Goal: Task Accomplishment & Management: Manage account settings

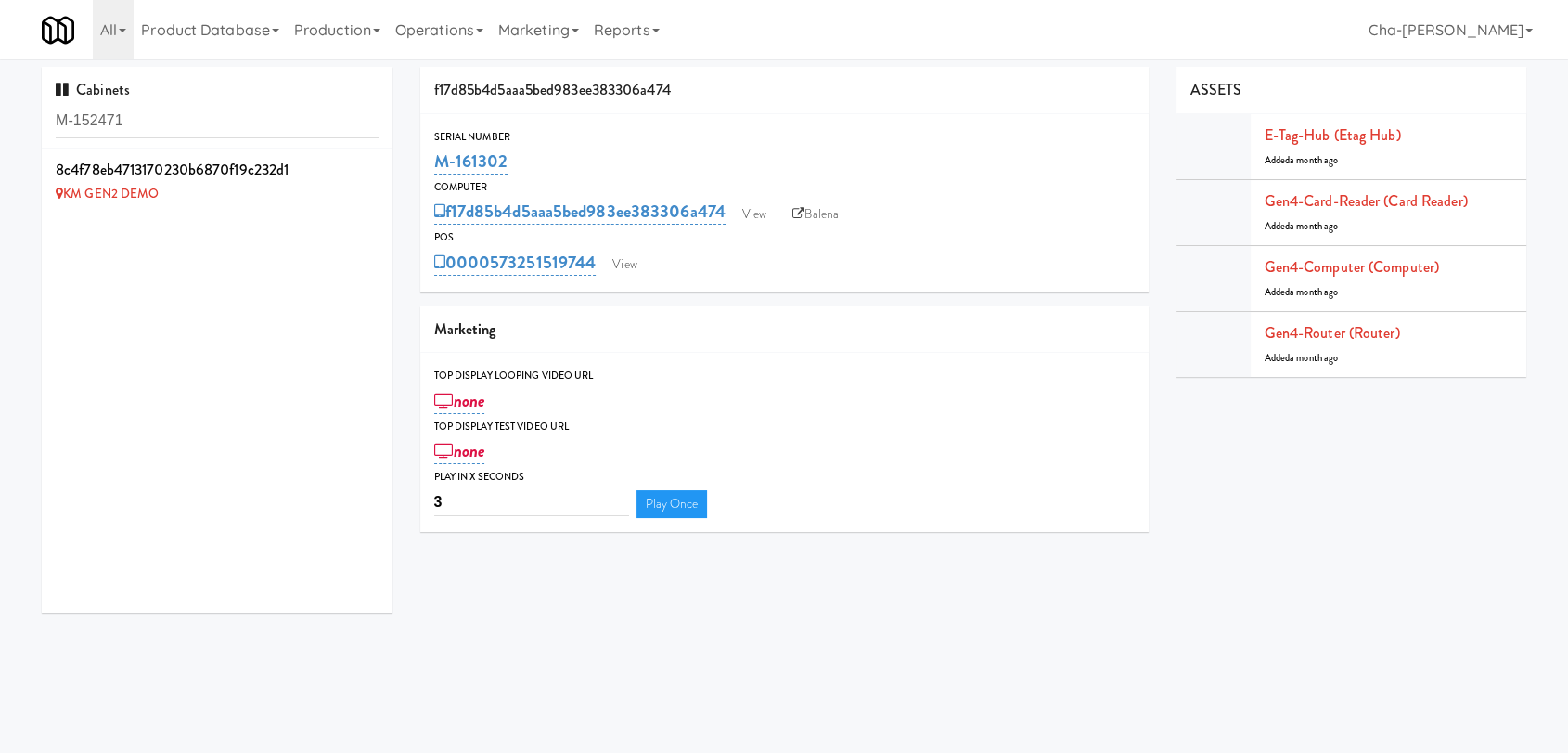
click at [185, 111] on input "M-152471" at bounding box center [217, 121] width 323 height 35
type input "M-152471"
click at [374, 157] on icon at bounding box center [379, 160] width 10 height 12
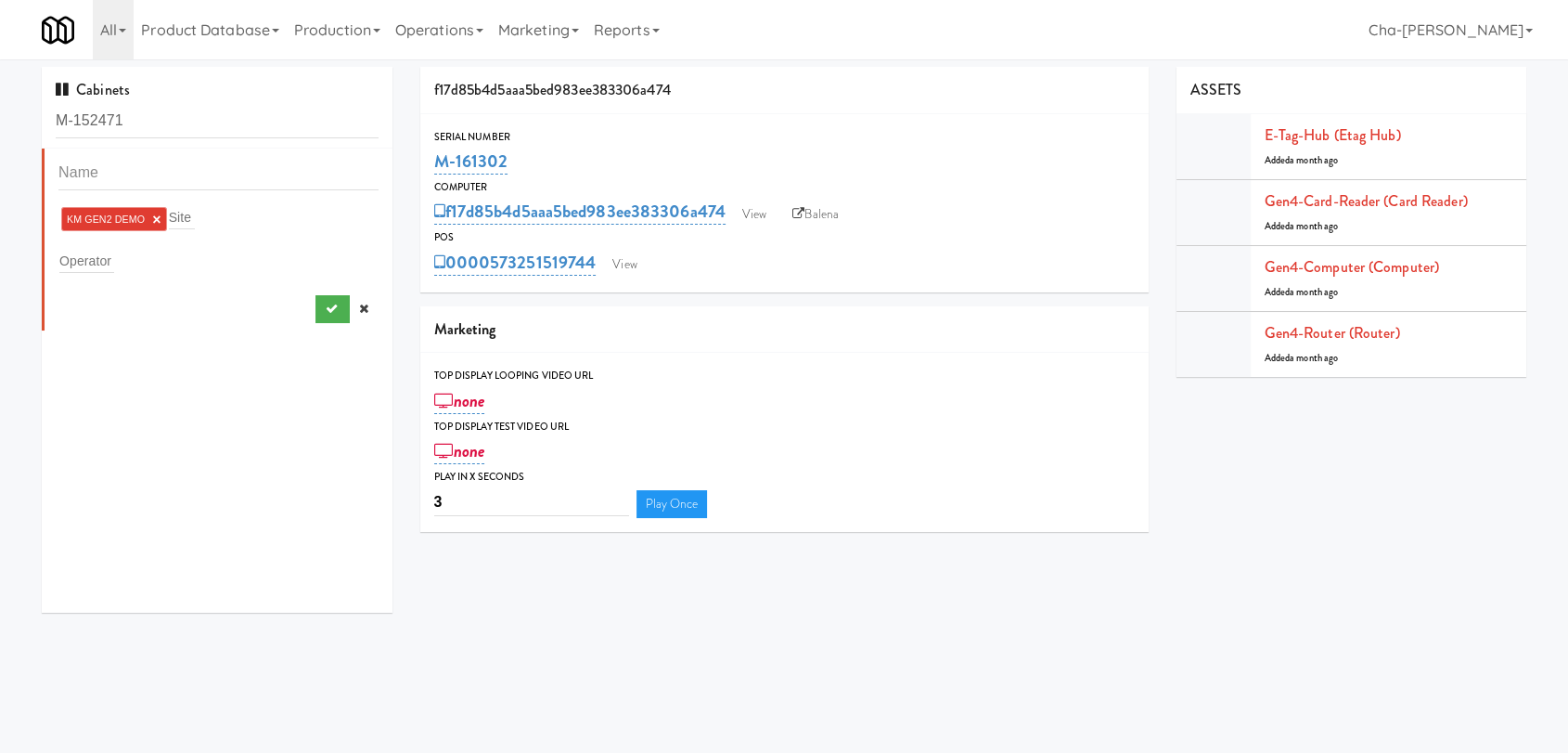
click at [157, 219] on link "×" at bounding box center [157, 220] width 8 height 16
click at [134, 255] on div "Operator" at bounding box center [218, 257] width 320 height 26
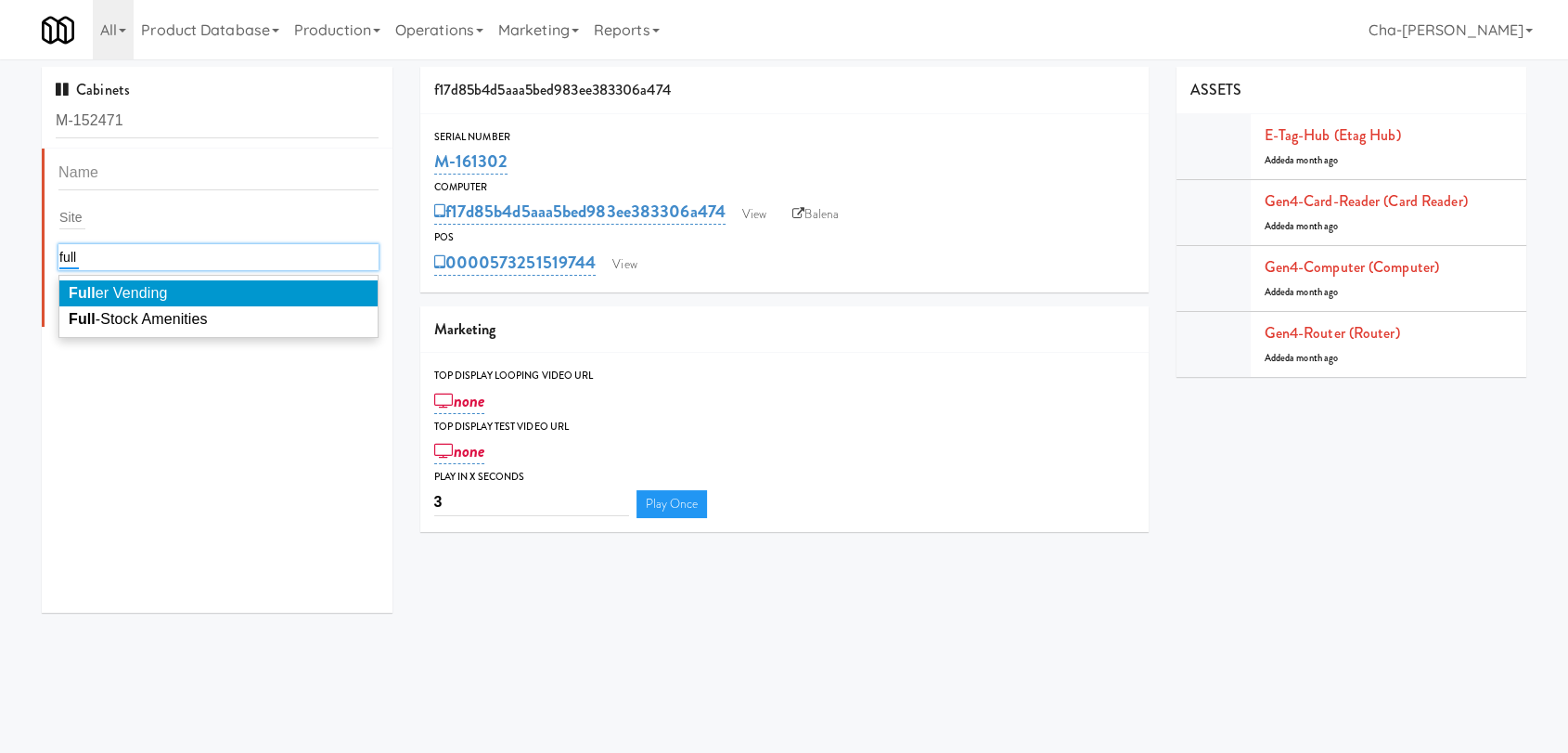
type input "full"
click at [135, 291] on span "Full er Vending" at bounding box center [117, 293] width 98 height 16
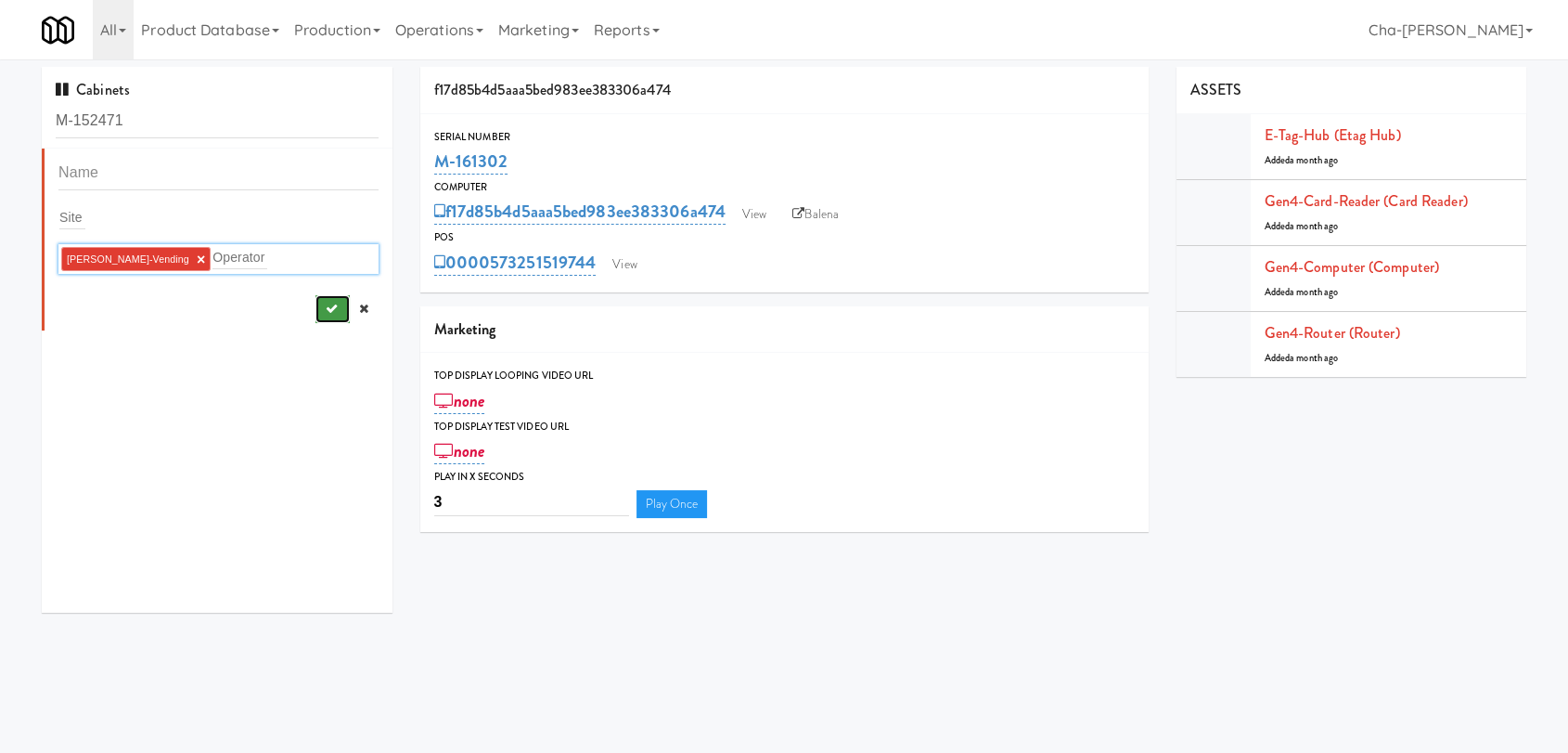
click at [320, 311] on button "submit" at bounding box center [333, 309] width 35 height 28
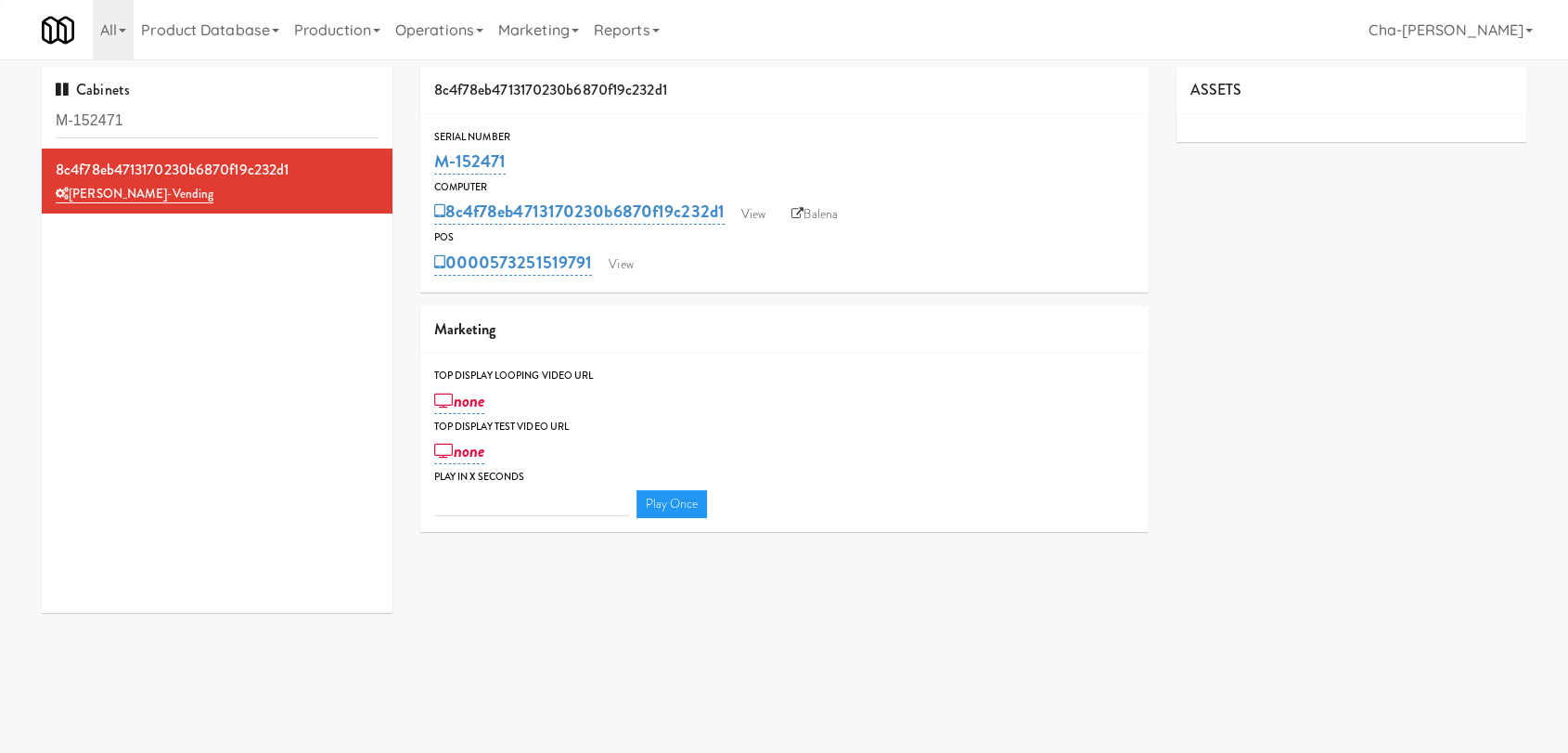
type input "3"
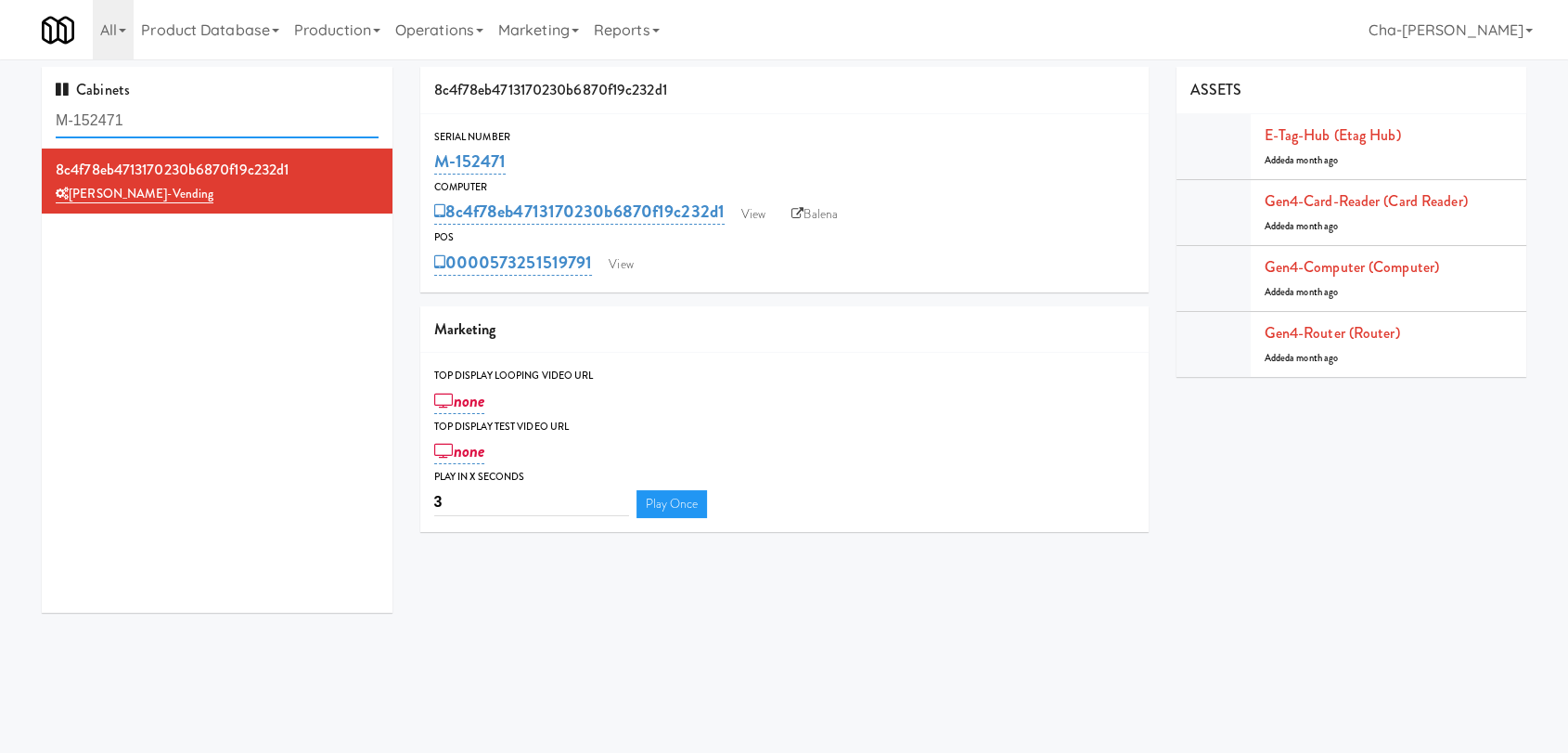
click at [147, 121] on input "M-152471" at bounding box center [217, 121] width 323 height 35
paste input "61296"
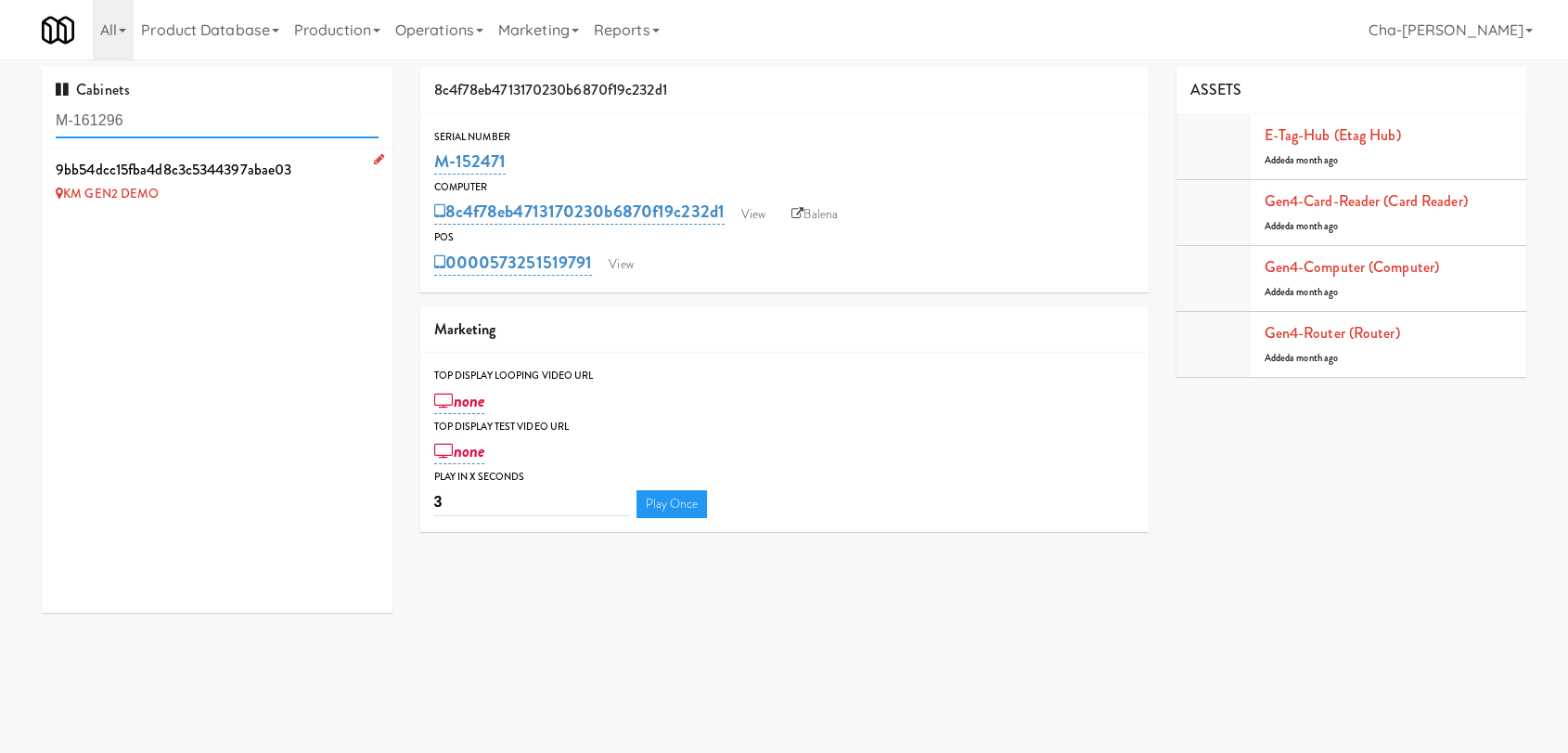
type input "M-161296"
click at [374, 160] on icon at bounding box center [379, 160] width 10 height 12
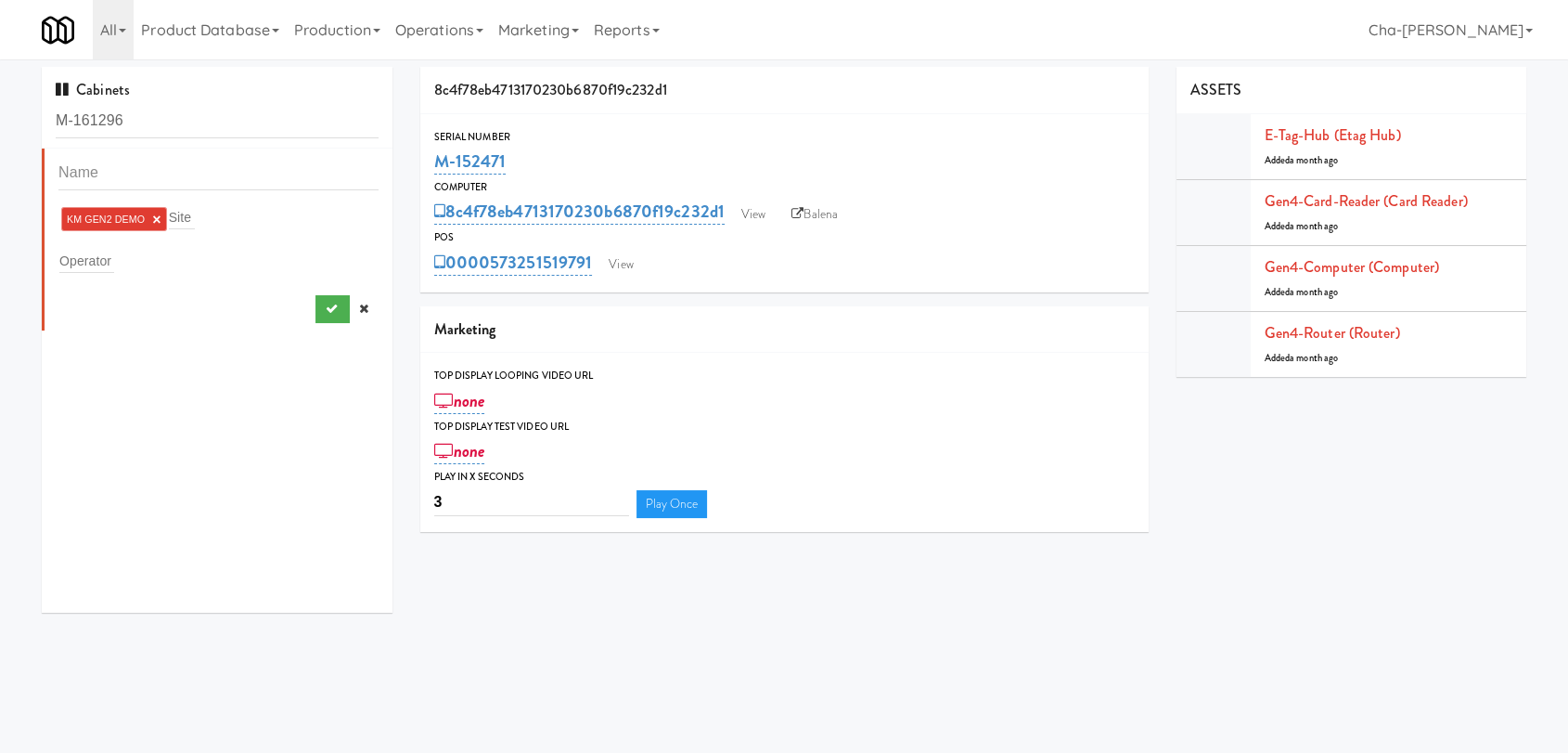
click at [156, 210] on li "KM GEN2 DEMO ×" at bounding box center [114, 219] width 106 height 24
click at [160, 216] on li "KM GEN2 DEMO ×" at bounding box center [114, 219] width 106 height 24
click at [156, 218] on link "×" at bounding box center [157, 220] width 8 height 16
click at [97, 261] on input "text" at bounding box center [86, 257] width 54 height 24
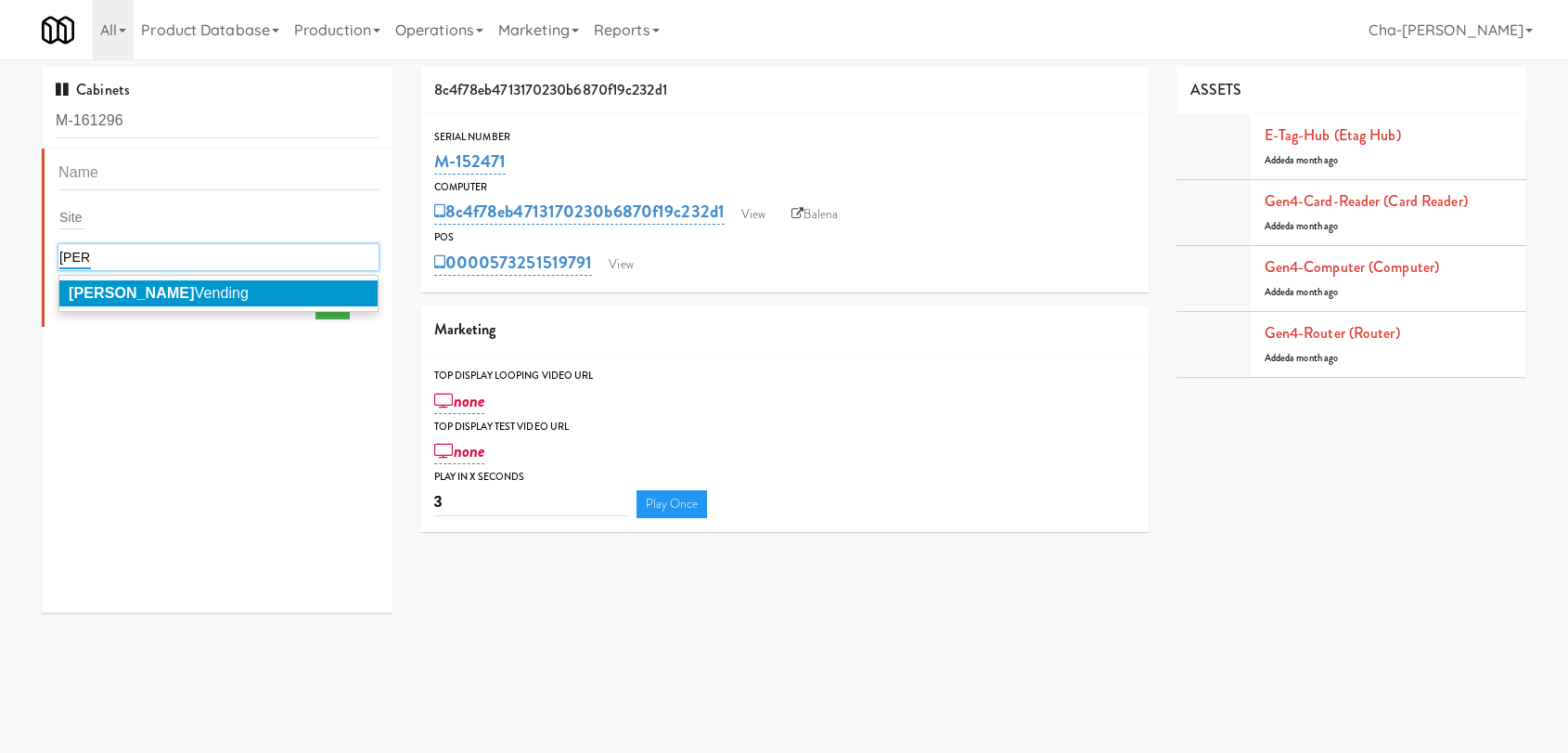
type input "fuller"
click at [117, 299] on span "Fuller Vending" at bounding box center [158, 293] width 180 height 16
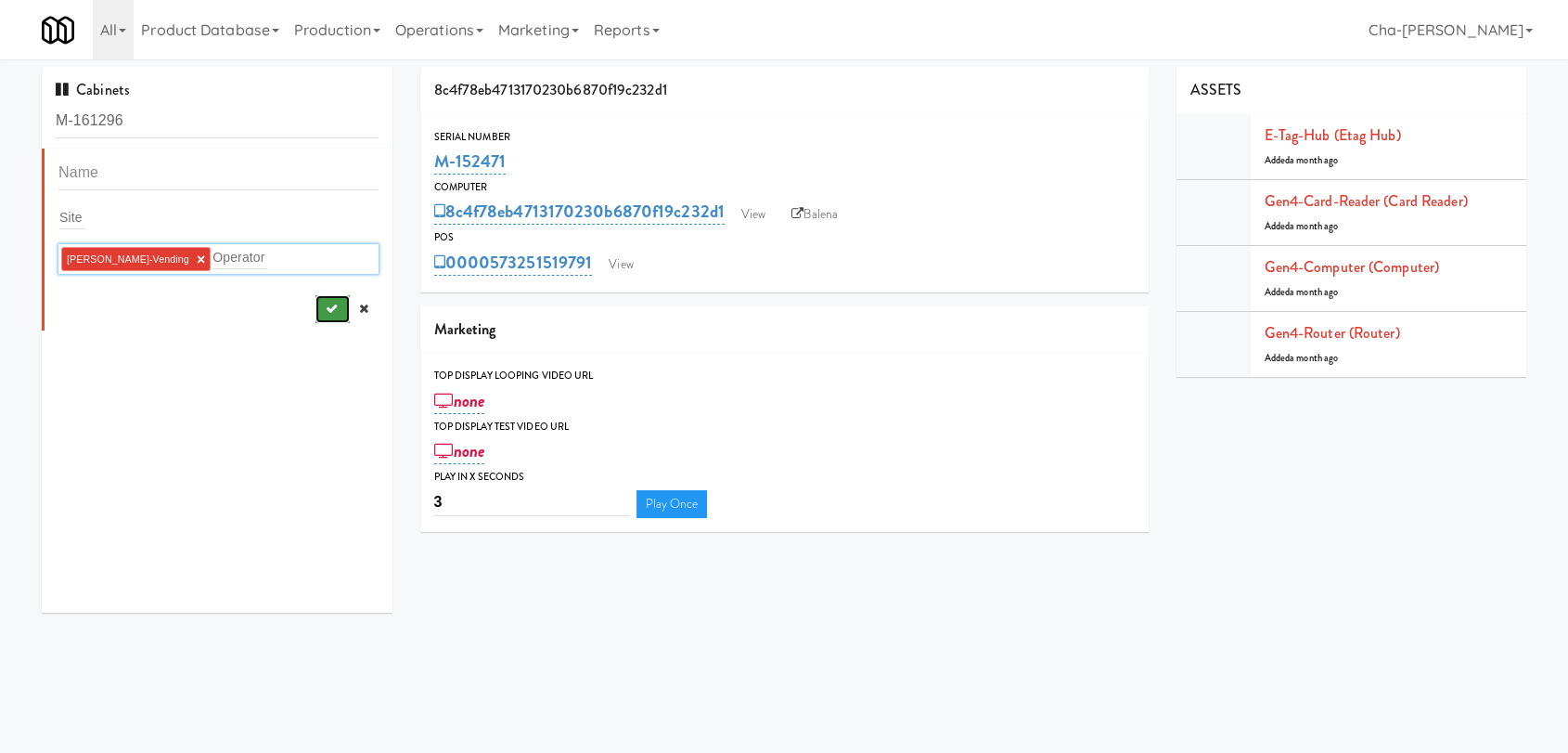
click at [332, 311] on button "submit" at bounding box center [333, 309] width 35 height 28
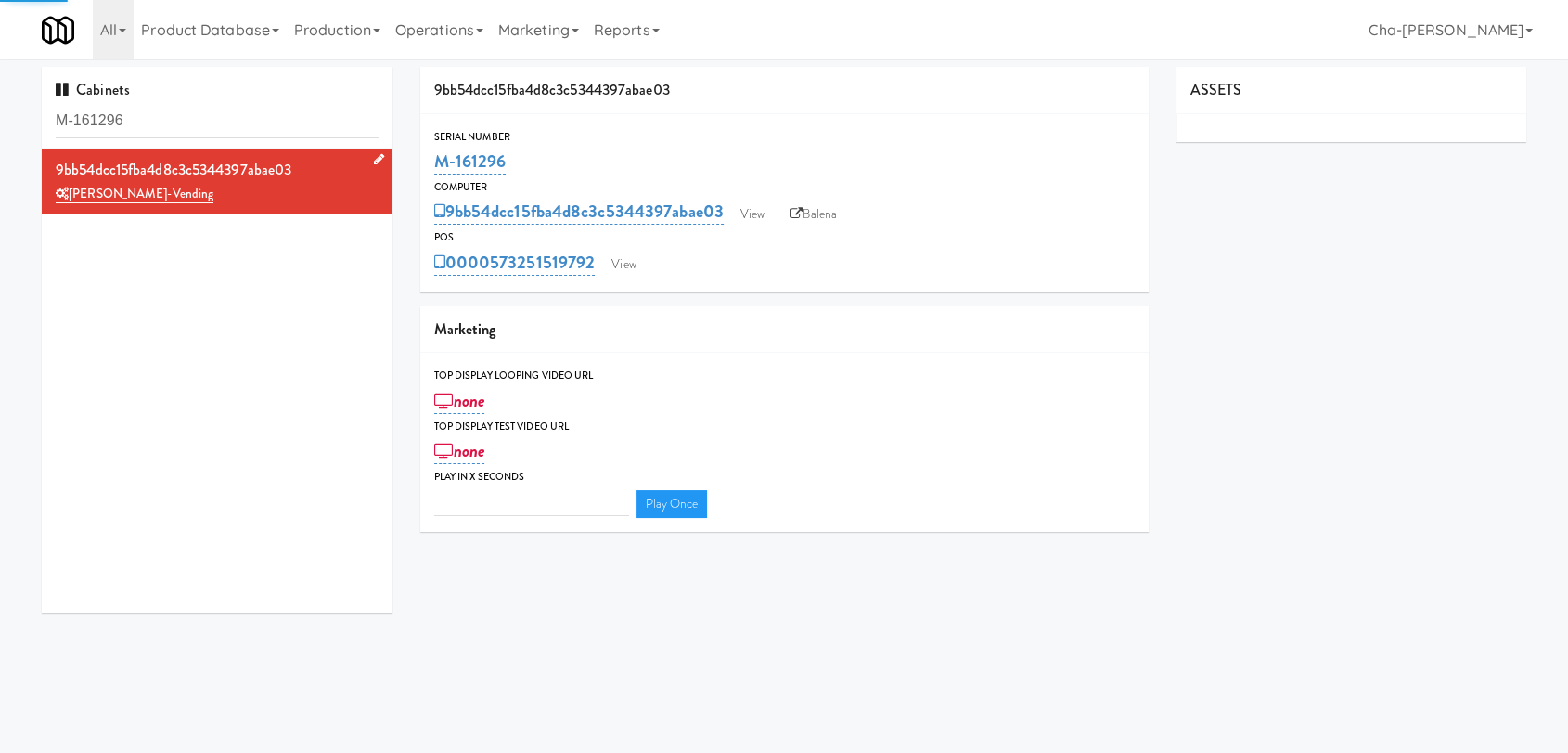
type input "3"
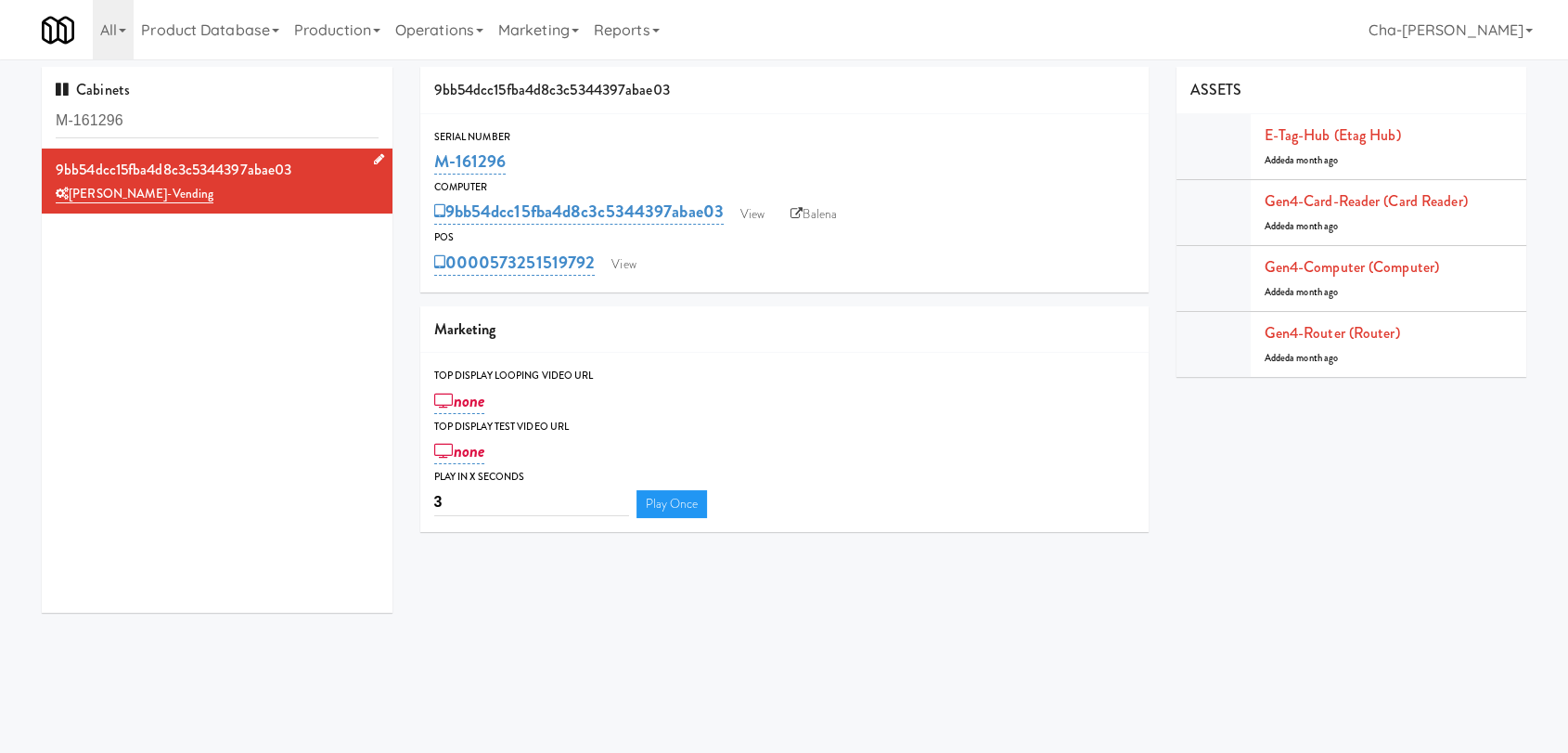
click at [746, 44] on div "All 325 Vending https://classic.micromart.com/cabinets/1223?operator_id=503 901…" at bounding box center [784, 30] width 1485 height 59
click at [743, 92] on div "9bb54dcc15fba4d8c3c5344397abae03" at bounding box center [784, 90] width 729 height 48
click at [165, 123] on input "M-161296" at bounding box center [217, 121] width 323 height 35
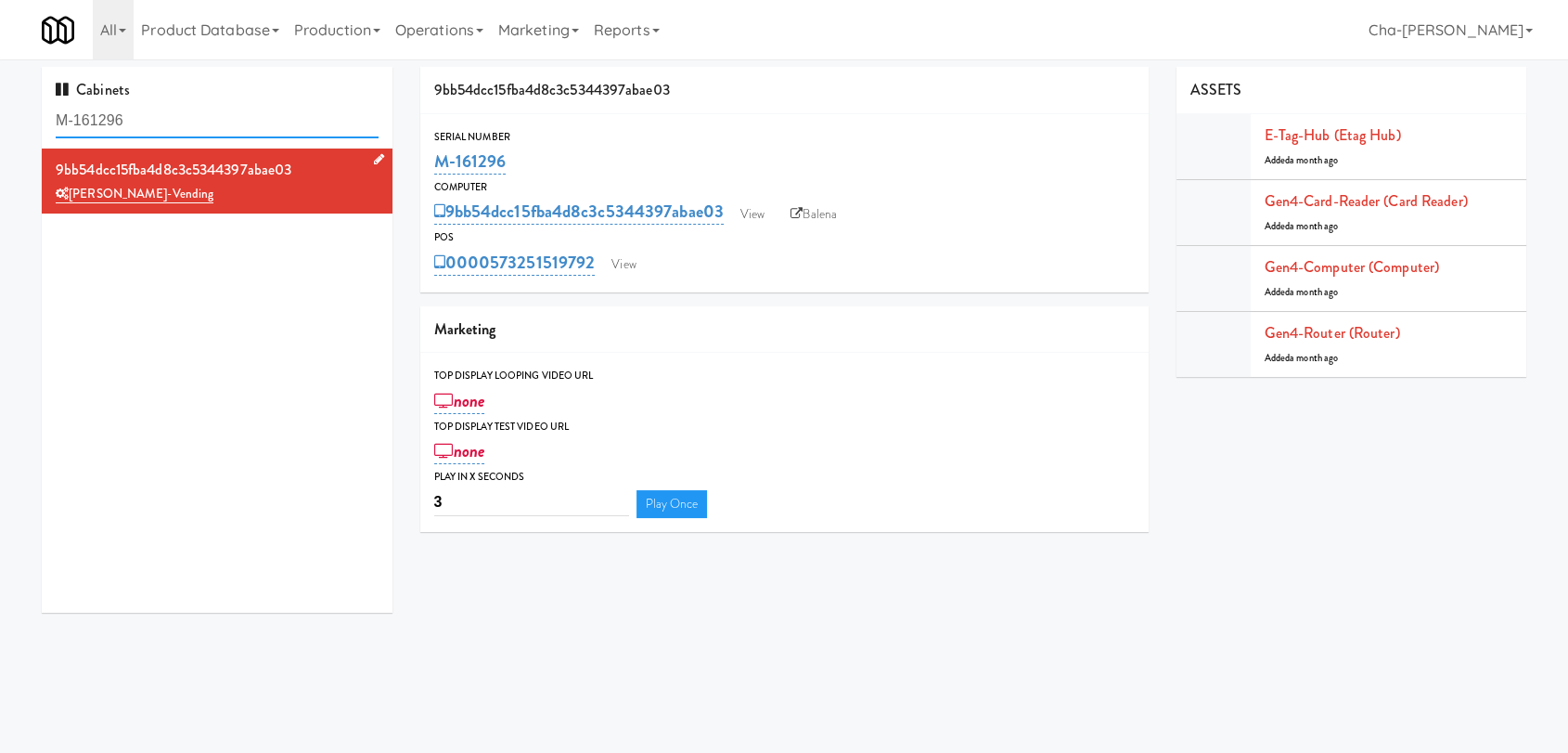
paste input "310"
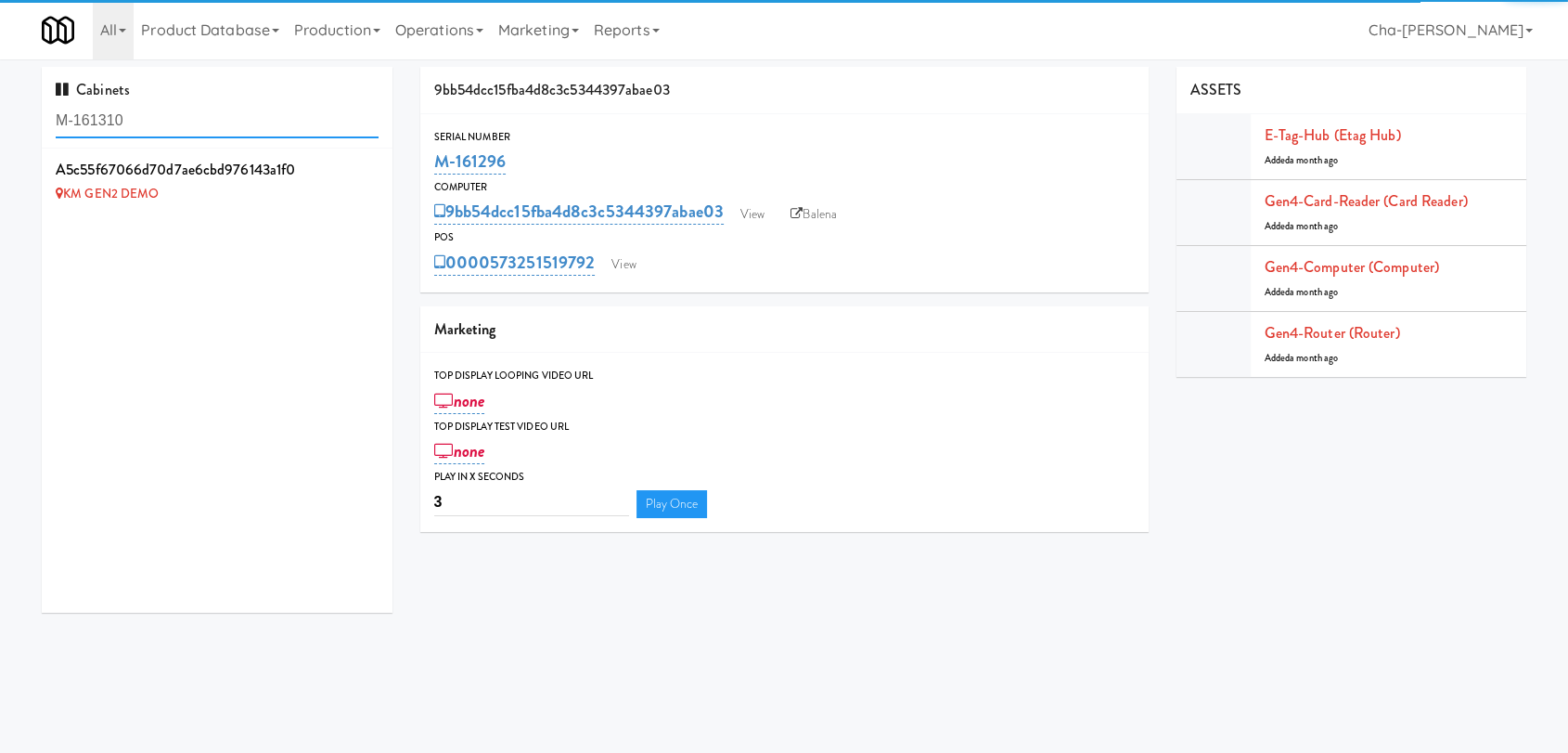
type input "M-161310"
click at [374, 161] on icon at bounding box center [379, 160] width 10 height 12
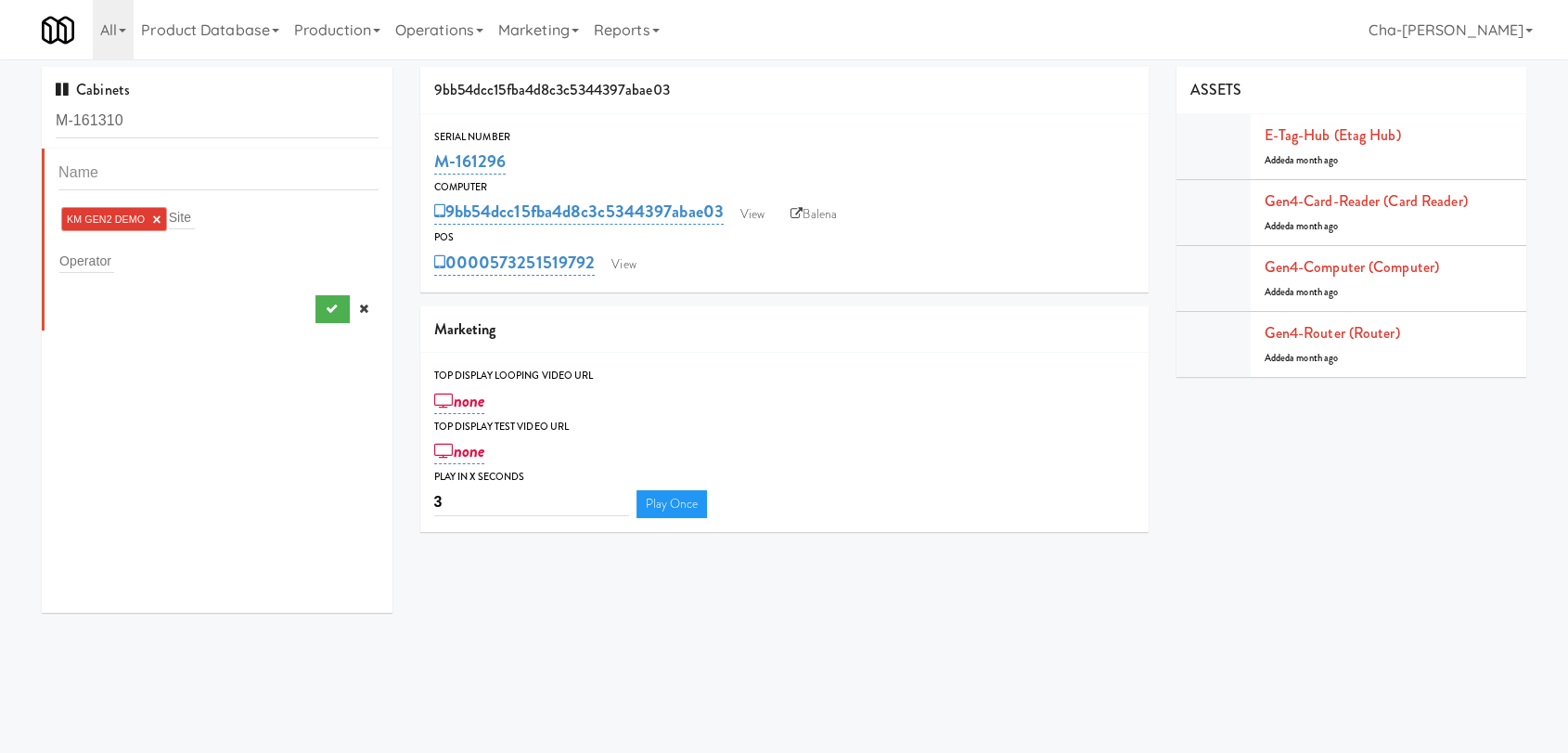
click at [156, 217] on link "×" at bounding box center [157, 220] width 8 height 16
click at [115, 249] on div "Operator" at bounding box center [218, 257] width 320 height 26
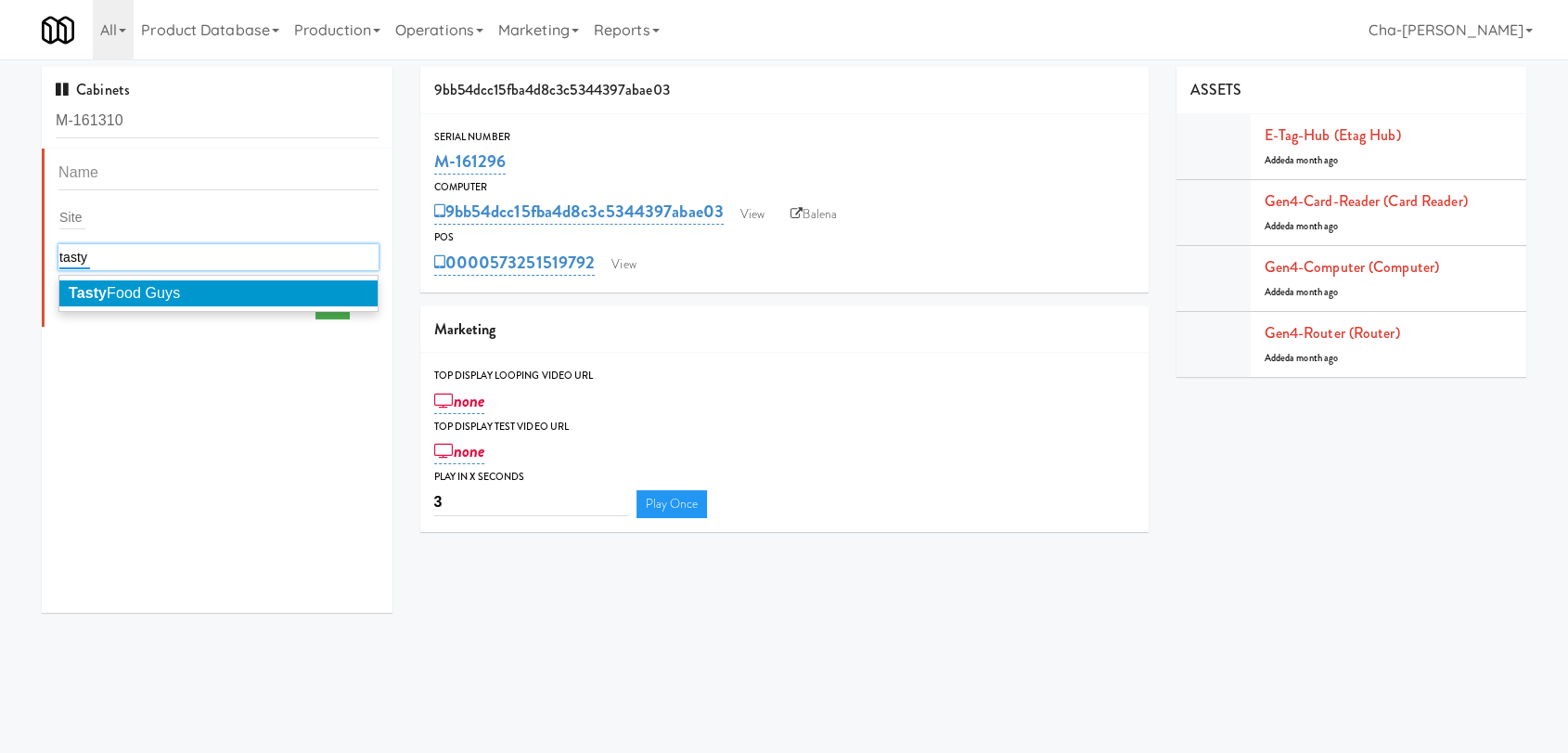
type input "tasty"
click at [102, 302] on li "Tasty Food Guys" at bounding box center [218, 293] width 318 height 26
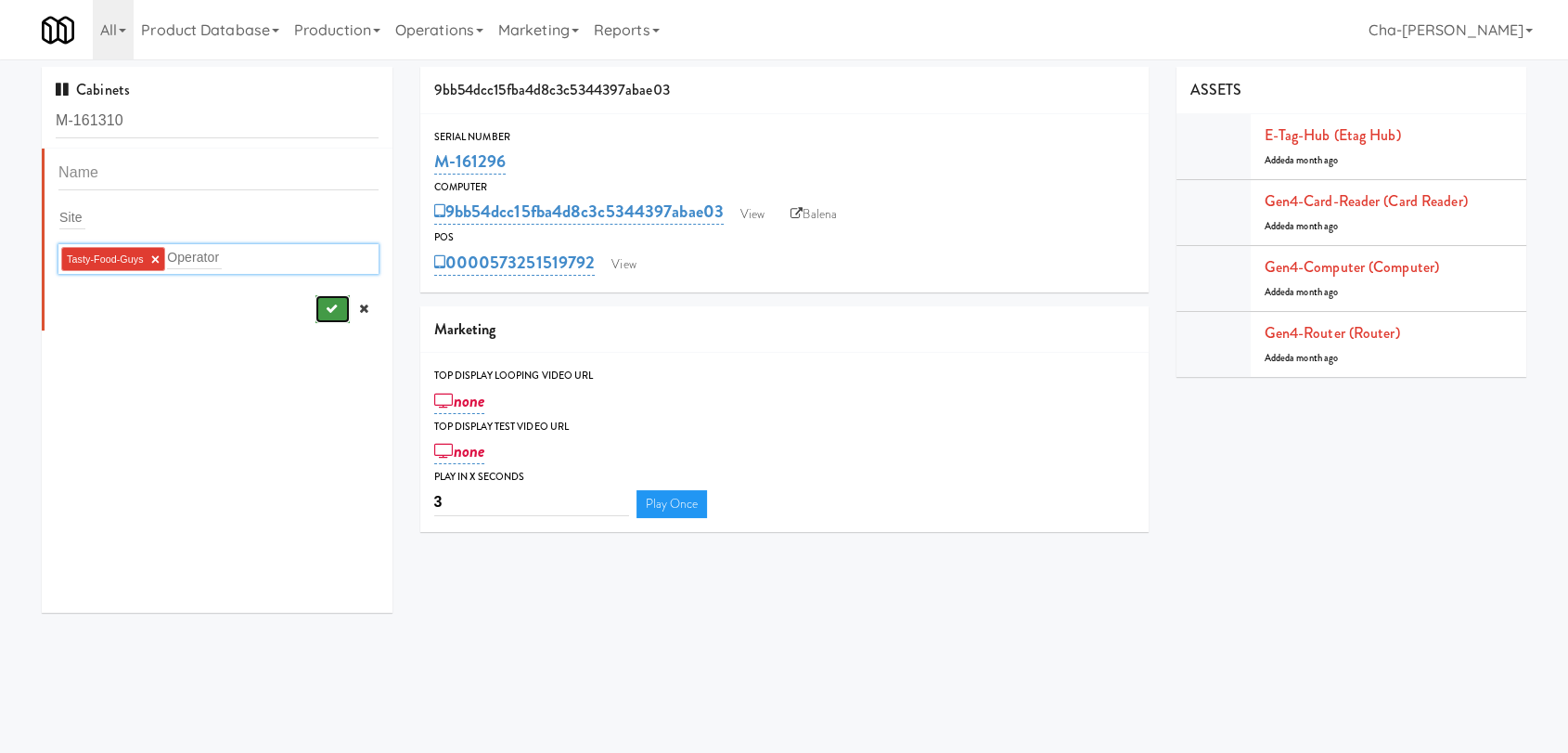
click at [325, 312] on icon "submit" at bounding box center [331, 308] width 12 height 12
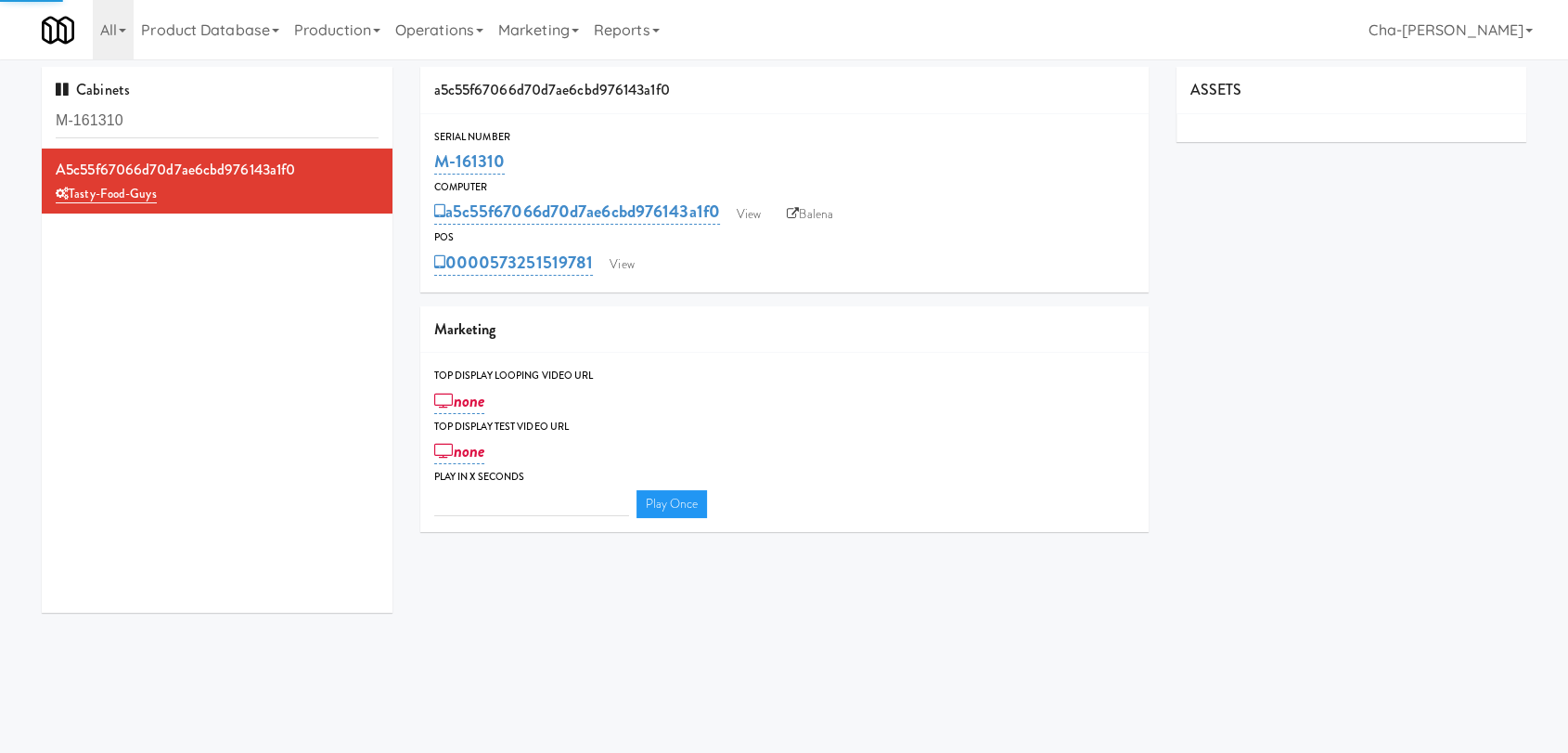
type input "3"
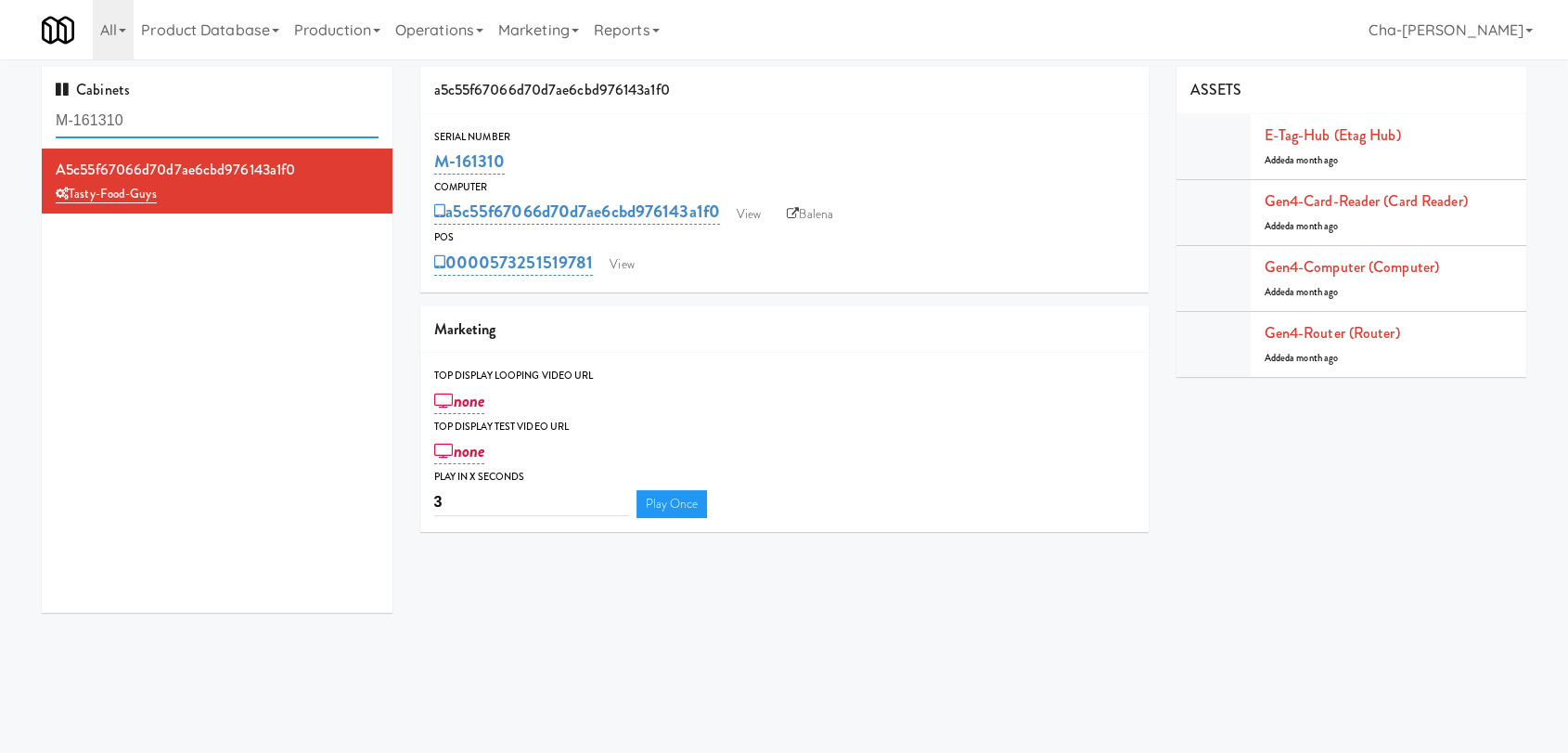
click at [157, 121] on input "M-161310" at bounding box center [217, 121] width 323 height 35
paste input "56616"
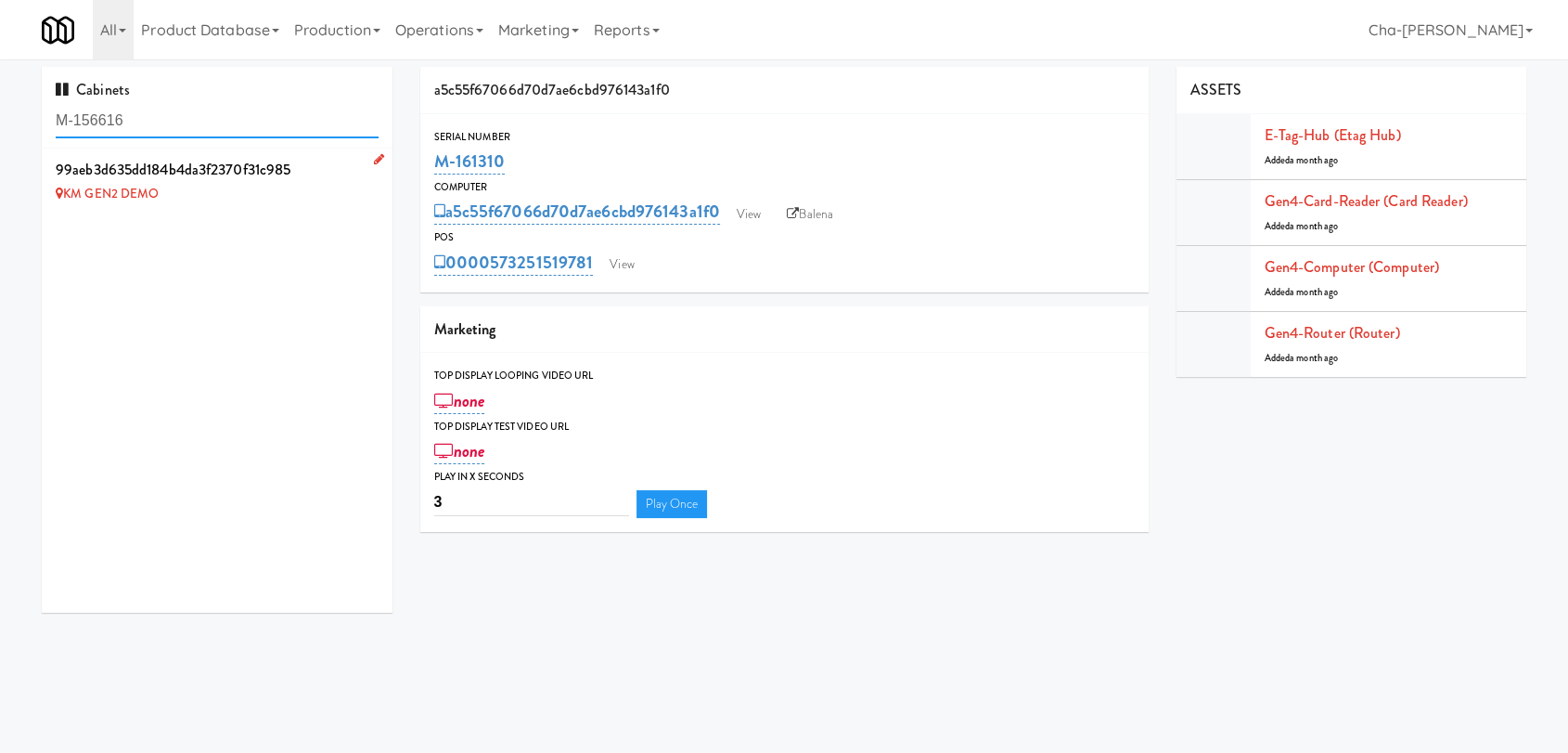
type input "M-156616"
click at [374, 158] on icon at bounding box center [379, 160] width 10 height 12
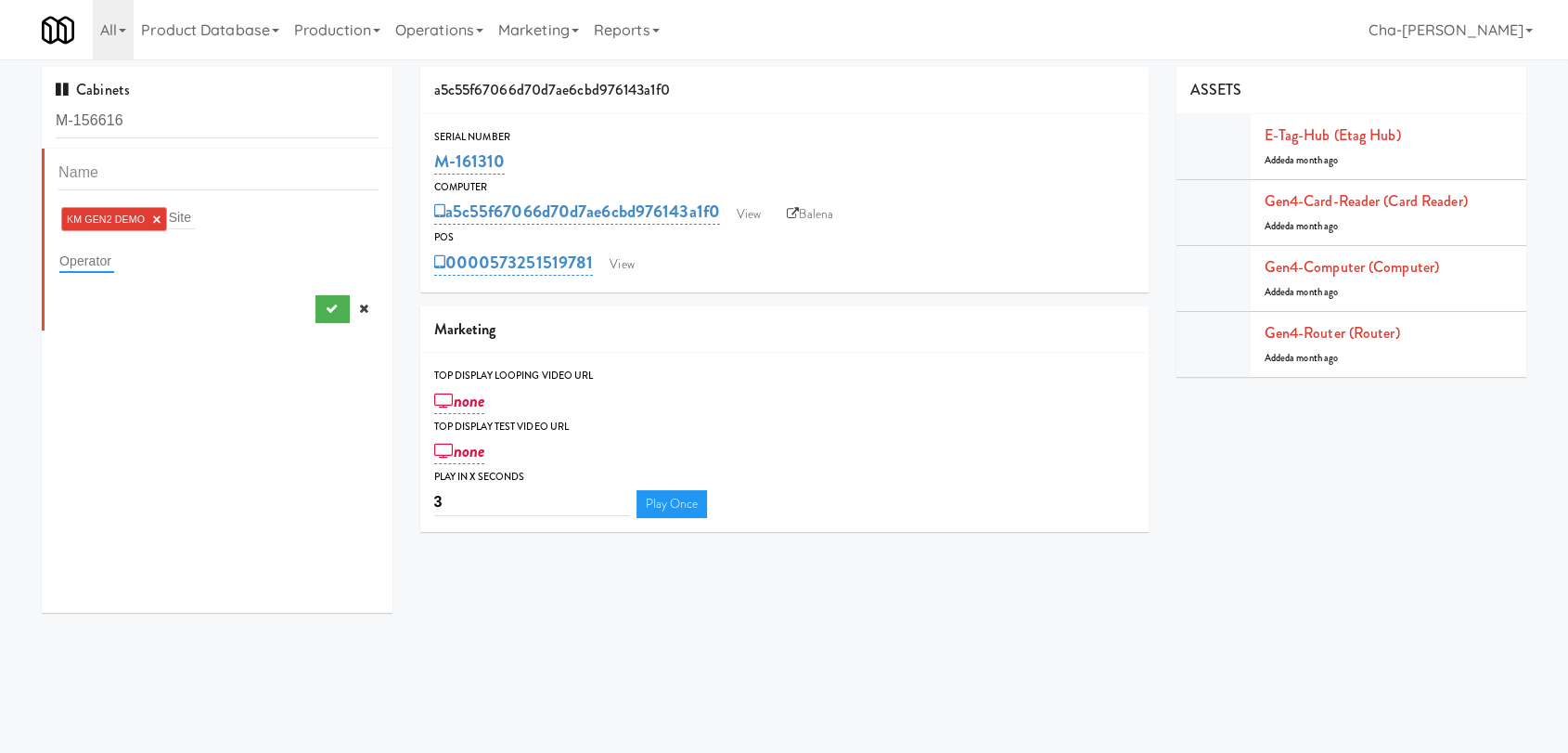
click at [94, 261] on input "text" at bounding box center [86, 261] width 54 height 24
click at [159, 213] on link "×" at bounding box center [157, 220] width 8 height 16
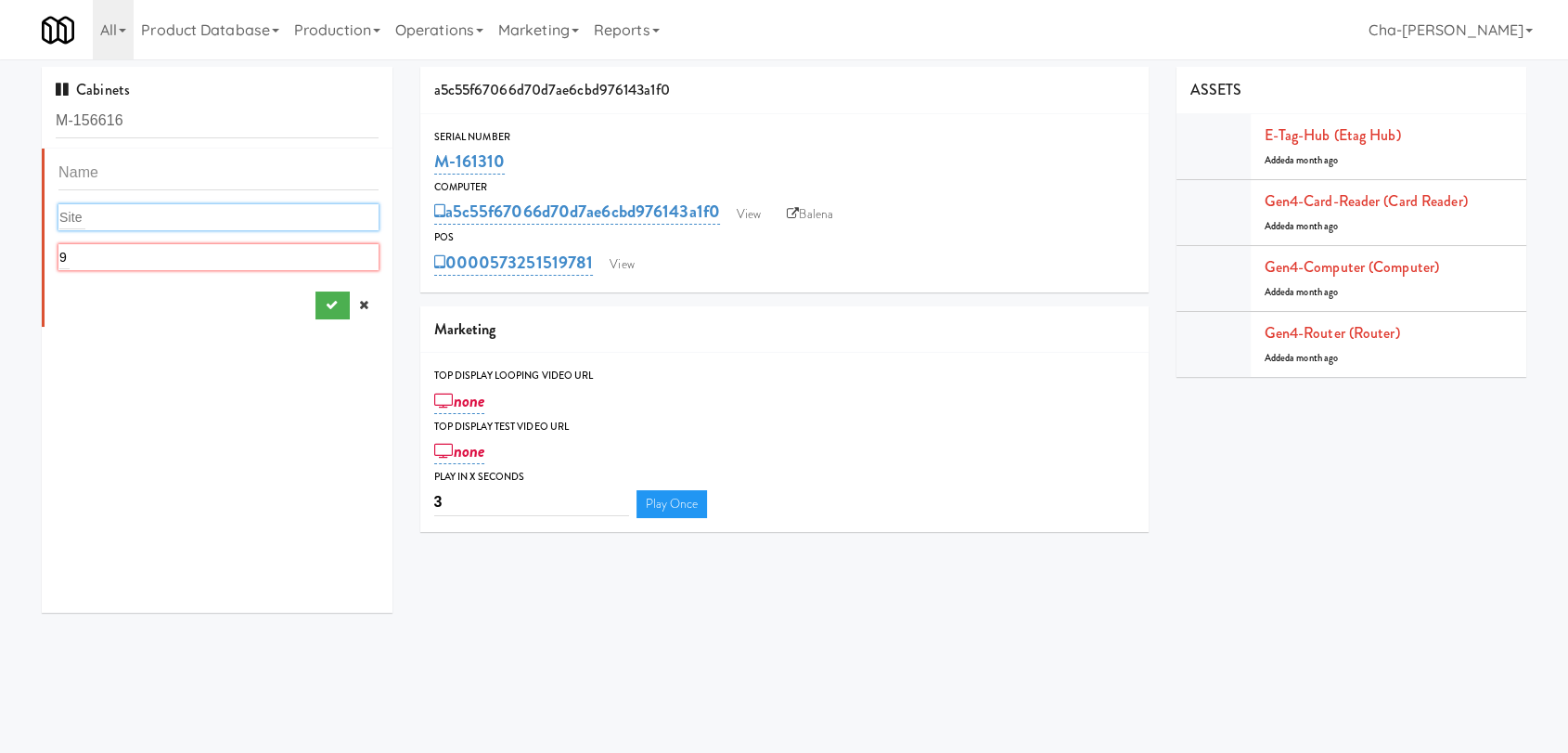
click at [96, 258] on div "9 9" at bounding box center [218, 257] width 320 height 26
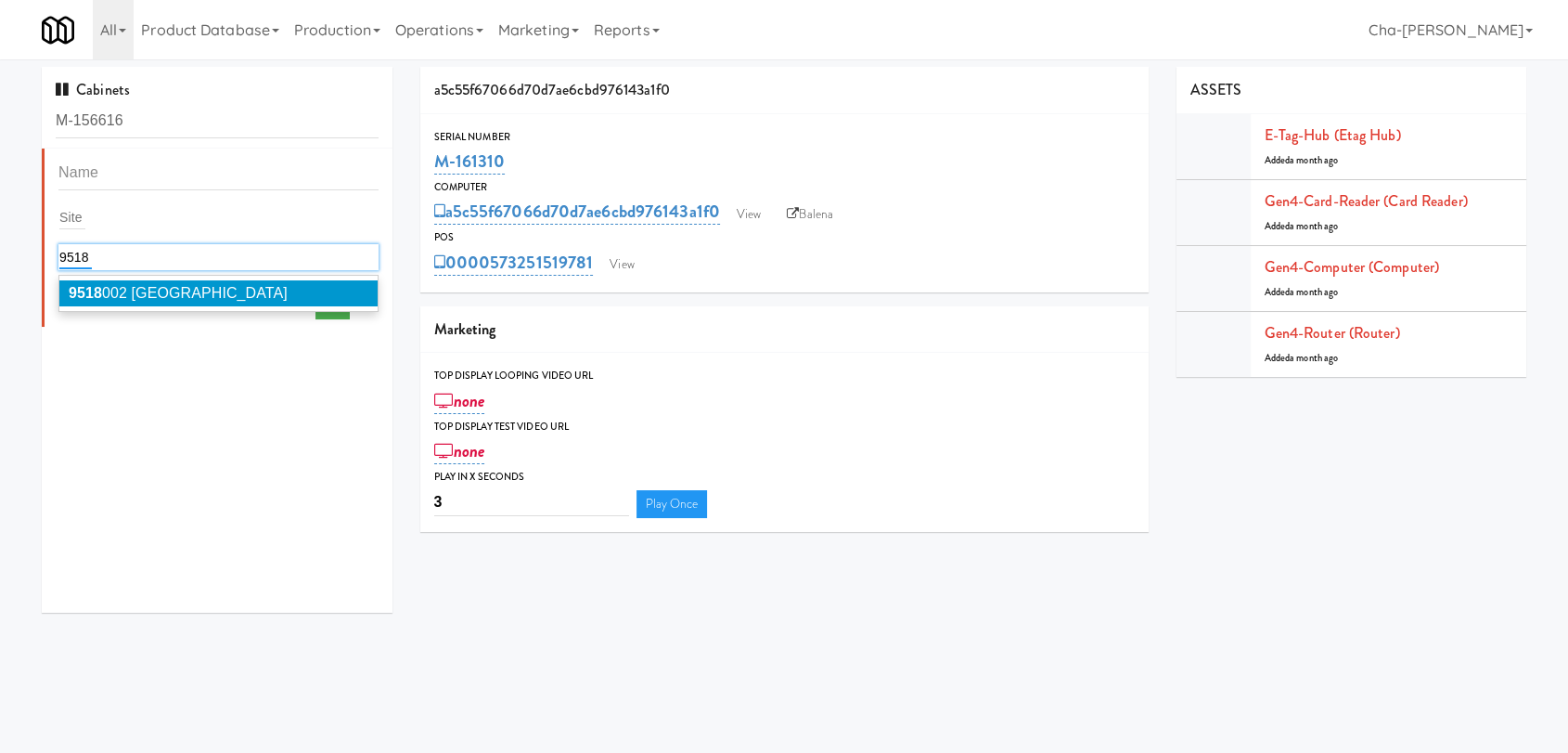
type input "9518"
click at [141, 291] on span "9518 002 Canada" at bounding box center [177, 293] width 219 height 16
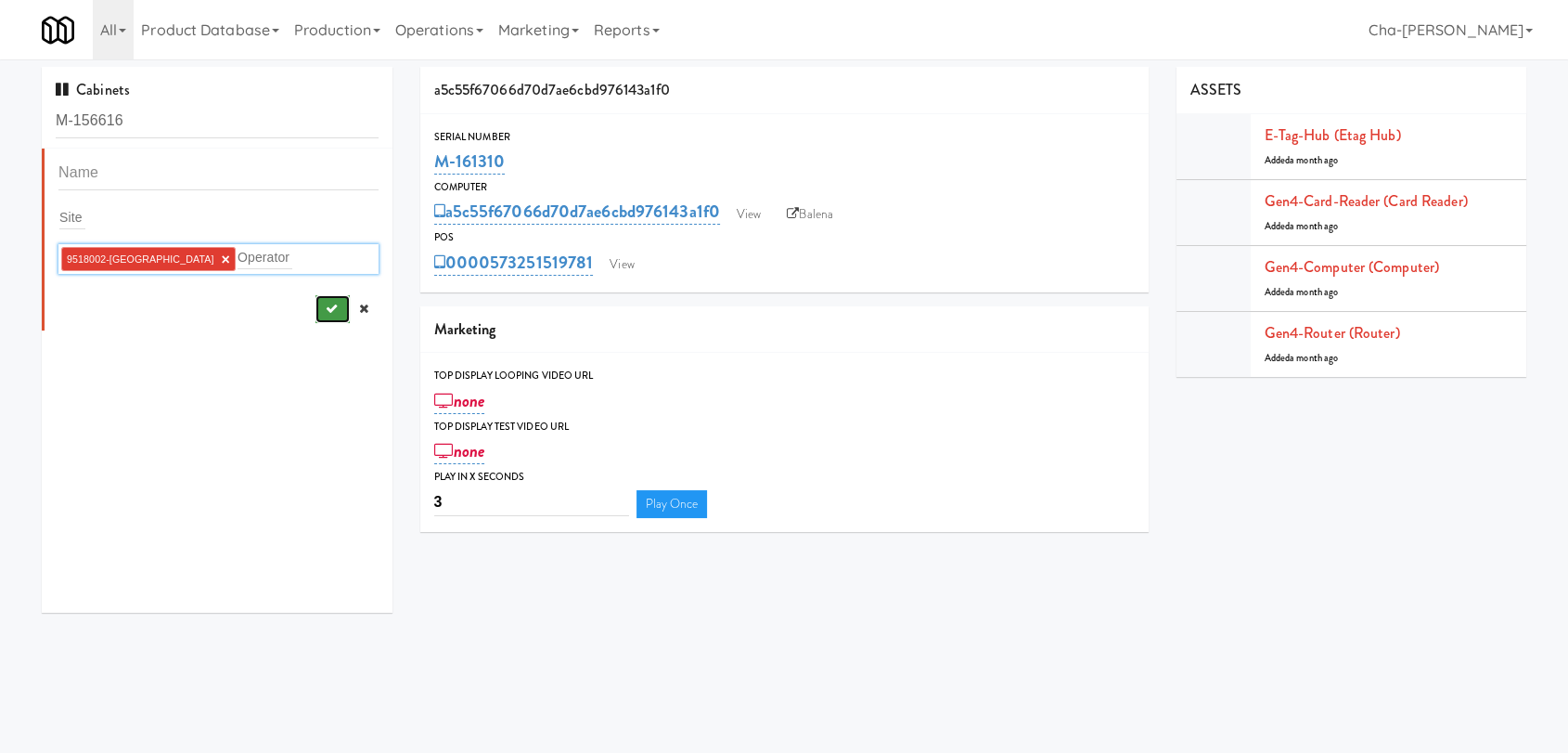
click at [316, 306] on button "submit" at bounding box center [333, 309] width 35 height 28
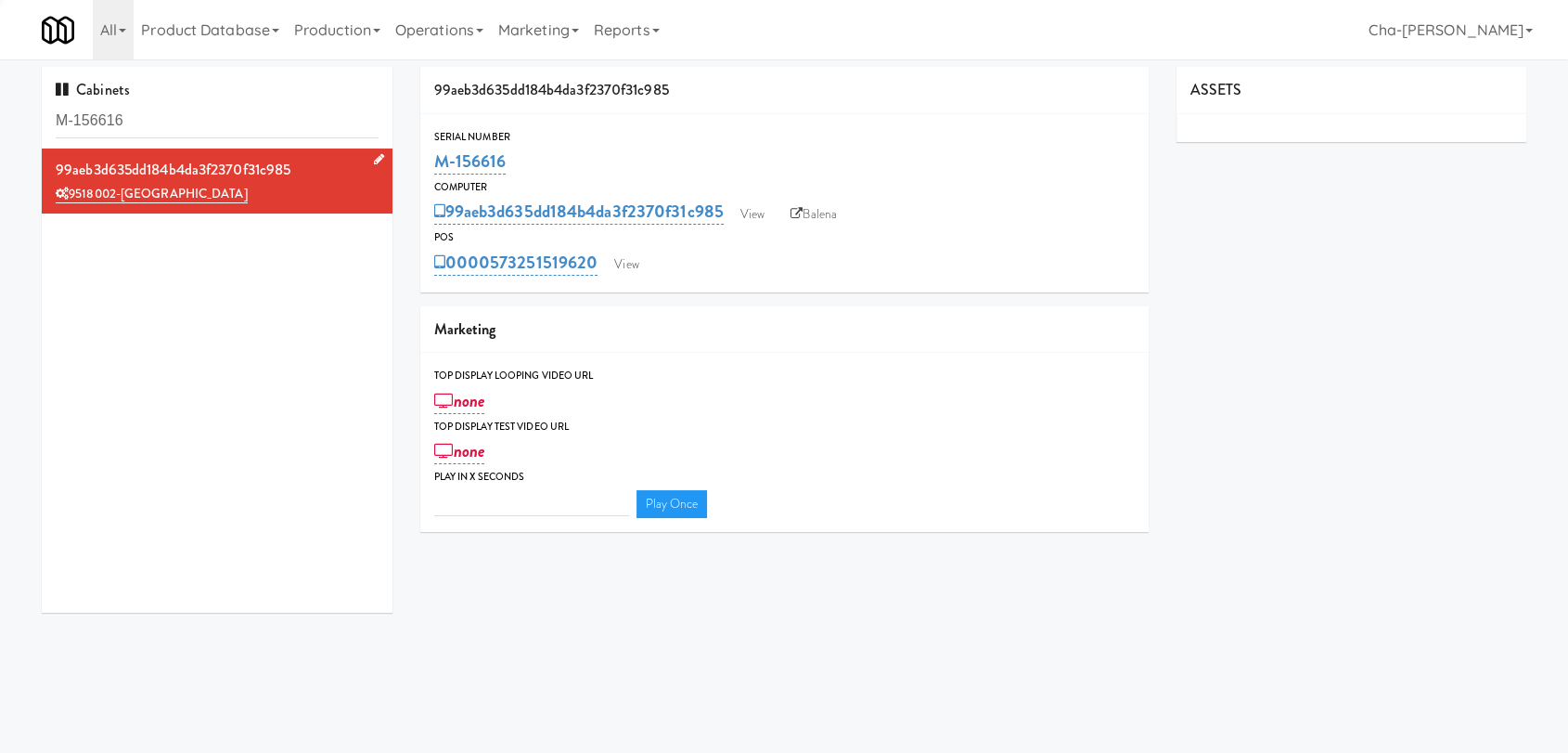
type input "3"
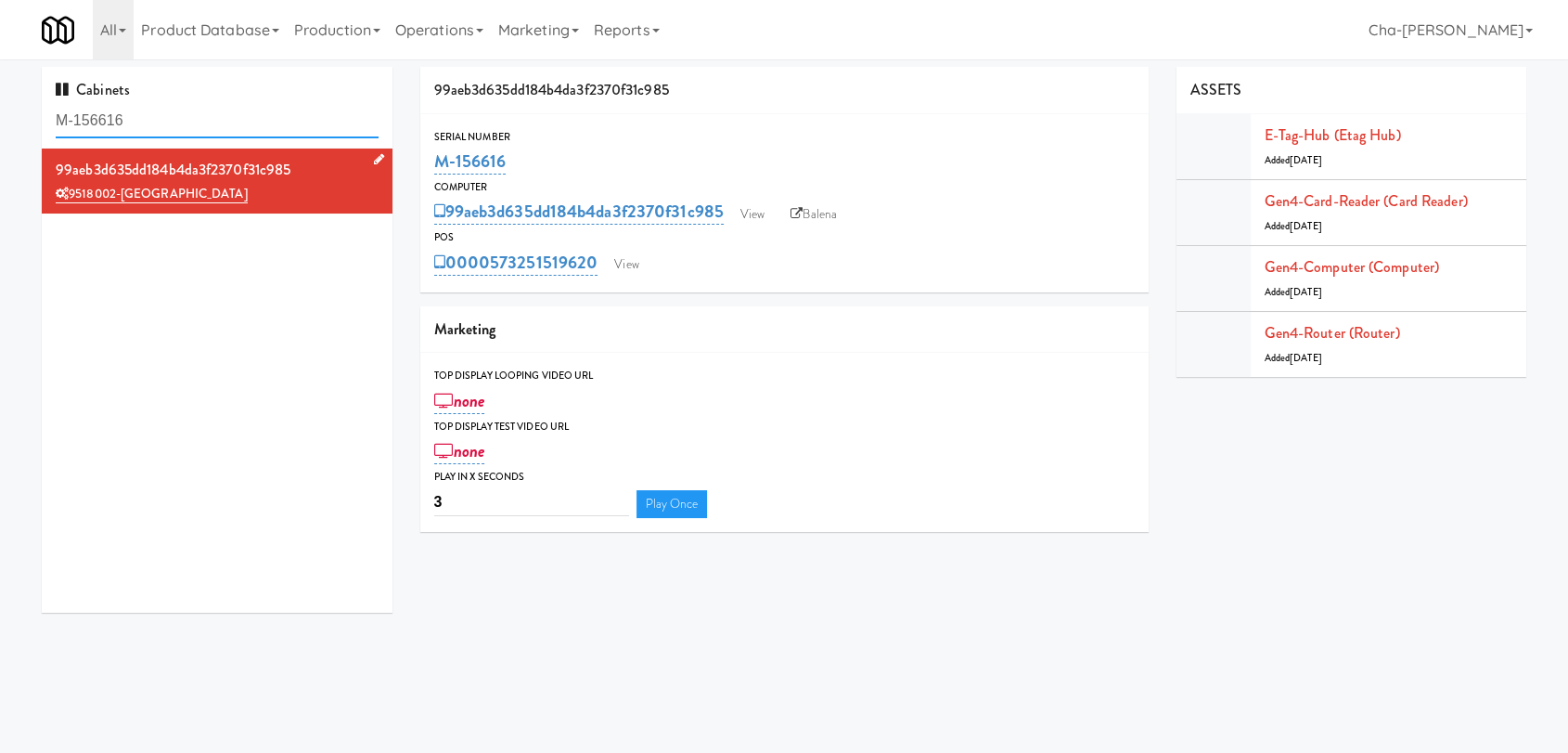
click at [156, 121] on input "M-156616" at bounding box center [217, 121] width 323 height 35
paste input "0420"
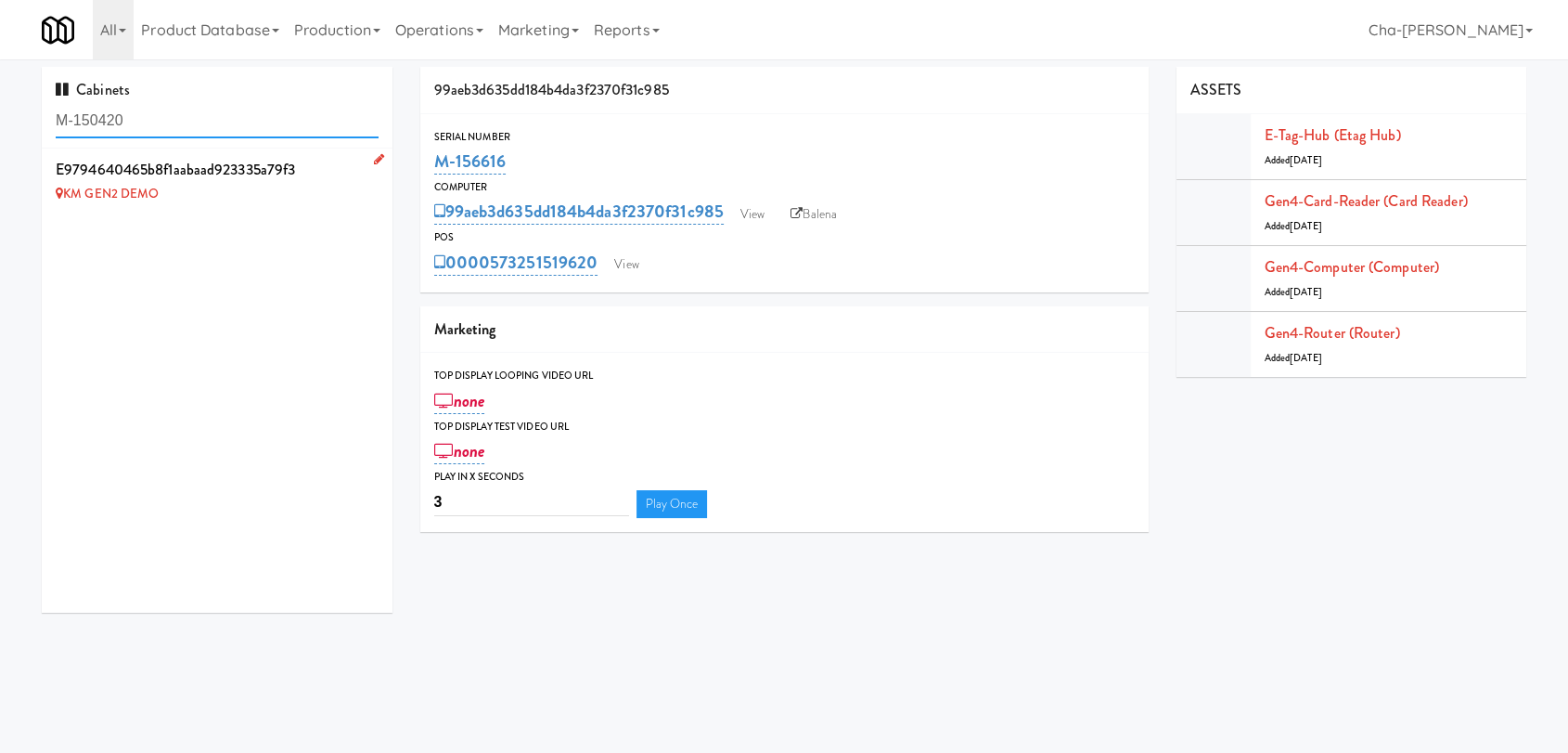
type input "M-150420"
click at [374, 157] on icon at bounding box center [379, 160] width 10 height 12
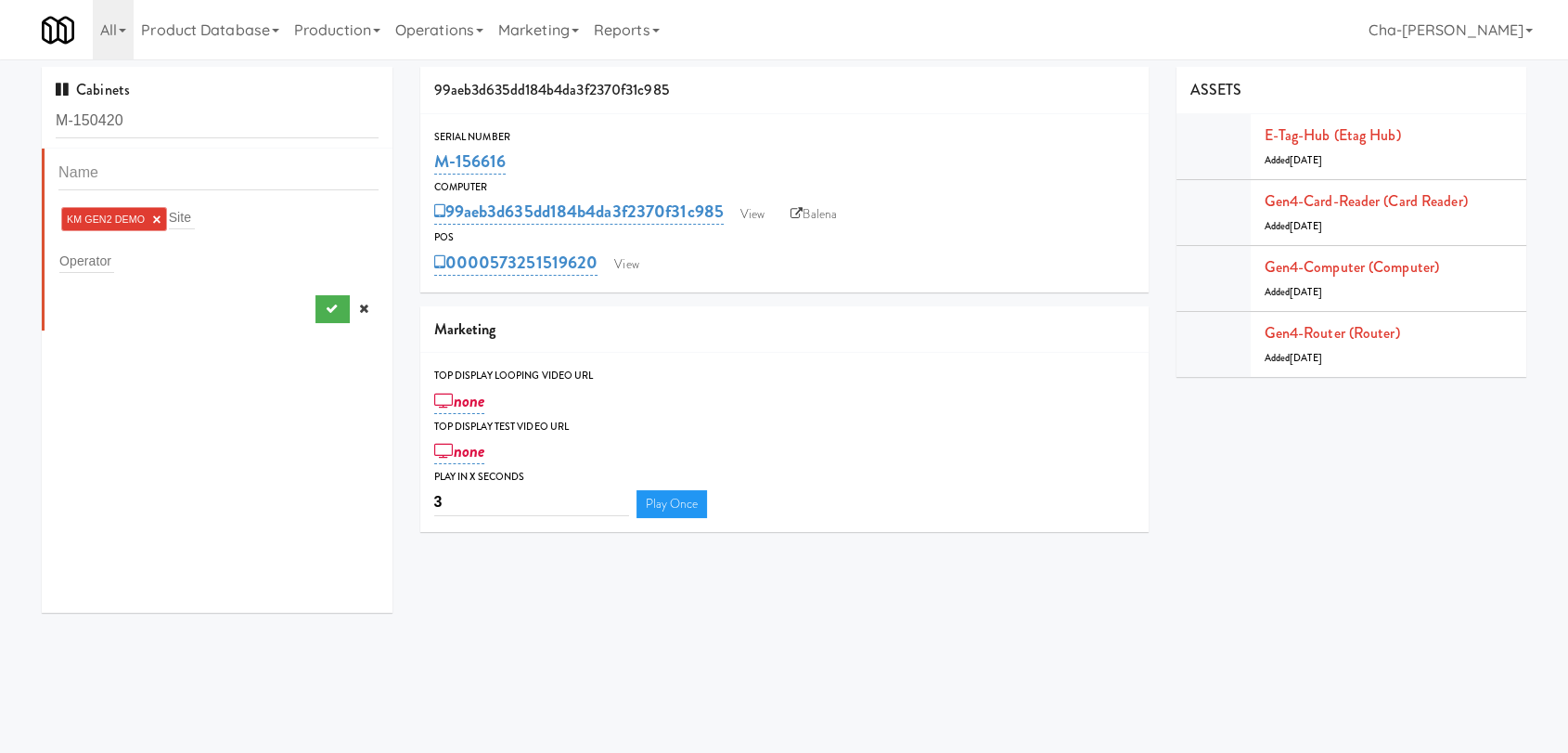
click at [156, 221] on link "×" at bounding box center [157, 220] width 8 height 16
click at [113, 261] on div "Operator" at bounding box center [218, 257] width 320 height 26
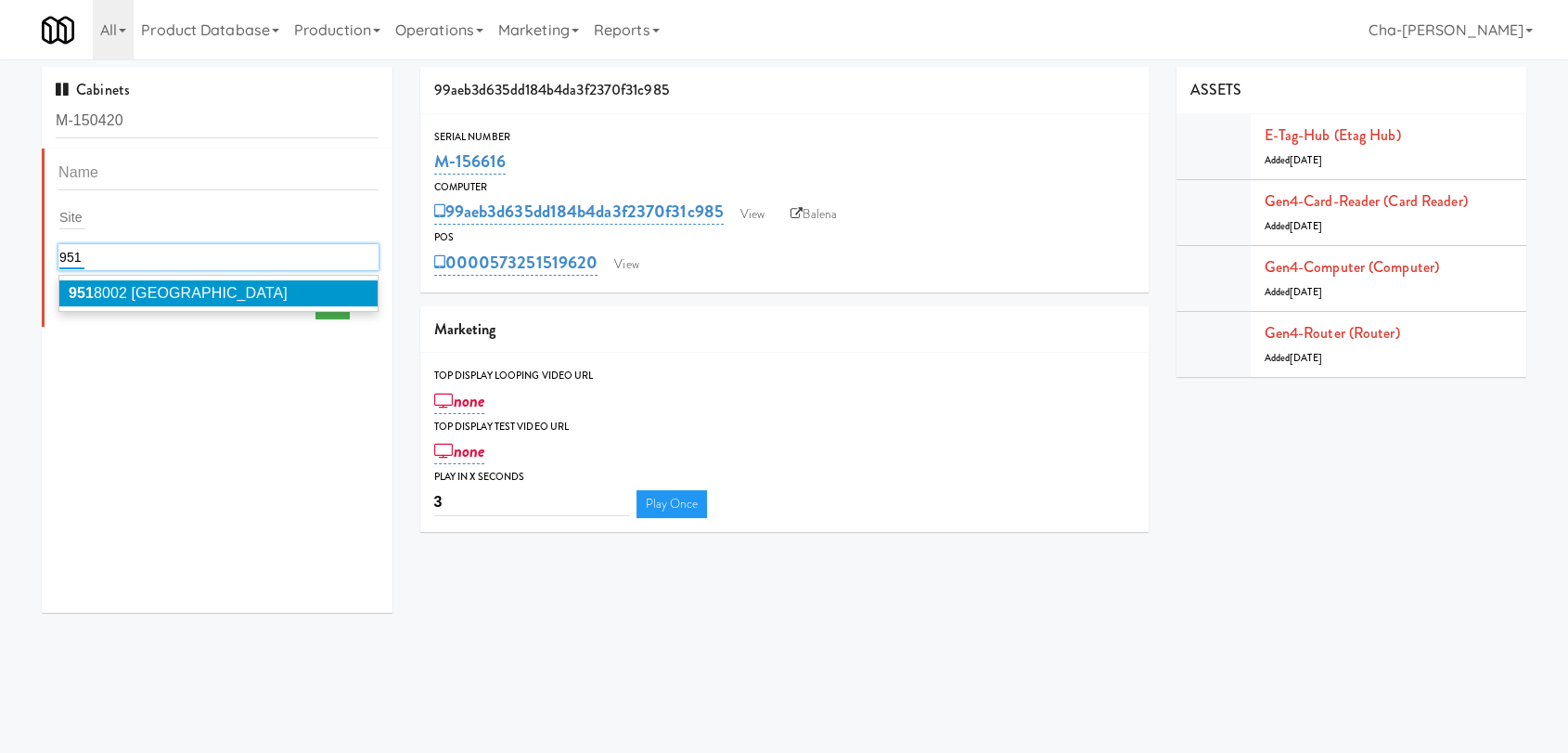
type input "951"
click at [132, 303] on li "951 8002 Canada" at bounding box center [218, 293] width 318 height 26
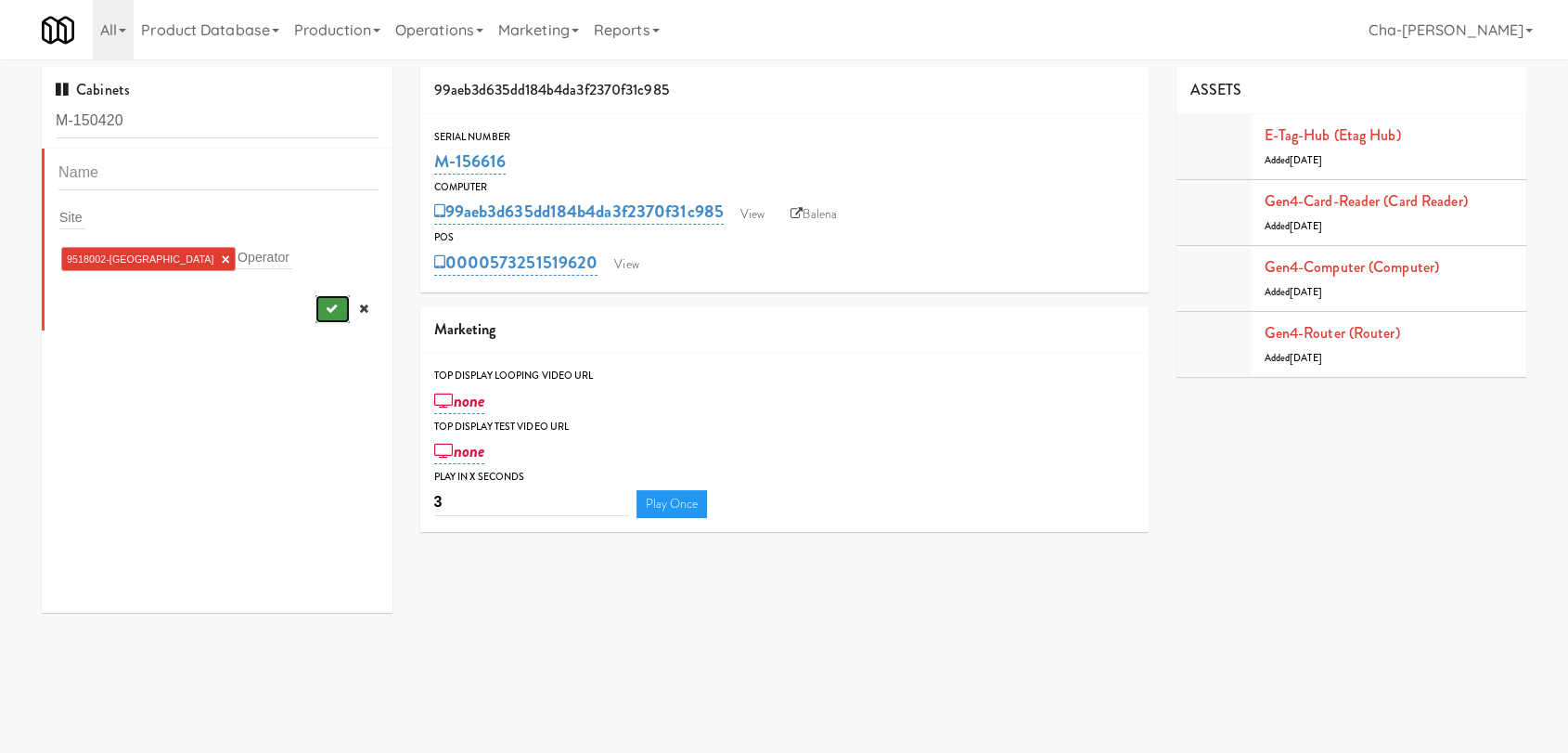
click at [325, 308] on icon "submit" at bounding box center [331, 308] width 12 height 12
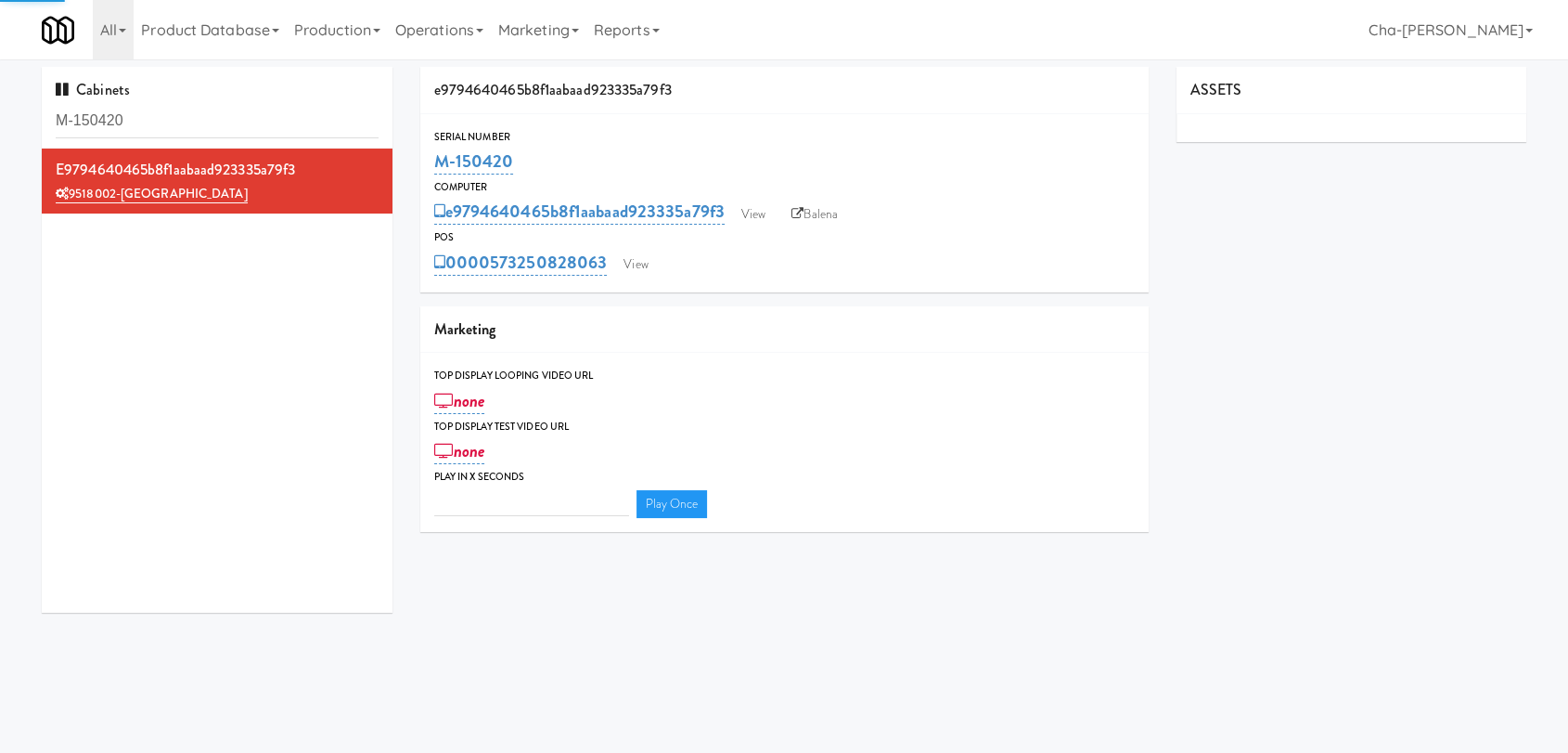
type input "3"
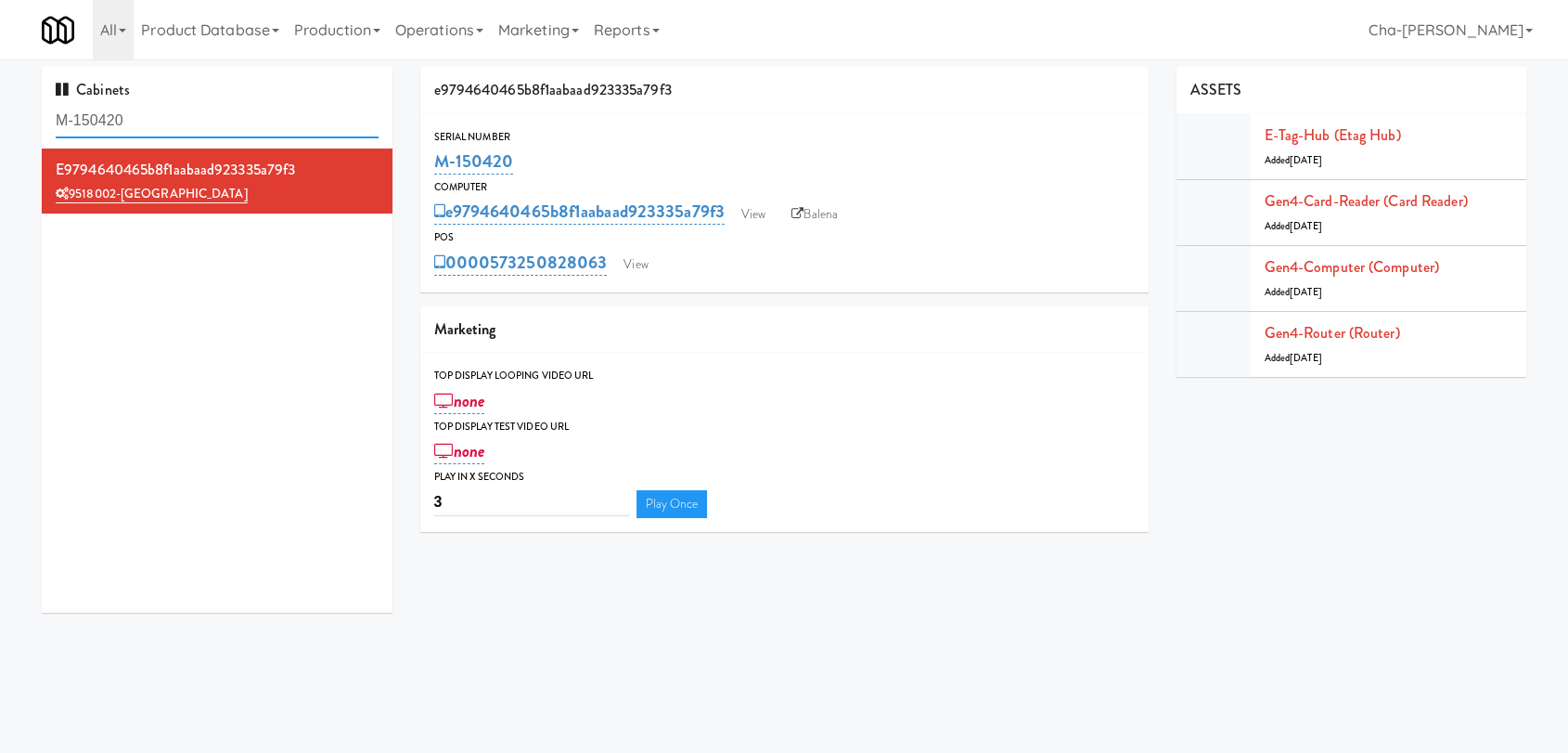
click at [258, 124] on input "M-150420" at bounding box center [217, 121] width 323 height 35
paste input "61295"
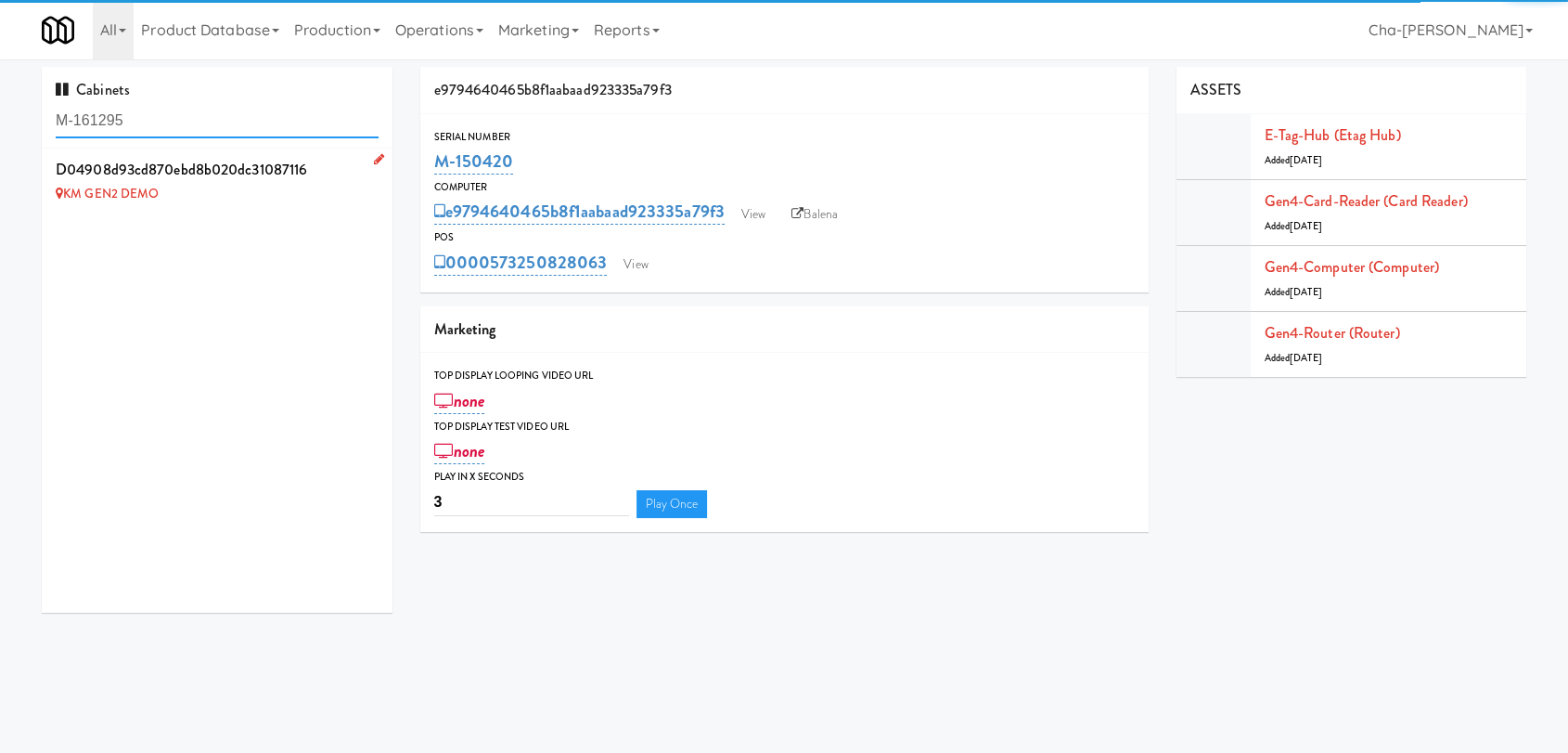
type input "M-161295"
click at [374, 159] on icon at bounding box center [379, 160] width 10 height 12
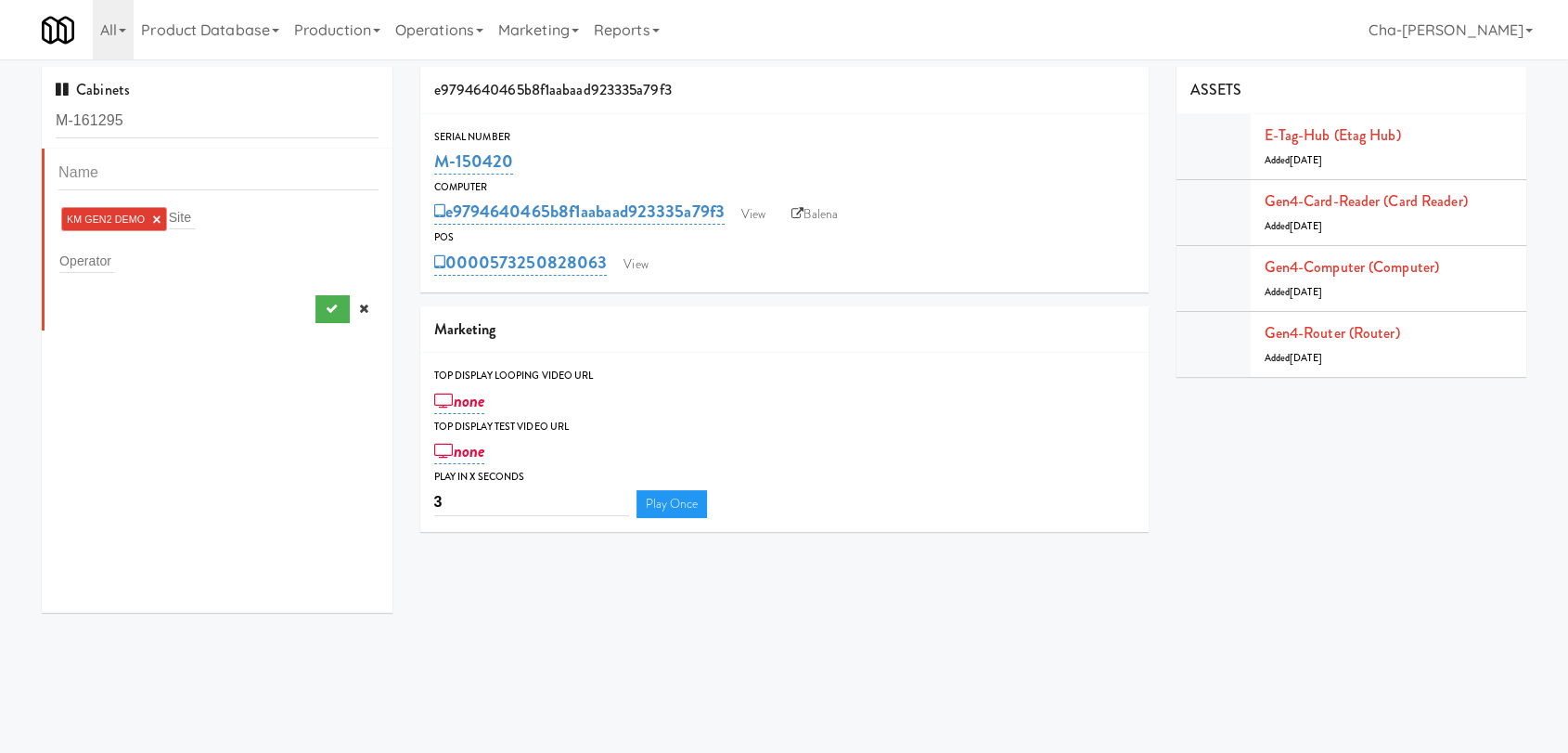
click at [156, 216] on link "×" at bounding box center [157, 220] width 8 height 16
click at [112, 261] on input "text" at bounding box center [86, 257] width 54 height 24
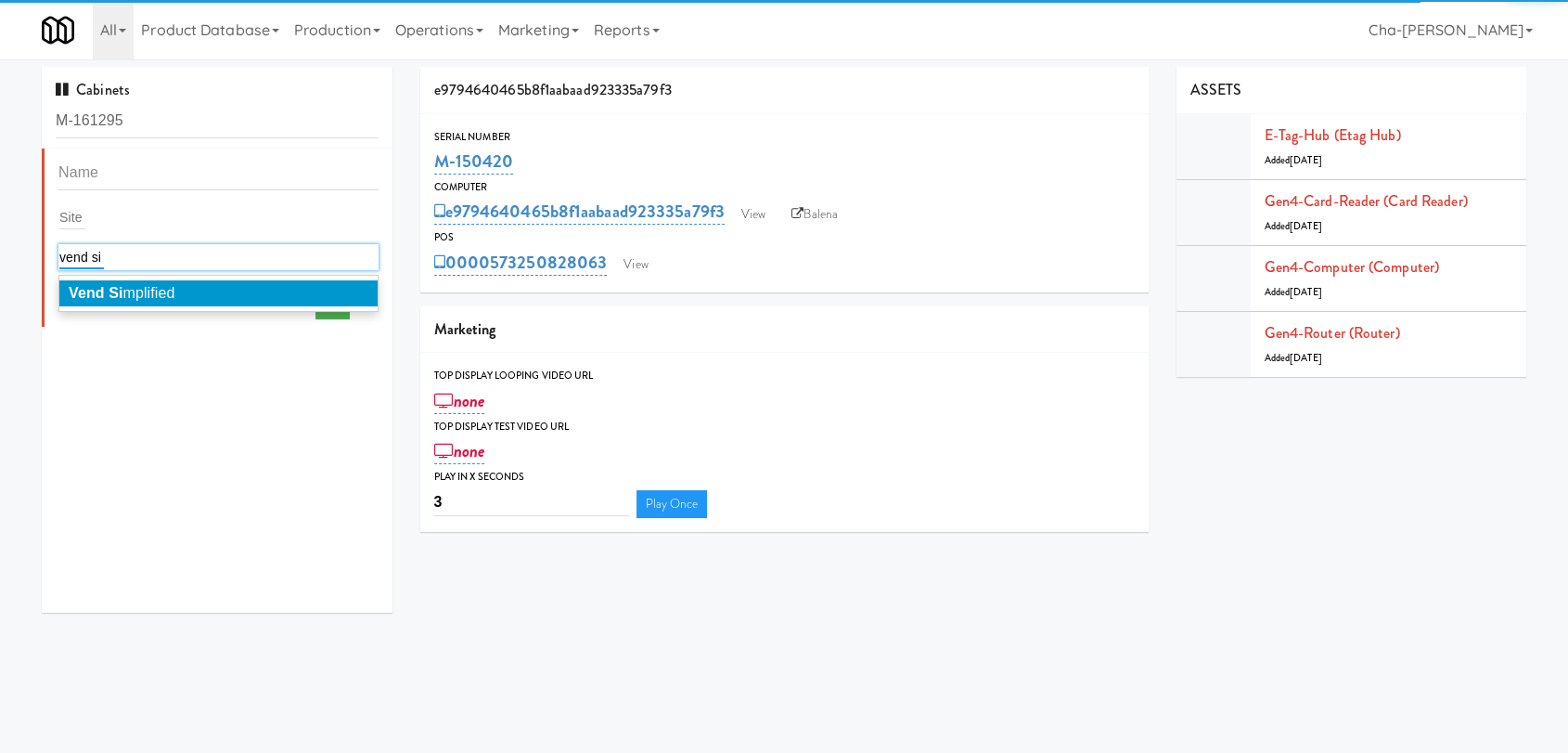
type input "vend si"
click at [150, 291] on span "Vend Si mplified" at bounding box center [121, 293] width 106 height 16
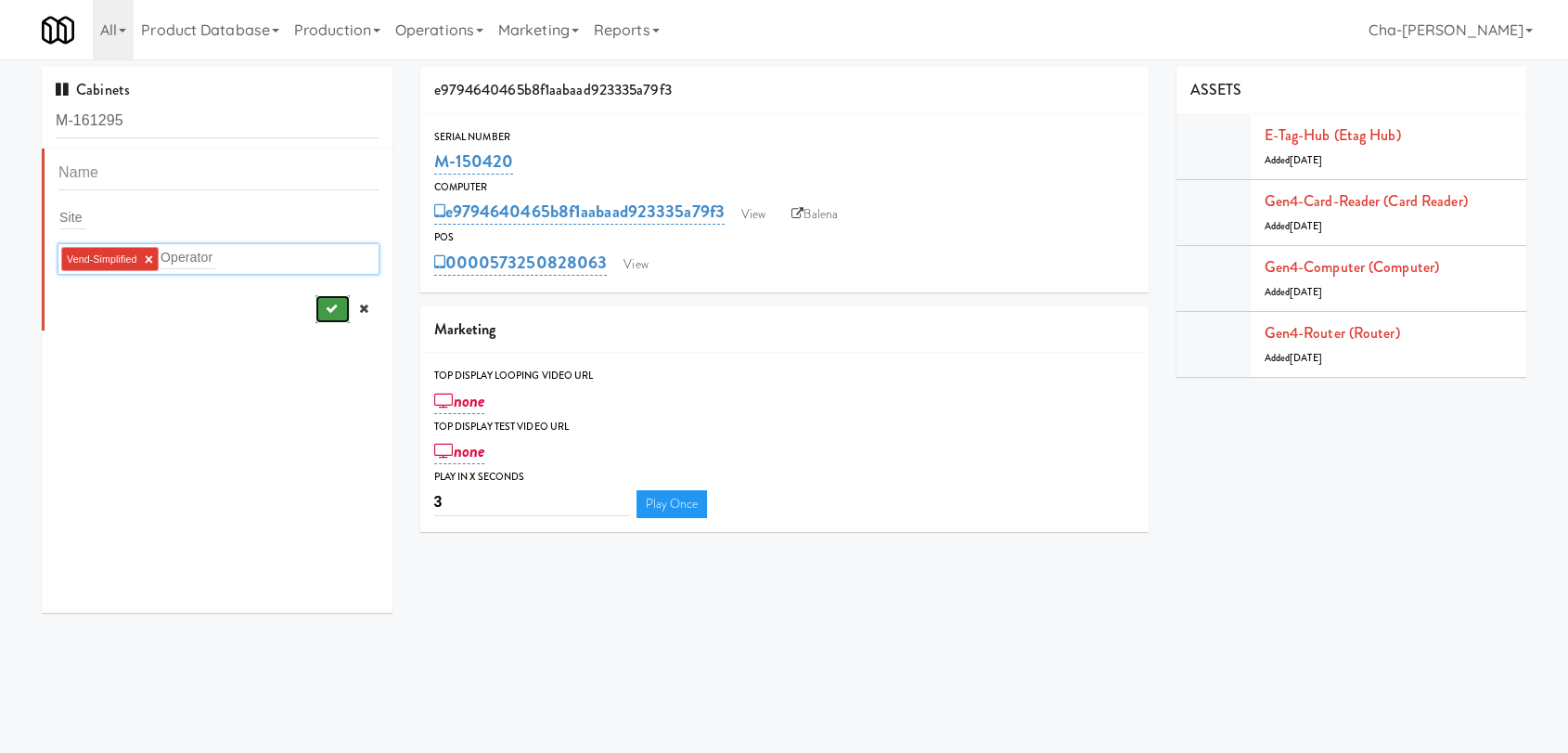
click at [319, 300] on button "submit" at bounding box center [333, 309] width 35 height 28
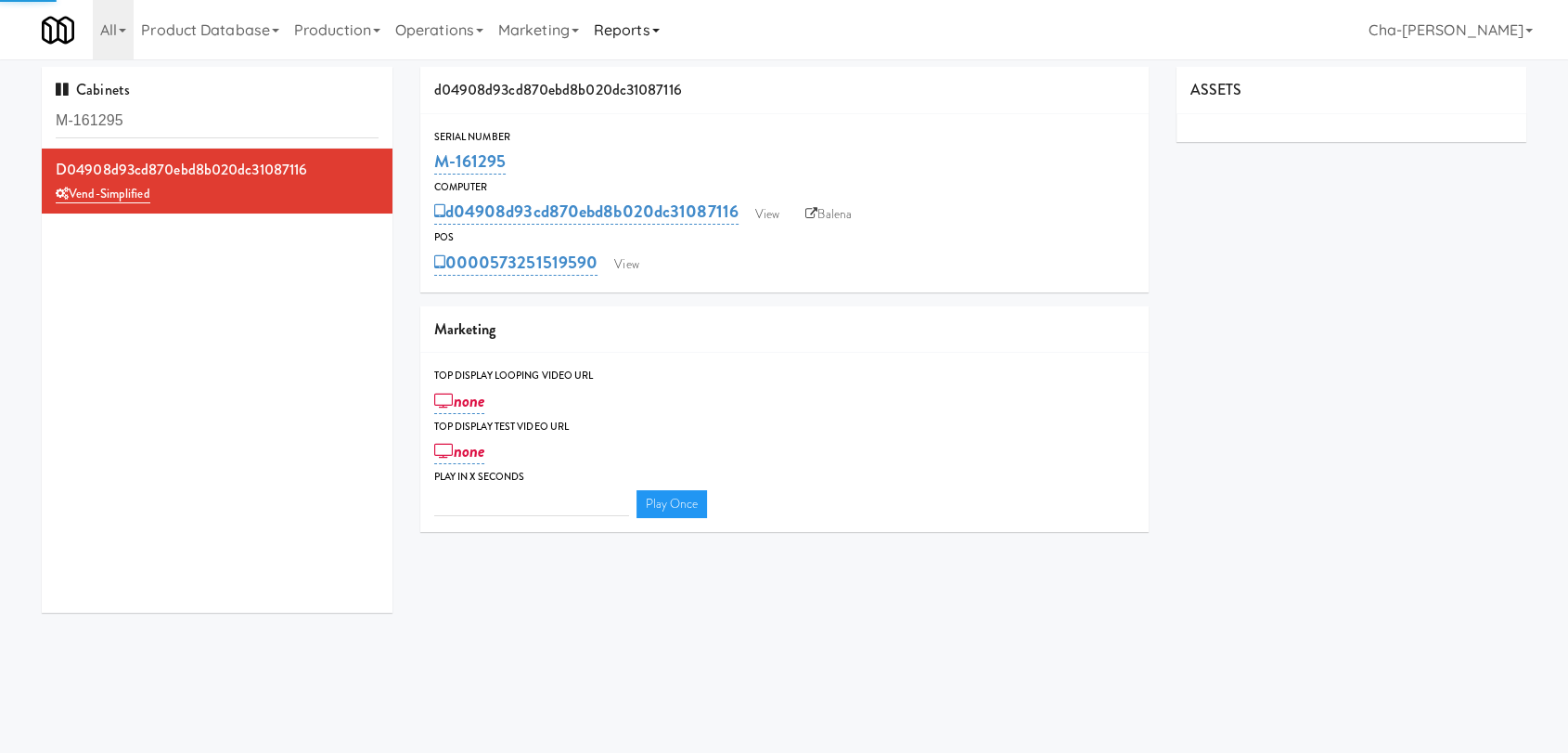
type input "3"
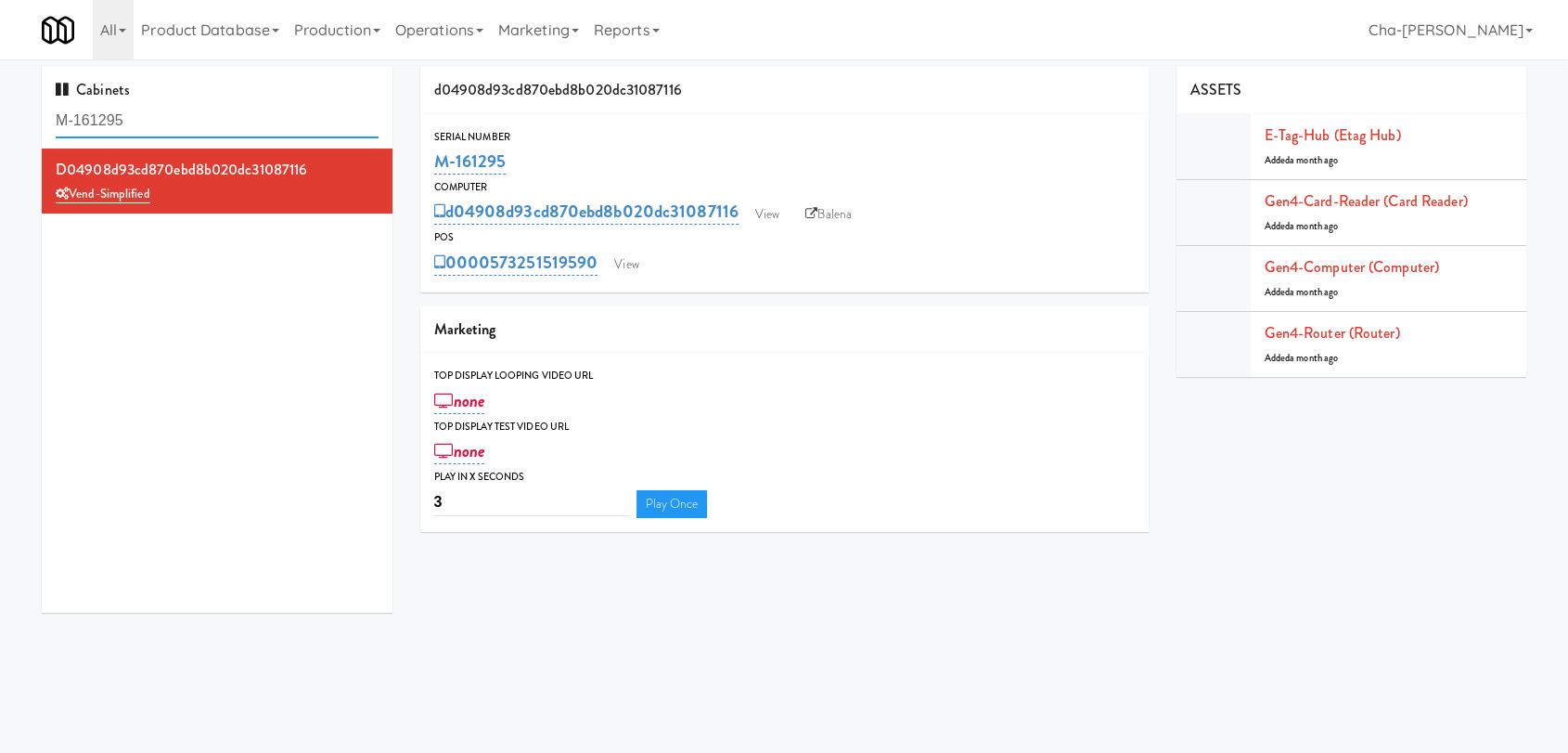
click at [193, 129] on input "M-161295" at bounding box center [217, 121] width 323 height 35
paste input "303"
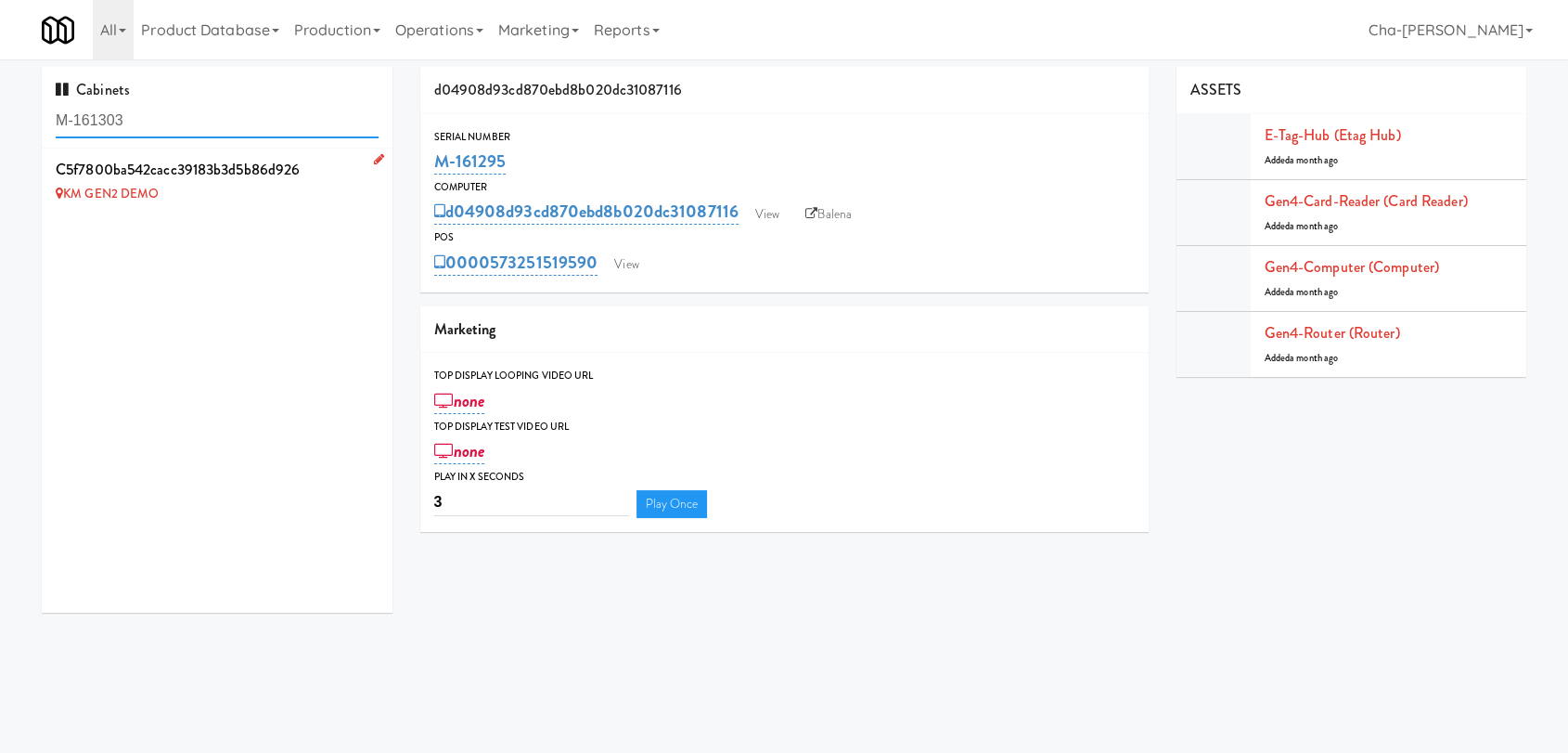
type input "M-161303"
click at [374, 158] on icon at bounding box center [379, 160] width 10 height 12
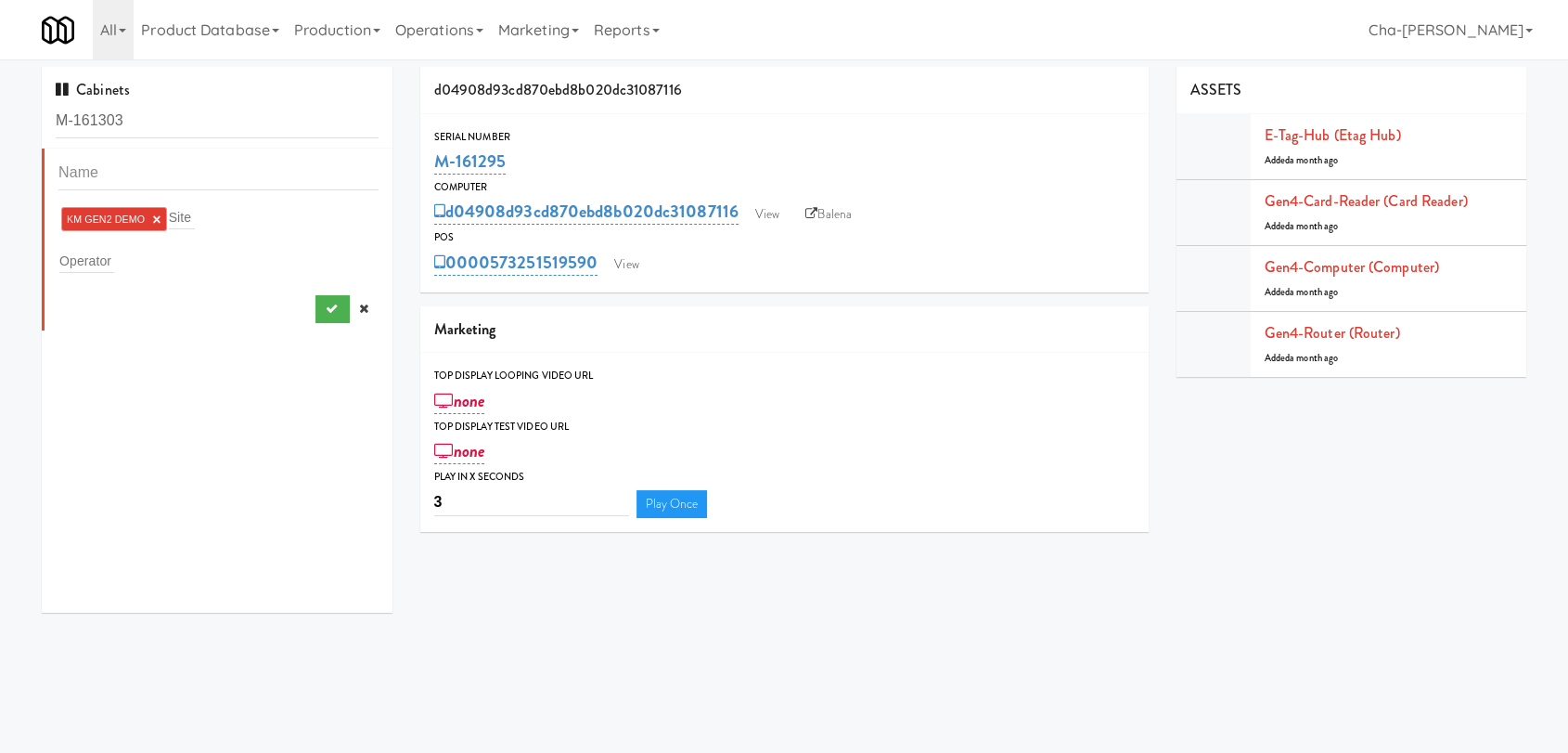
click at [157, 217] on link "×" at bounding box center [157, 220] width 8 height 16
click at [116, 263] on div "Operator" at bounding box center [218, 257] width 320 height 26
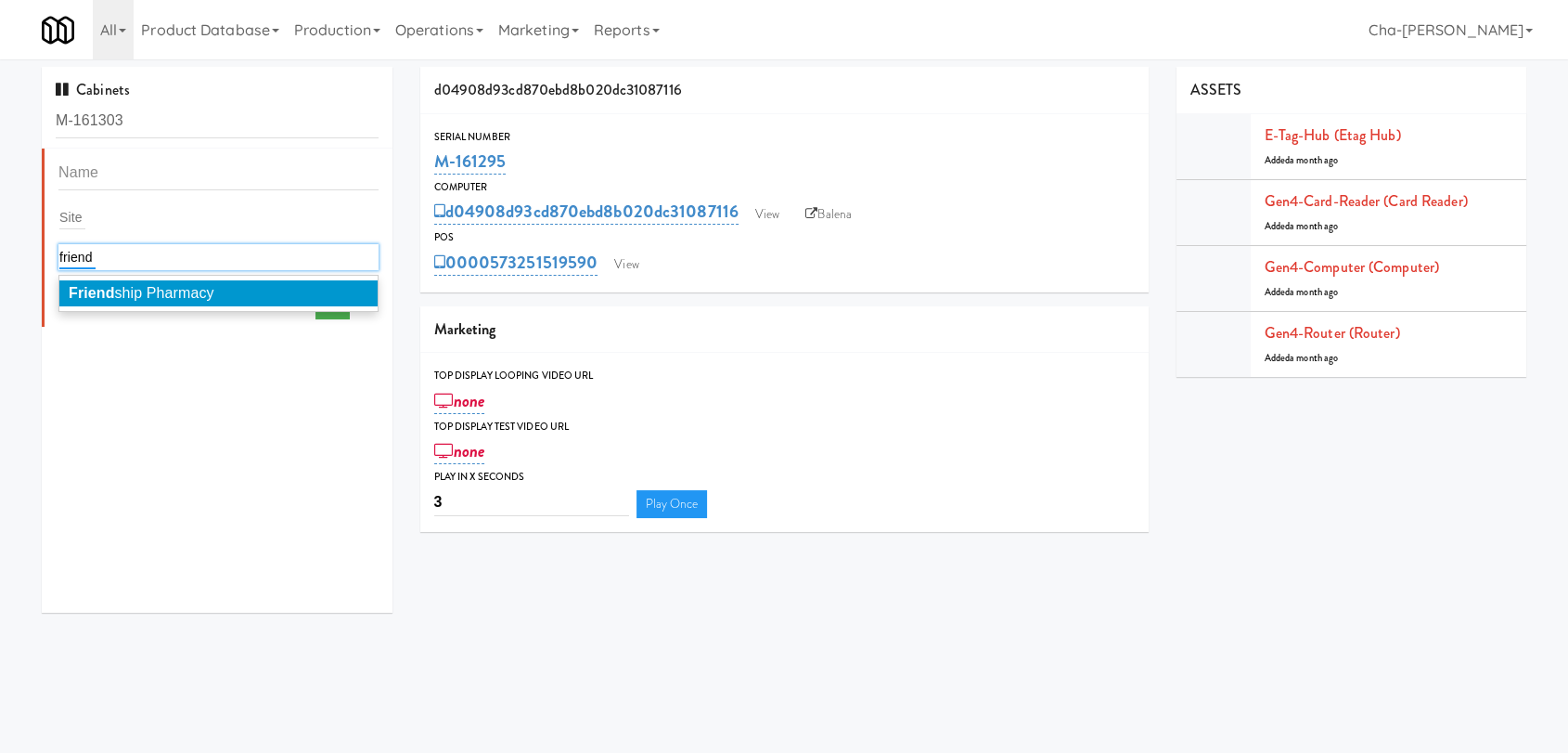
type input "friend"
click at [126, 290] on span "Friend ship Pharmacy" at bounding box center [141, 293] width 146 height 16
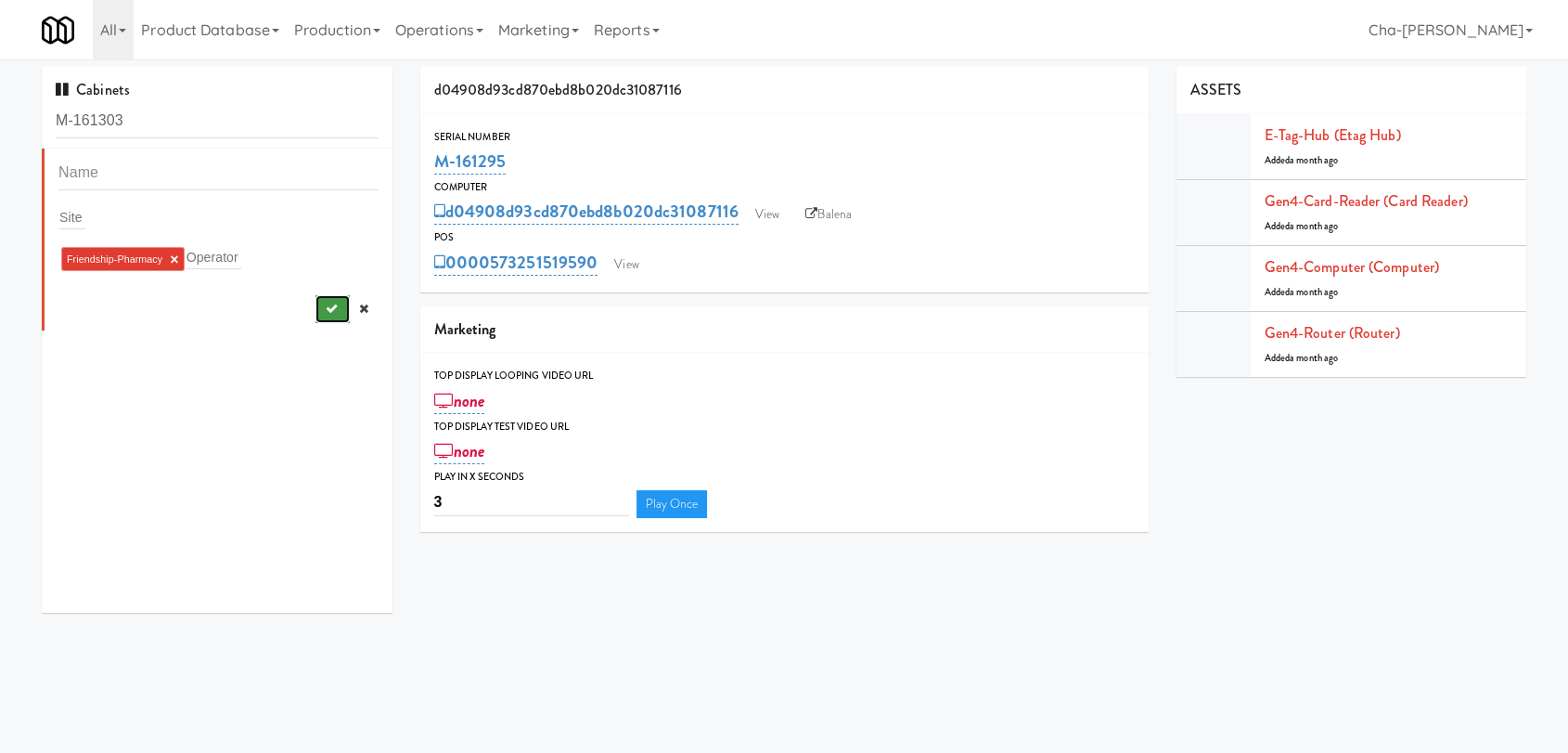
click at [318, 317] on button "submit" at bounding box center [333, 309] width 35 height 28
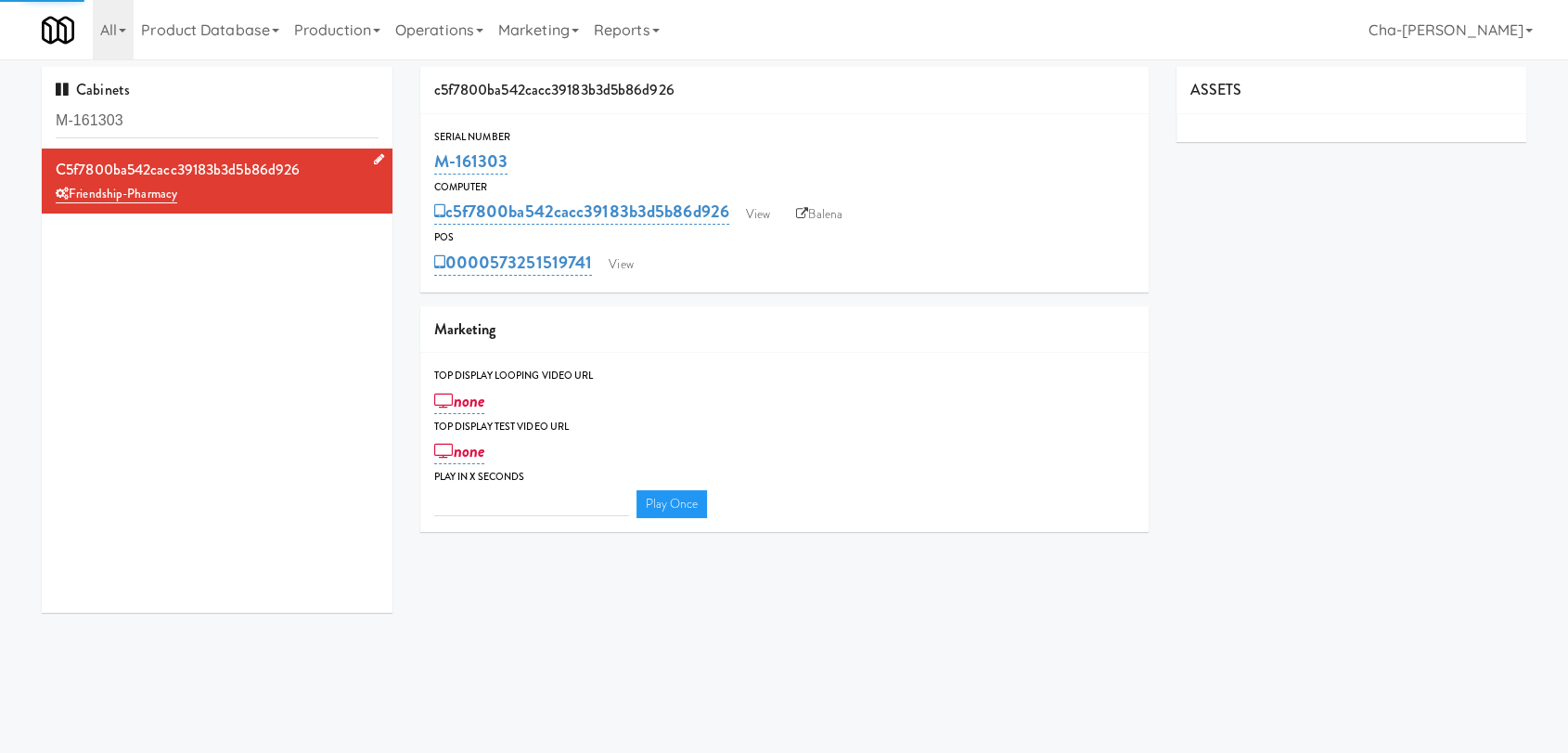
type input "3"
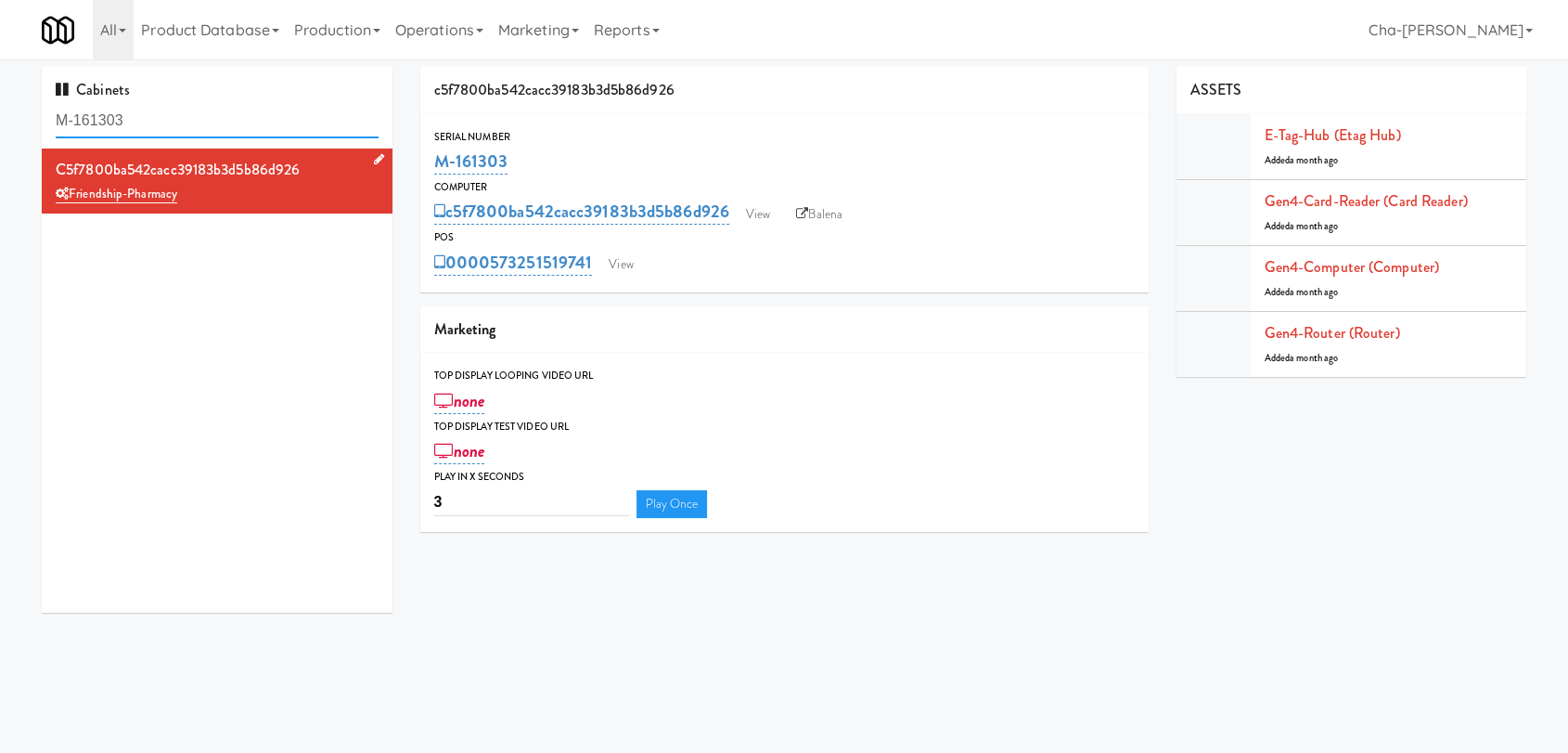
click at [165, 128] on input "M-161303" at bounding box center [217, 121] width 323 height 35
paste input "14243 (Mahoney Return)"
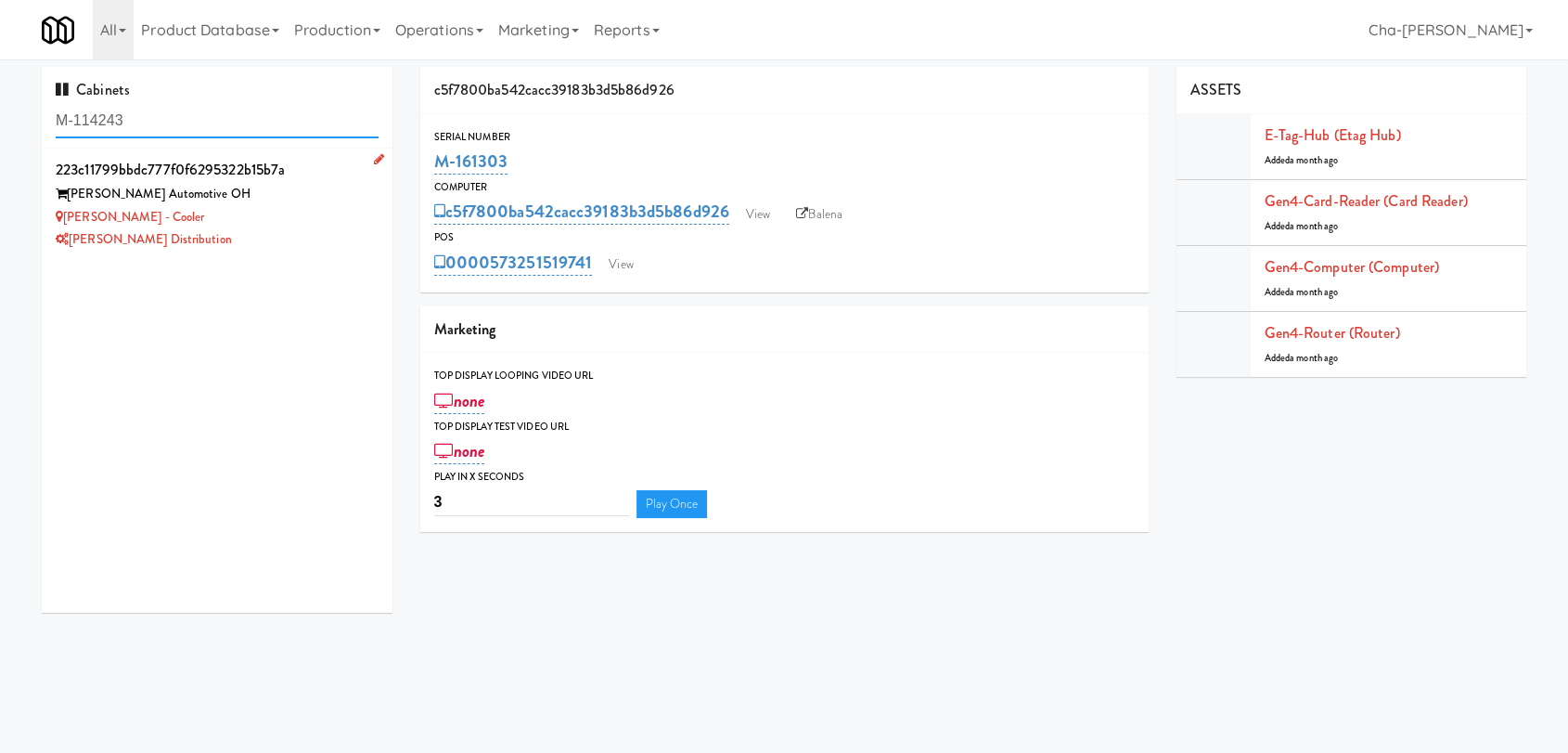
type input "M-114243"
click at [374, 158] on icon at bounding box center [379, 160] width 10 height 12
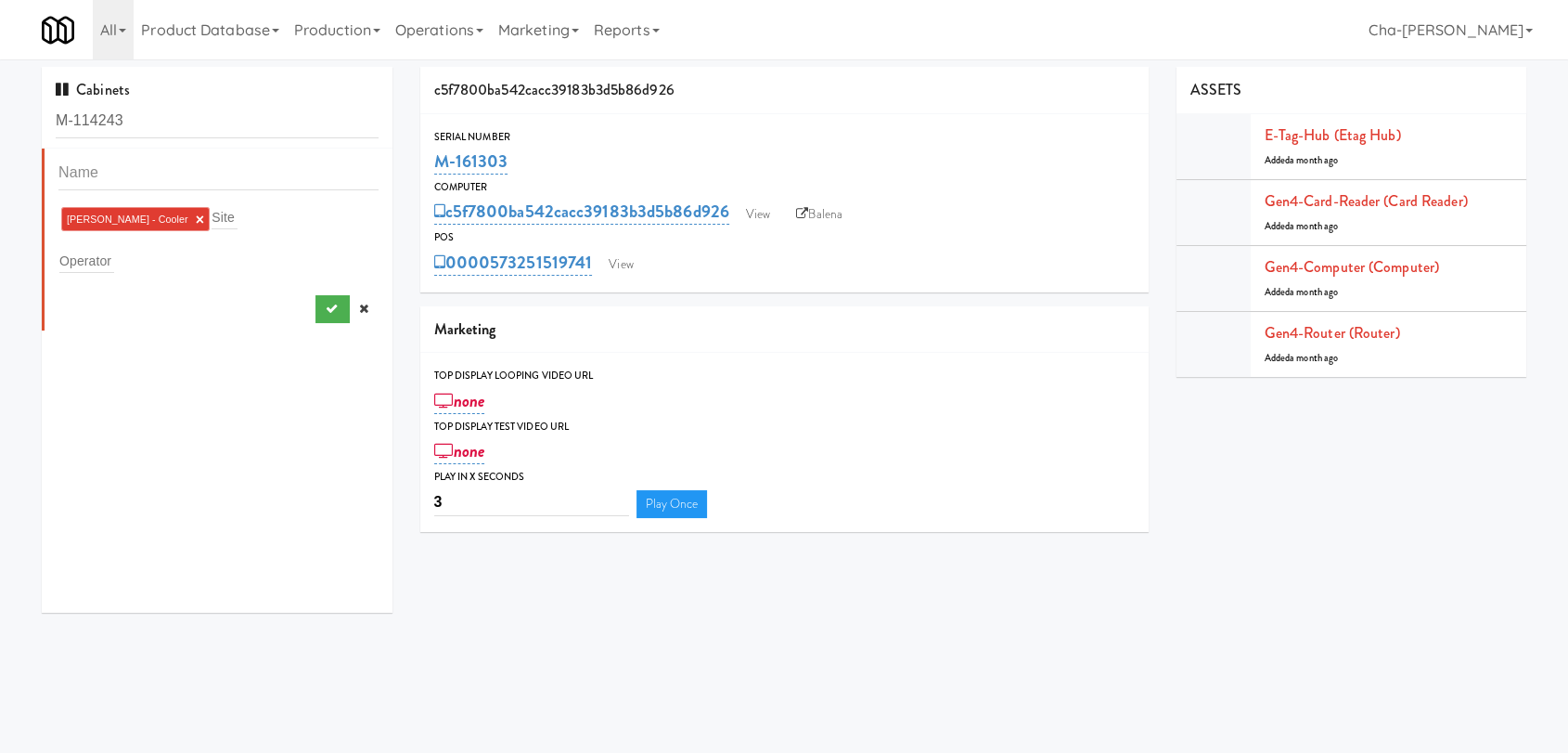
click at [196, 222] on link "×" at bounding box center [200, 220] width 8 height 16
click at [99, 266] on input "text" at bounding box center [86, 257] width 54 height 24
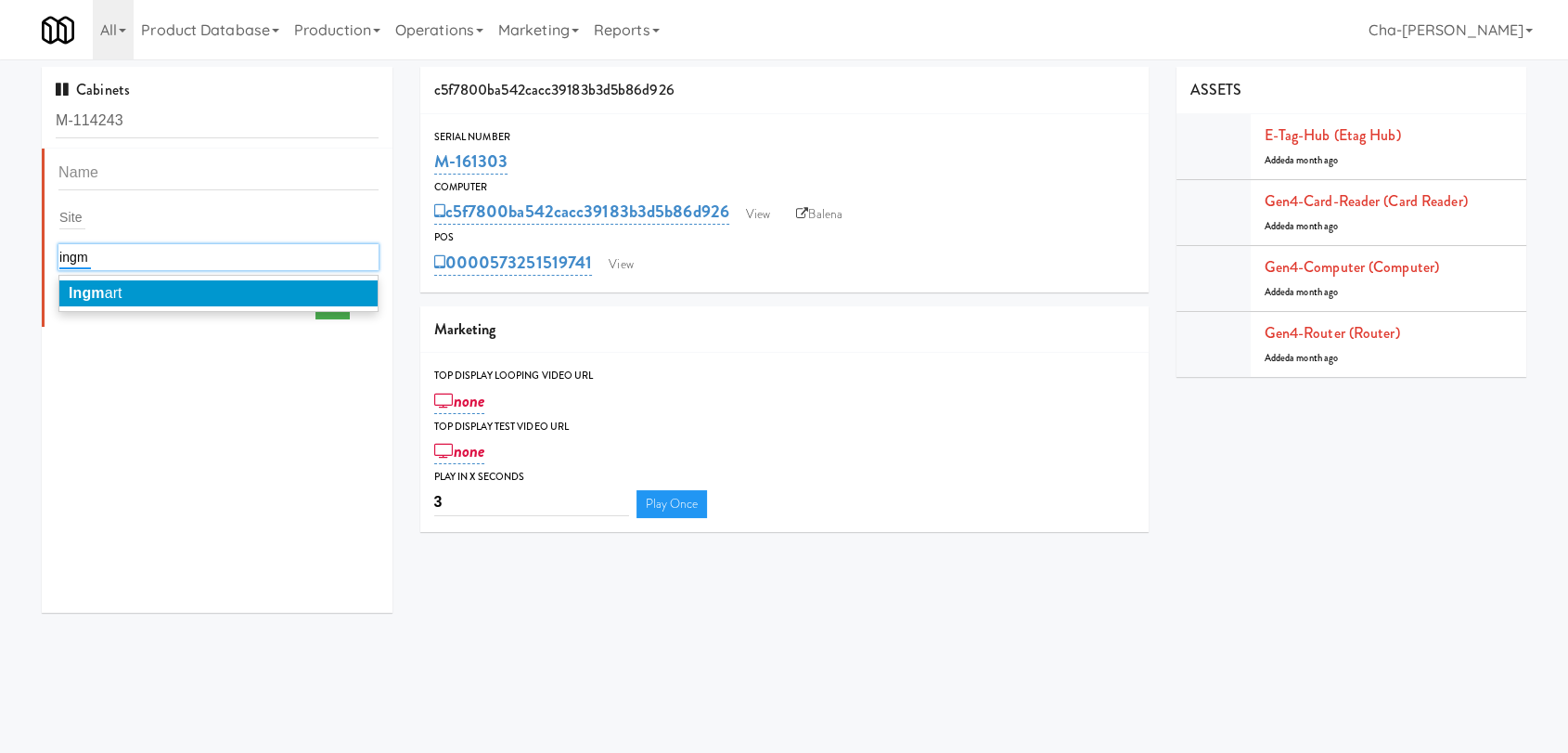
type input "ingm"
click at [95, 291] on em "Ingm" at bounding box center [86, 293] width 37 height 16
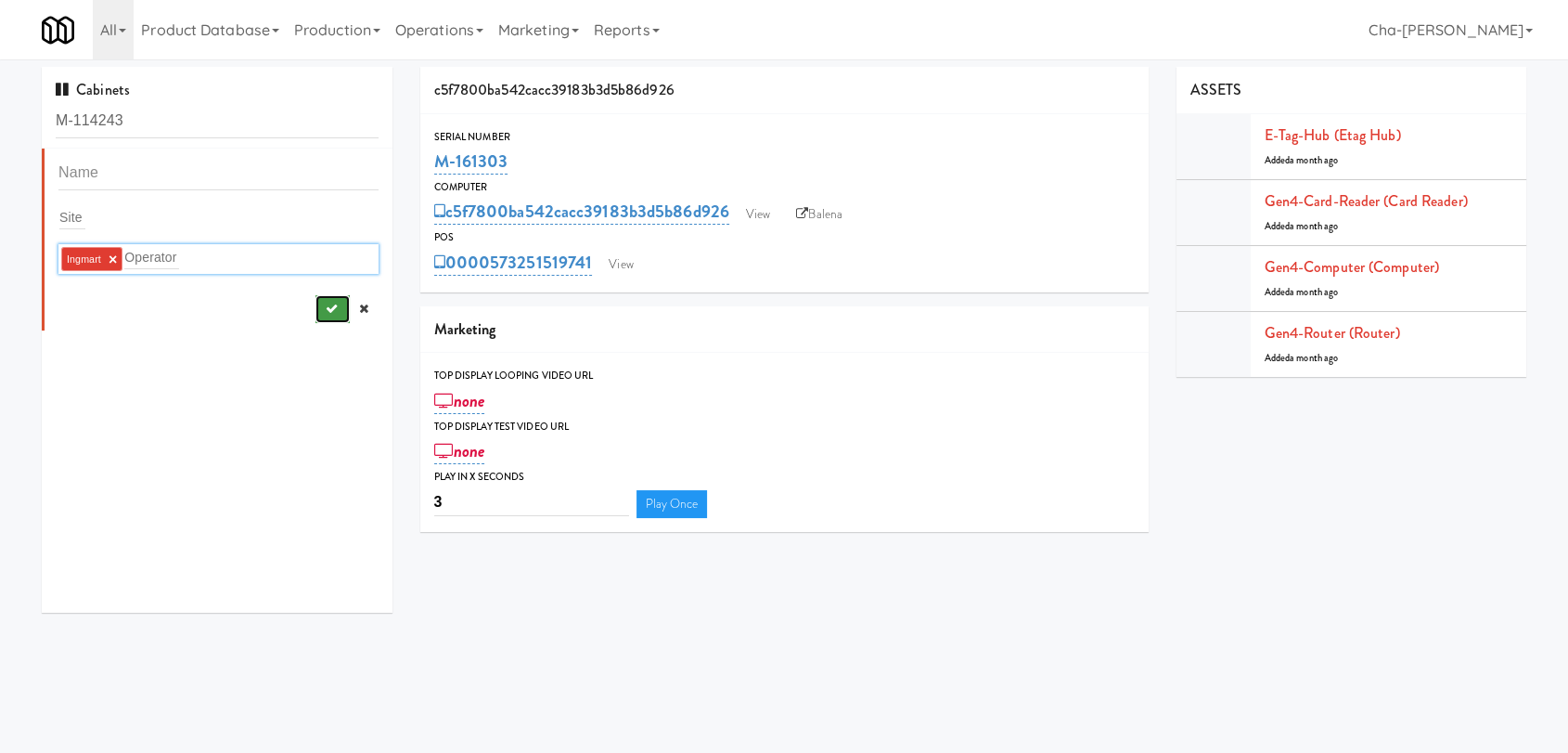
click at [320, 312] on button "submit" at bounding box center [333, 309] width 35 height 28
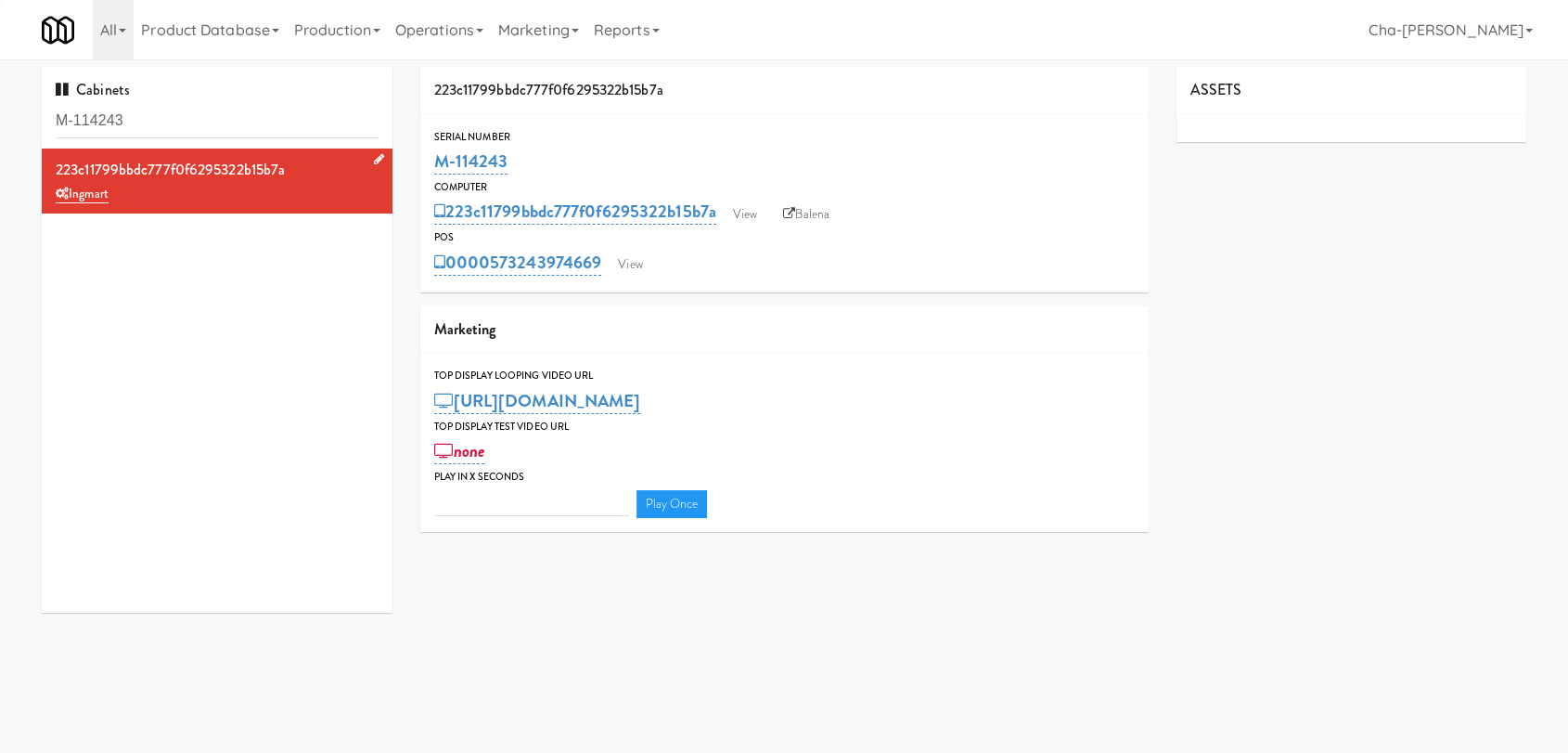
type input "3"
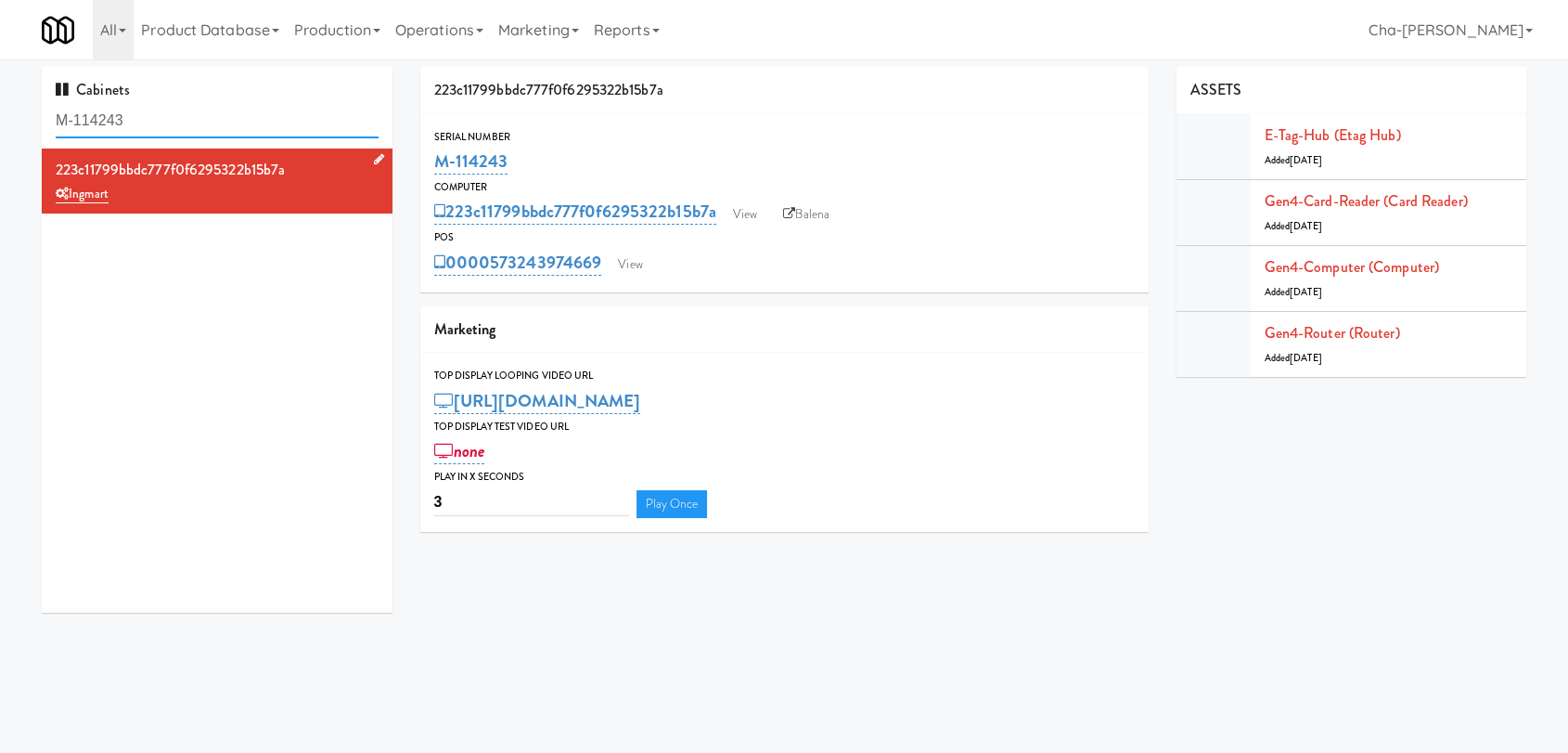
click at [245, 127] on input "M-114243" at bounding box center [217, 121] width 323 height 35
paste input "165 (Mahoney Return)"
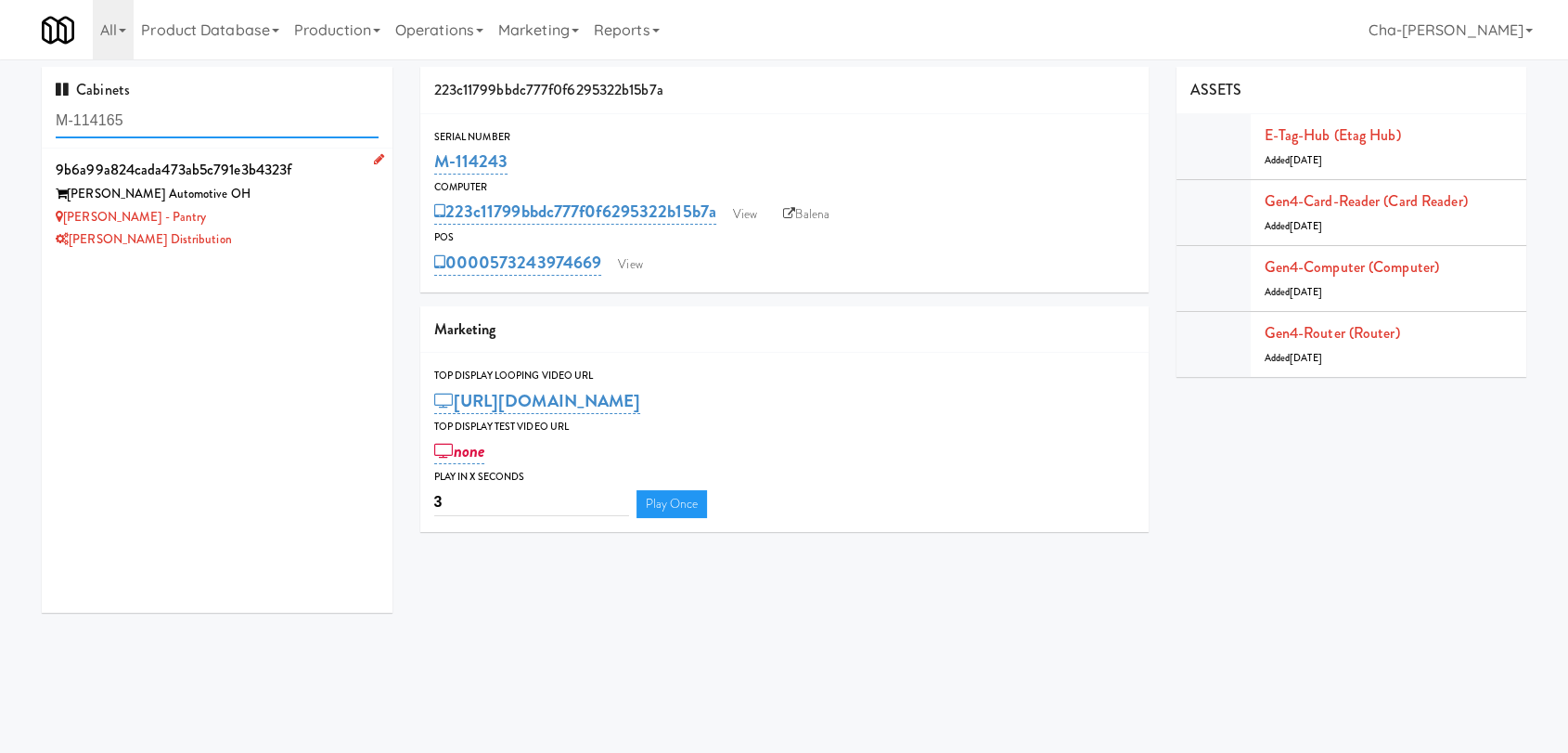
type input "M-114165"
click at [374, 154] on icon at bounding box center [379, 160] width 10 height 12
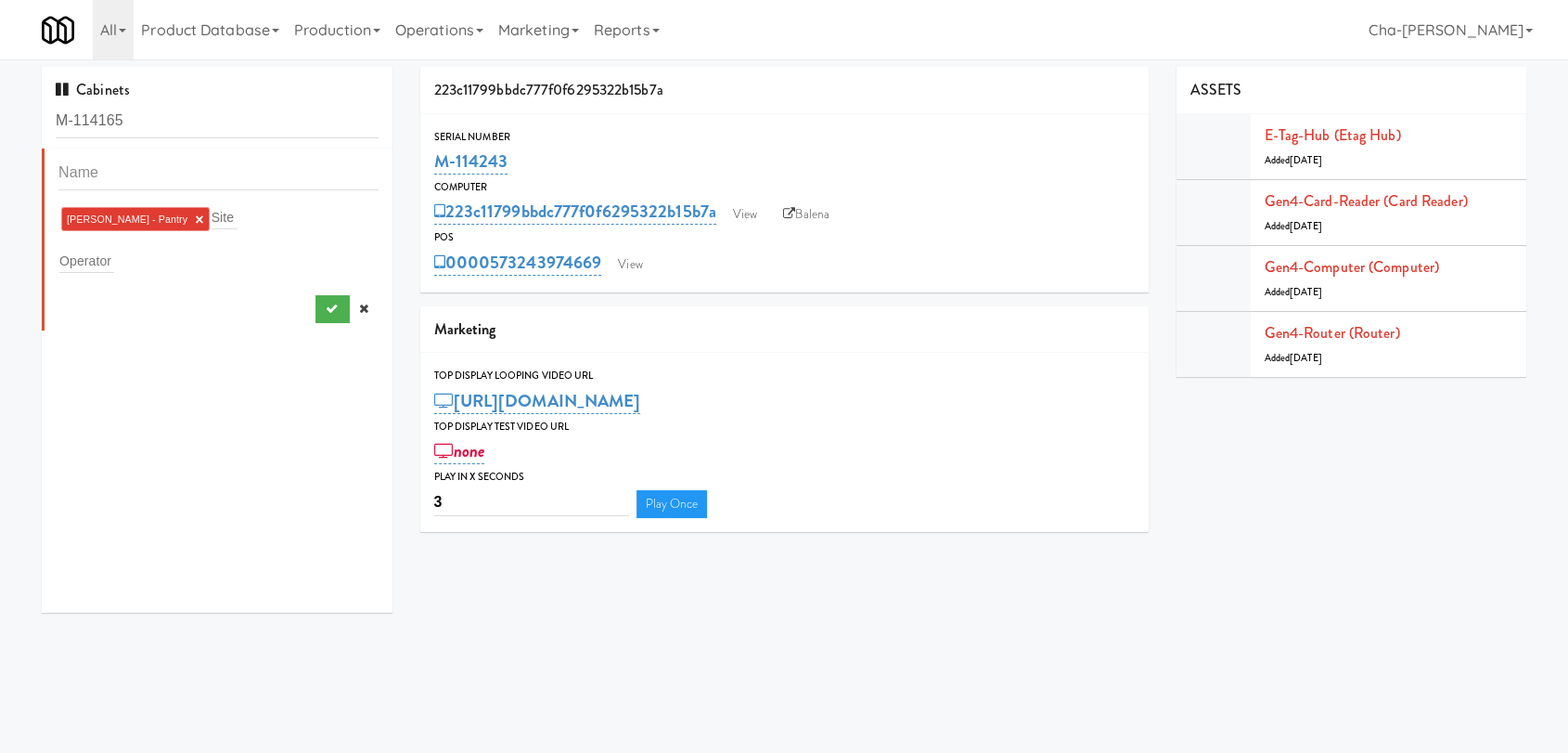
click at [195, 216] on link "×" at bounding box center [199, 220] width 8 height 16
click at [110, 255] on input "text" at bounding box center [86, 257] width 54 height 24
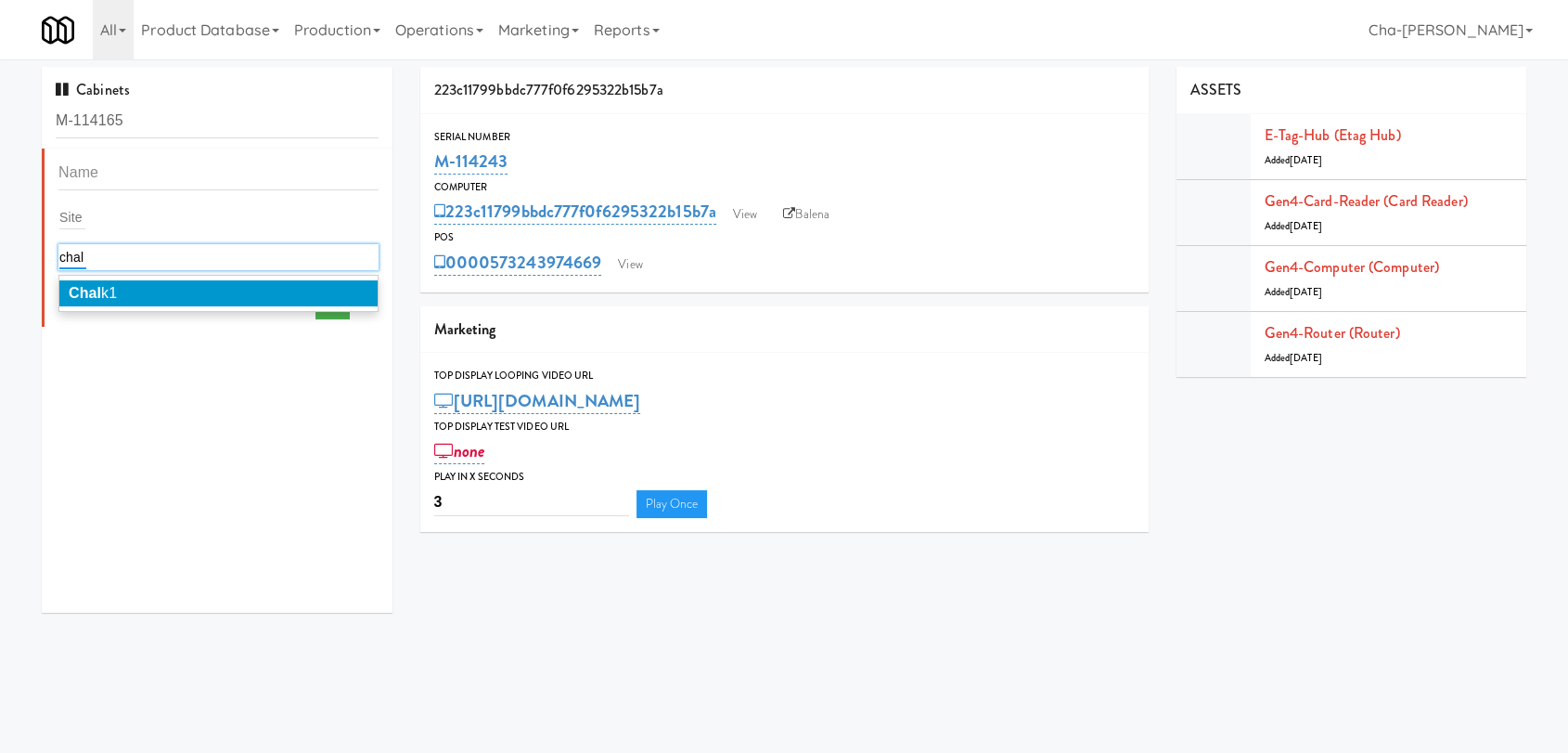
type input "chal"
click at [131, 290] on li "Chal k1" at bounding box center [218, 293] width 318 height 26
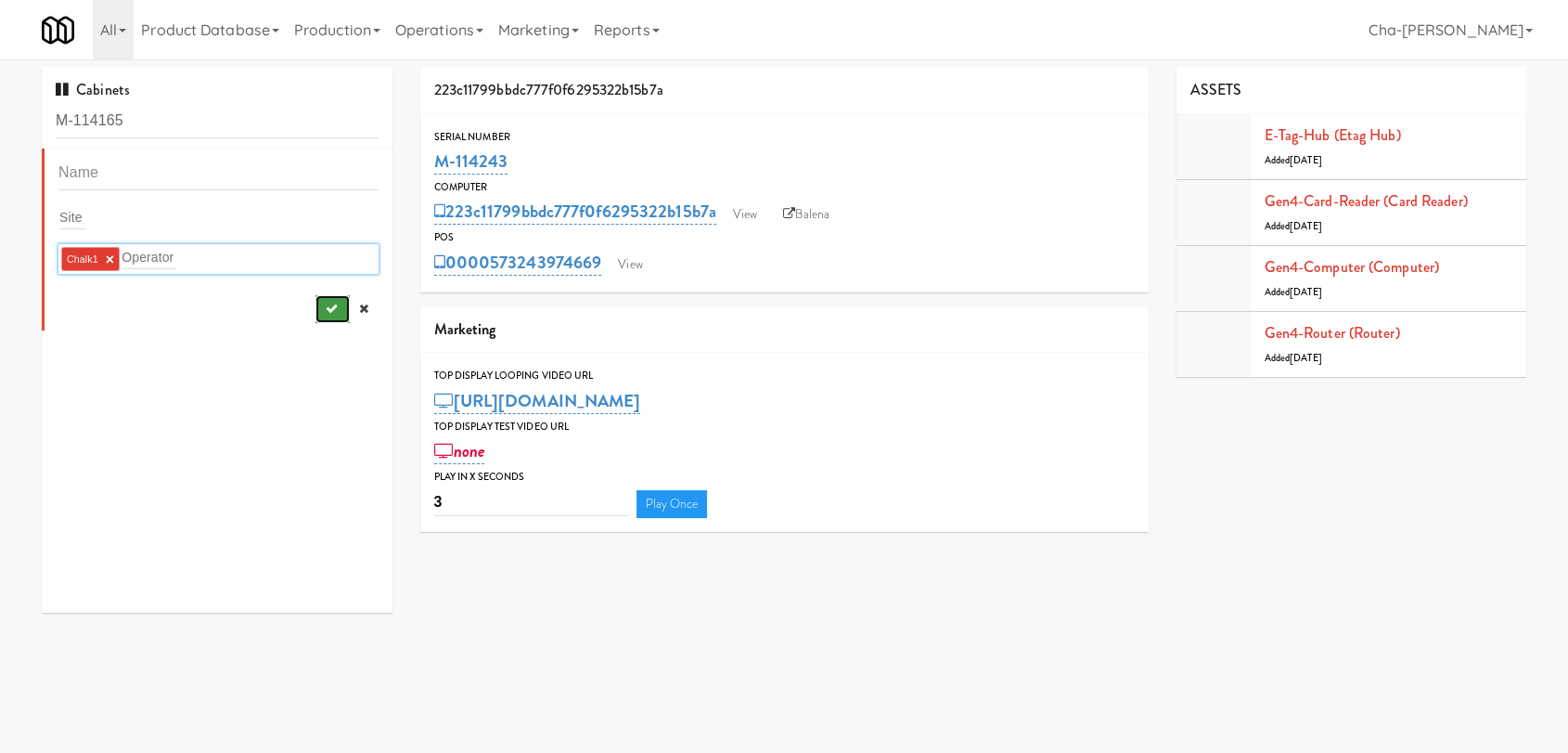
click at [316, 310] on button "submit" at bounding box center [333, 309] width 35 height 28
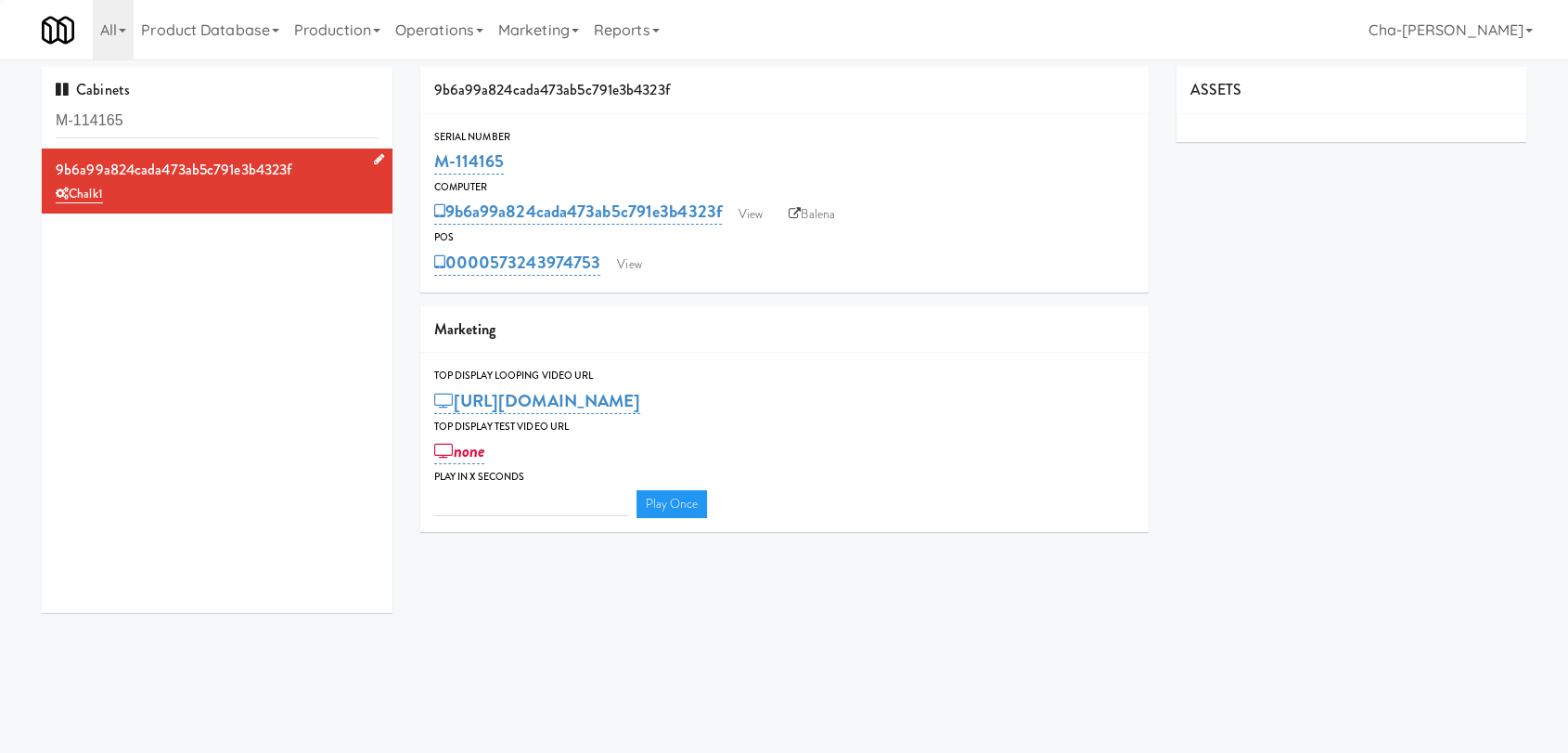
type input "3"
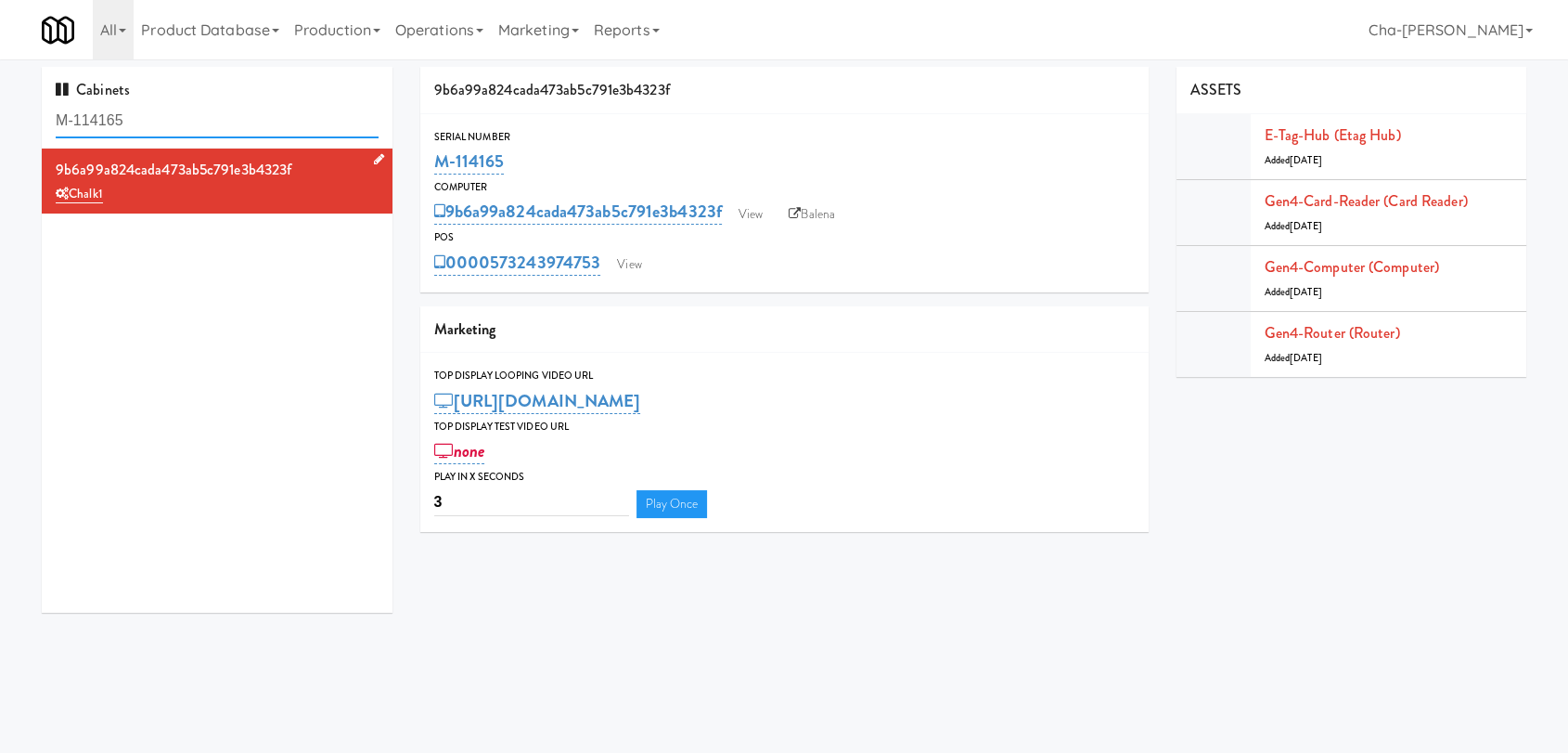
click at [180, 121] on input "M-114165" at bounding box center [217, 121] width 323 height 35
paste input "256 (Mahoney Return)"
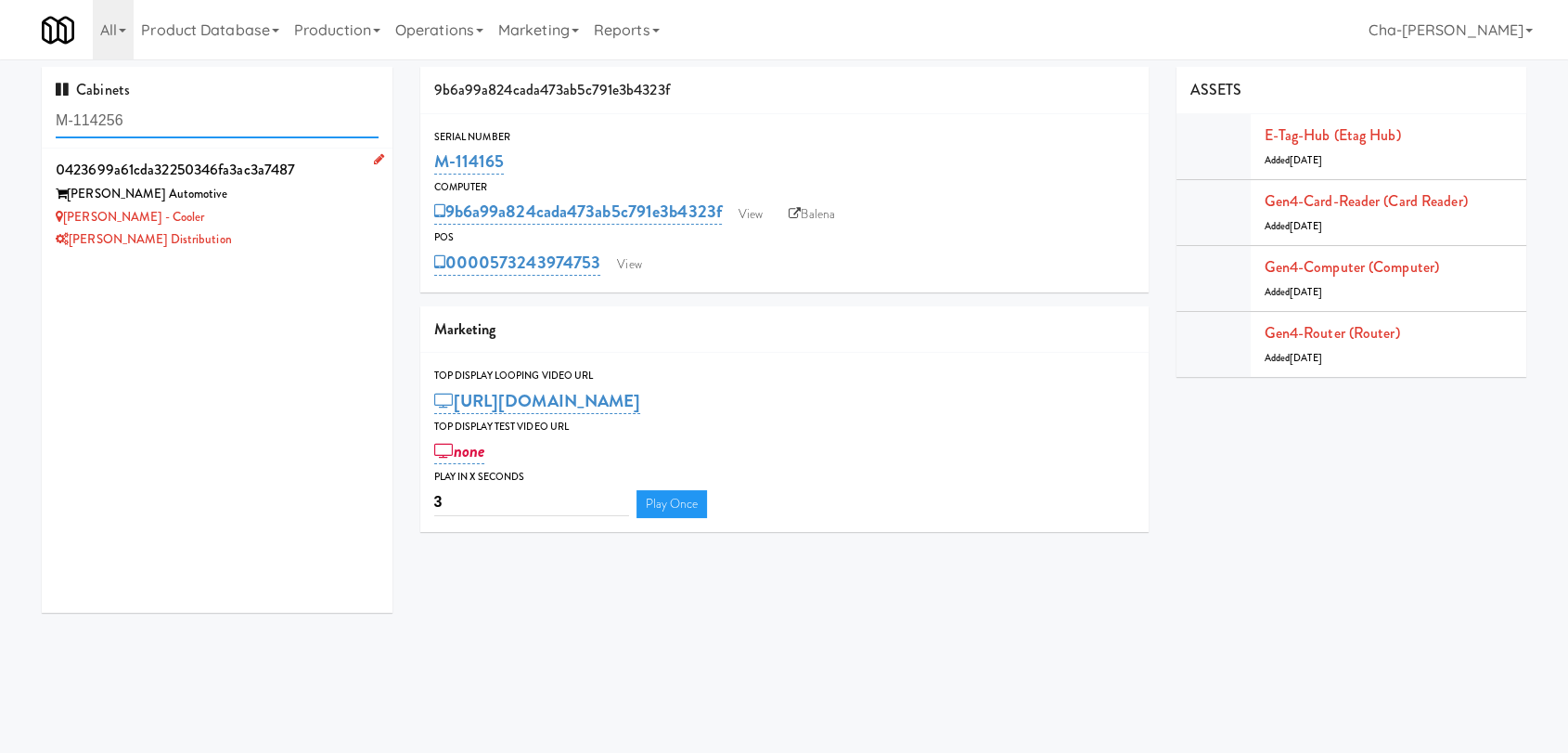
type input "M-114256"
click at [374, 158] on icon at bounding box center [379, 160] width 10 height 12
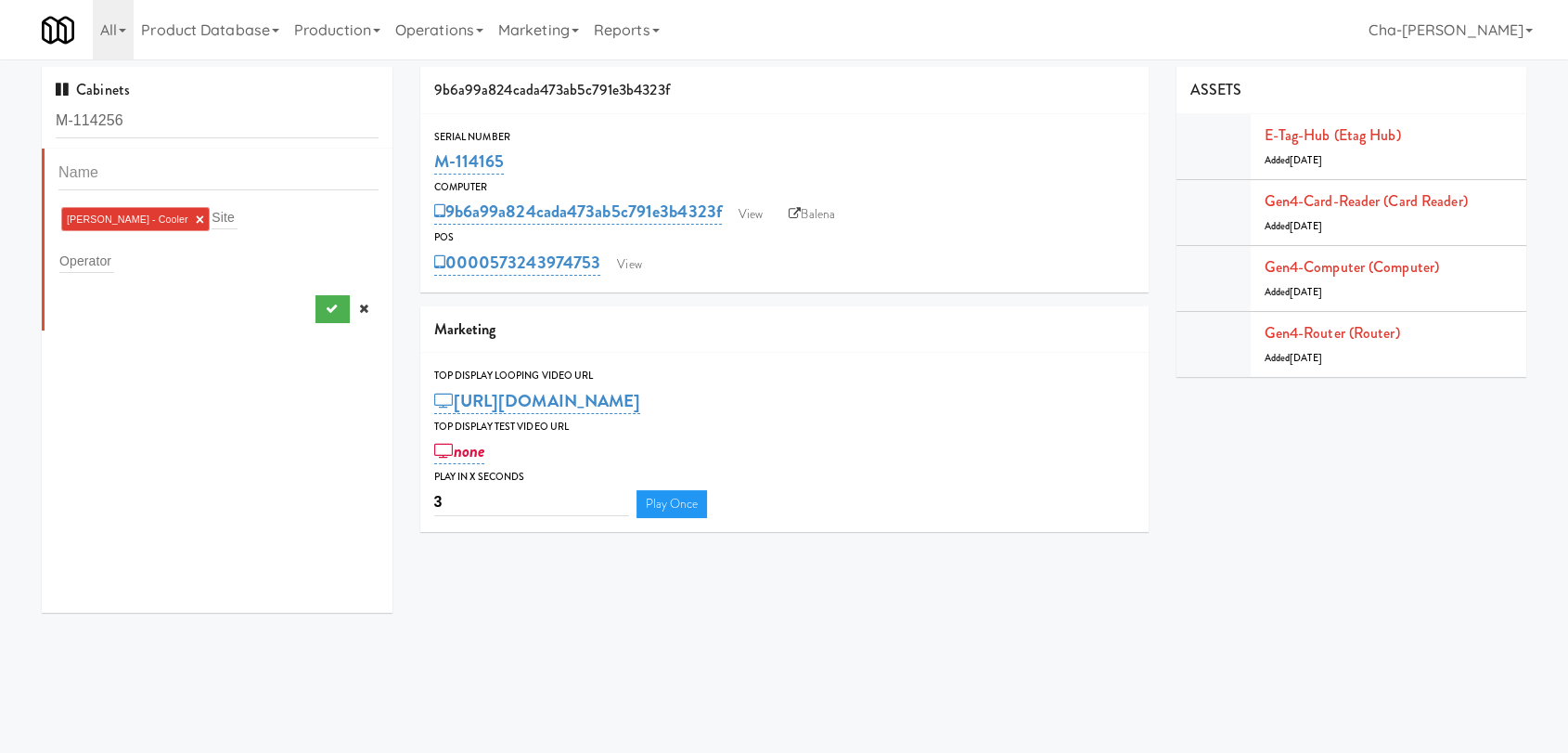
click at [196, 218] on link "×" at bounding box center [200, 220] width 8 height 16
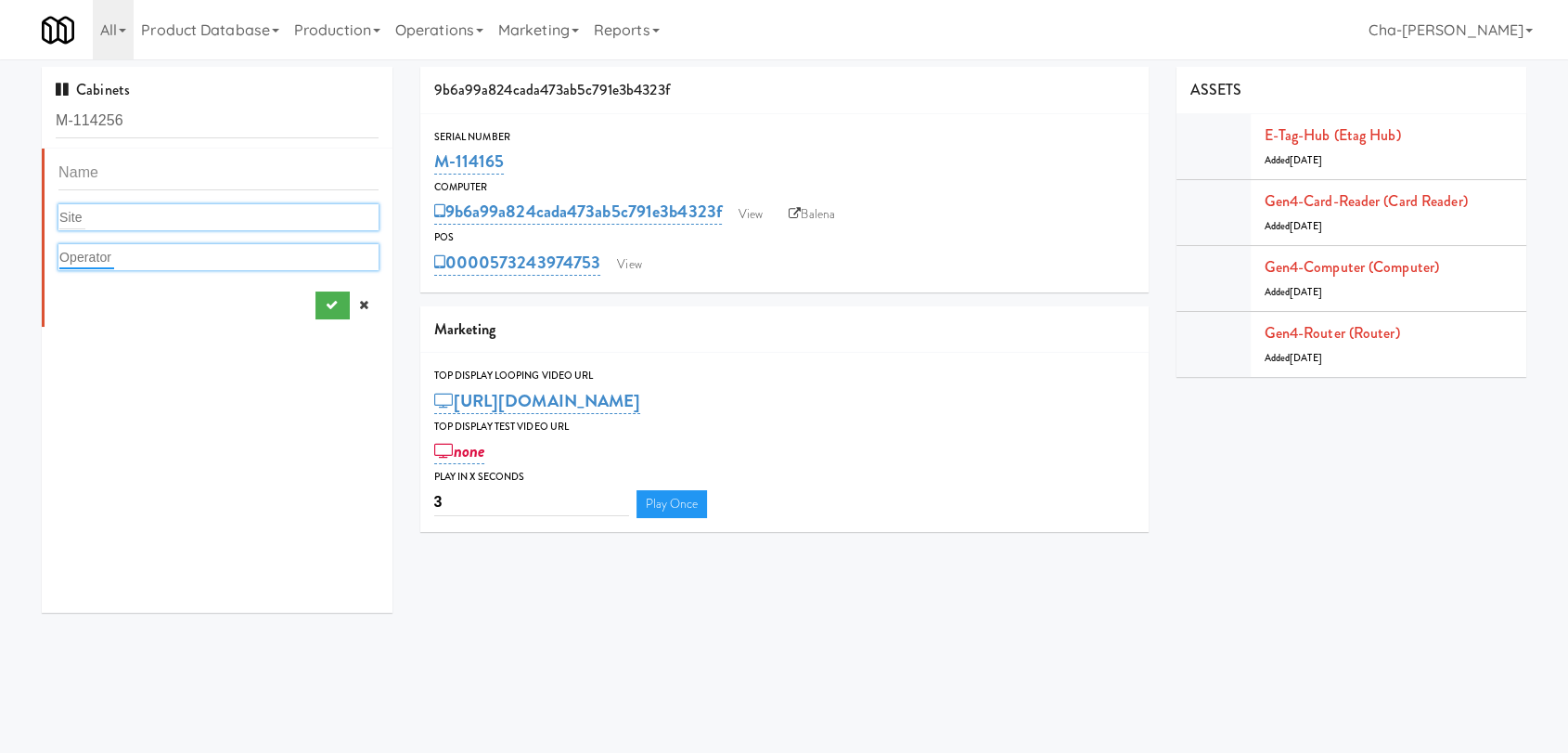
click at [110, 255] on input "text" at bounding box center [86, 257] width 54 height 24
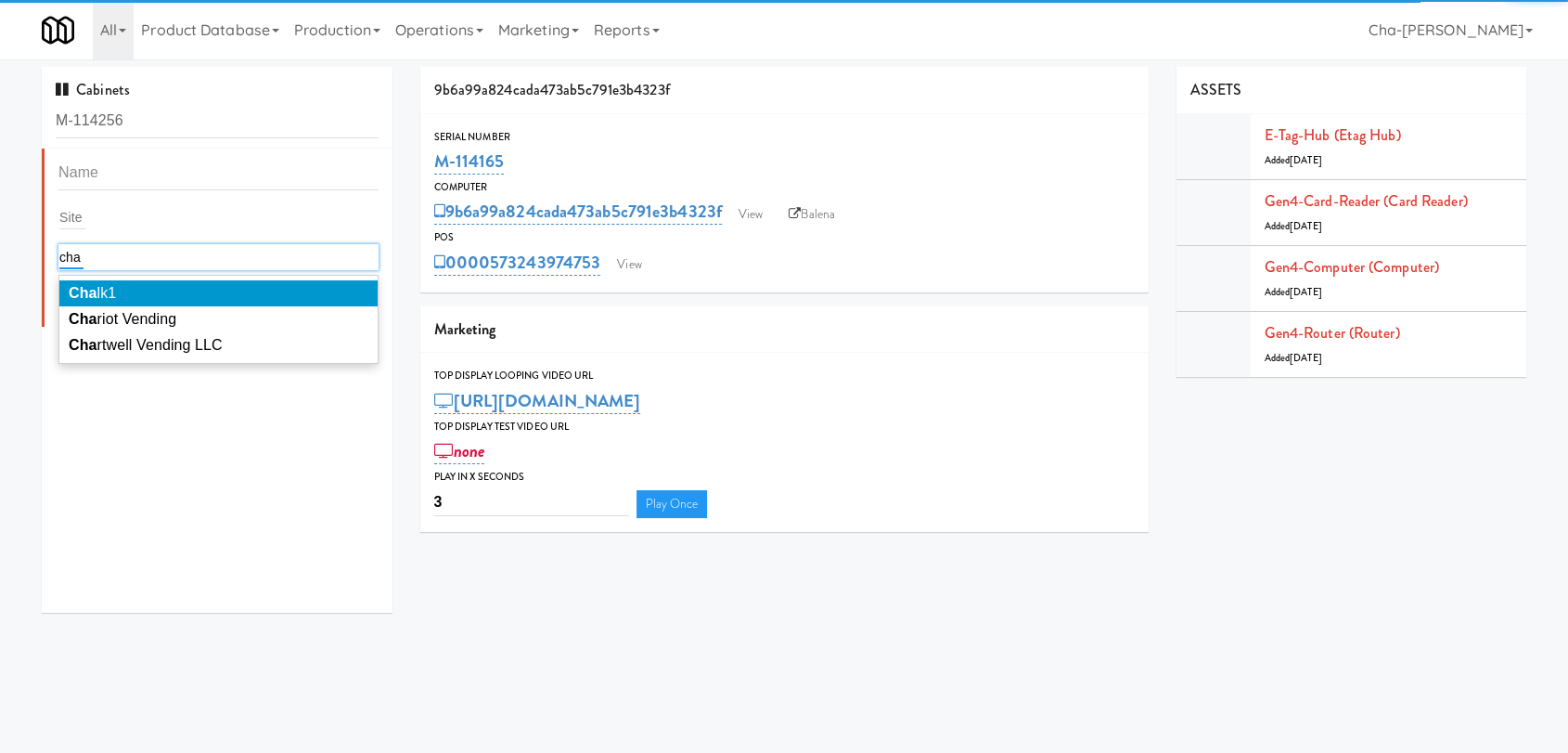
type input "cha"
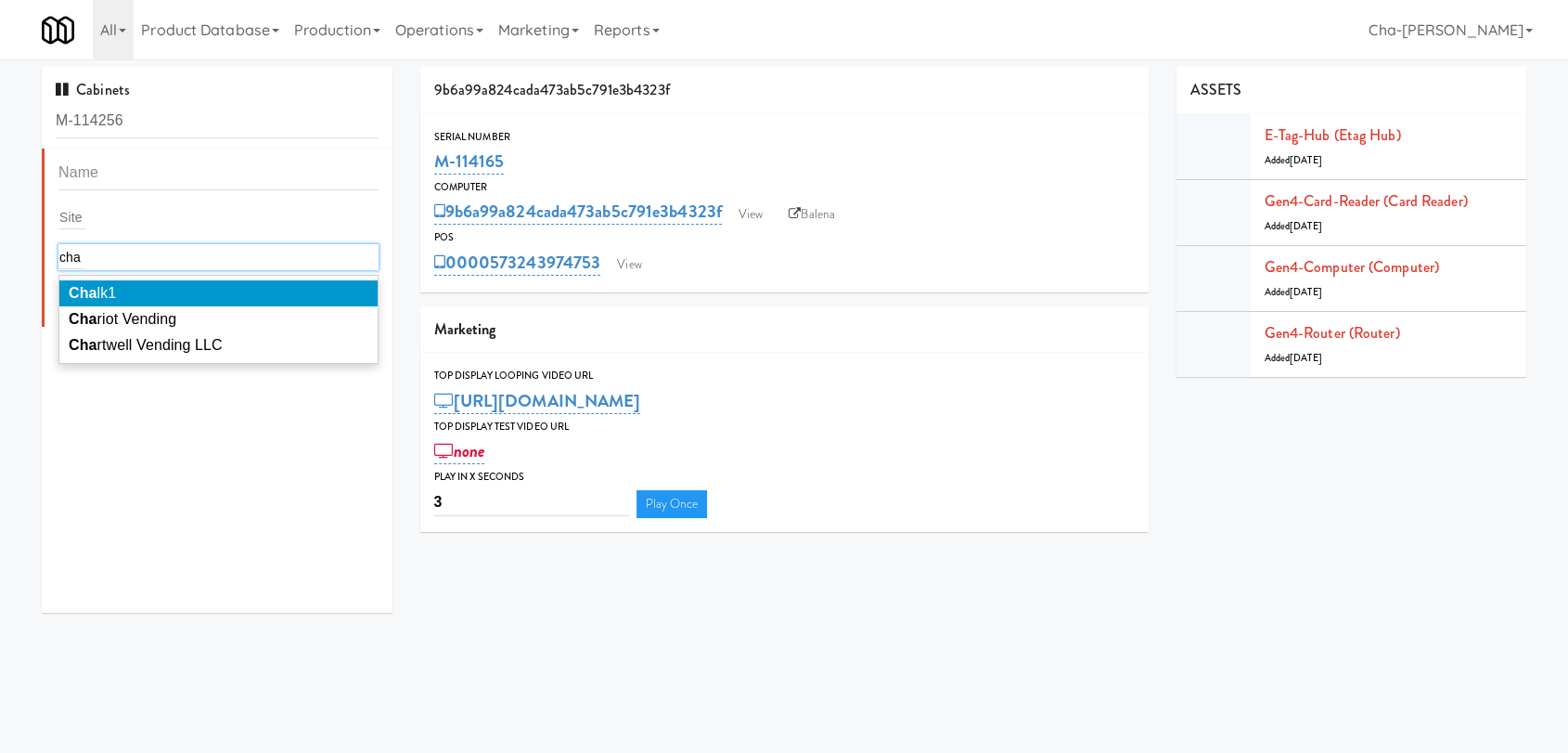
click at [126, 290] on li "Cha lk1" at bounding box center [218, 293] width 318 height 26
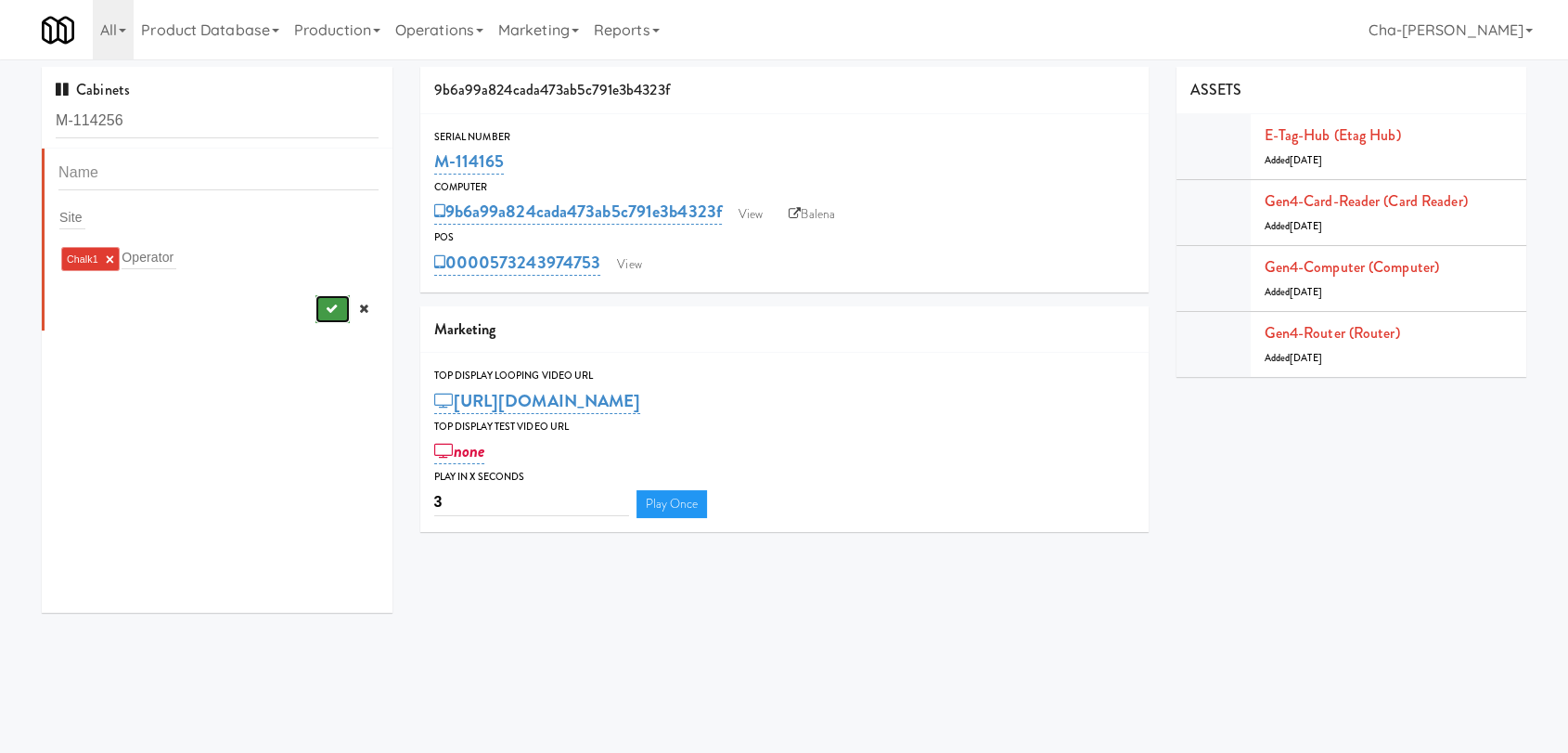
click at [325, 306] on icon "submit" at bounding box center [331, 308] width 12 height 12
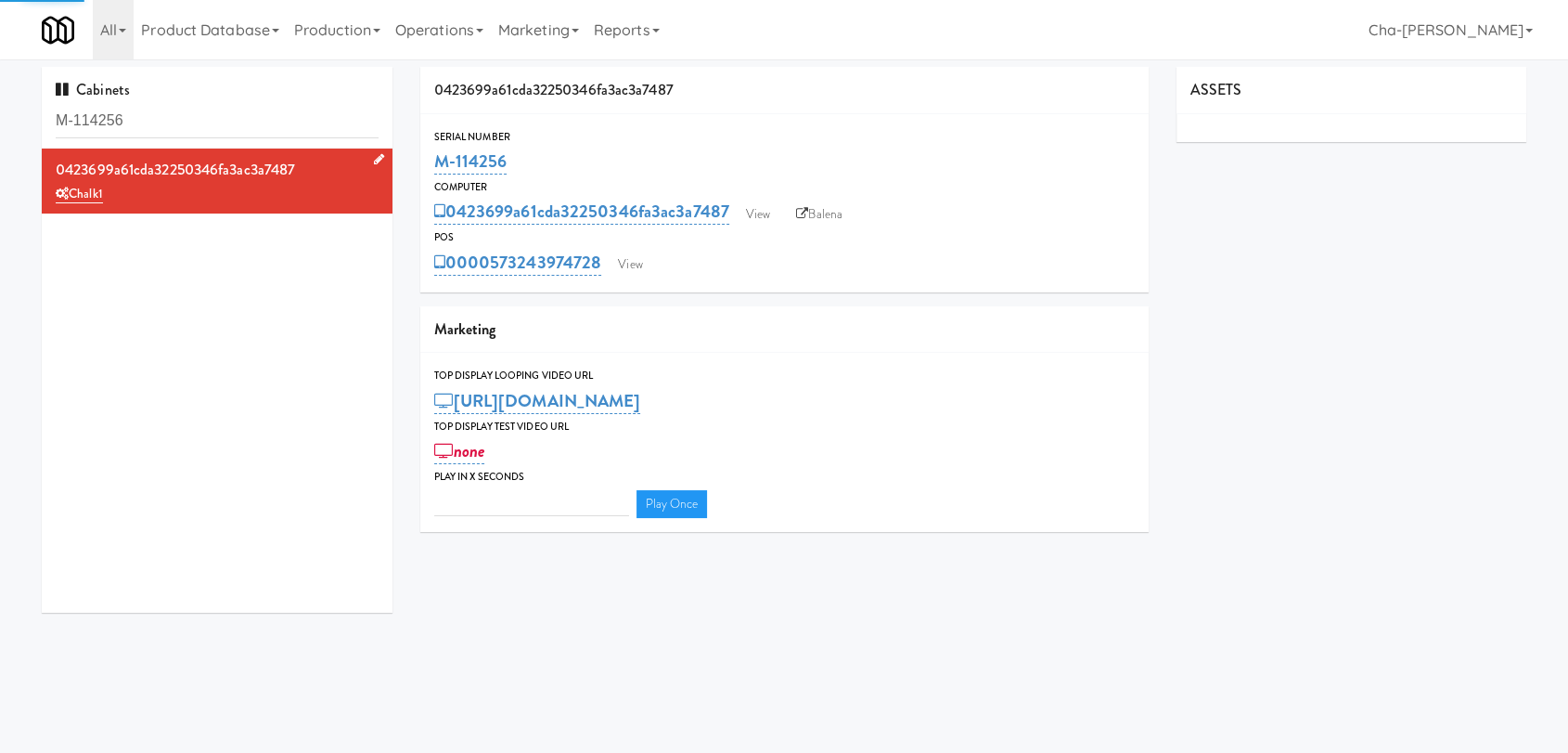
type input "3"
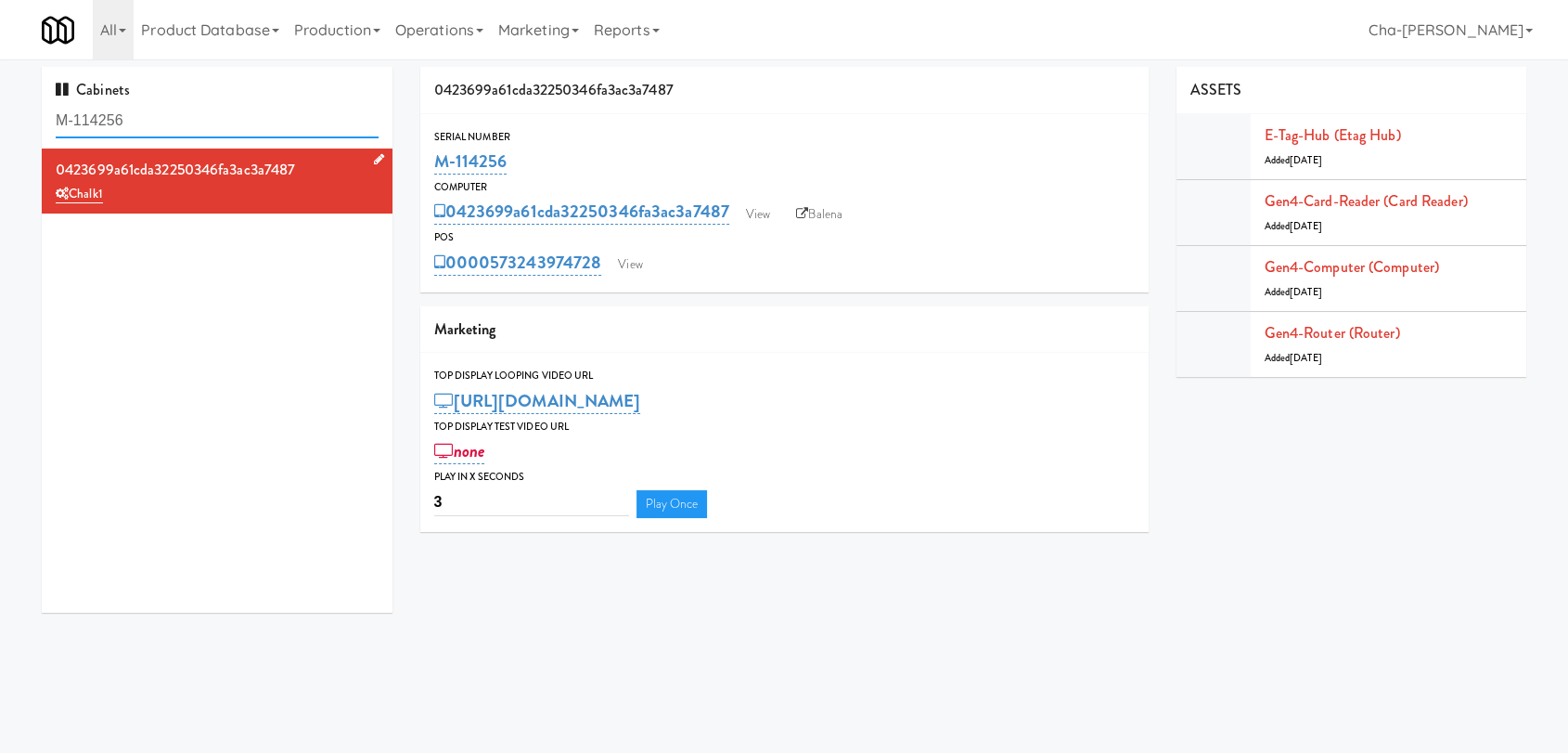
click at [171, 119] on input "M-114256" at bounding box center [217, 121] width 323 height 35
click at [171, 117] on input "M-114256" at bounding box center [217, 121] width 323 height 35
paste input "61294"
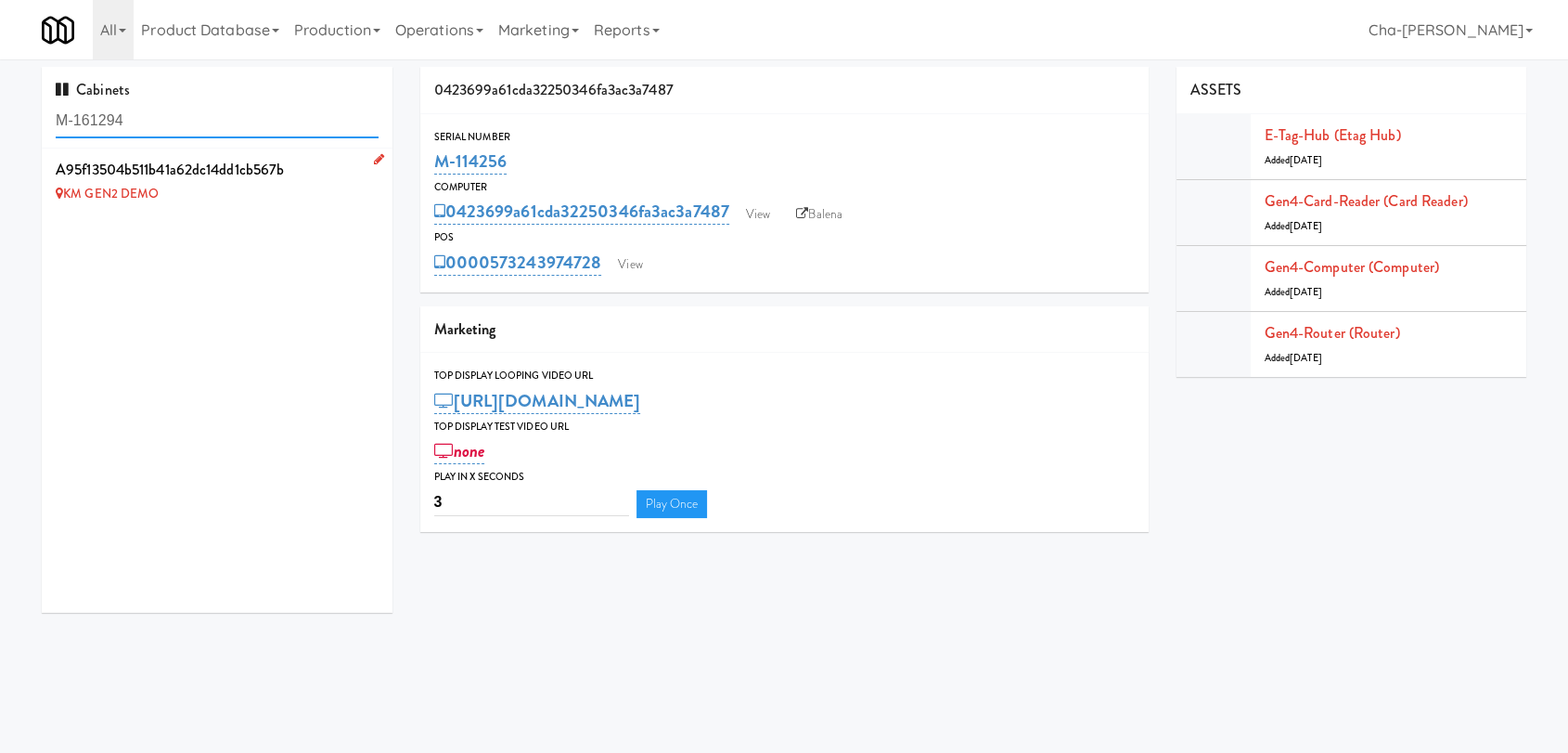
type input "M-161294"
click at [374, 157] on icon at bounding box center [379, 160] width 10 height 12
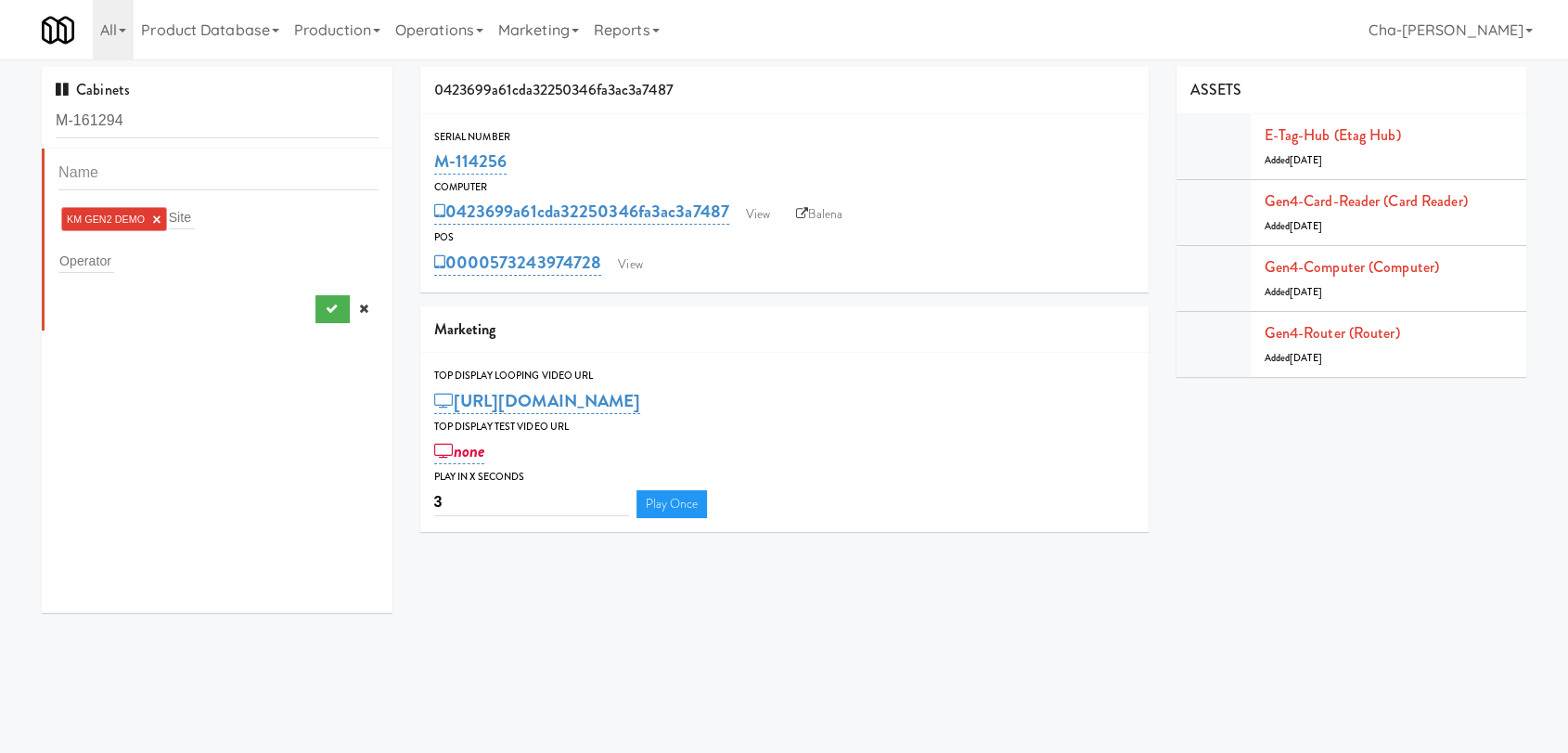
click at [155, 217] on link "×" at bounding box center [157, 220] width 8 height 16
click at [89, 262] on input "text" at bounding box center [86, 257] width 54 height 24
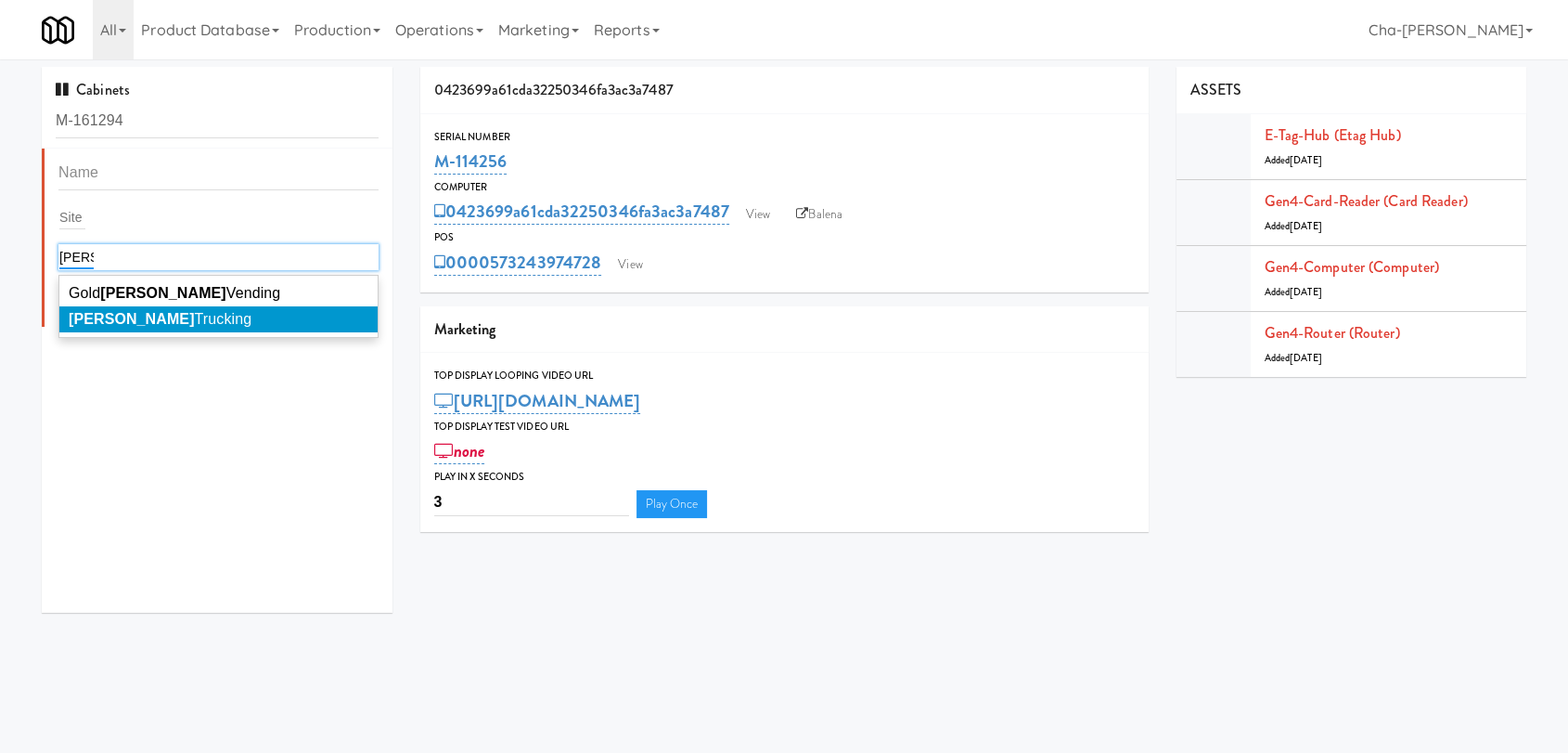
type input "smith"
click at [145, 321] on span "Smith Trucking" at bounding box center [159, 319] width 183 height 16
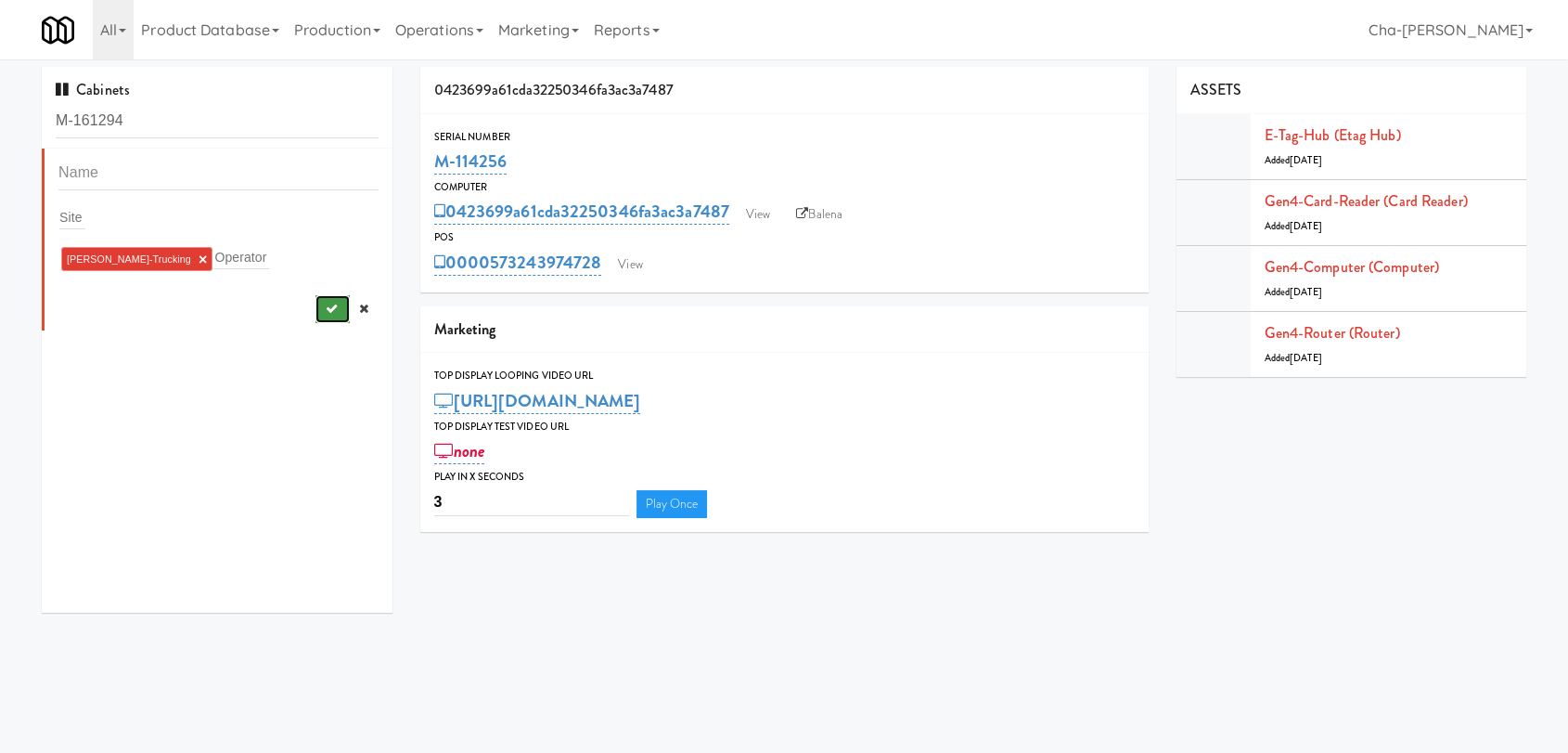
click at [325, 304] on icon "submit" at bounding box center [331, 308] width 12 height 12
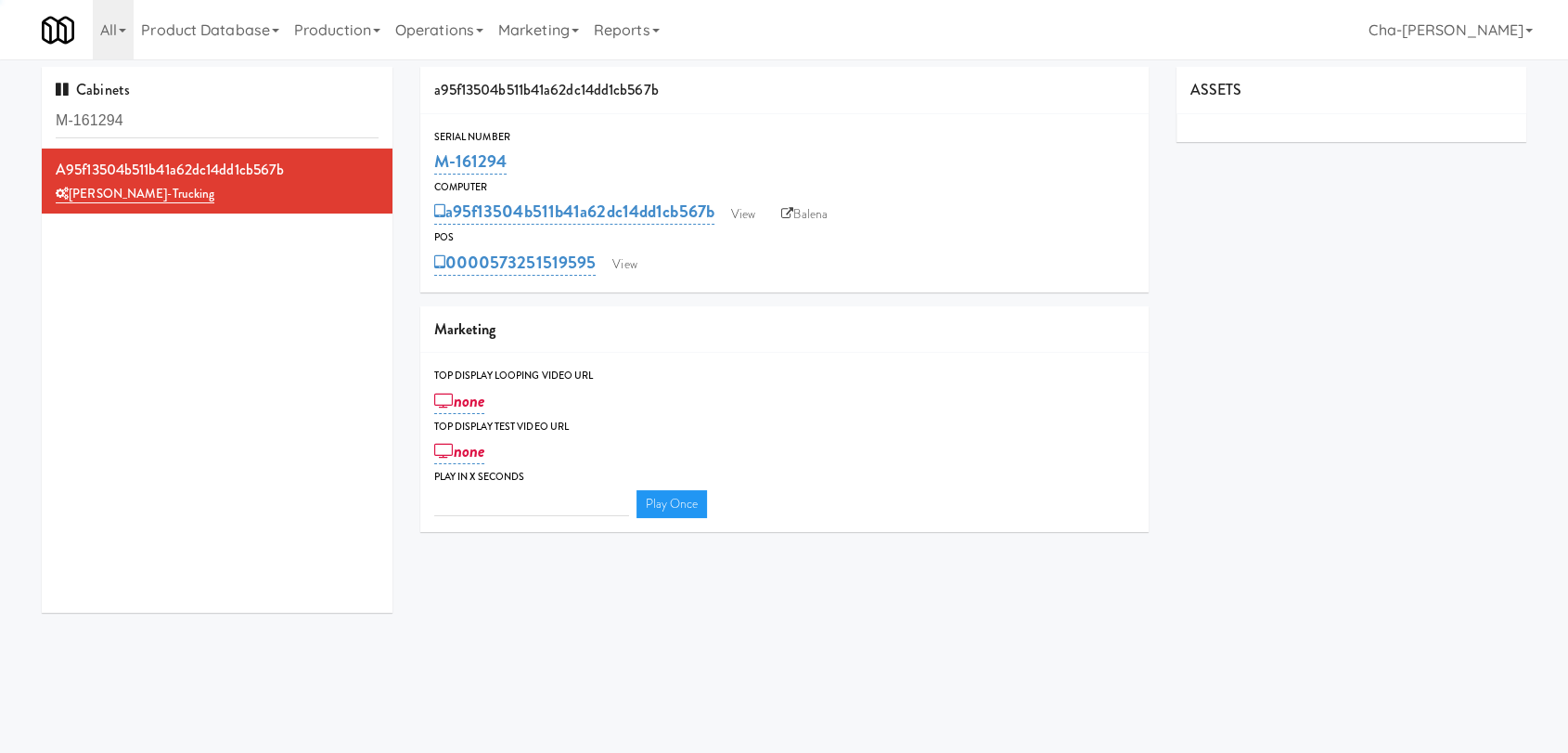
type input "3"
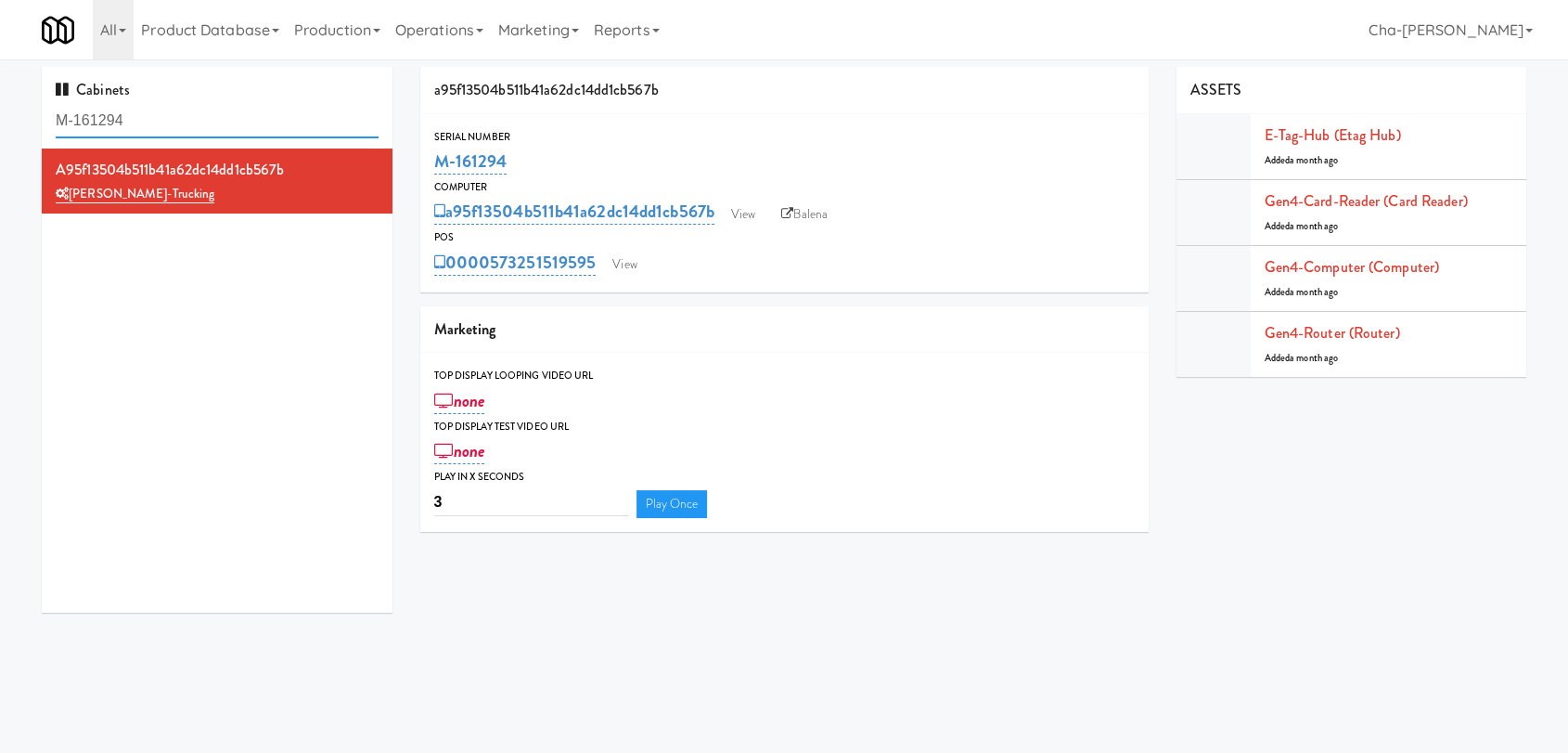
click at [189, 130] on input "M-161294" at bounding box center [217, 121] width 323 height 35
paste input "50396, M-153692, M-153693"
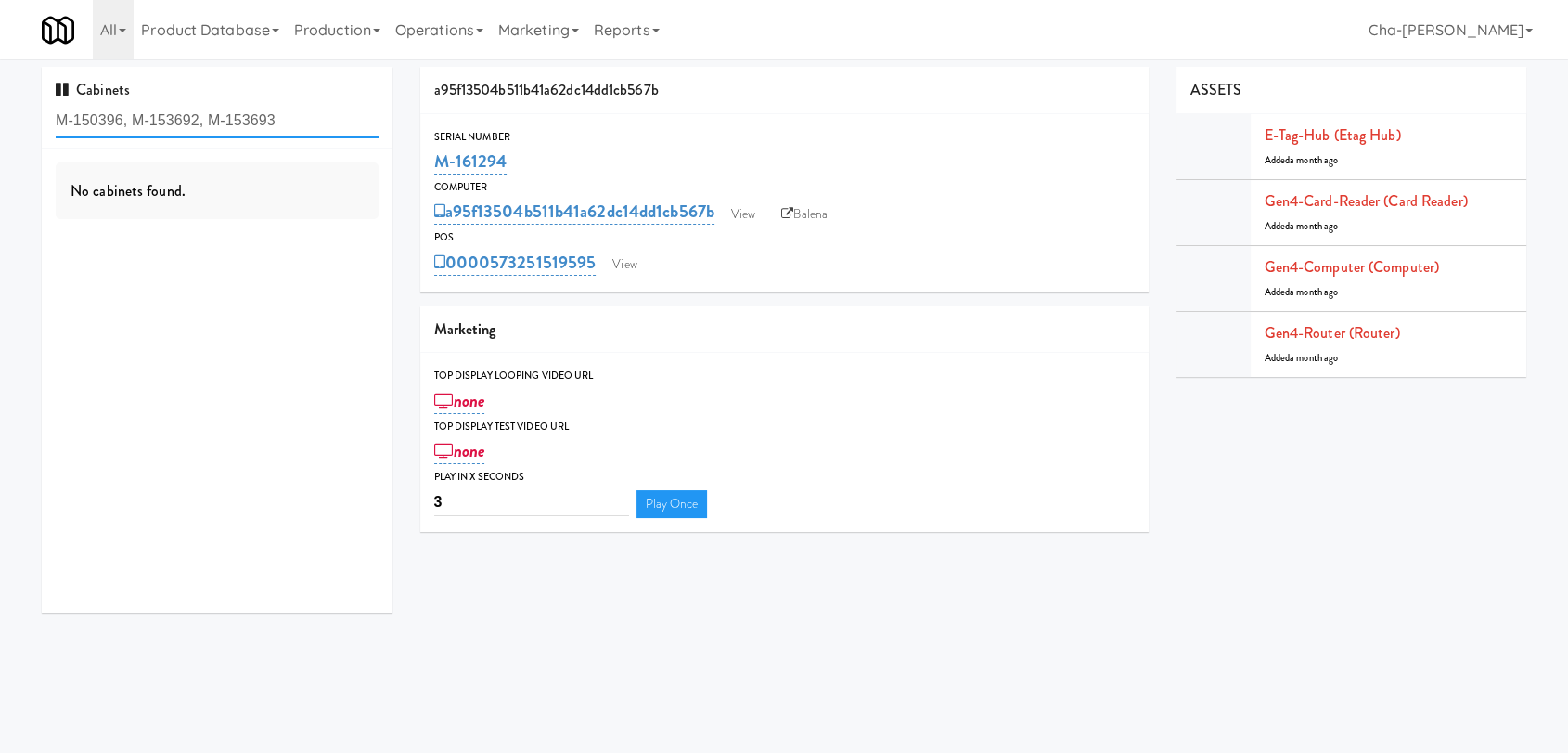
drag, startPoint x: 277, startPoint y: 119, endPoint x: 213, endPoint y: 132, distance: 65.3
click at [213, 132] on input "M-150396, M-153692, M-153693" at bounding box center [217, 121] width 323 height 35
drag, startPoint x: 197, startPoint y: 116, endPoint x: 134, endPoint y: 125, distance: 63.6
click at [134, 125] on input "M-150396, M-153692, M-153693" at bounding box center [217, 121] width 323 height 35
drag, startPoint x: 279, startPoint y: 117, endPoint x: 125, endPoint y: 124, distance: 154.2
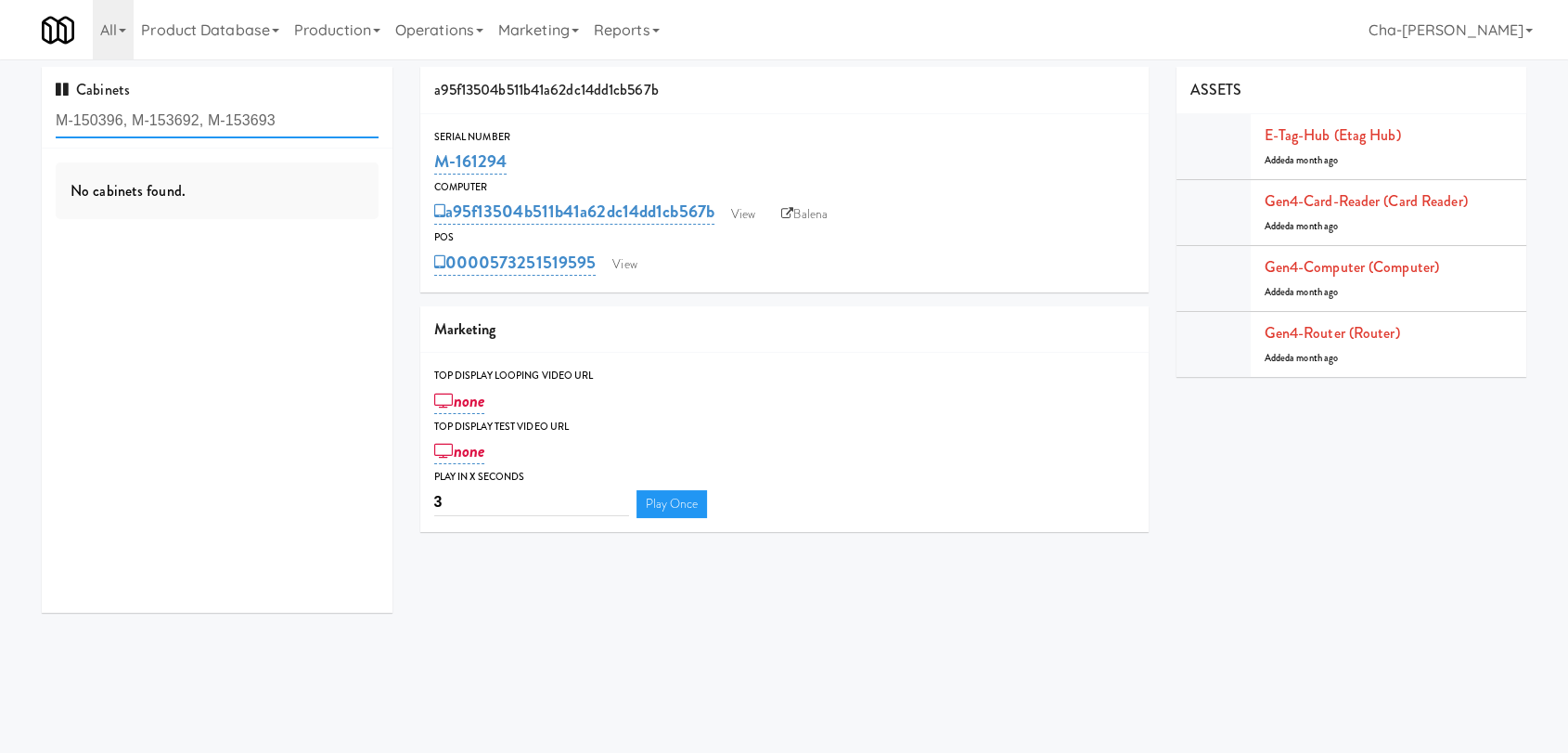
click at [125, 124] on input "M-150396, M-153692, M-153693" at bounding box center [217, 121] width 323 height 35
type input "M-150396"
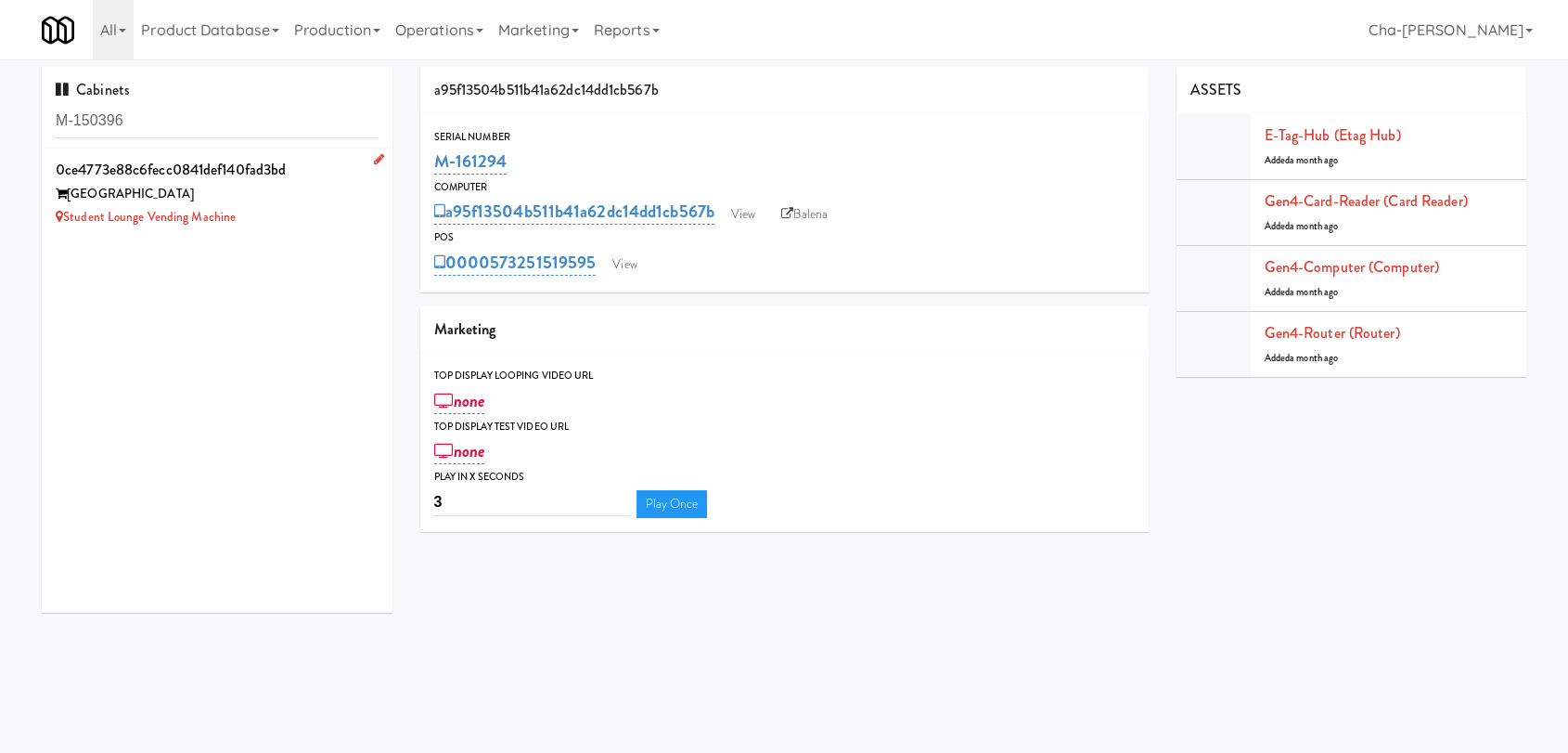
click at [287, 192] on div "Unionville High School" at bounding box center [217, 194] width 323 height 23
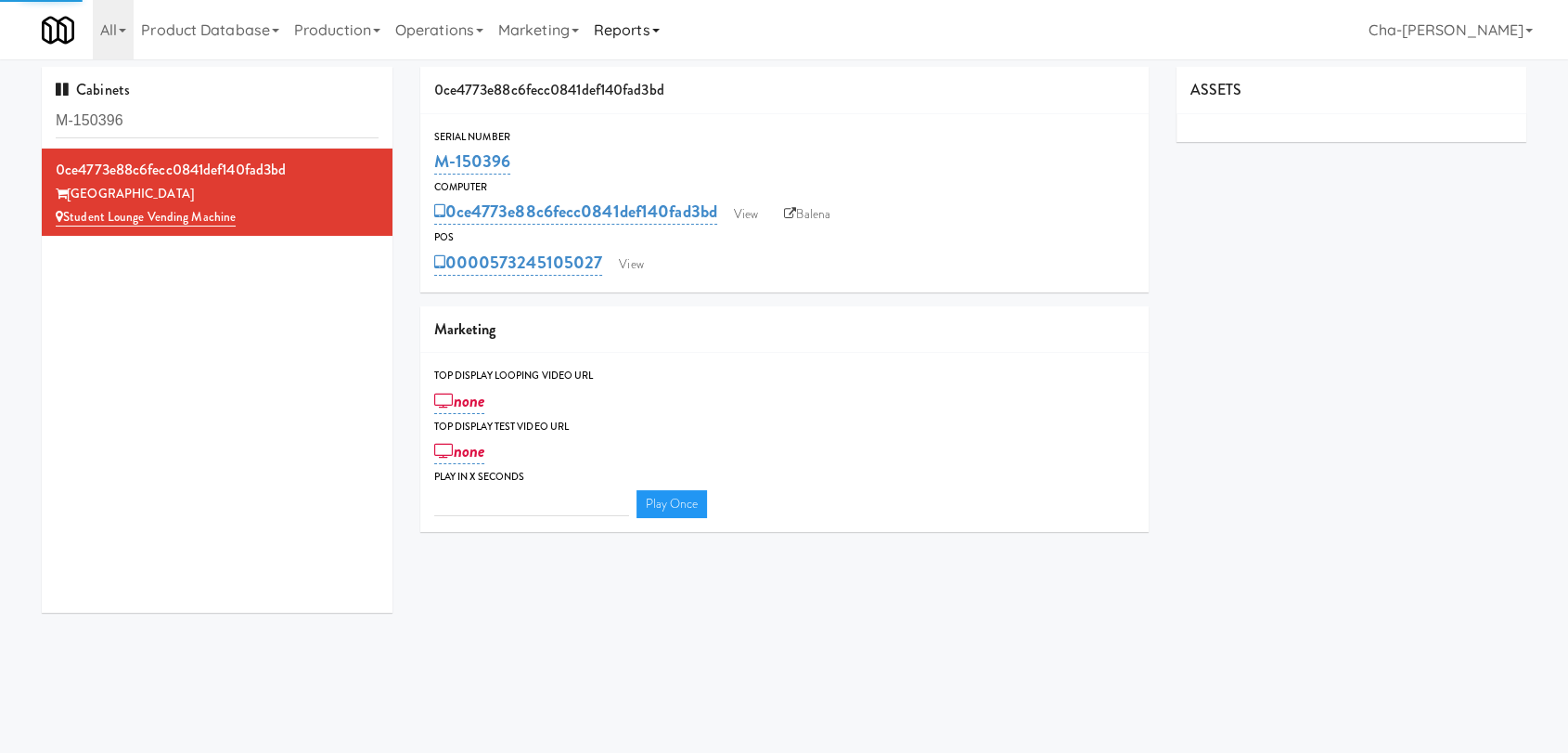
type input "3"
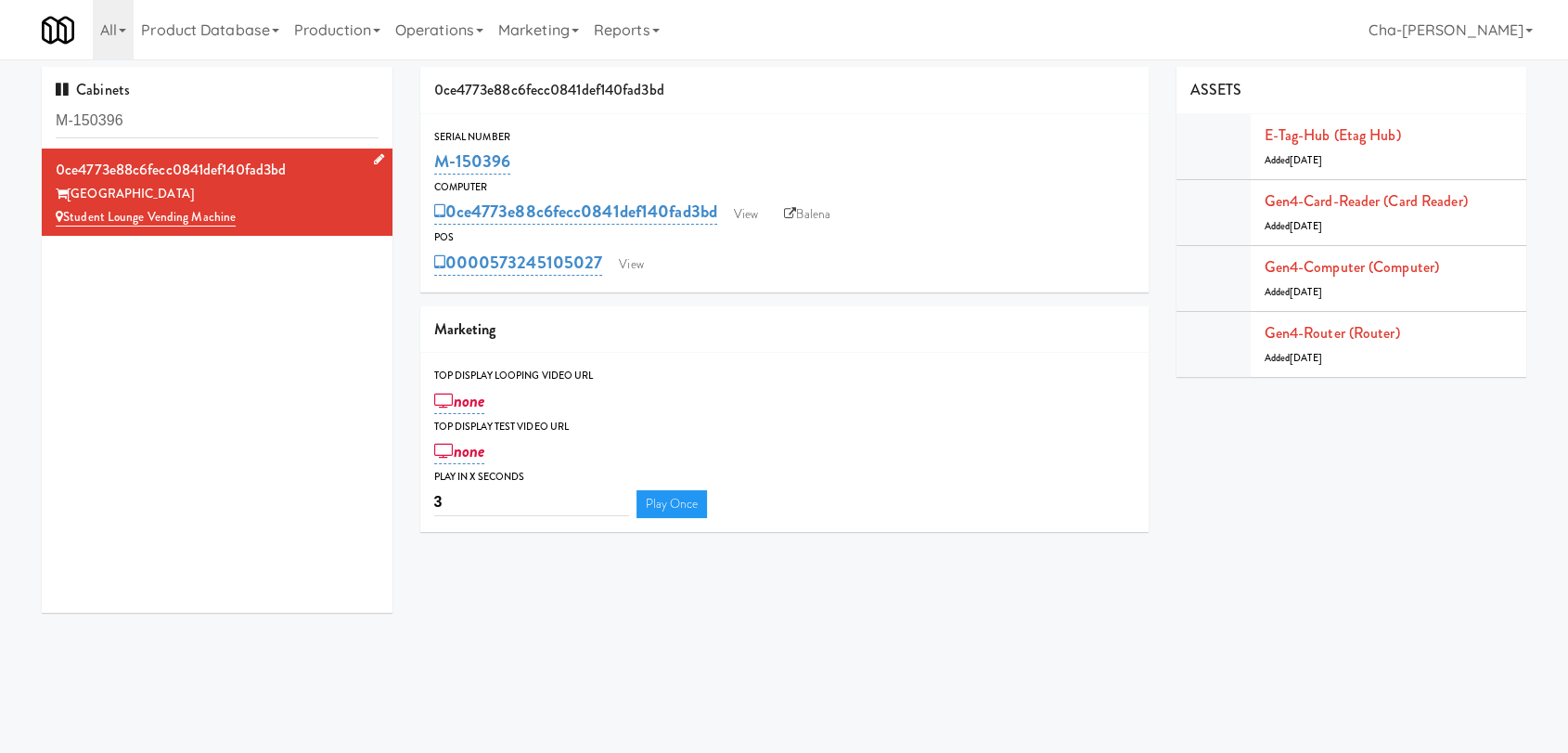
click at [374, 155] on icon at bounding box center [379, 160] width 10 height 12
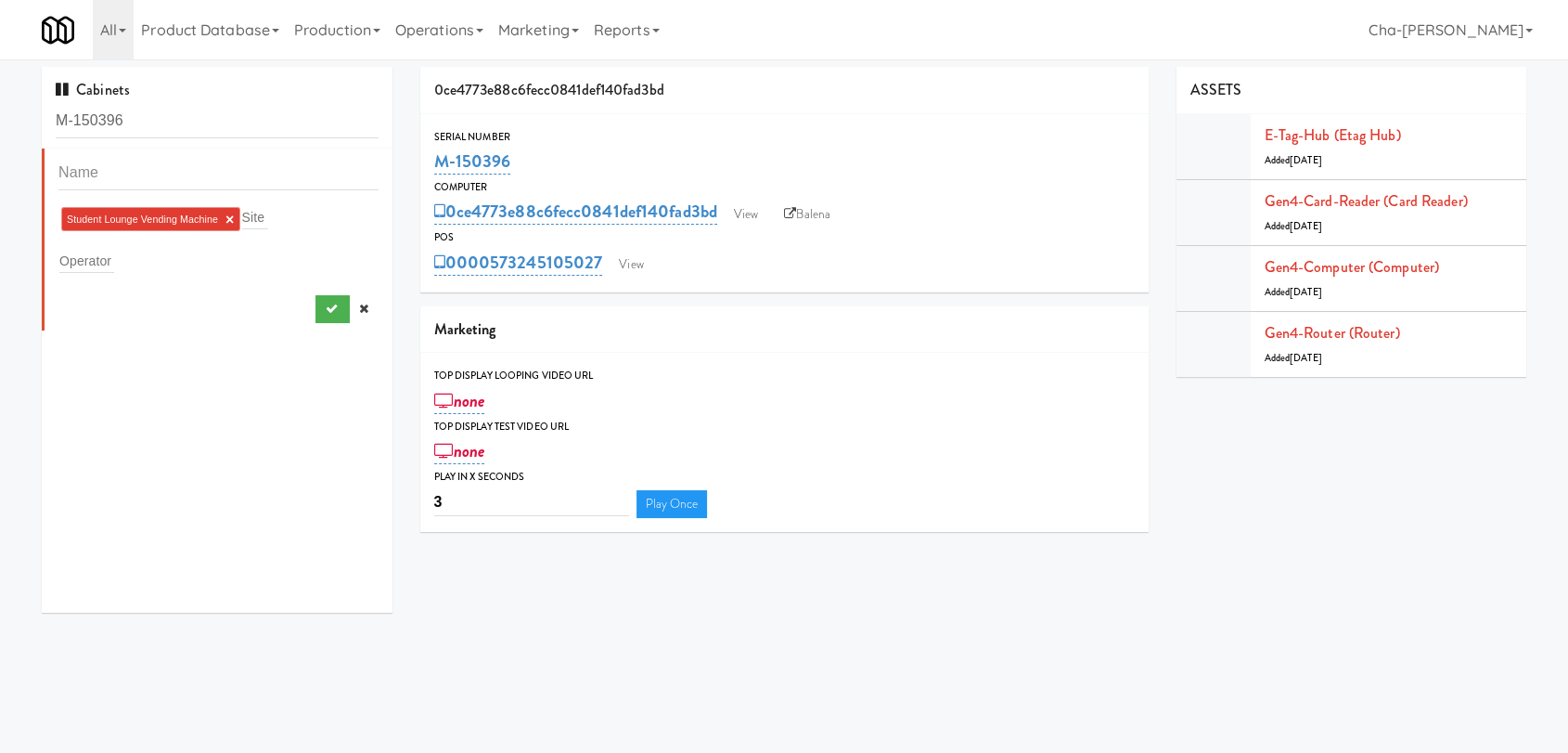
click at [120, 272] on div "Operator" at bounding box center [218, 261] width 320 height 26
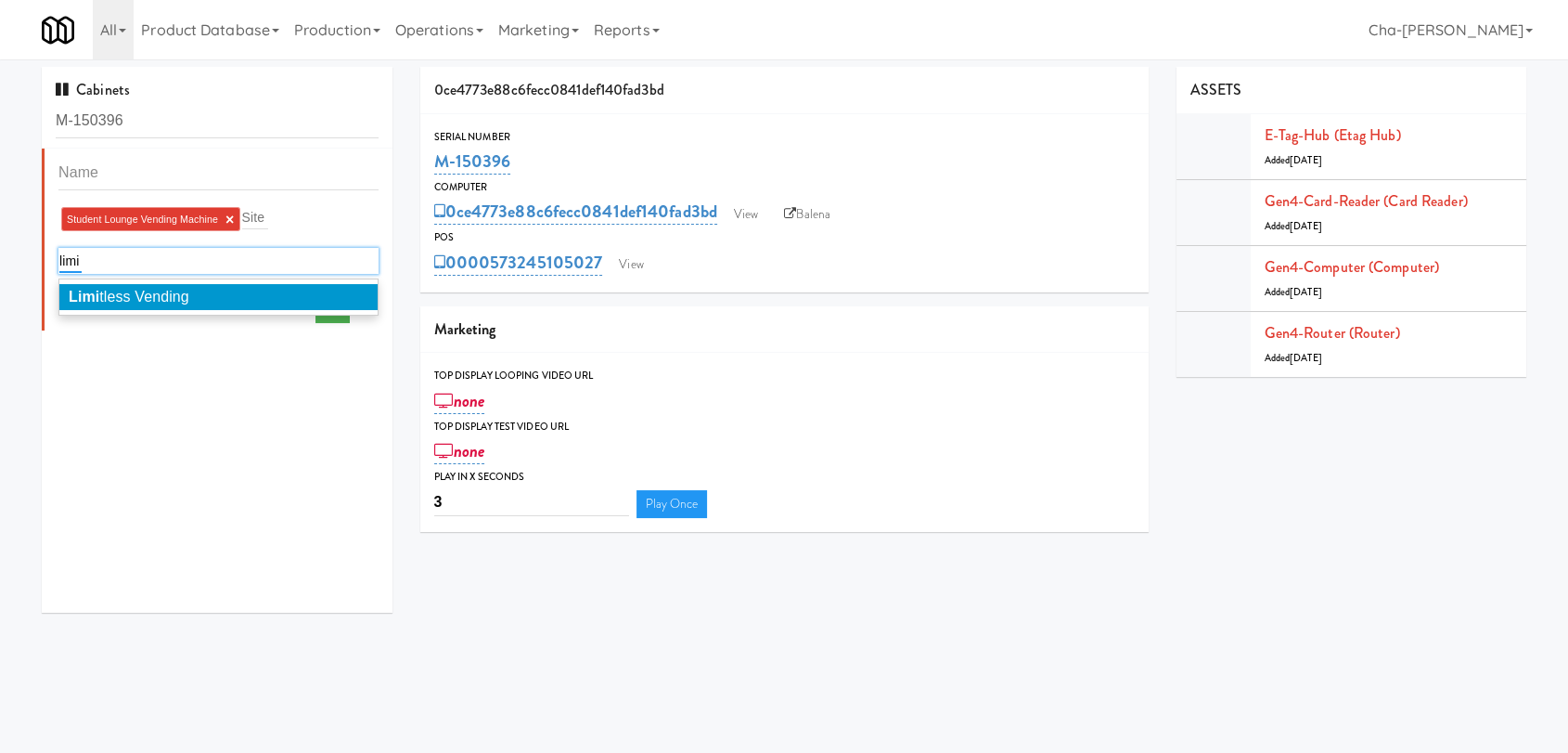
type input "limi"
click at [152, 291] on span "Limi tless Vending" at bounding box center [129, 296] width 121 height 16
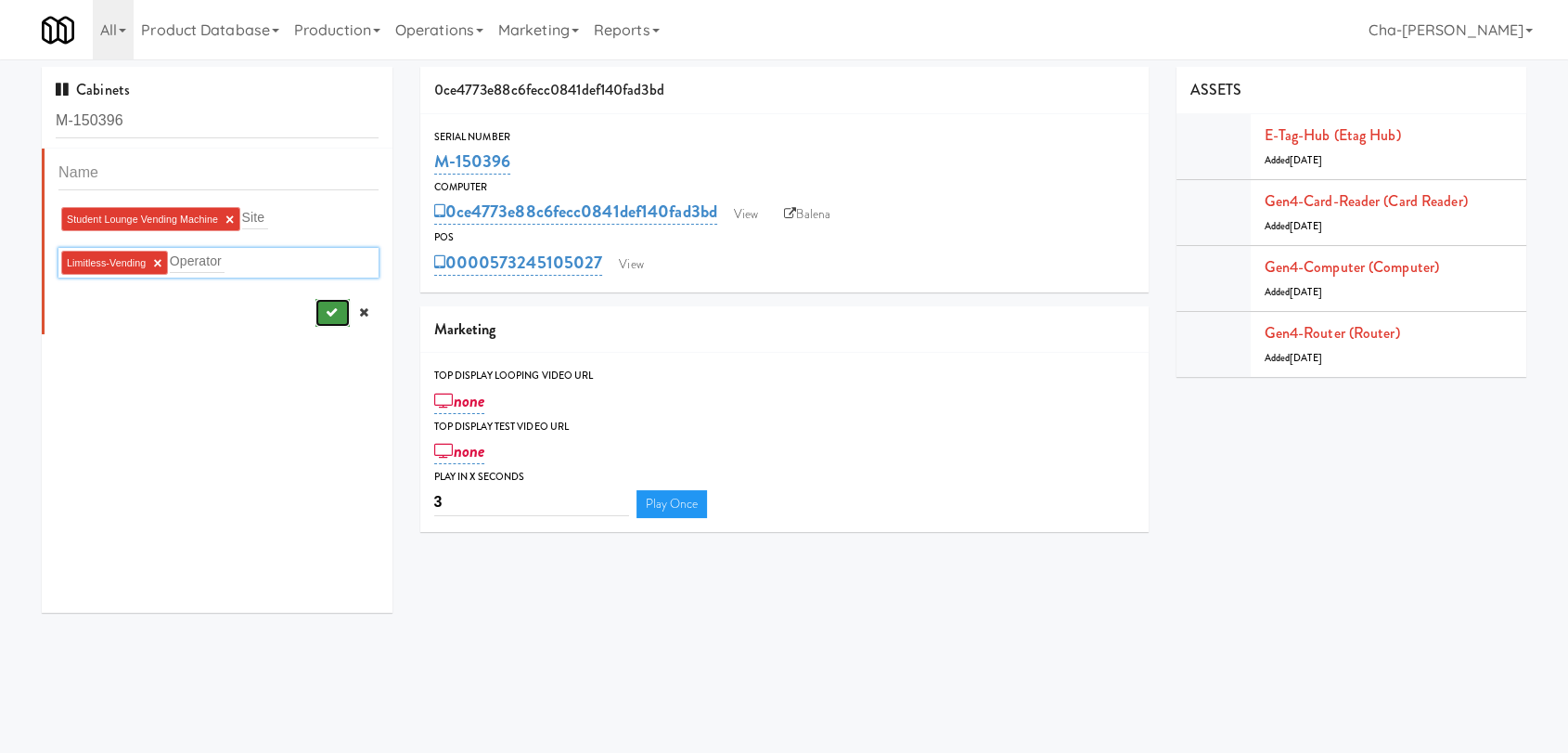
click at [325, 306] on icon "submit" at bounding box center [331, 312] width 12 height 12
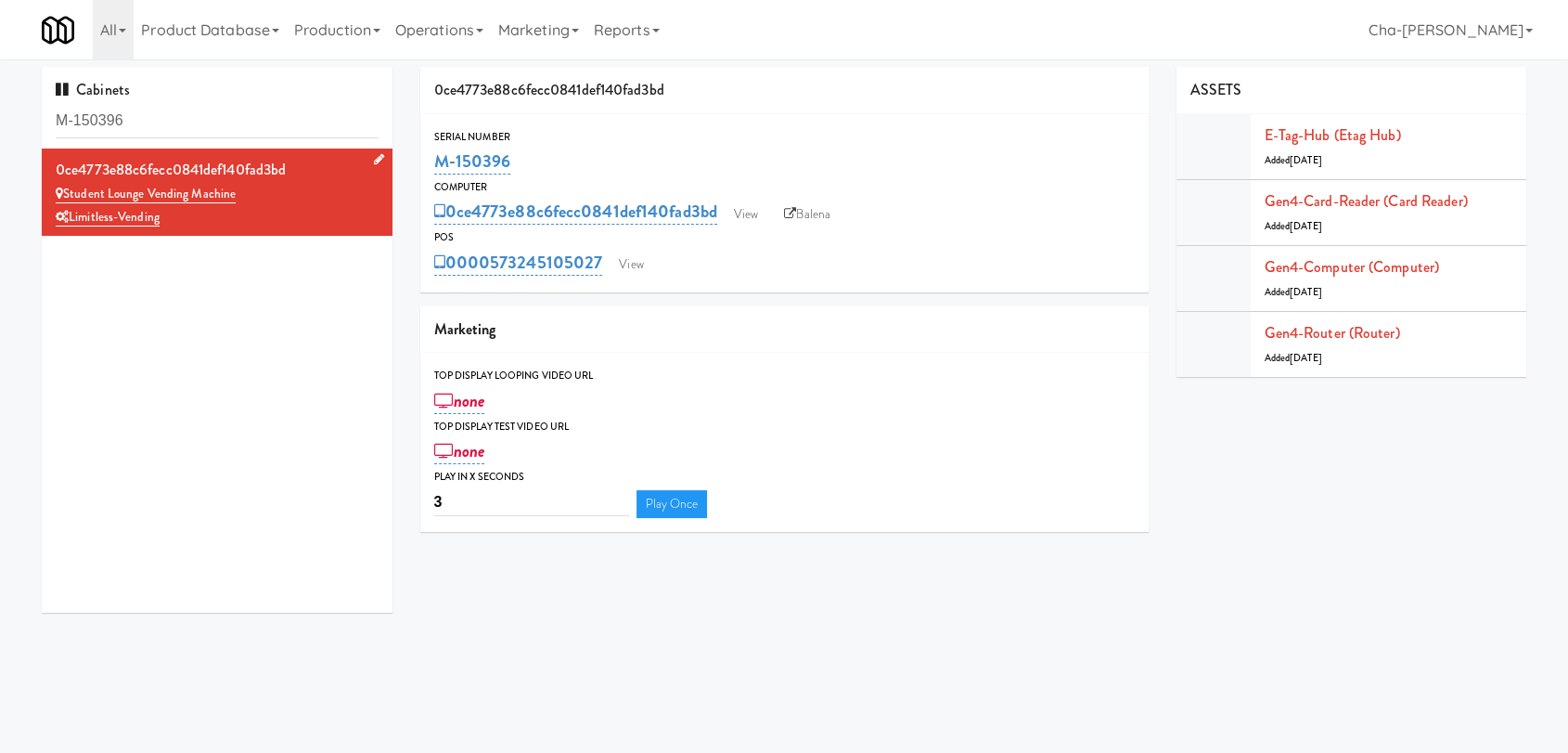
drag, startPoint x: 512, startPoint y: 161, endPoint x: 424, endPoint y: 165, distance: 88.1
click at [424, 165] on div "Serial Number M-150396" at bounding box center [784, 153] width 729 height 51
copy link "M-150396"
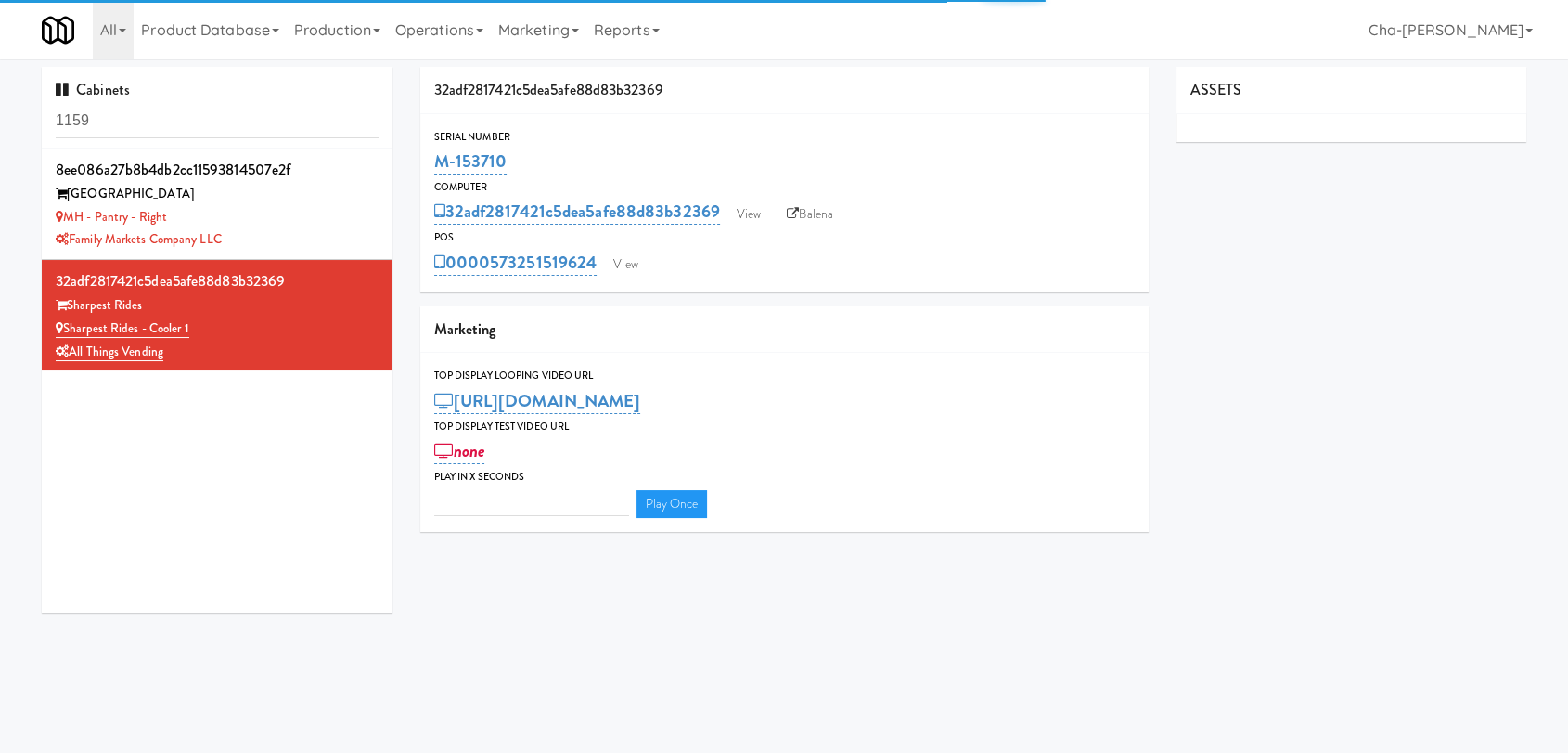
type input "3"
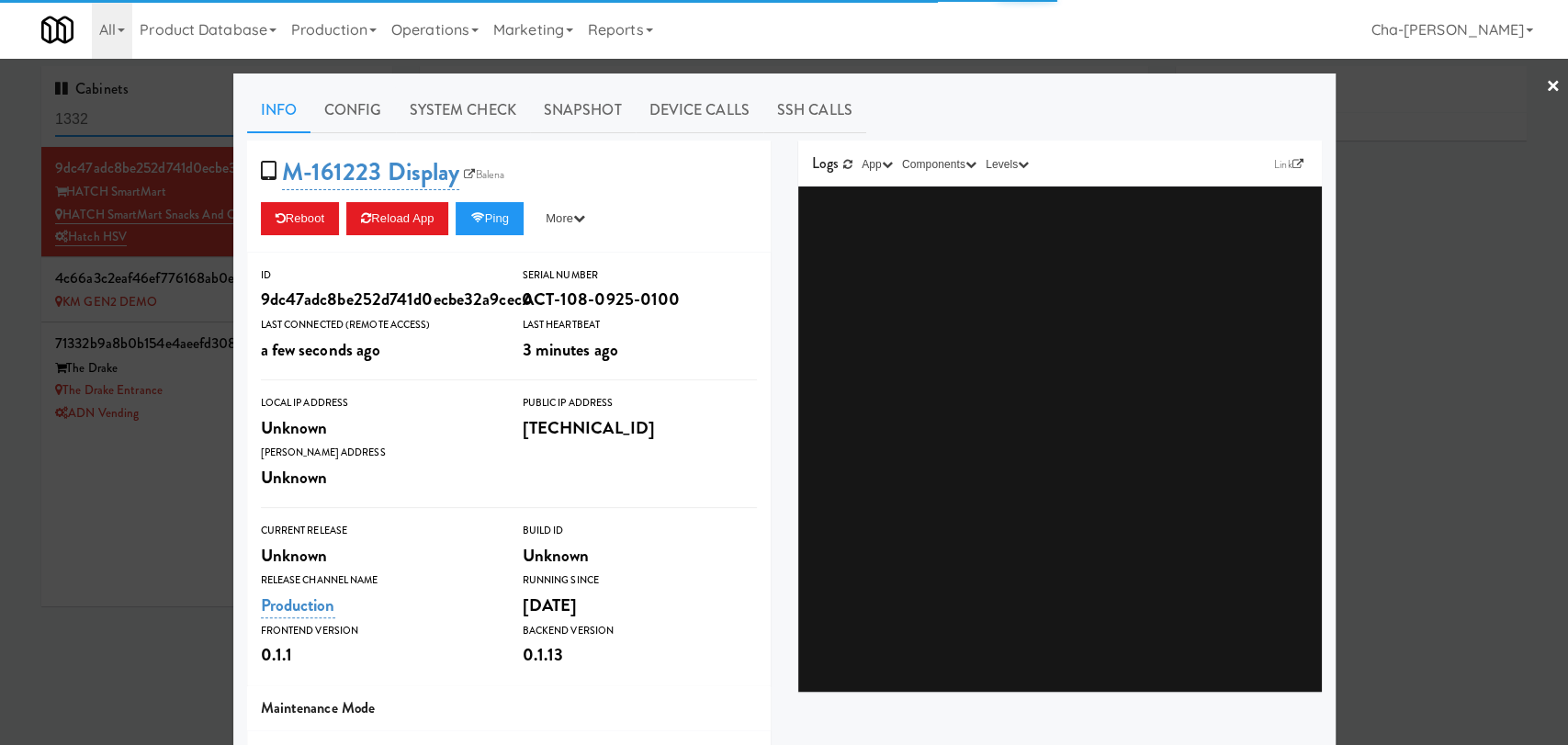
type input "3"
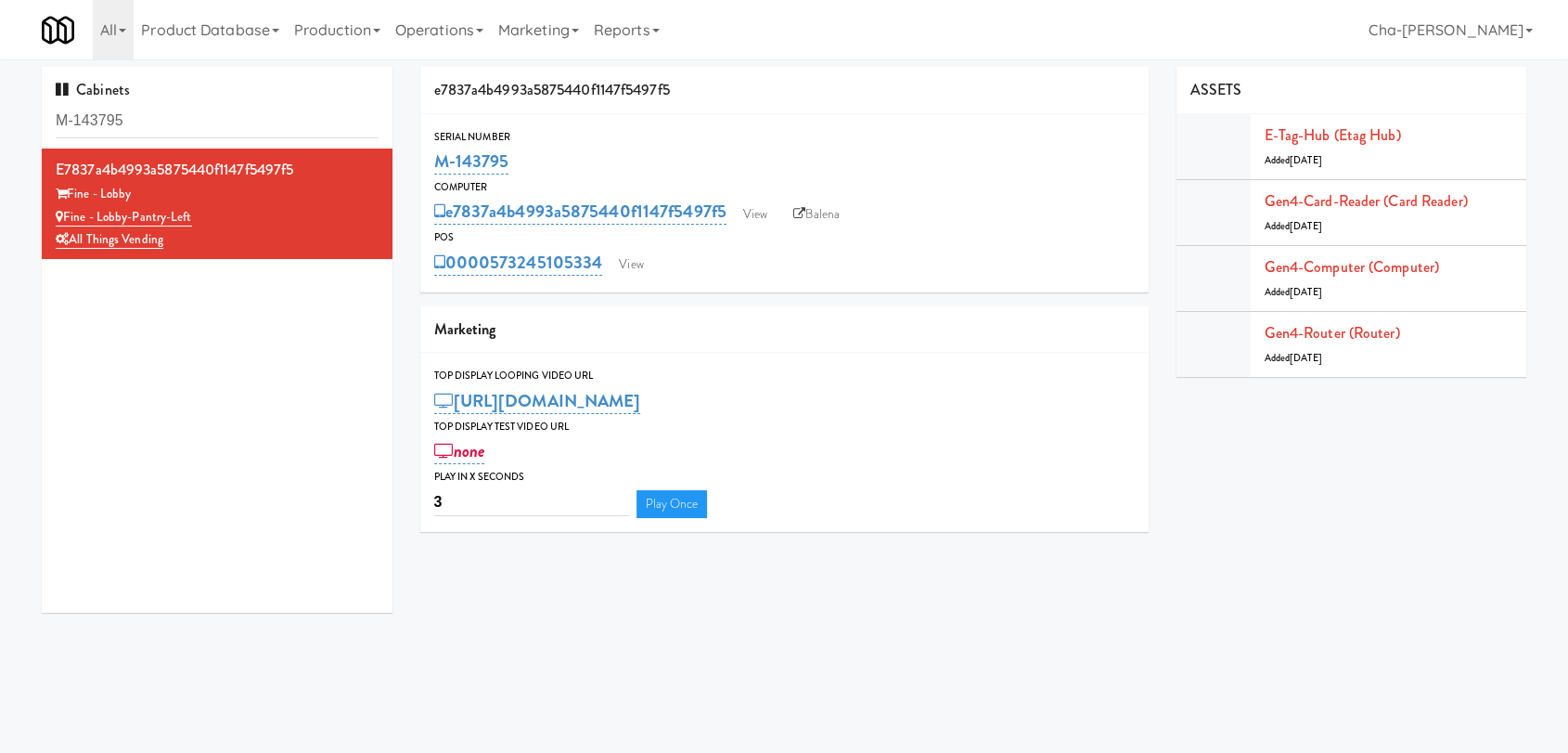
click at [175, 126] on input "M-143795" at bounding box center [217, 121] width 323 height 35
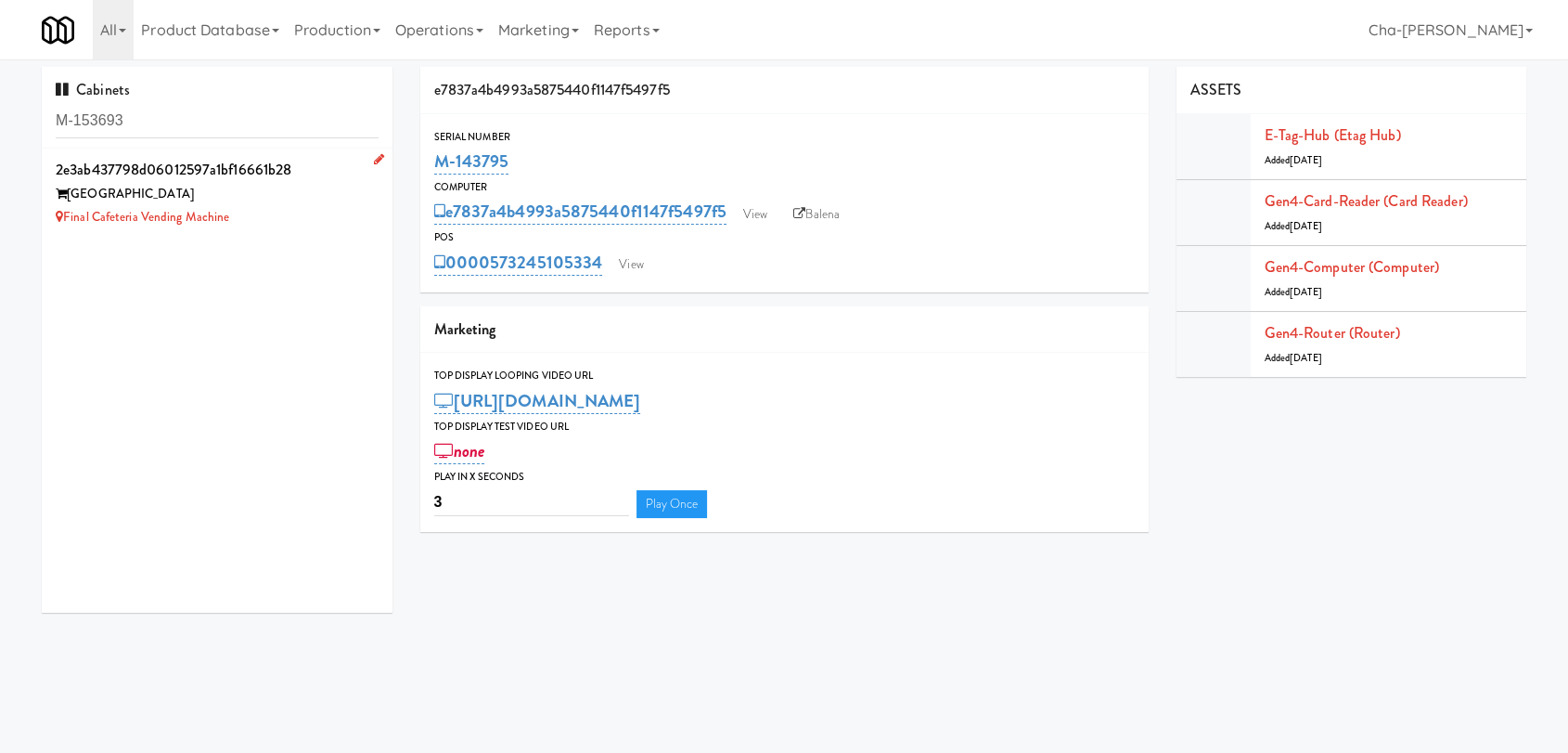
type input "M-153693"
click at [308, 215] on div "Final Cafeteria Vending Machine" at bounding box center [217, 217] width 323 height 23
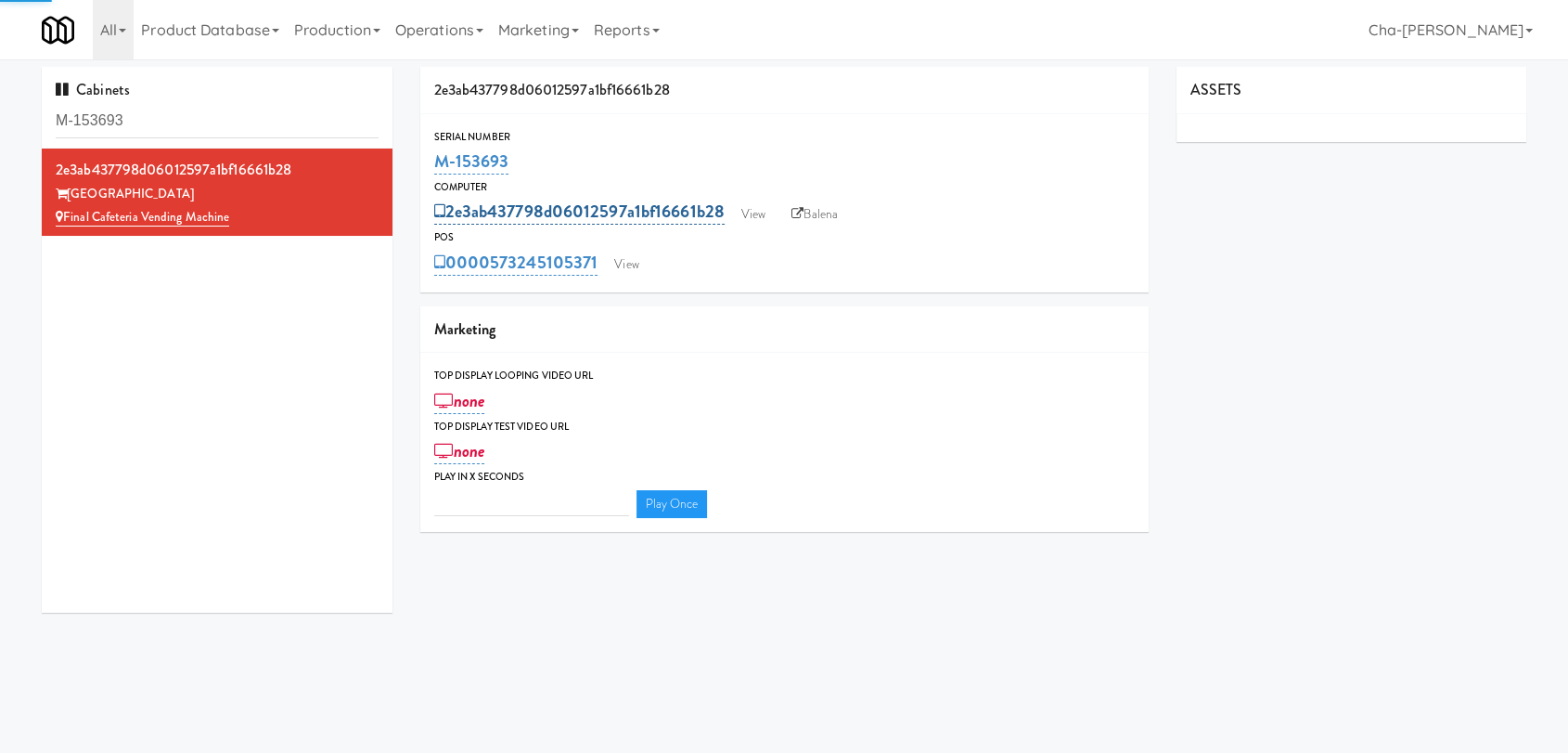
type input "3"
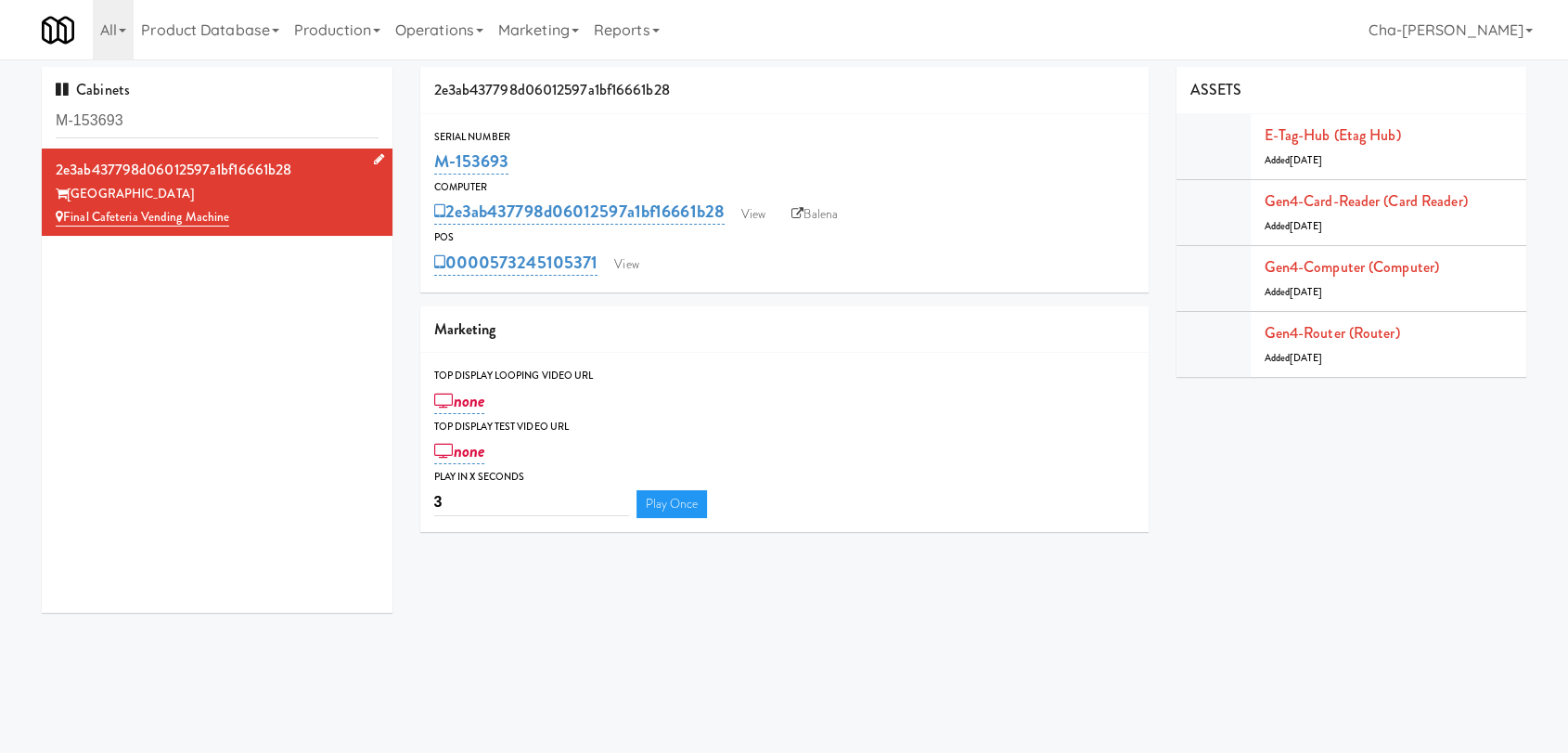
click at [290, 208] on div "Final Cafeteria Vending Machine" at bounding box center [217, 217] width 323 height 23
click at [374, 160] on icon at bounding box center [379, 160] width 10 height 12
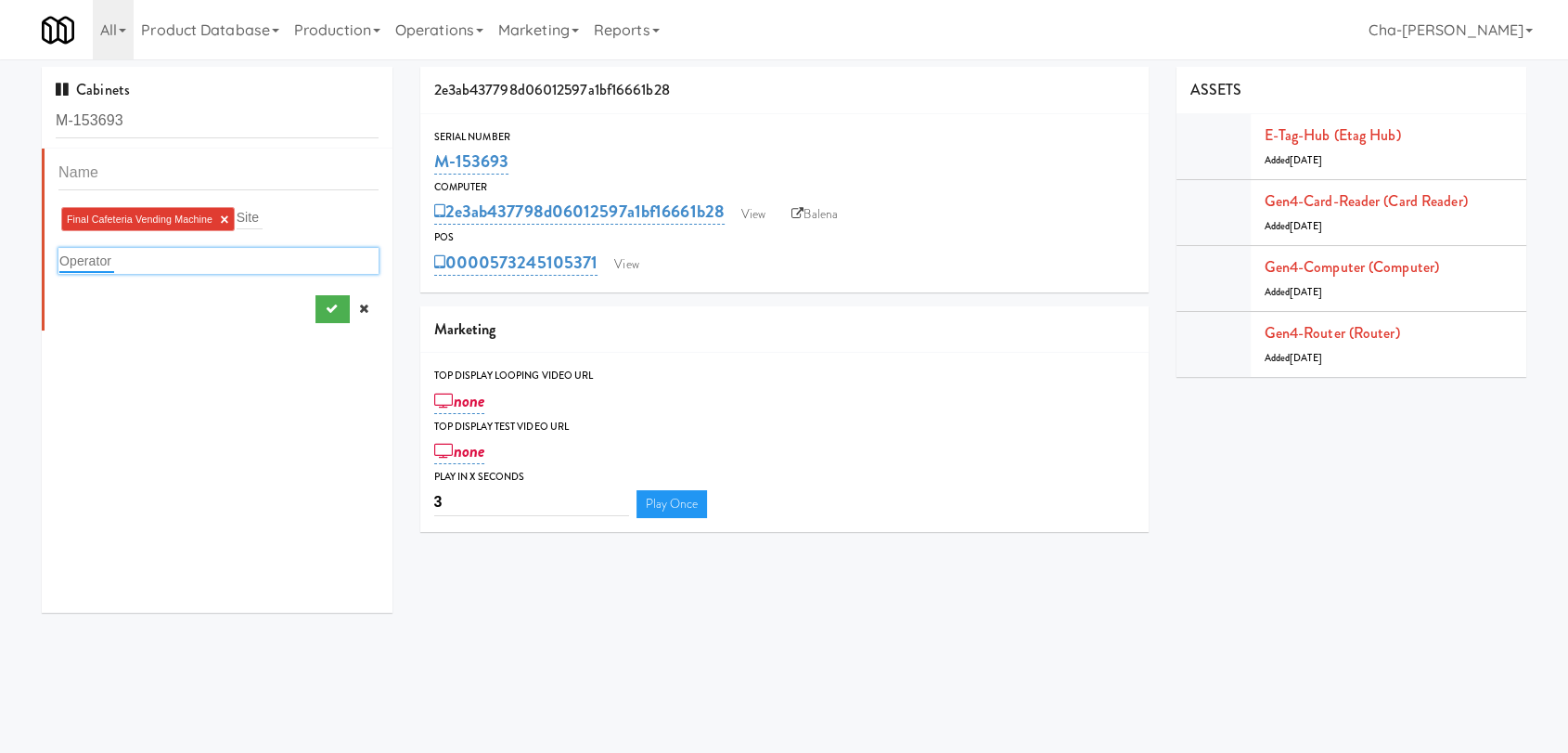
click at [99, 258] on input "text" at bounding box center [86, 261] width 54 height 24
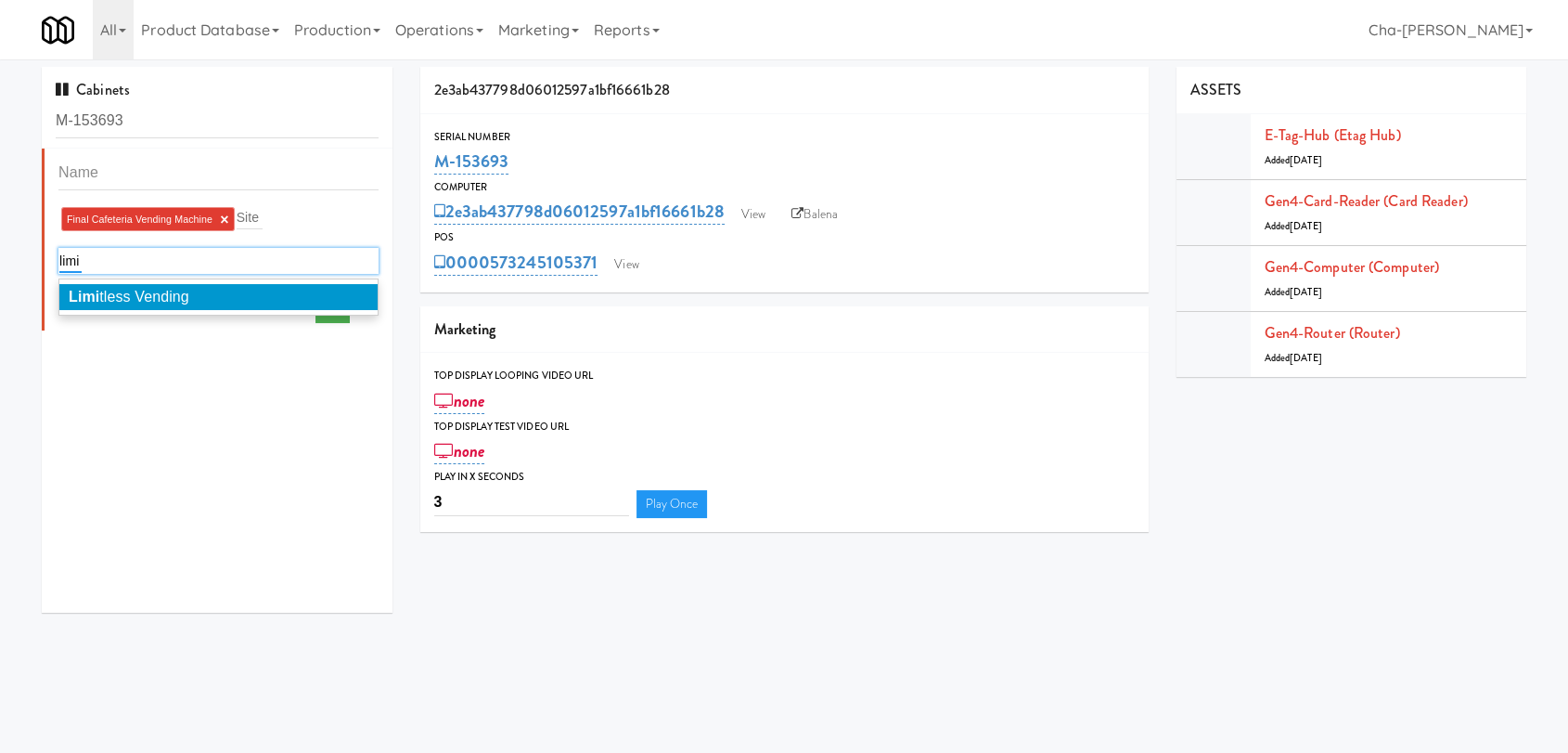
type input "limi"
click at [90, 295] on em "Limi" at bounding box center [83, 296] width 31 height 16
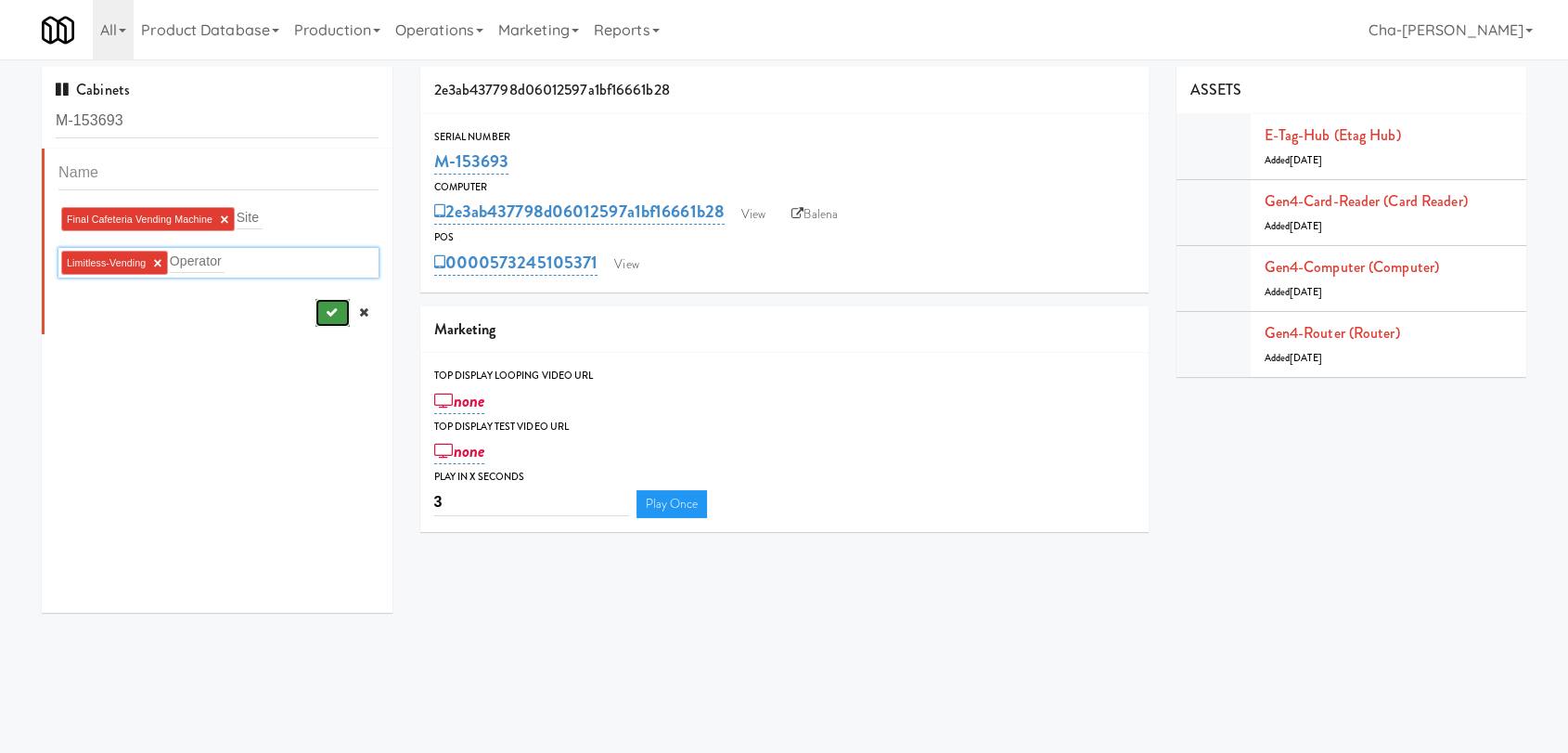
click at [325, 306] on icon "submit" at bounding box center [331, 312] width 12 height 12
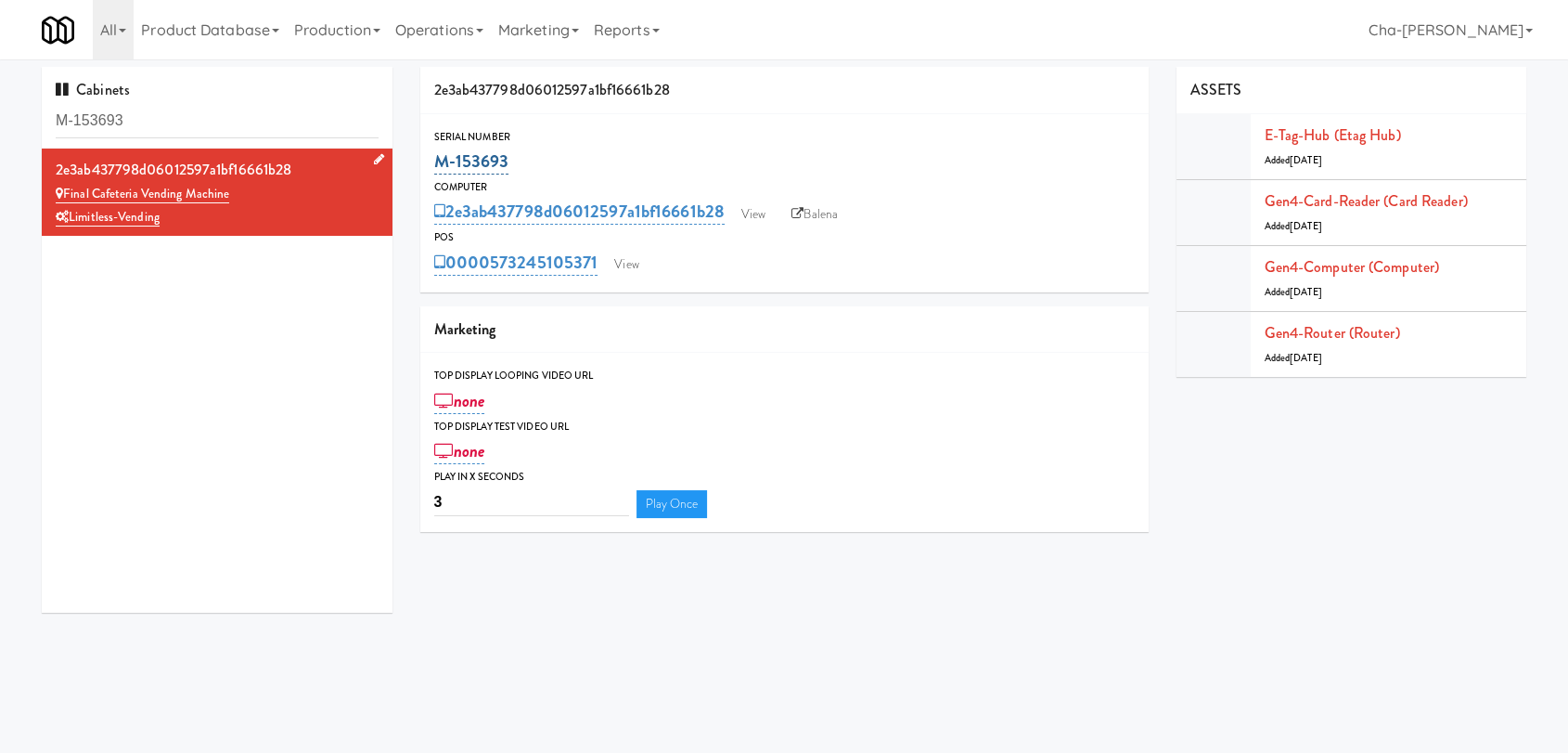
drag, startPoint x: 529, startPoint y: 164, endPoint x: 434, endPoint y: 171, distance: 95.3
click at [434, 171] on div "M-153693" at bounding box center [784, 161] width 700 height 32
copy link "M-153693"
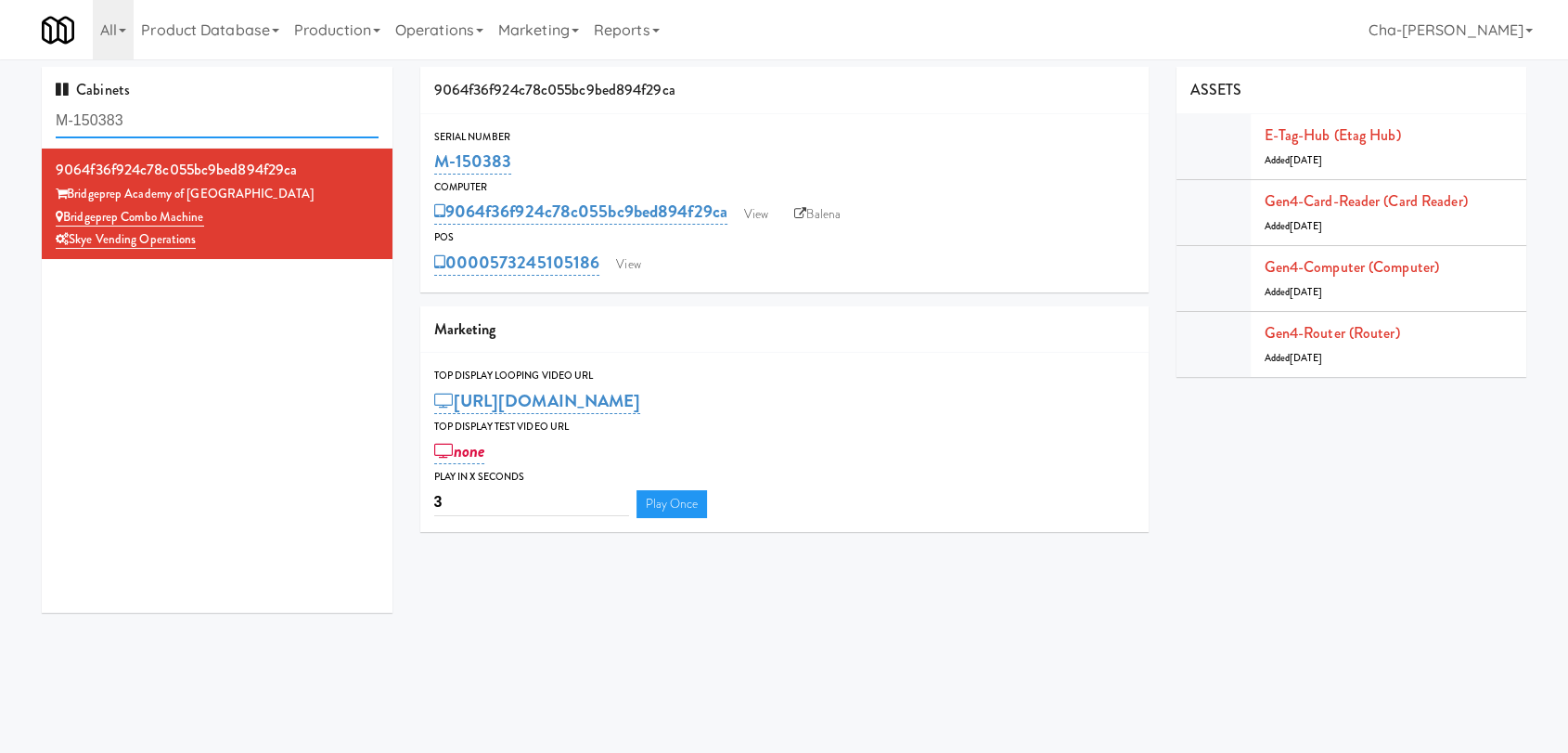
click at [149, 124] on input "M-150383" at bounding box center [217, 121] width 323 height 35
paste input "3692"
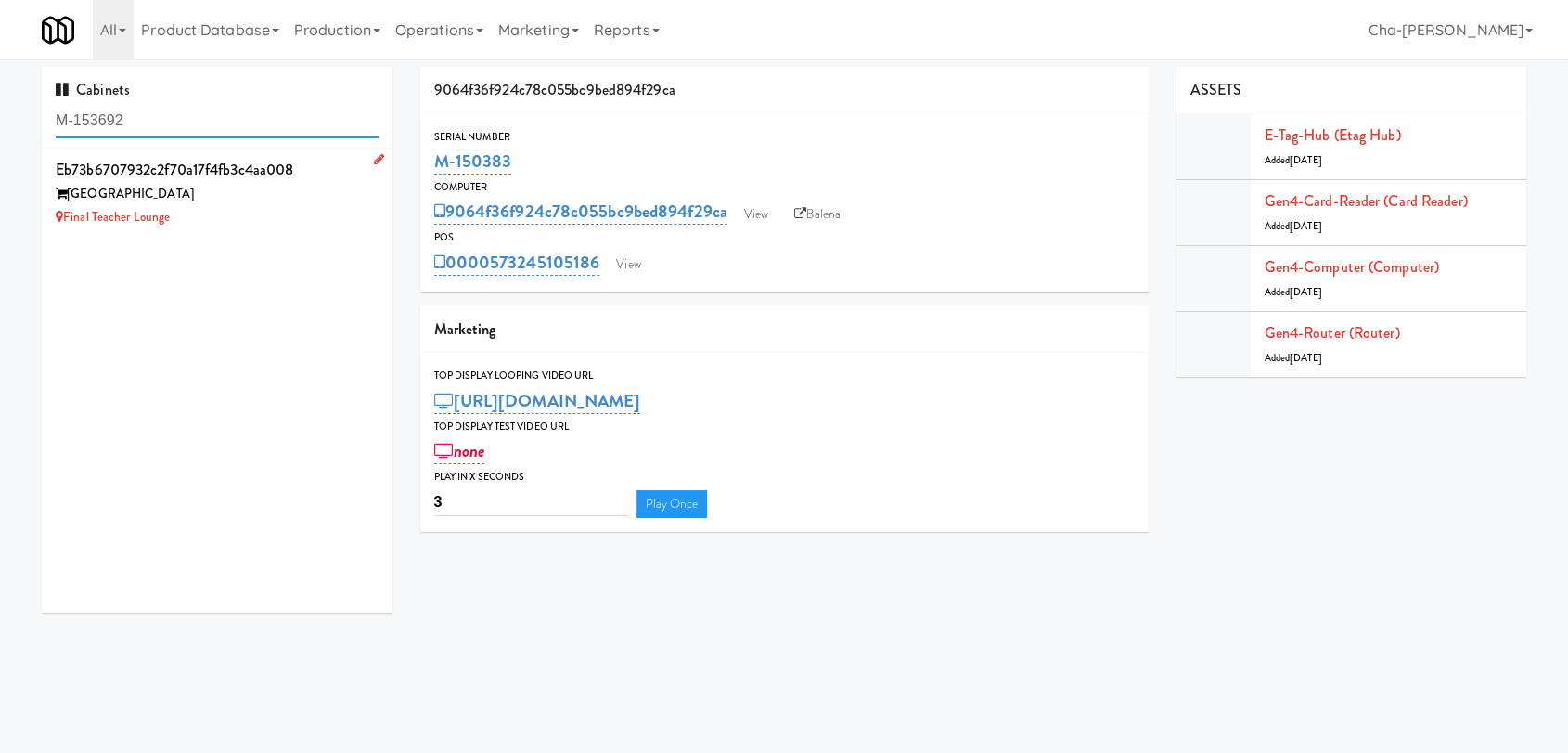
type input "M-153692"
click at [274, 204] on div "[GEOGRAPHIC_DATA]" at bounding box center [217, 194] width 323 height 23
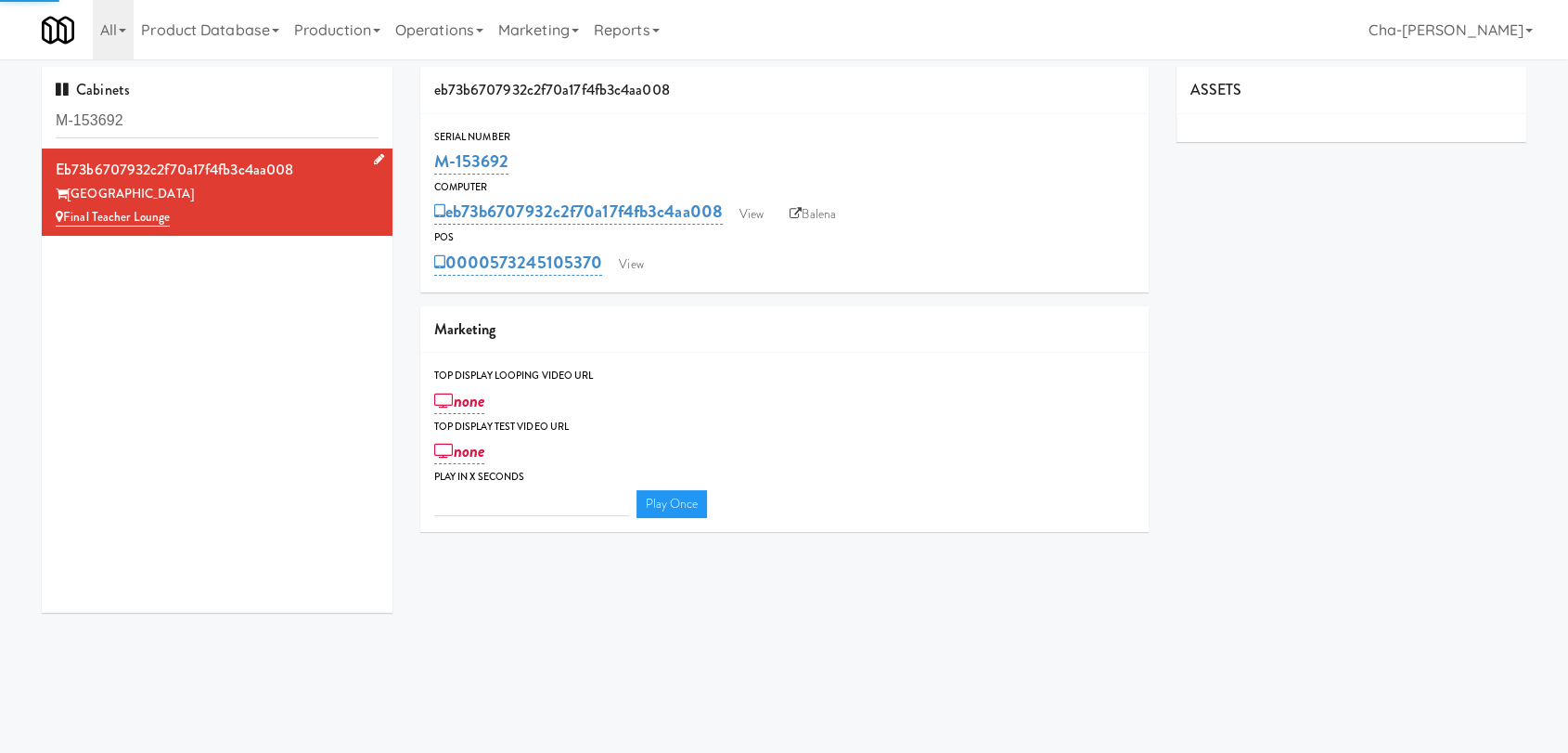
type input "3"
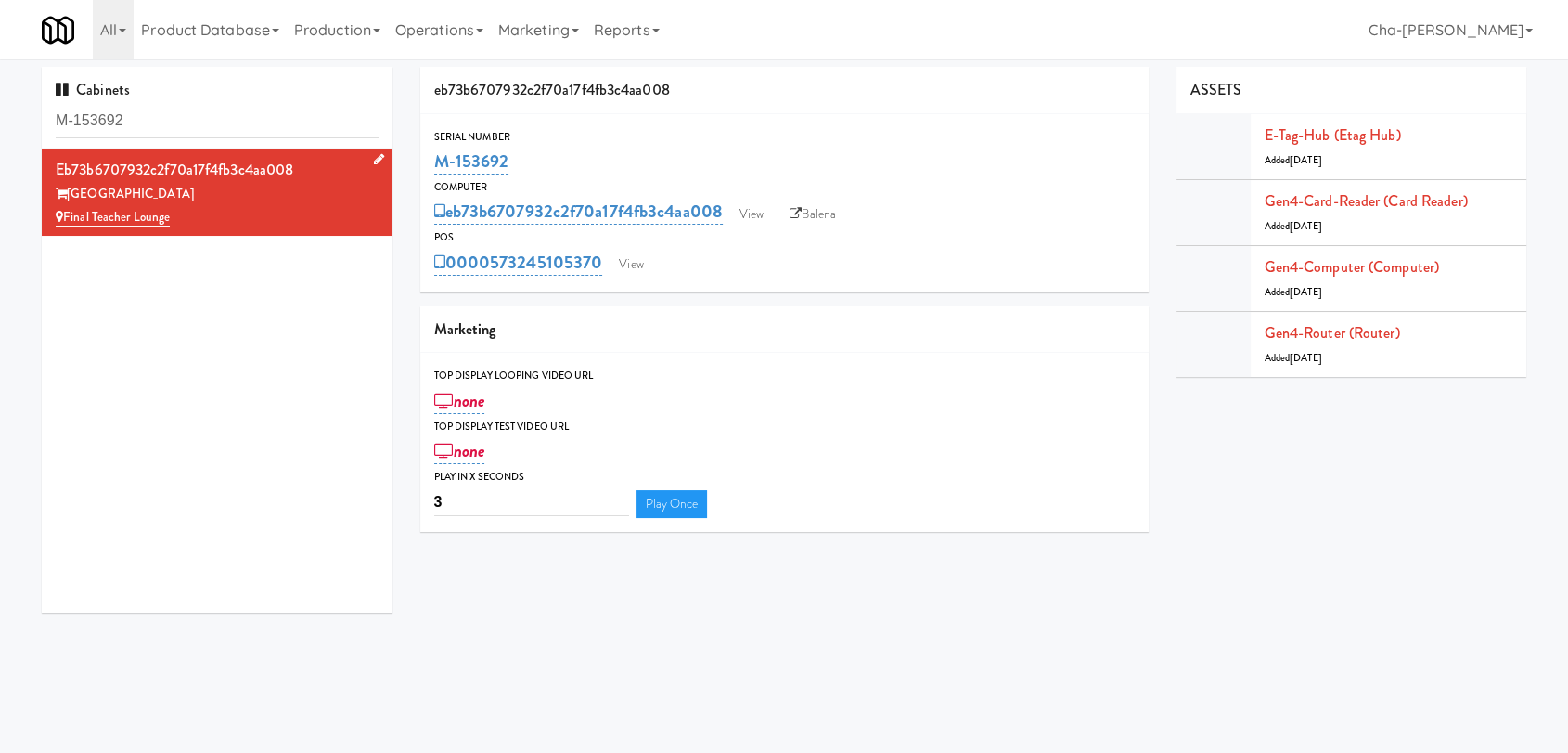
click at [291, 220] on div "Final Teacher Lounge" at bounding box center [217, 217] width 323 height 23
click at [374, 155] on icon at bounding box center [379, 160] width 10 height 12
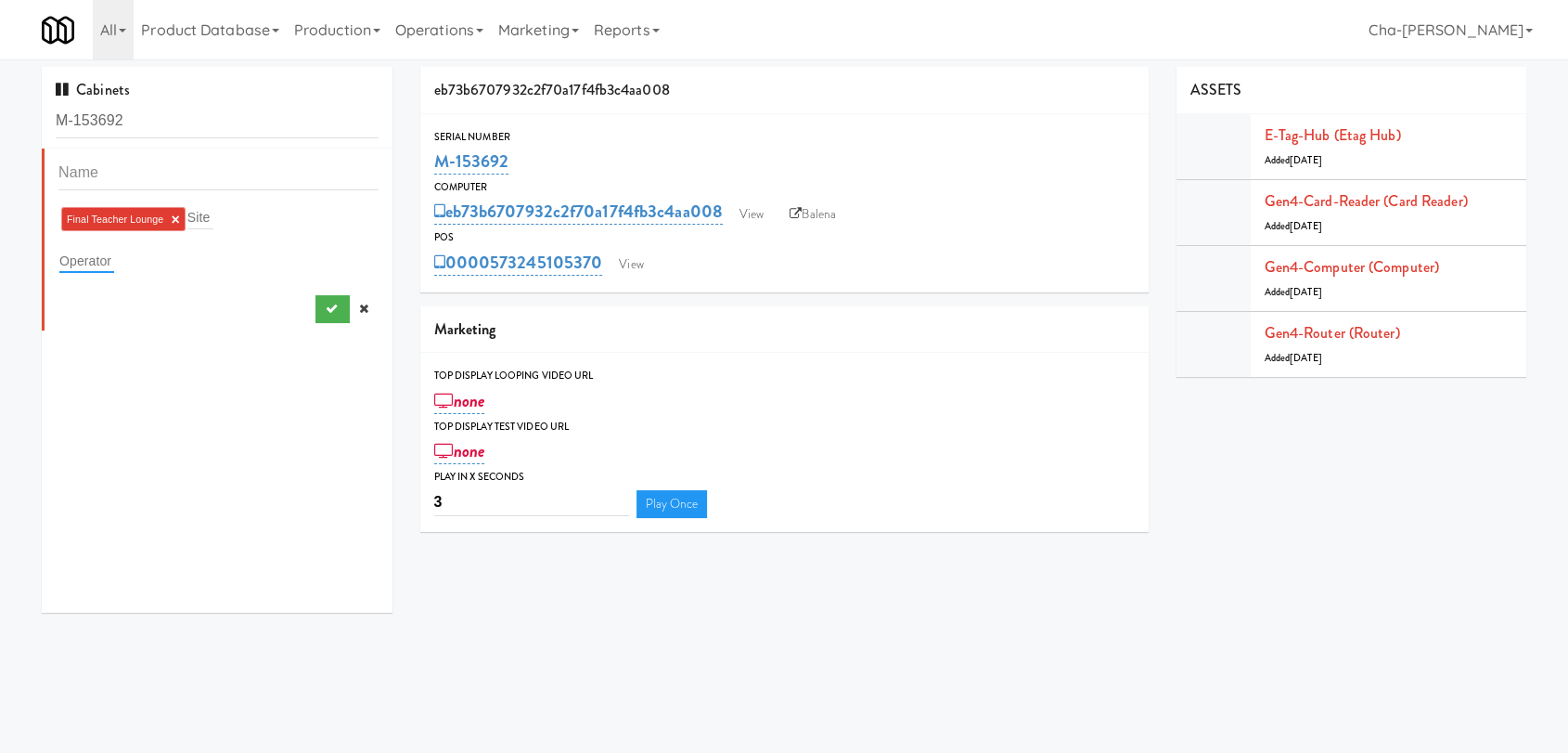
click at [96, 251] on input "text" at bounding box center [86, 261] width 54 height 24
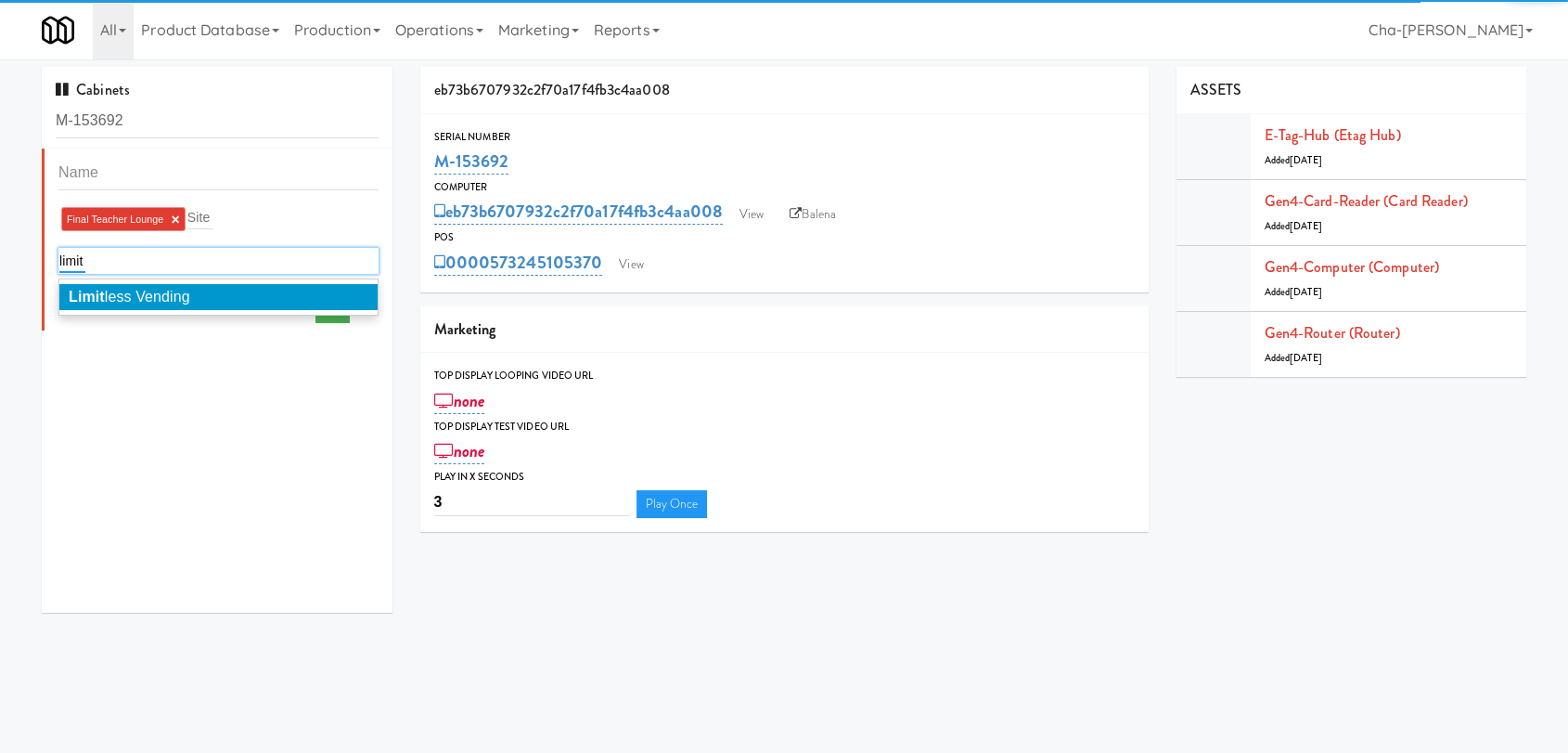
type input "limit"
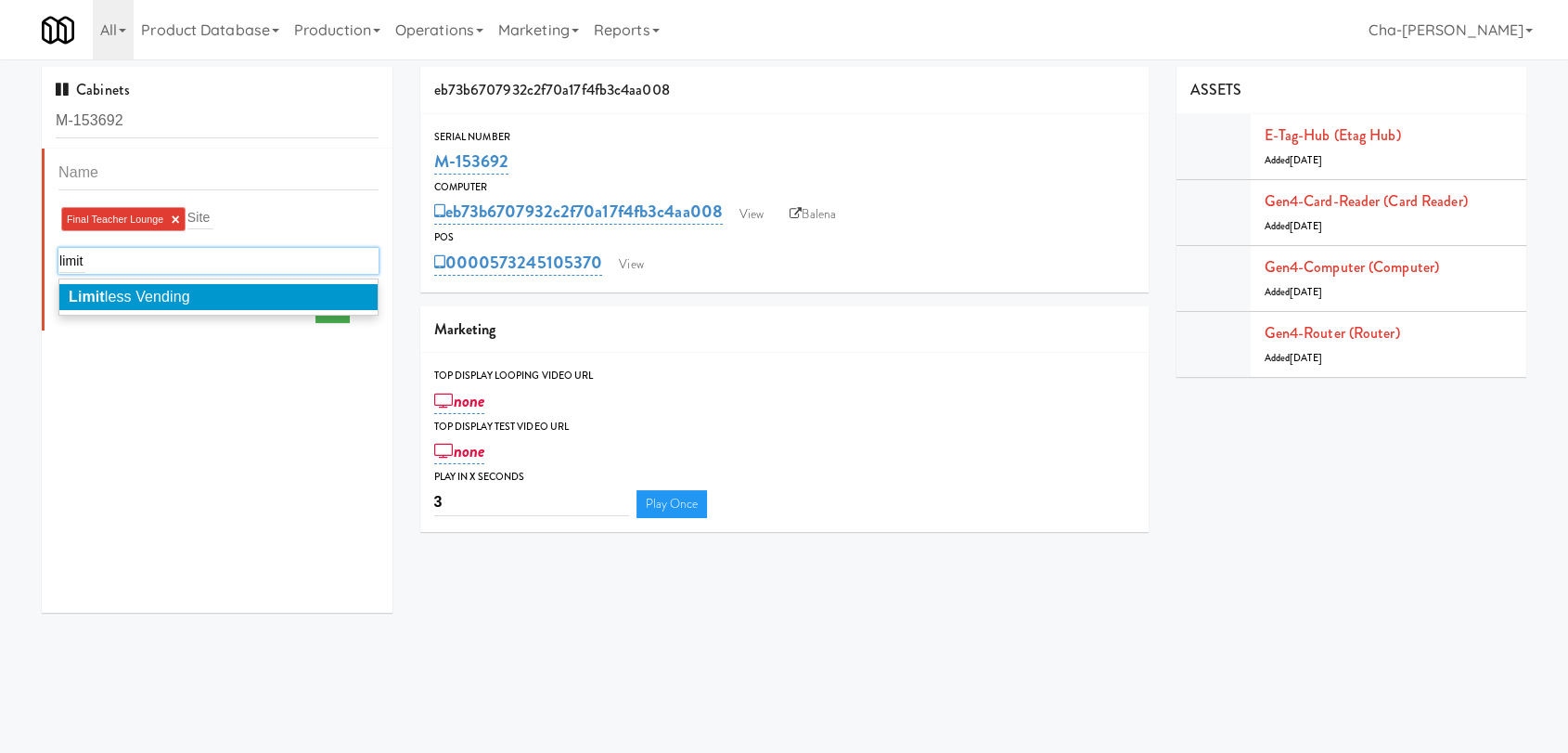
click at [144, 306] on li "Limit less Vending" at bounding box center [218, 297] width 318 height 26
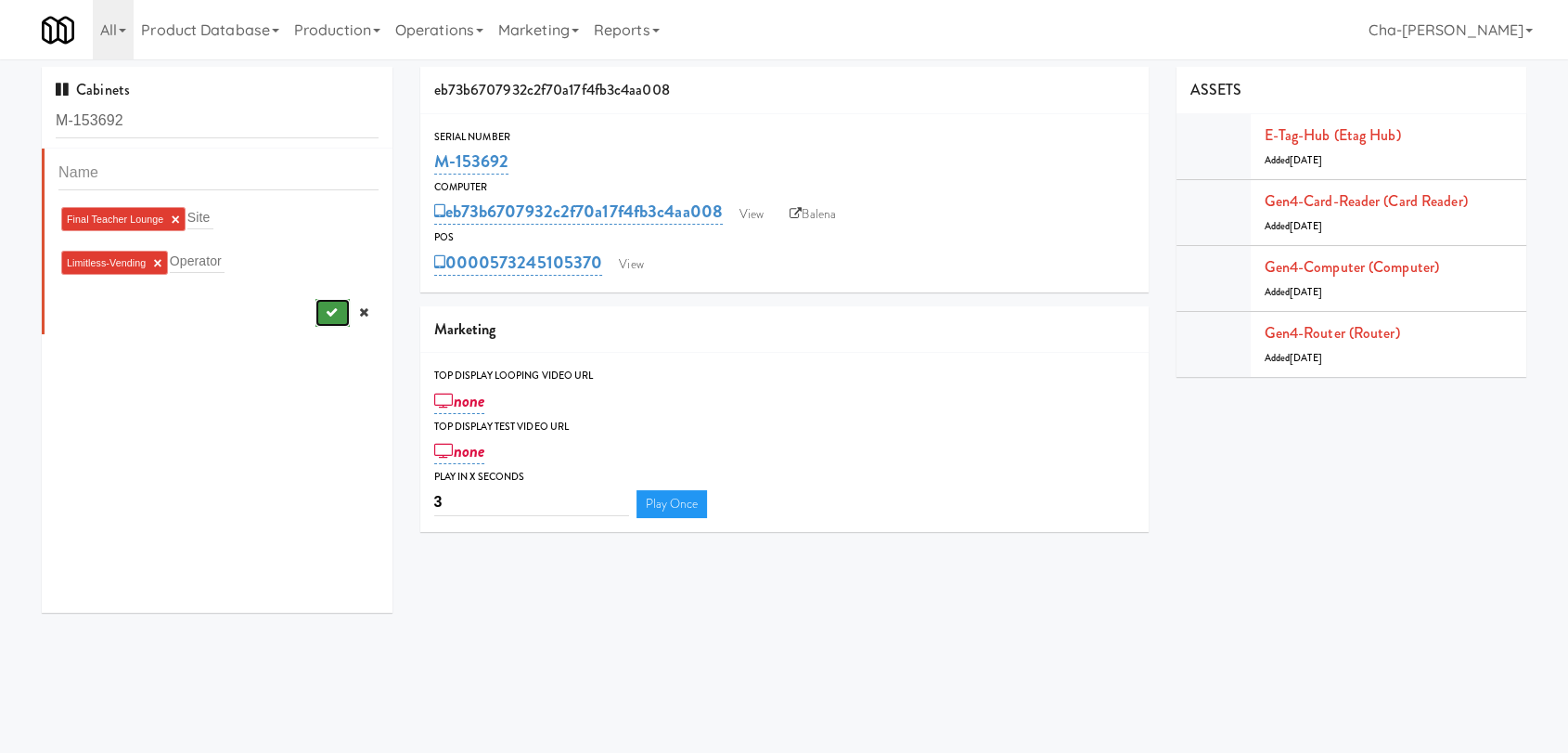
click at [325, 310] on icon "submit" at bounding box center [331, 312] width 12 height 12
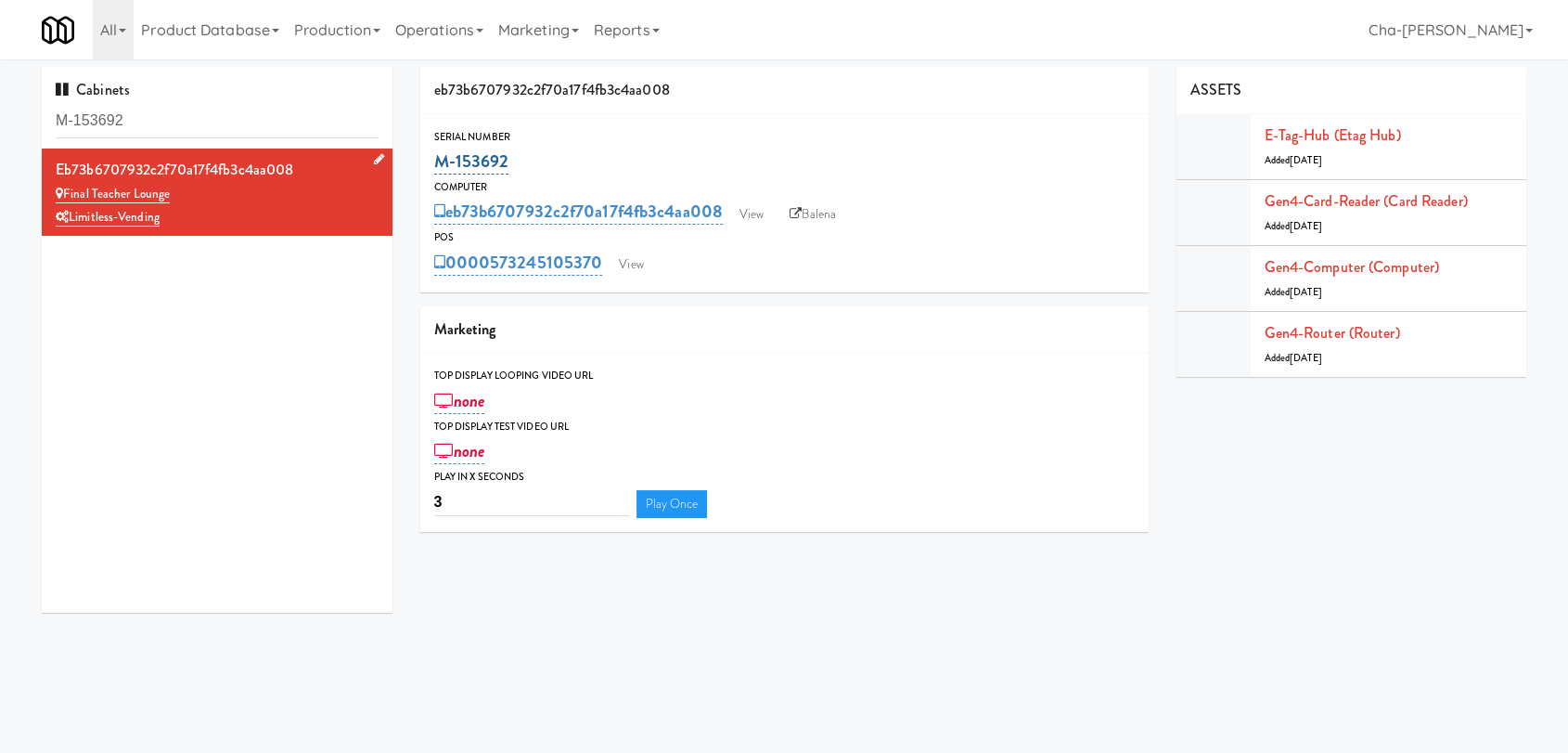
drag, startPoint x: 510, startPoint y: 157, endPoint x: 438, endPoint y: 160, distance: 72.1
click at [438, 160] on div "M-153692" at bounding box center [784, 161] width 700 height 32
copy link "M-153692"
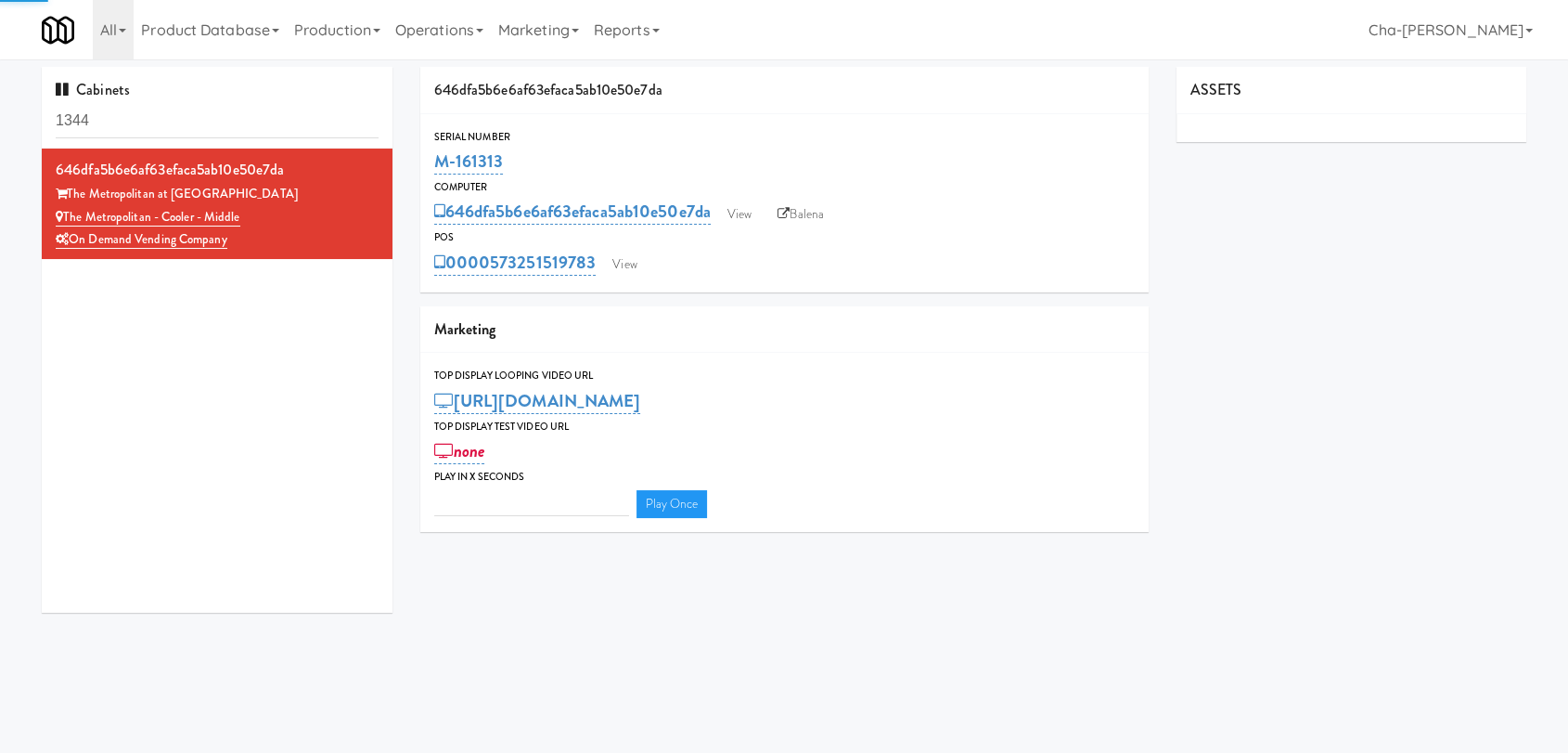
click at [185, 131] on input "1344" at bounding box center [217, 121] width 323 height 35
type input "3"
click at [185, 131] on input "1344" at bounding box center [217, 121] width 323 height 35
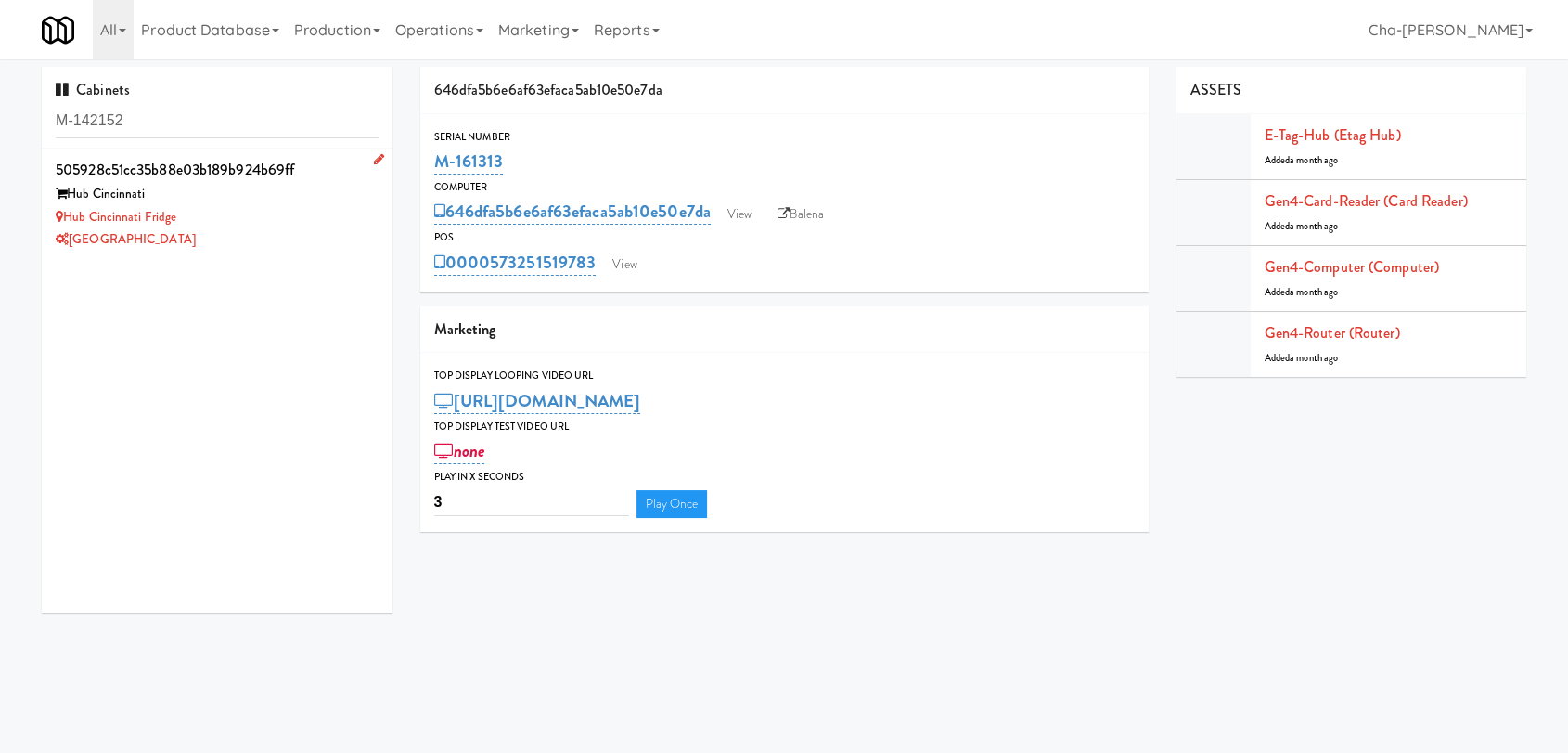
type input "M-142152"
click at [246, 211] on div "Hub Cincinnati Fridge" at bounding box center [217, 217] width 323 height 23
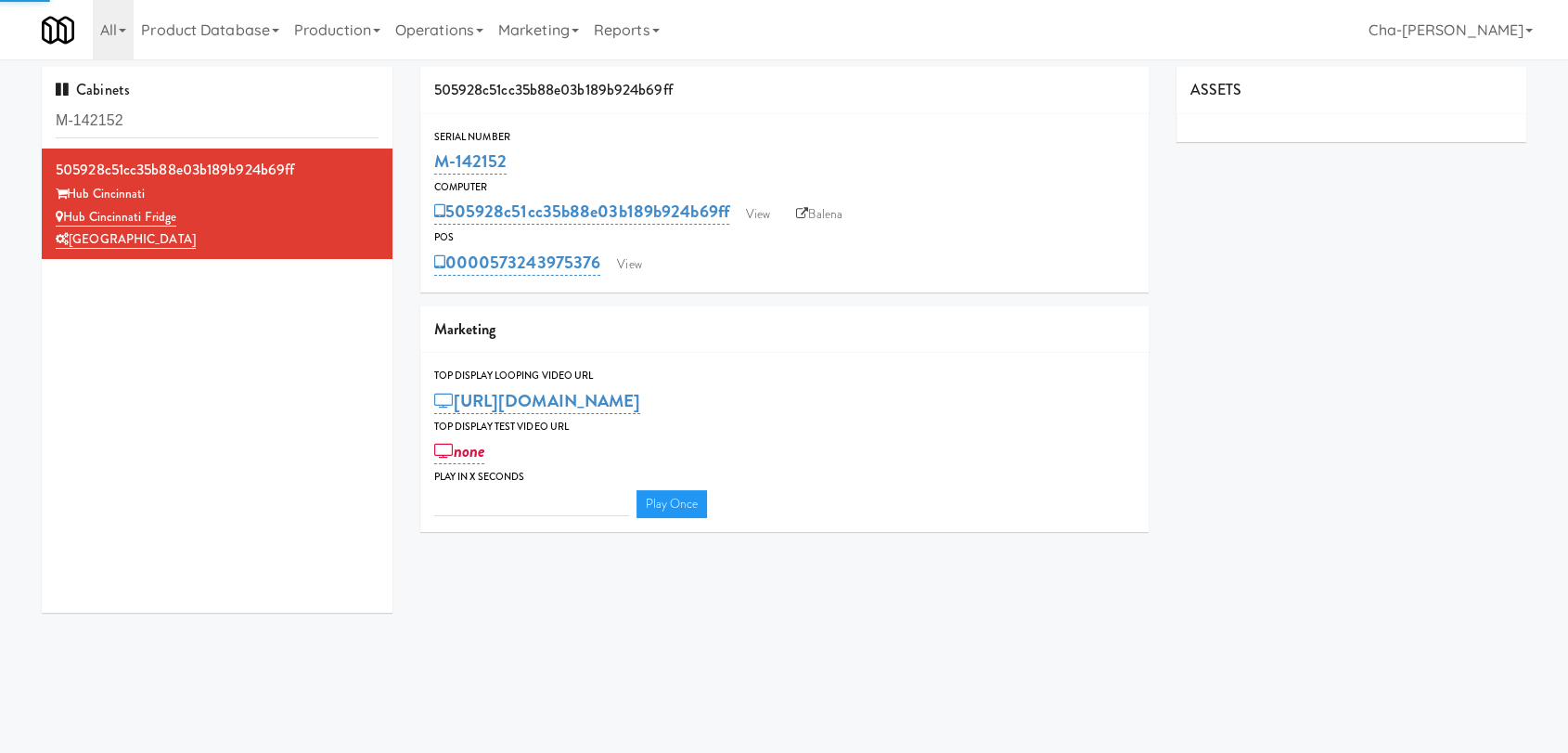
type input "3"
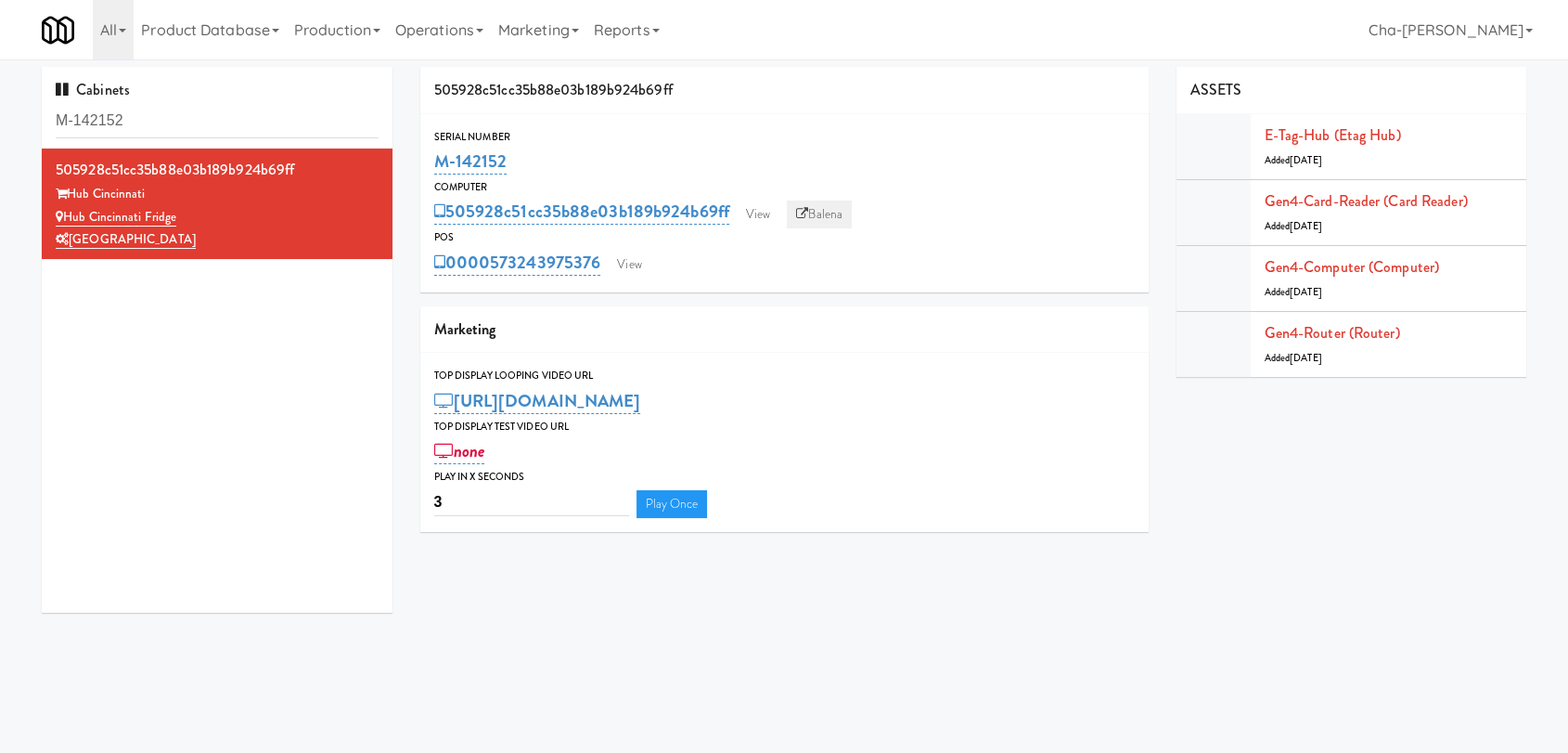
click at [800, 221] on link "Balena" at bounding box center [820, 214] width 65 height 28
click at [755, 205] on link "View" at bounding box center [758, 214] width 43 height 28
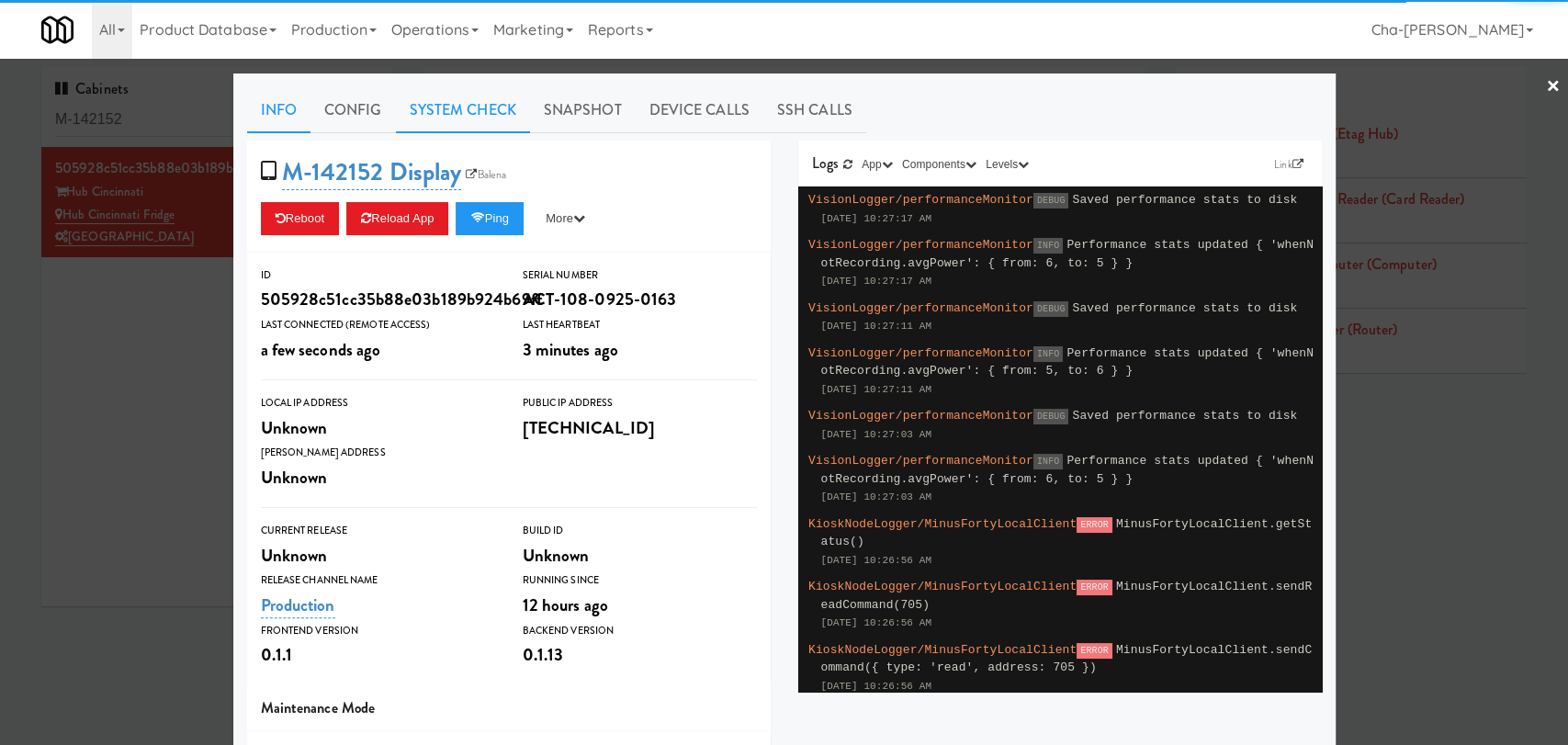
click at [456, 125] on link "System Check" at bounding box center [463, 110] width 134 height 46
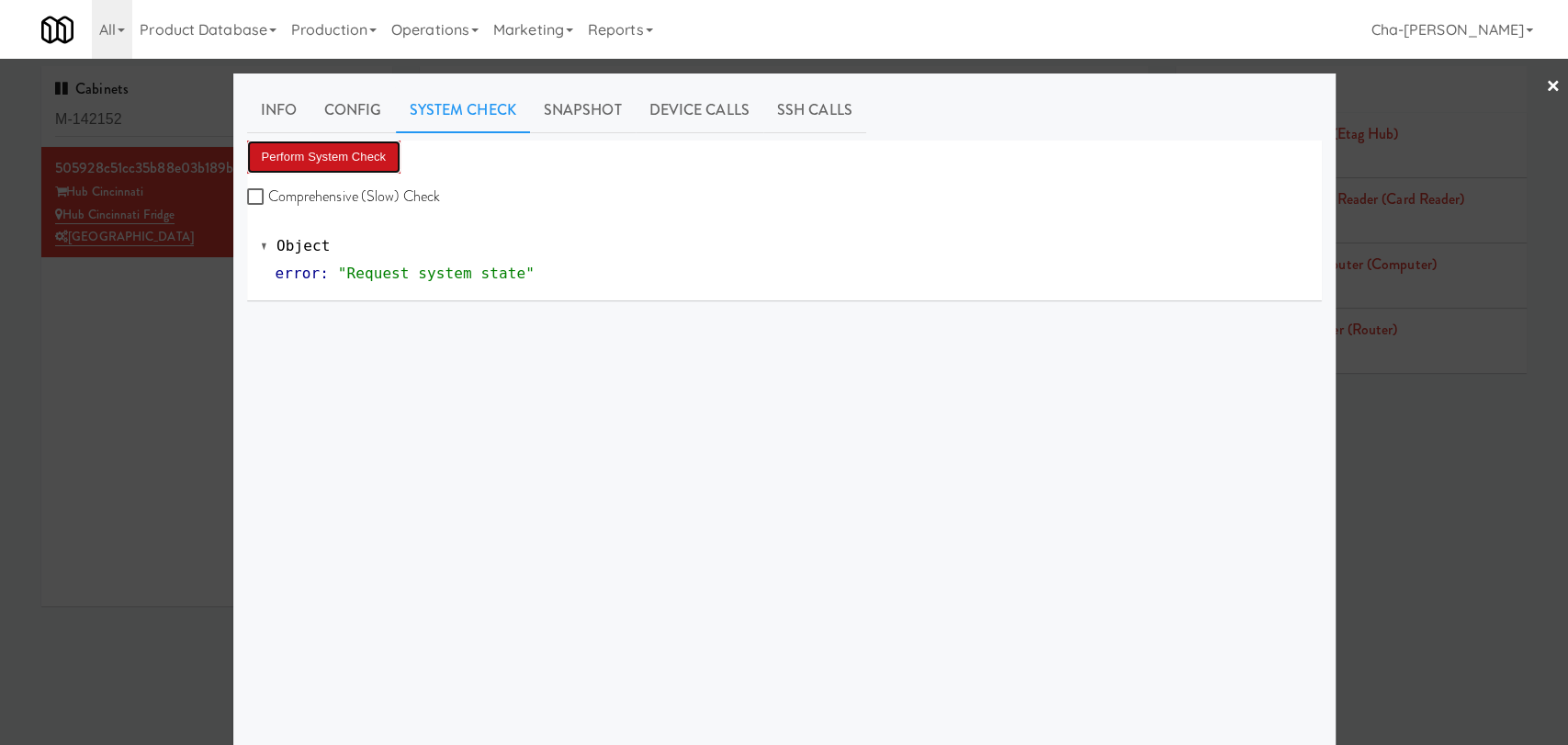
click at [367, 153] on button "Perform System Check" at bounding box center [324, 157] width 154 height 33
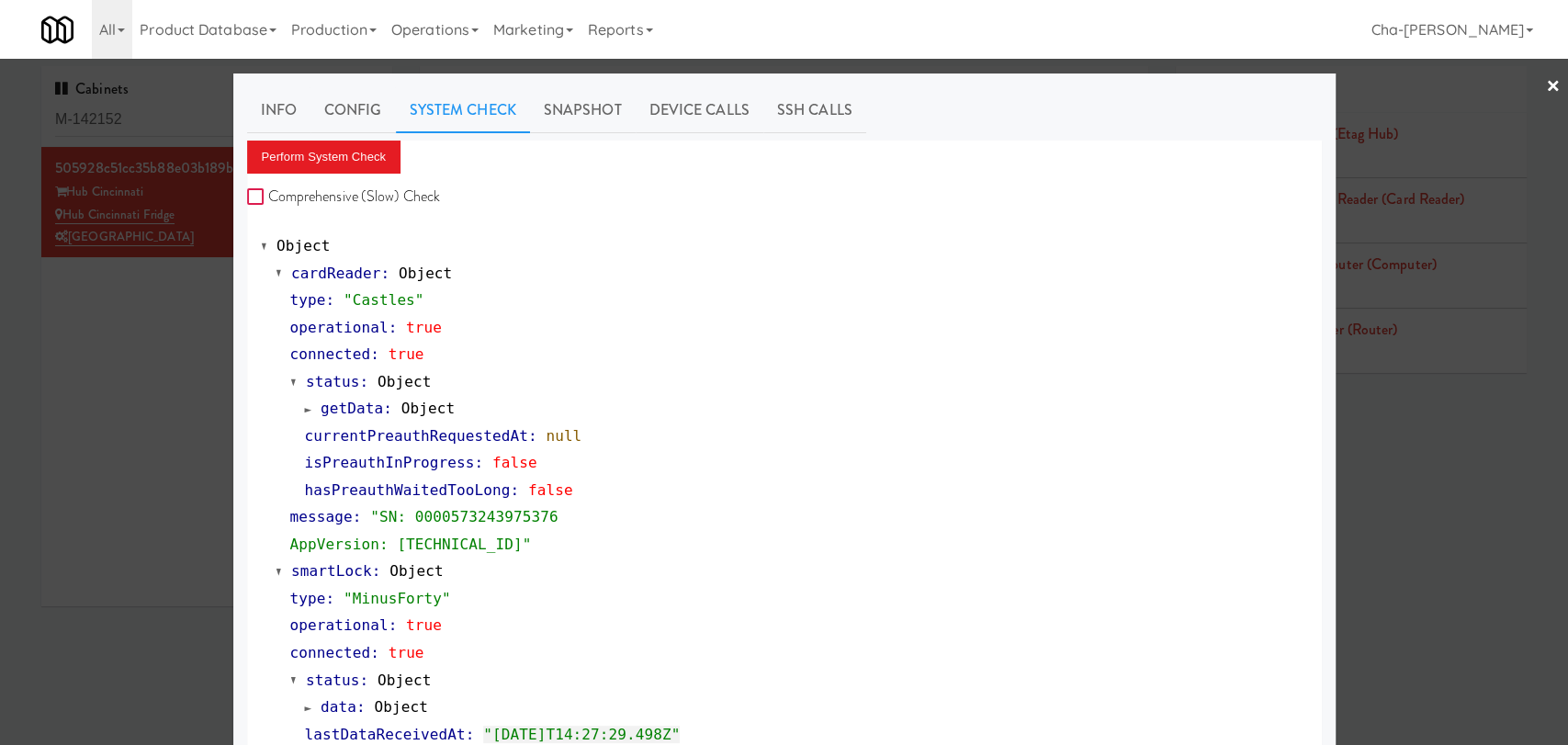
click at [257, 190] on input "Comprehensive (Slow) Check" at bounding box center [258, 197] width 22 height 15
checkbox input "true"
click at [339, 156] on button "Perform System Check" at bounding box center [324, 157] width 154 height 33
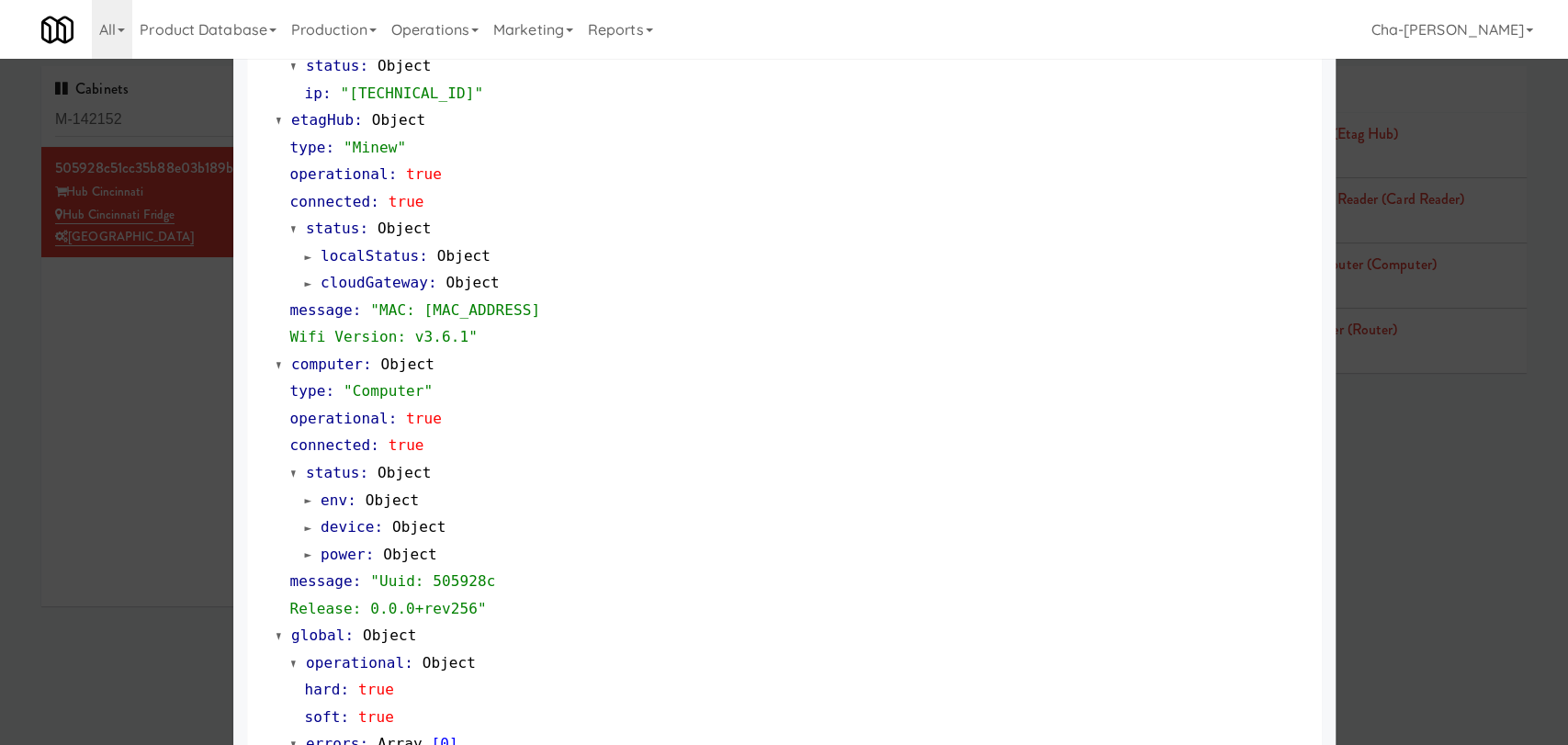
scroll to position [1521, 0]
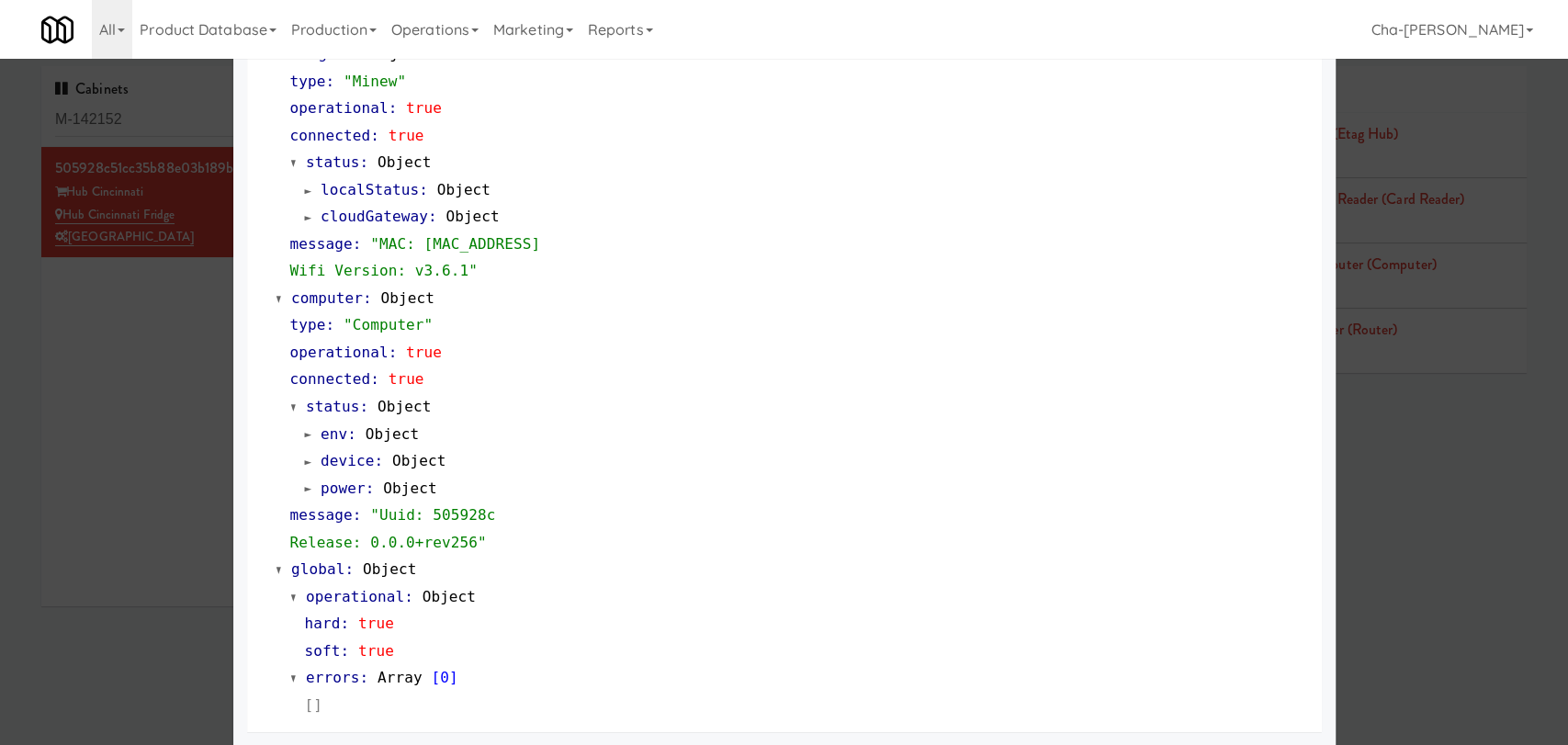
click at [109, 371] on div at bounding box center [784, 372] width 1568 height 745
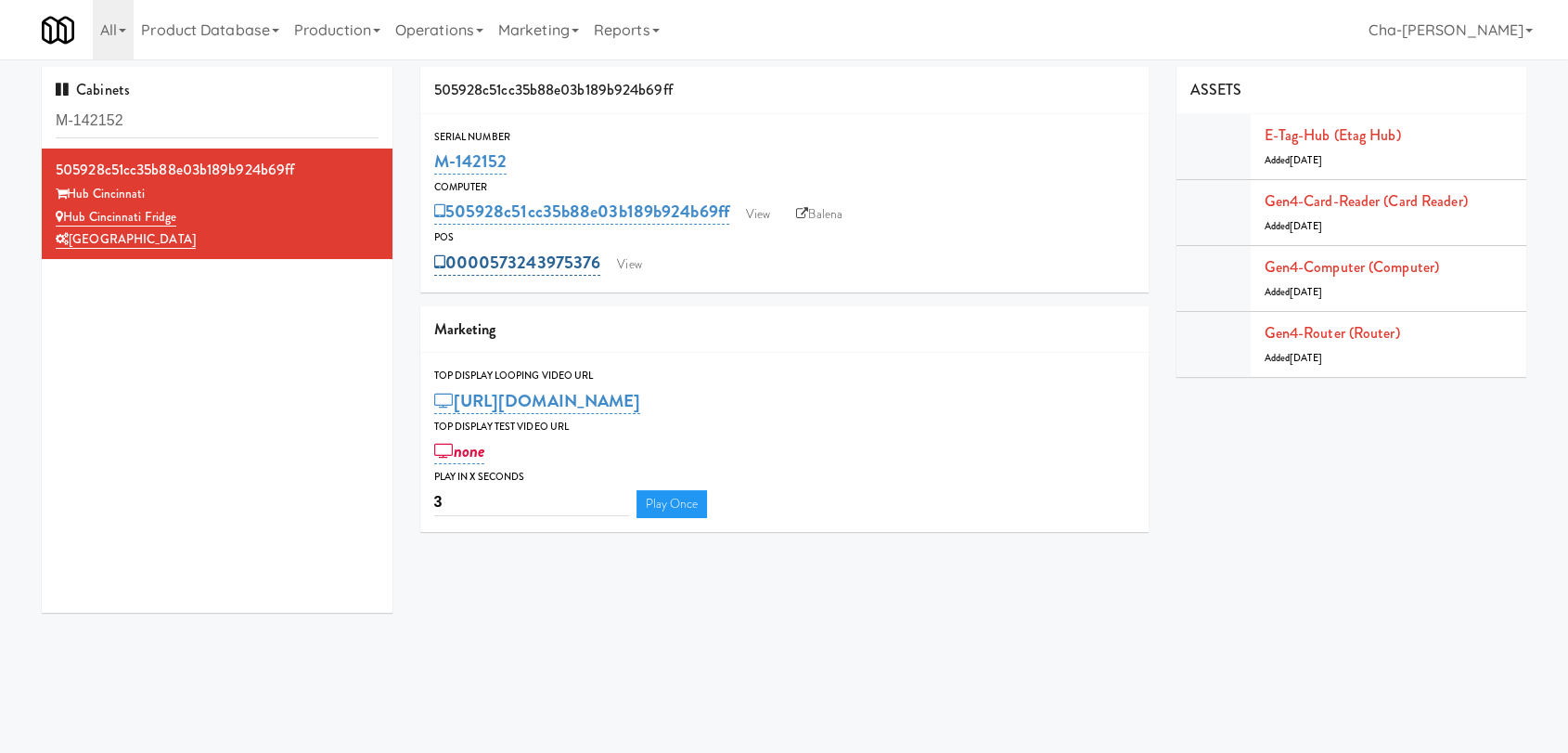
drag, startPoint x: 489, startPoint y: 276, endPoint x: 601, endPoint y: 269, distance: 112.2
click at [601, 269] on div "0000573243975376 View" at bounding box center [784, 263] width 700 height 32
copy link "573243975376"
drag, startPoint x: 522, startPoint y: 162, endPoint x: 433, endPoint y: 169, distance: 89.3
click at [434, 169] on div "M-142152" at bounding box center [784, 161] width 700 height 32
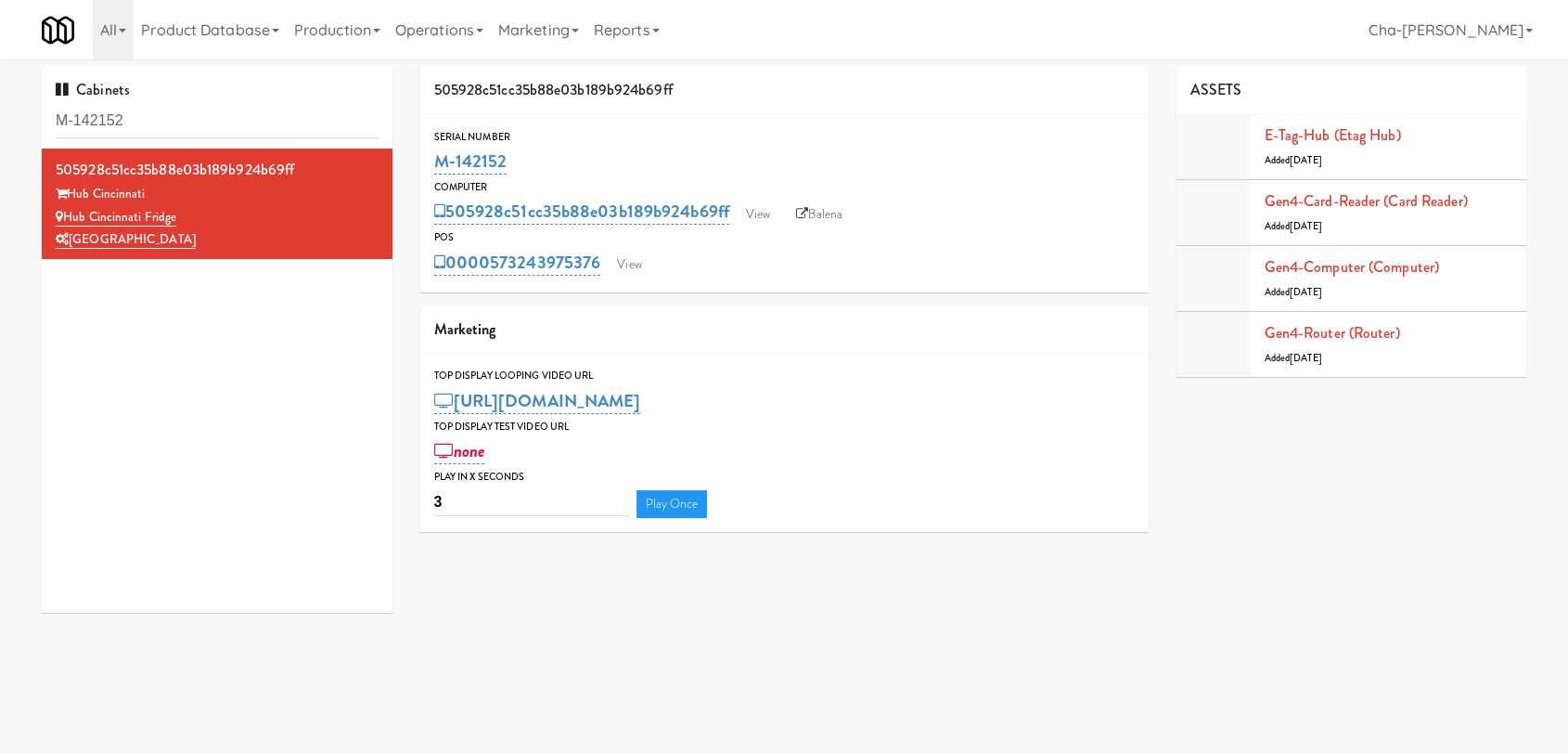
copy link "M-142152"
drag, startPoint x: 601, startPoint y: 265, endPoint x: 493, endPoint y: 273, distance: 108.3
click at [493, 273] on div "0000573243975376 View" at bounding box center [784, 263] width 700 height 32
copy link "573243975376"
click at [631, 269] on link "View" at bounding box center [629, 265] width 43 height 28
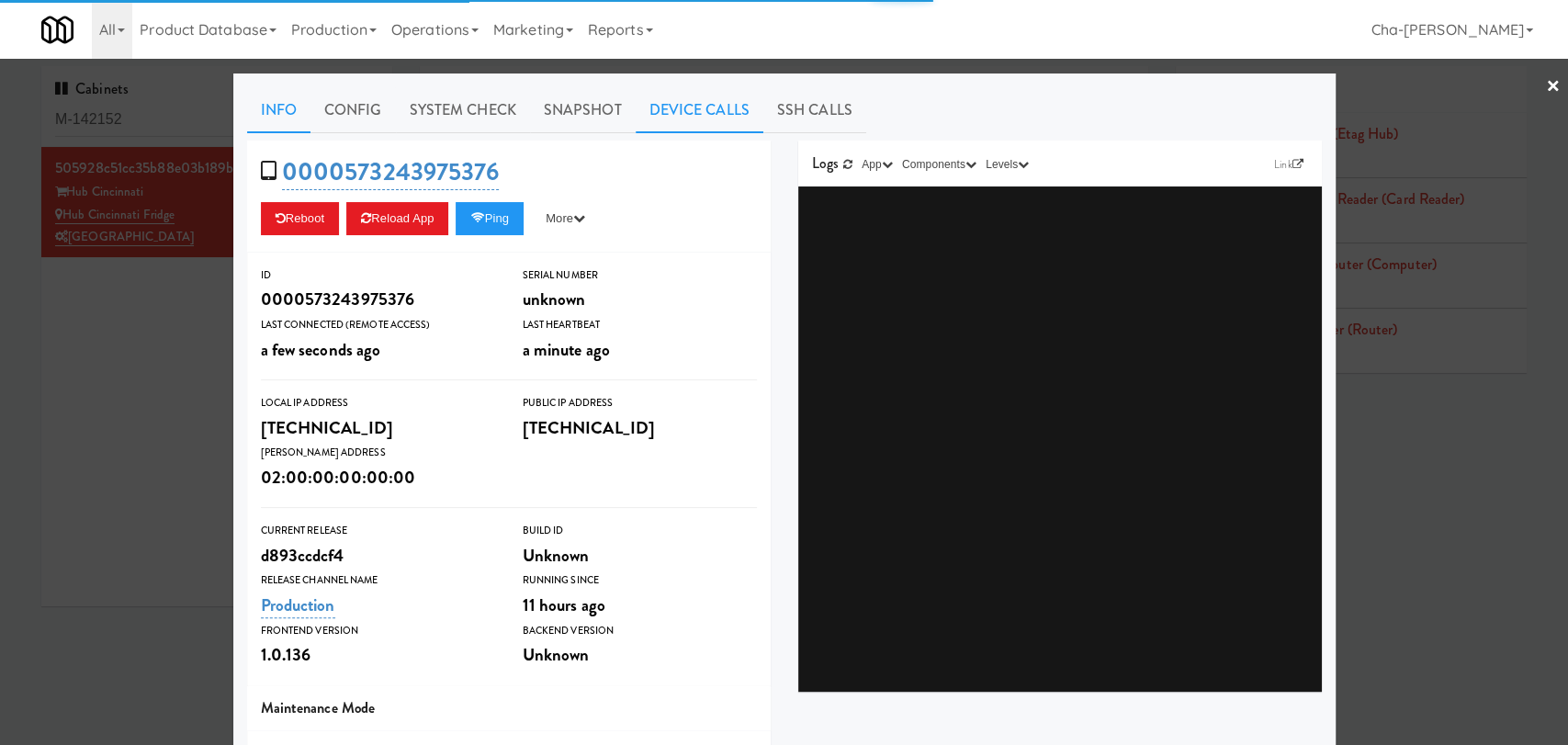
click at [716, 119] on link "Device Calls" at bounding box center [699, 110] width 127 height 46
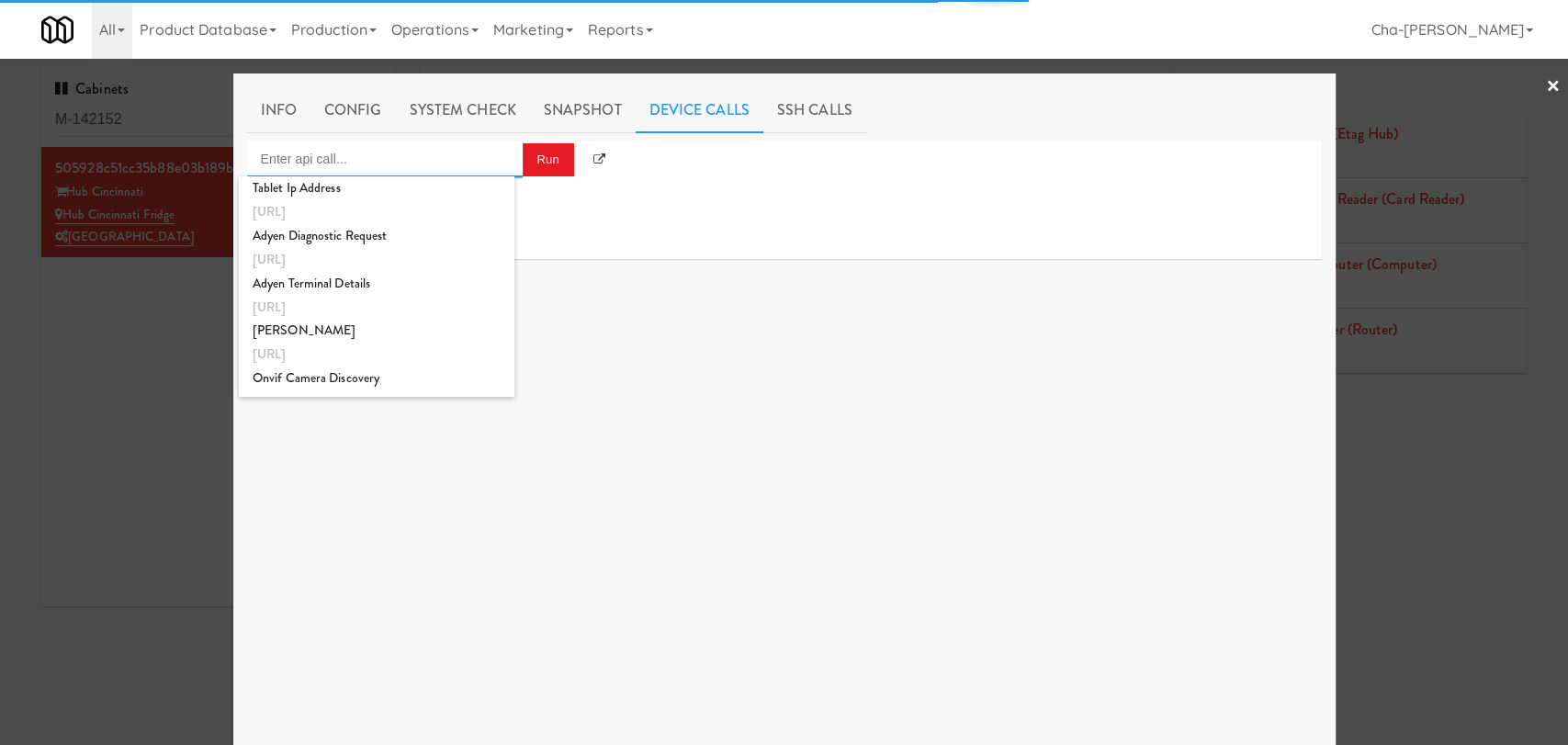
click at [436, 168] on input "Enter api call..." at bounding box center [384, 158] width 276 height 36
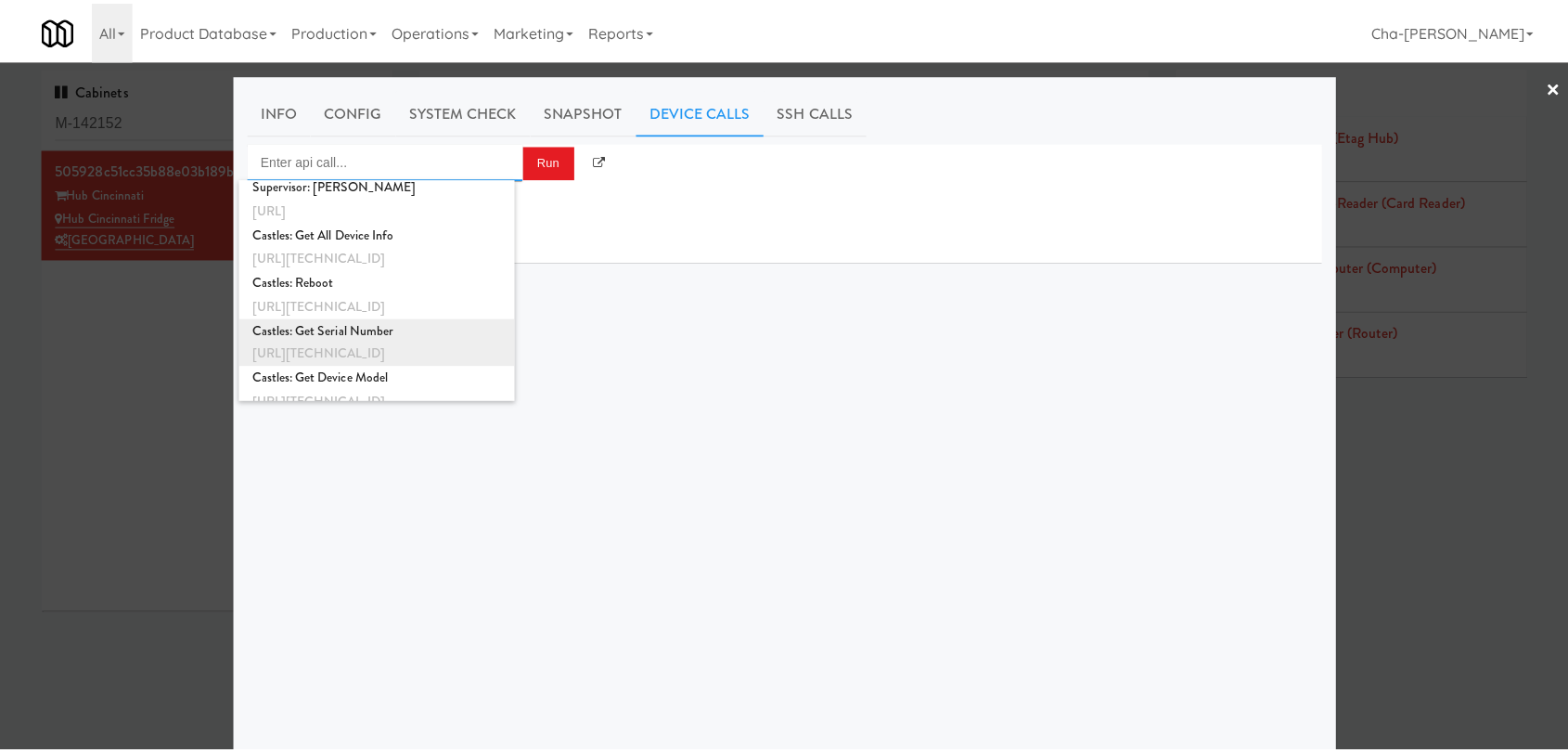
scroll to position [1494, 0]
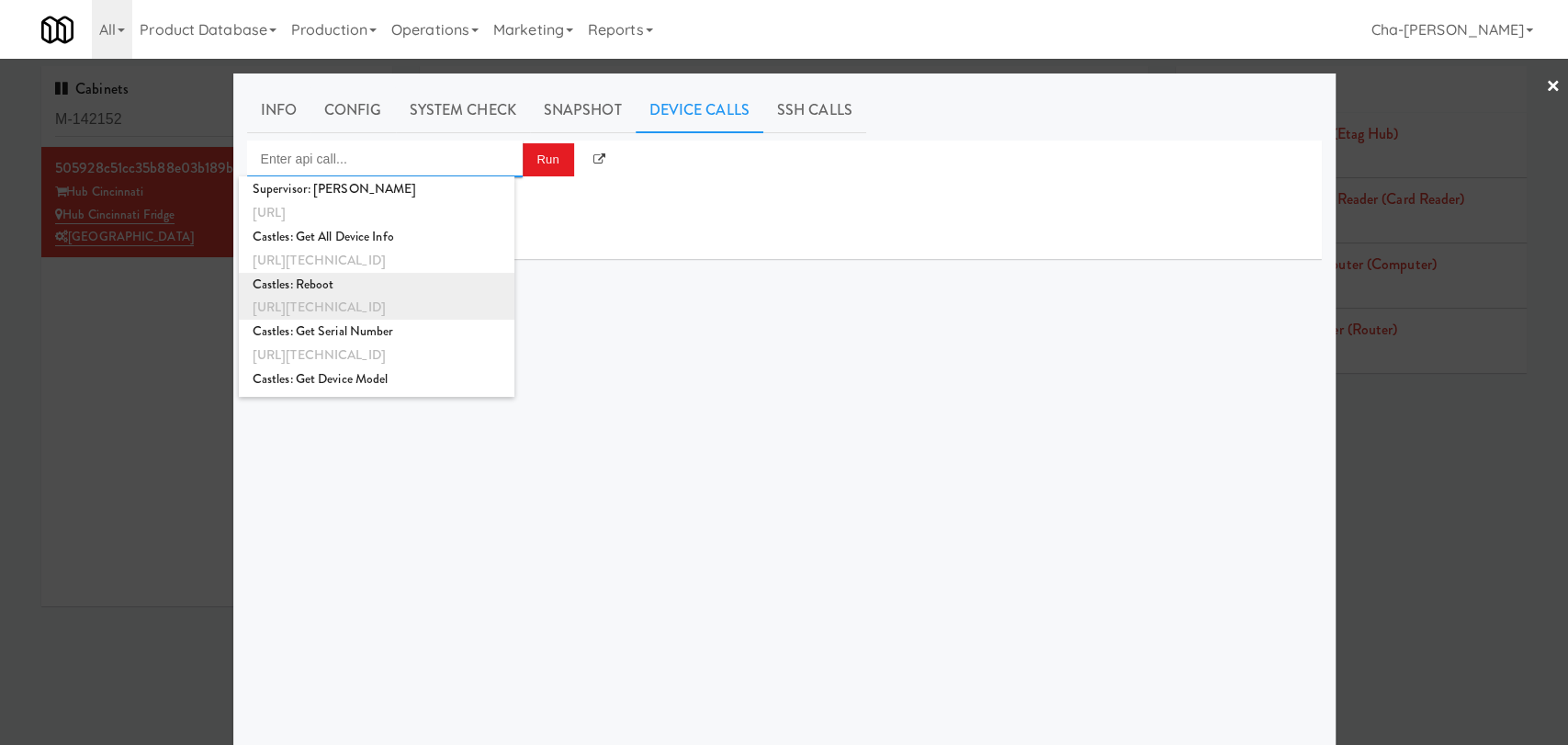
click at [386, 282] on div "Castles: Reboot" at bounding box center [377, 284] width 248 height 24
type input "Castles: Reboot"
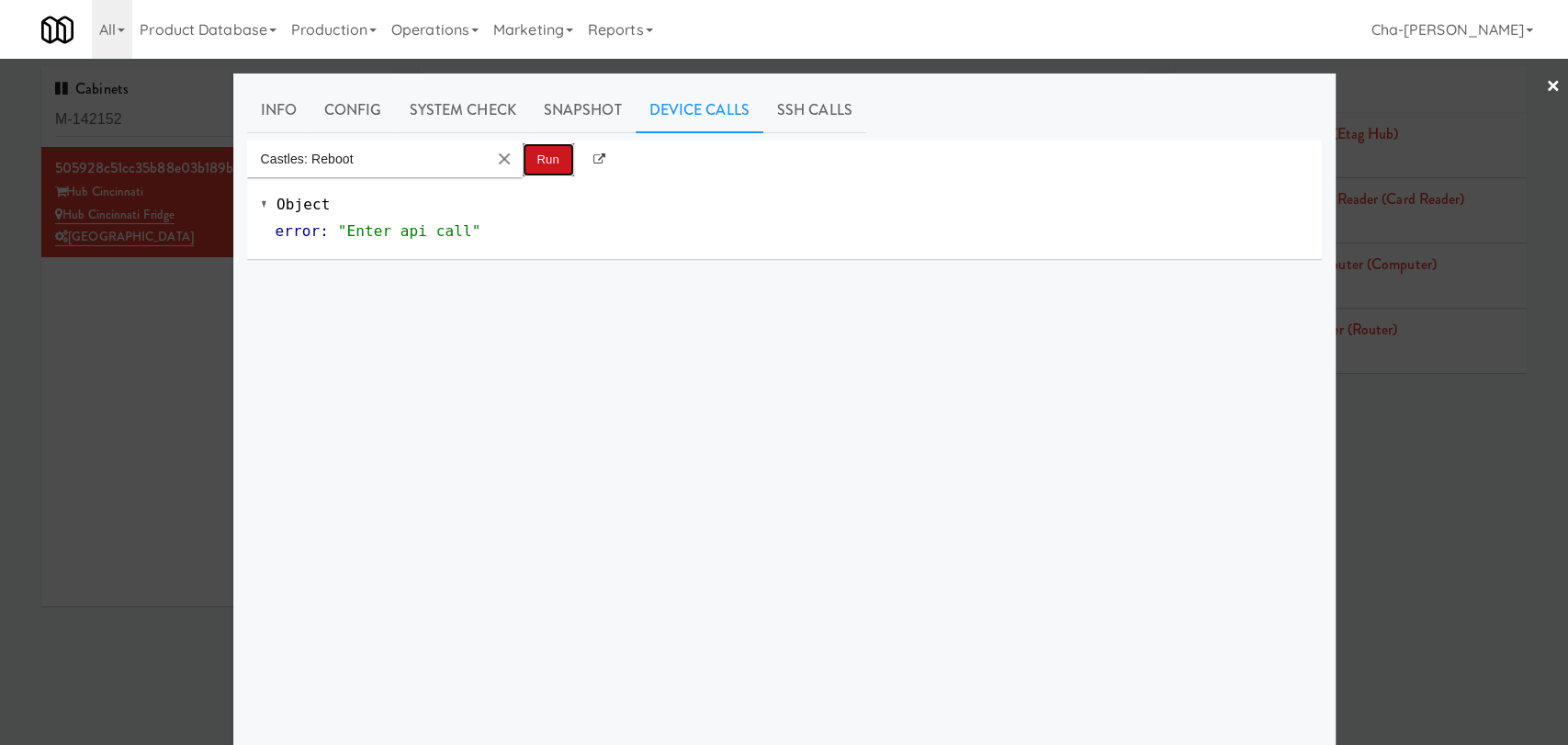
click at [554, 153] on button "Run" at bounding box center [548, 160] width 51 height 33
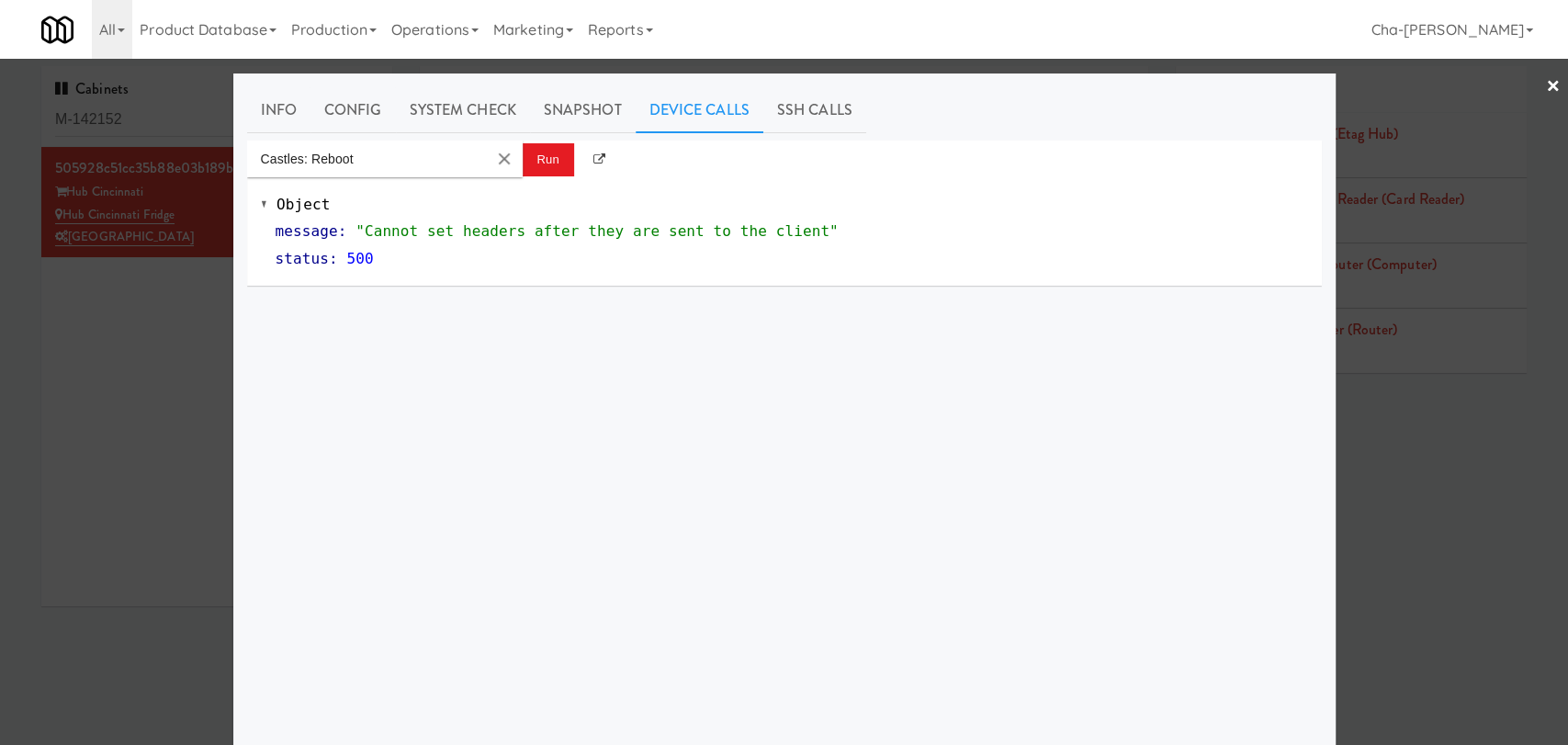
click at [1360, 327] on div at bounding box center [784, 372] width 1568 height 745
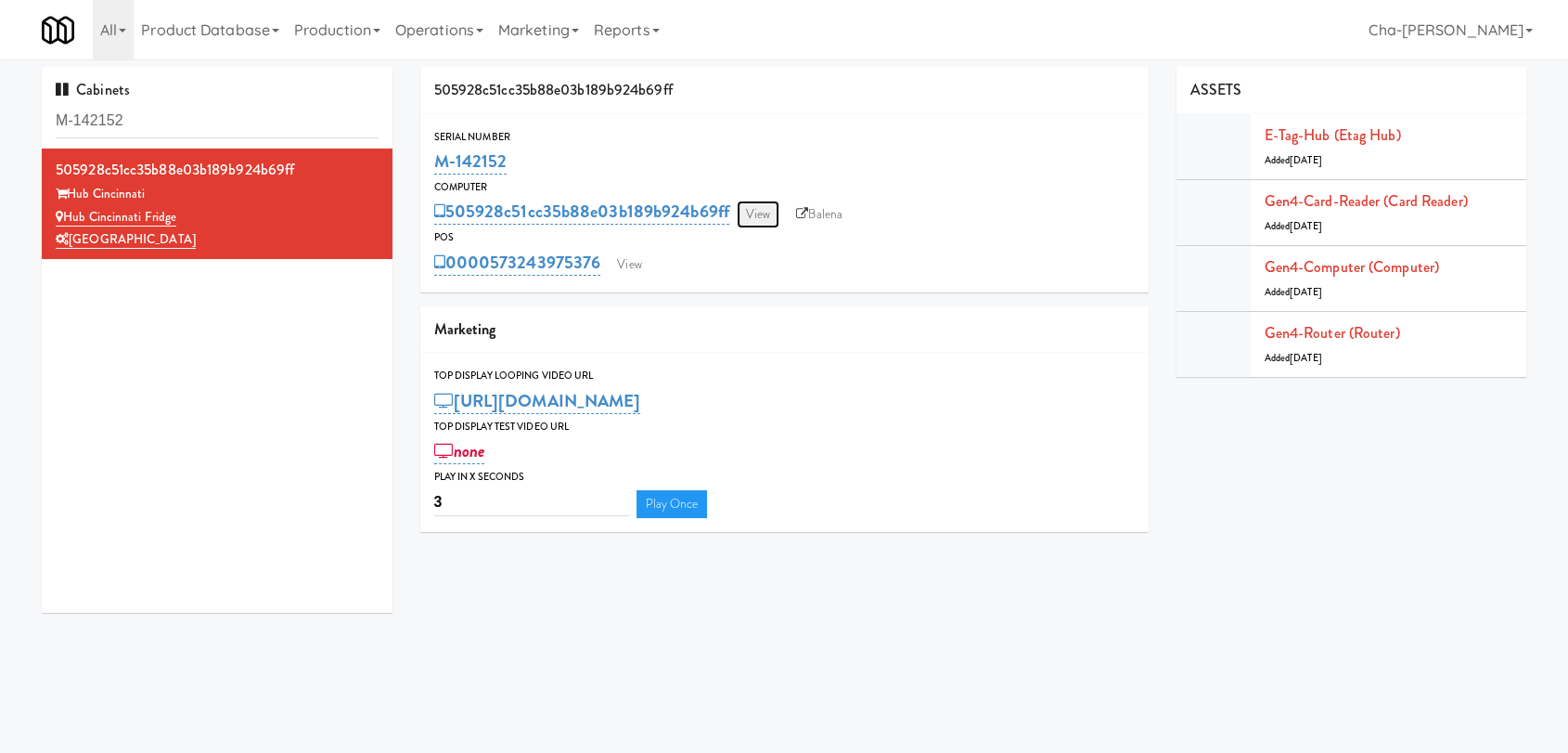
click at [760, 212] on link "View" at bounding box center [758, 214] width 43 height 28
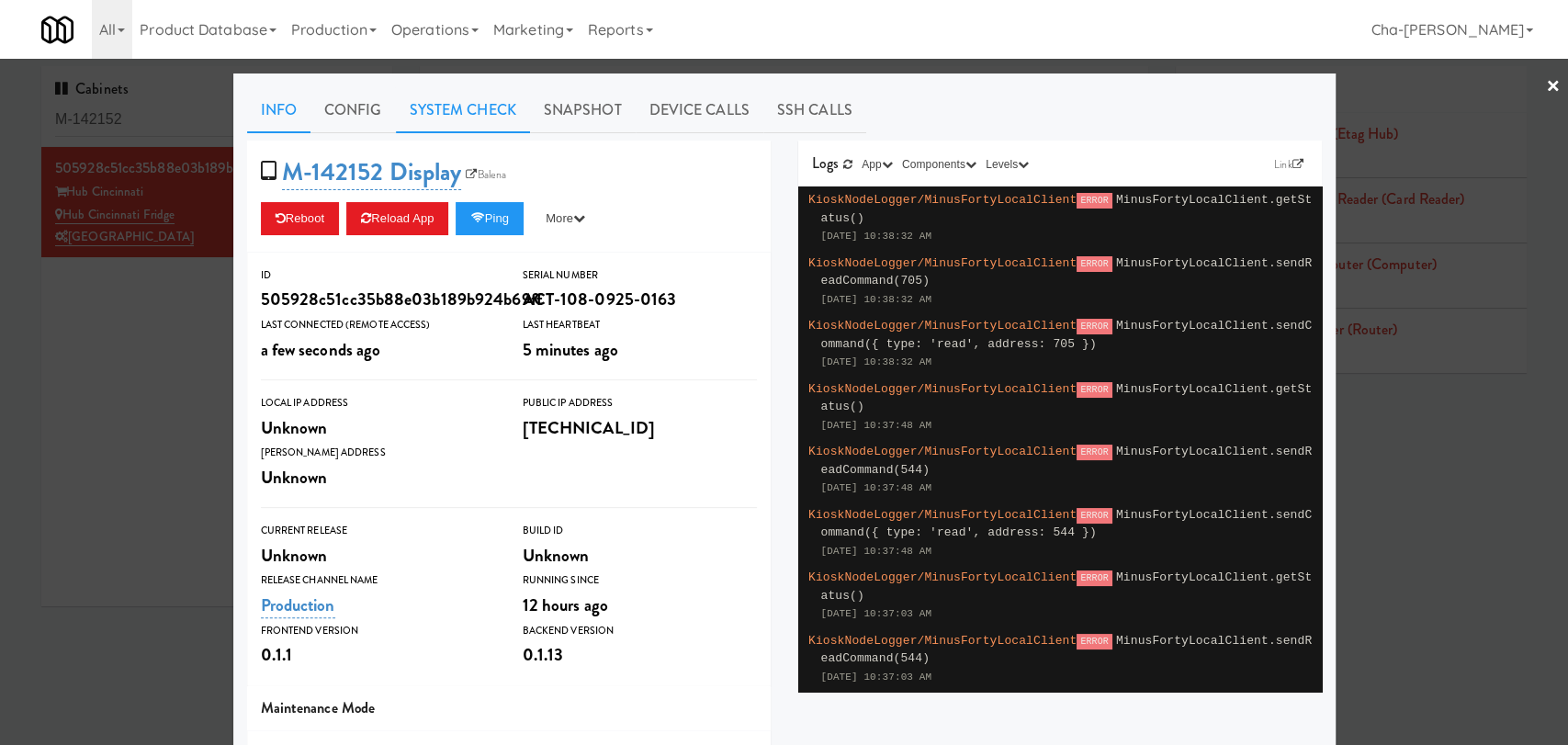
click at [462, 117] on link "System Check" at bounding box center [463, 110] width 134 height 46
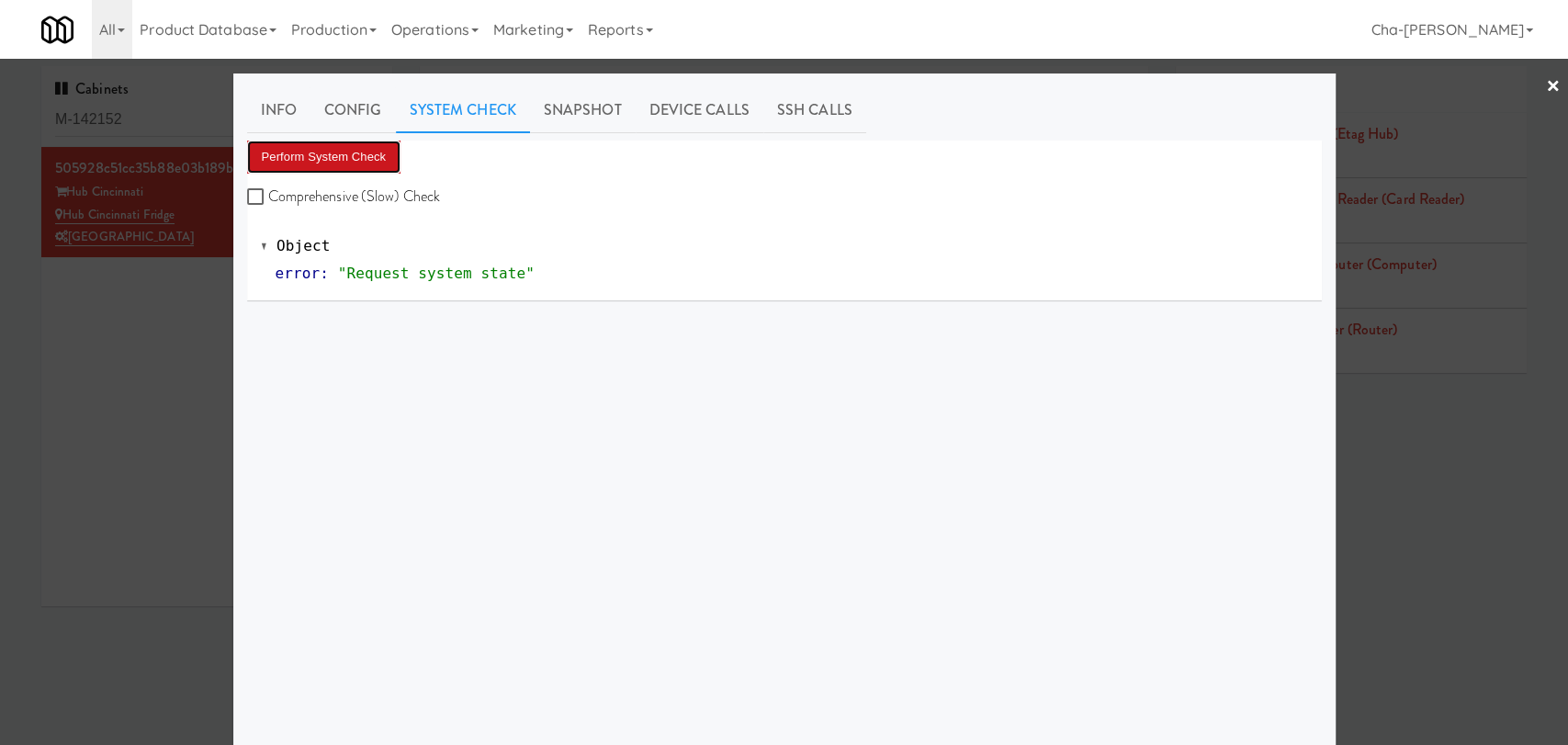
click at [294, 156] on button "Perform System Check" at bounding box center [324, 157] width 154 height 33
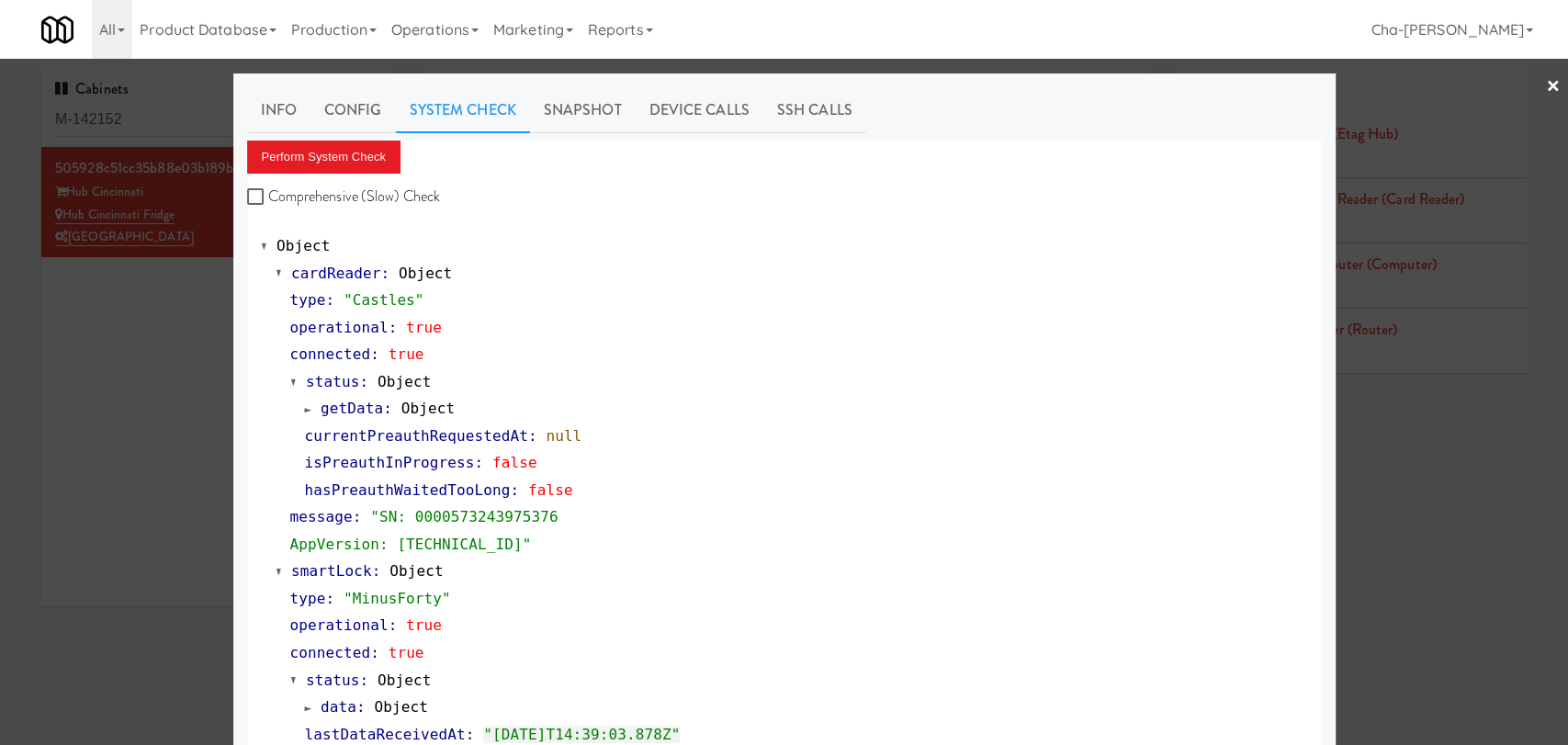
click at [48, 370] on div at bounding box center [784, 372] width 1568 height 745
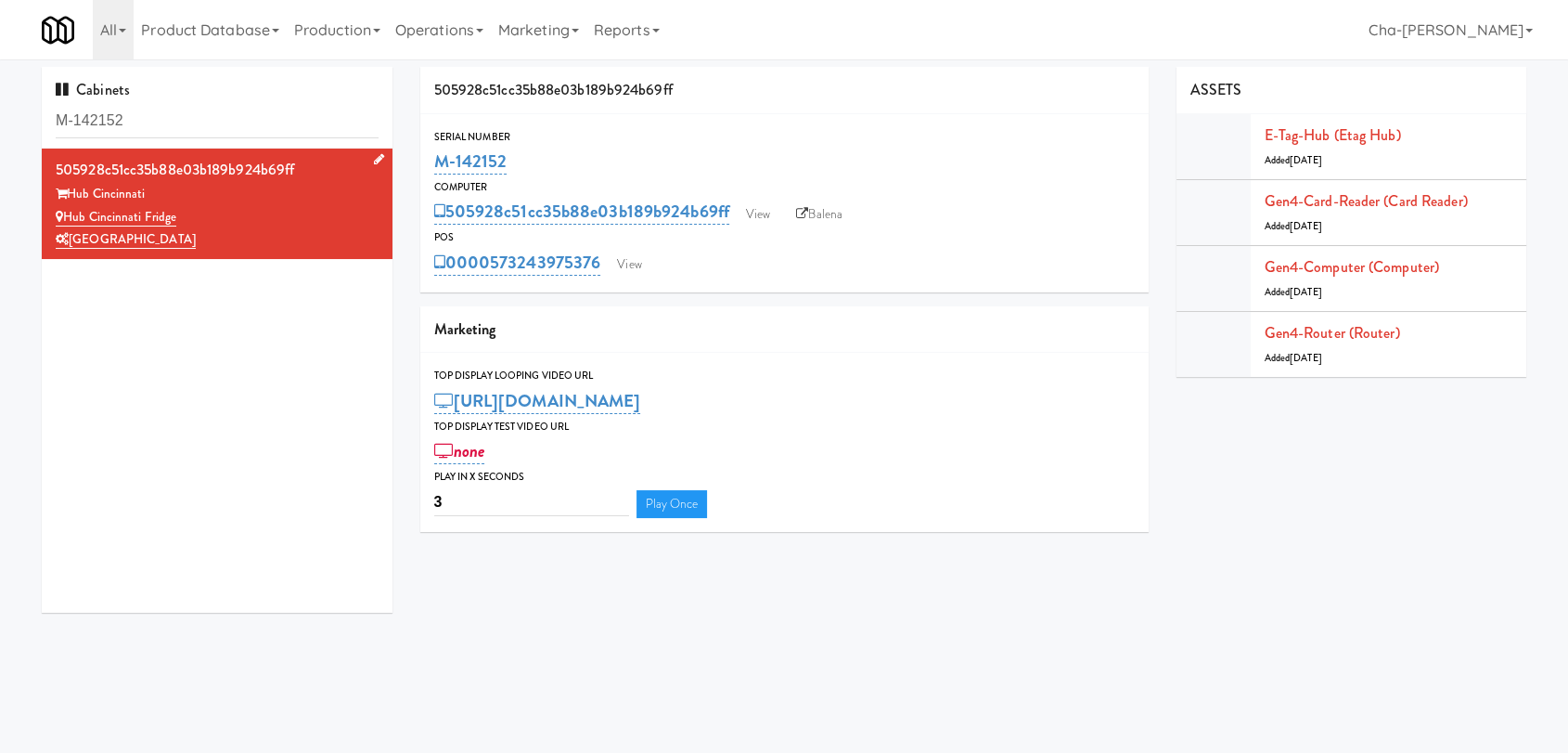
drag, startPoint x: 182, startPoint y: 218, endPoint x: 66, endPoint y: 210, distance: 116.3
click at [66, 210] on div "Hub Cincinnati Fridge" at bounding box center [217, 217] width 323 height 23
copy link "Hub Cincinnati Fridge"
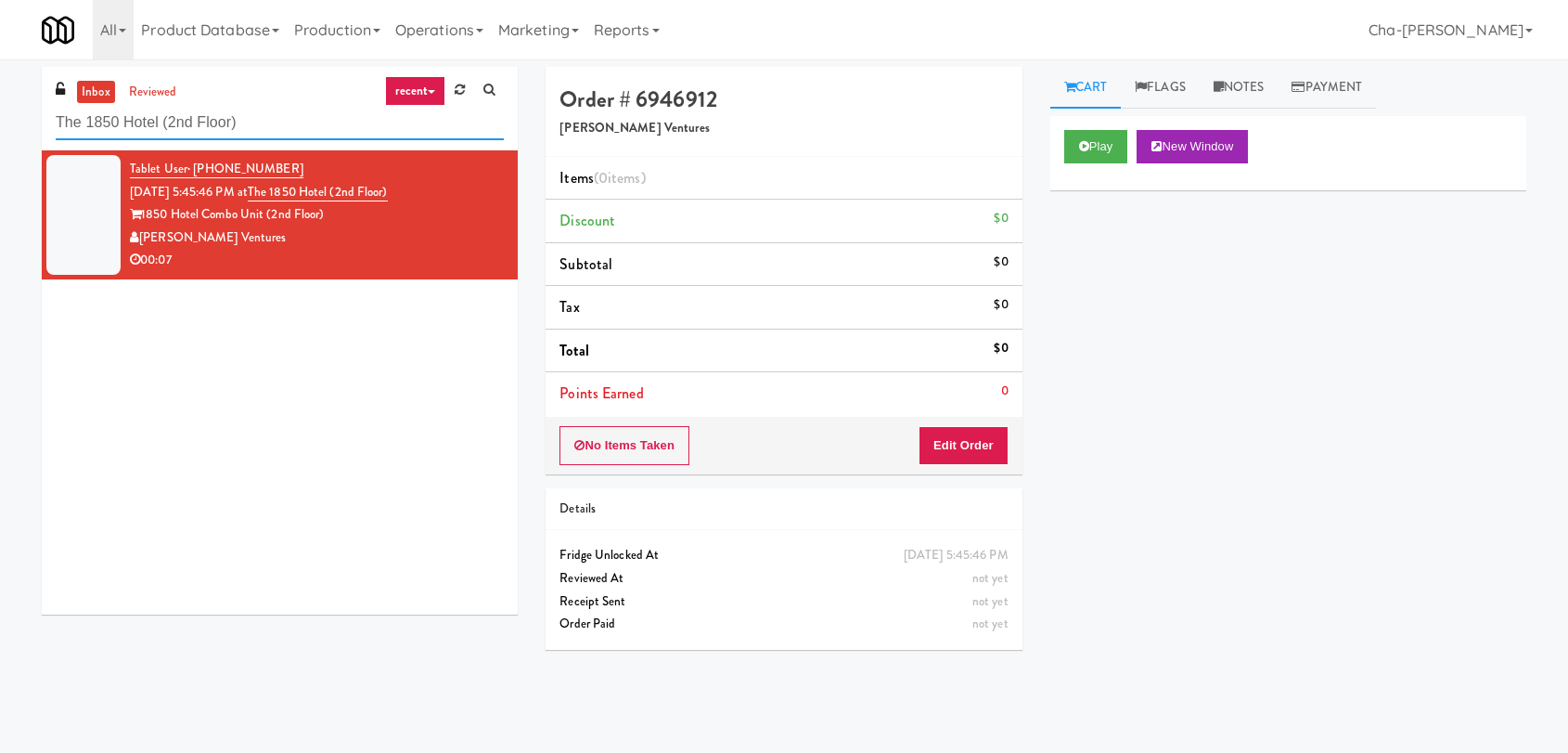
drag, startPoint x: 0, startPoint y: 0, endPoint x: 278, endPoint y: 117, distance: 301.6
click at [278, 117] on input "The 1850 Hotel (2nd Floor)" at bounding box center [279, 123] width 449 height 35
paste input "Hub Cincinnati Fridge"
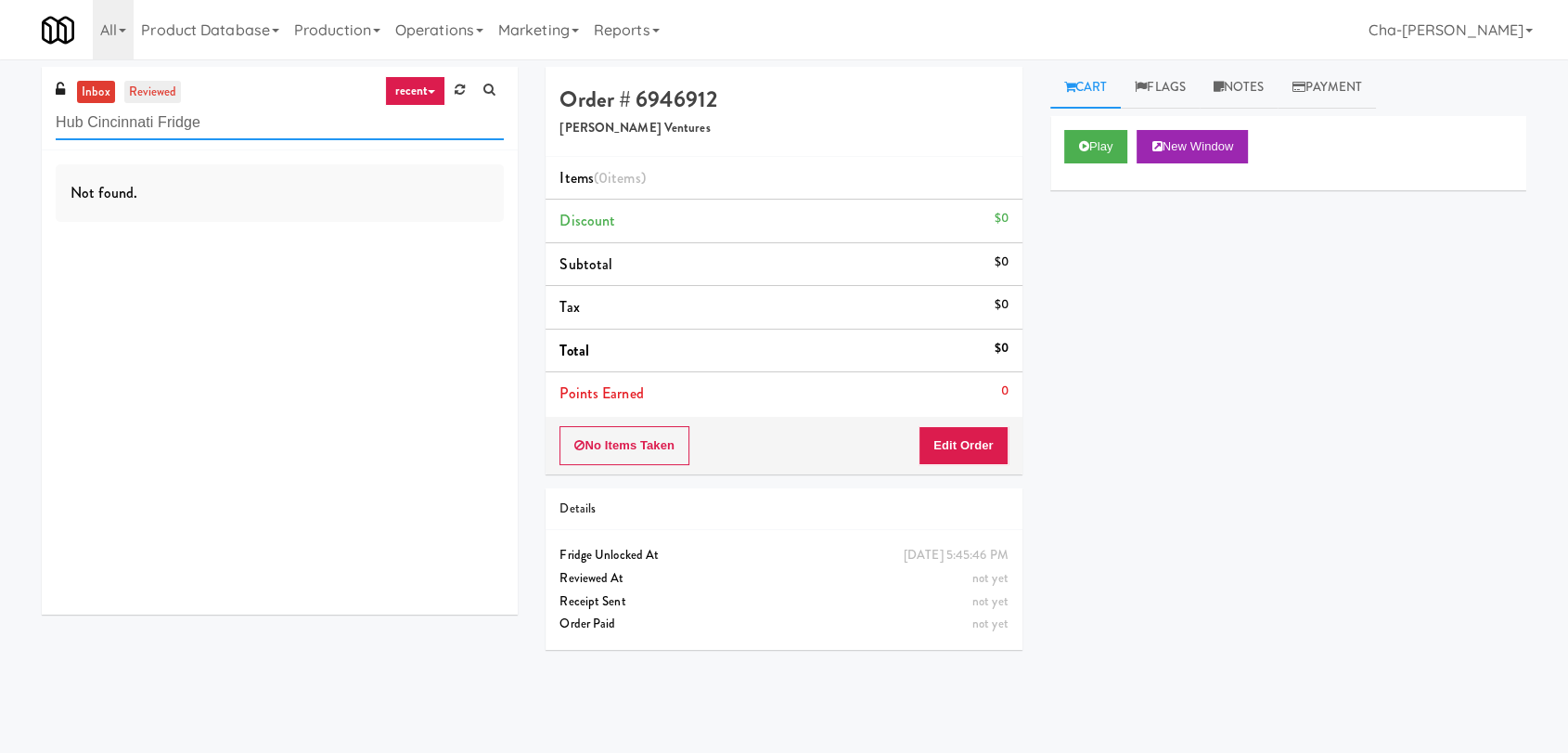
type input "Hub Cincinnati Fridge"
click at [141, 96] on link "reviewed" at bounding box center [154, 92] width 57 height 23
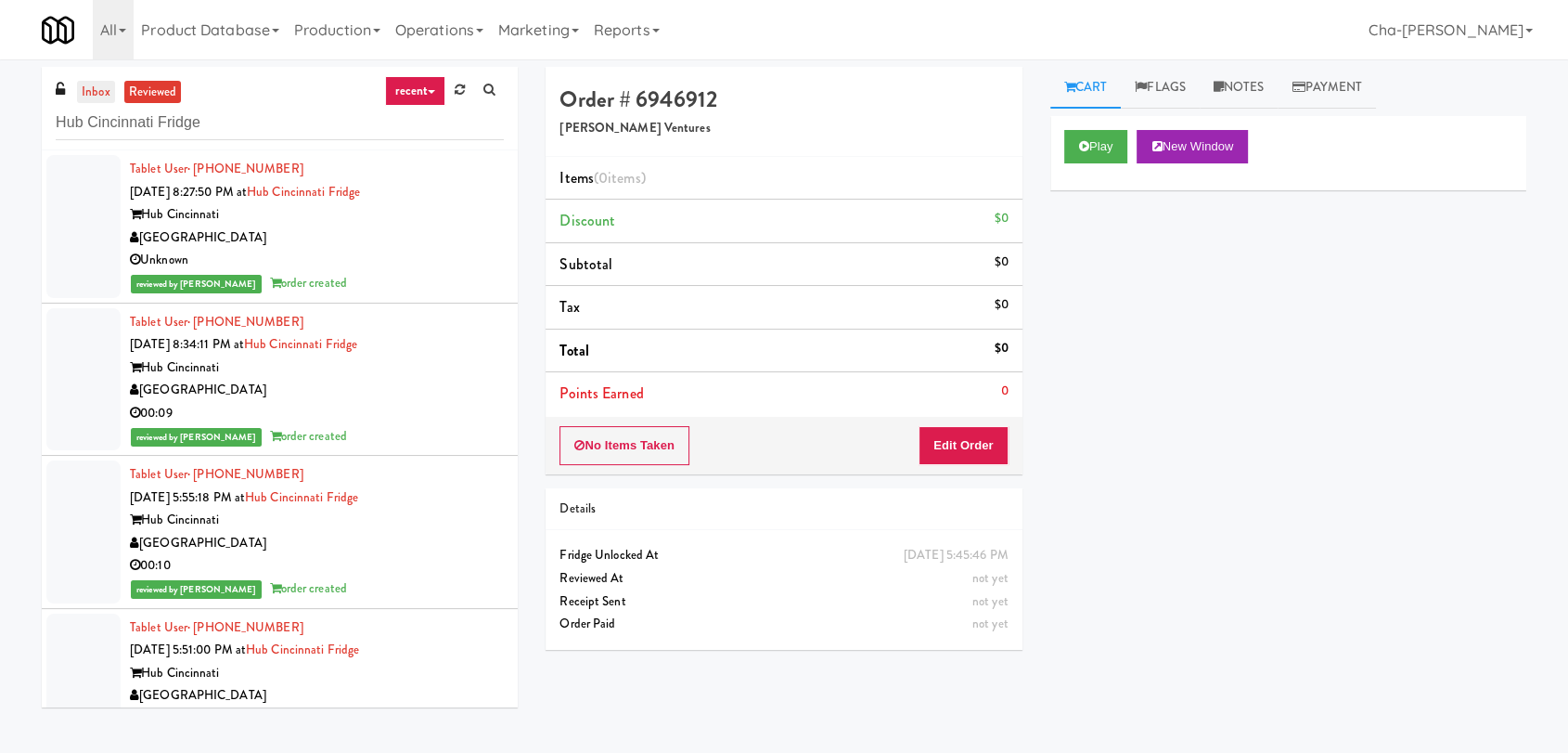
click at [96, 98] on link "inbox" at bounding box center [96, 92] width 38 height 23
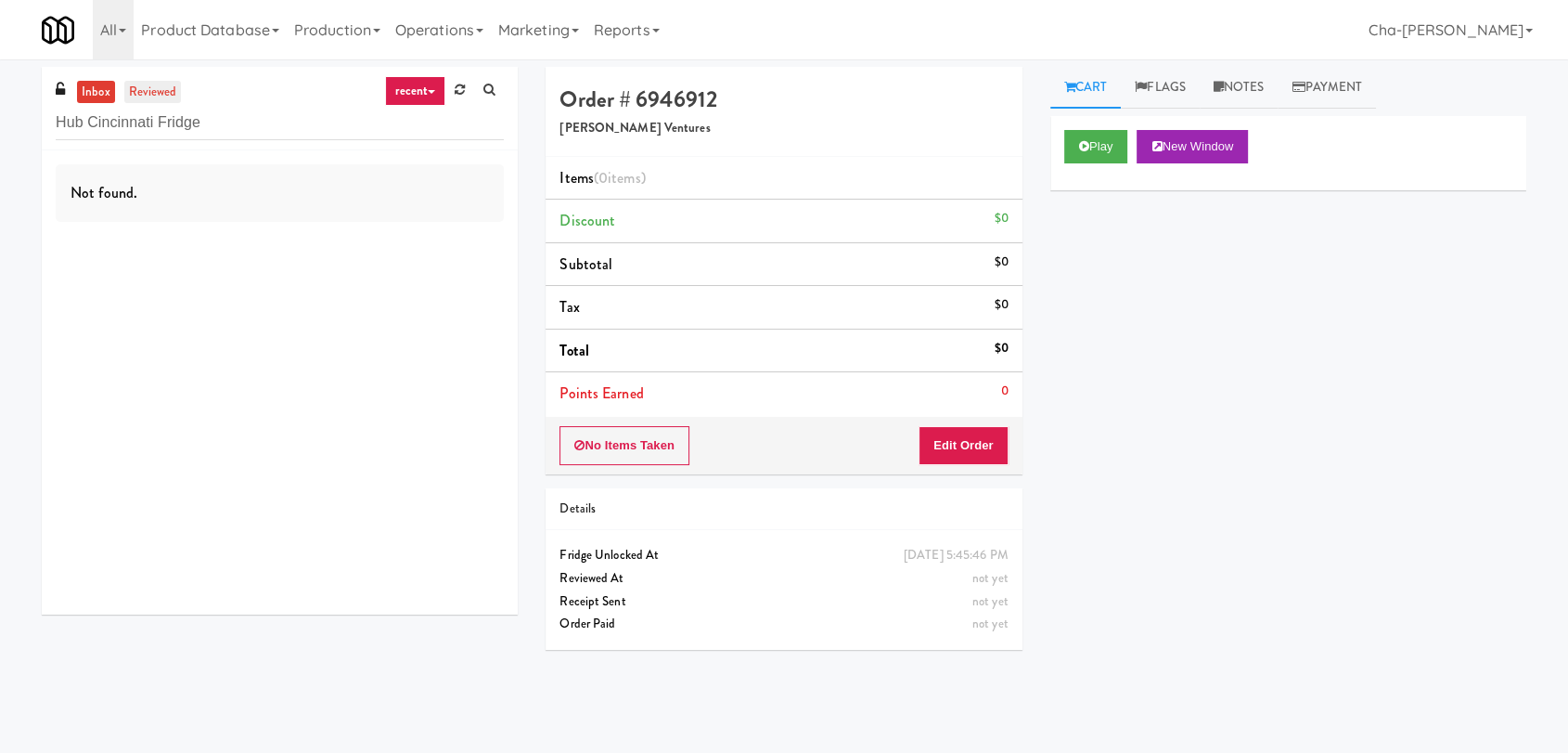
click at [143, 90] on link "reviewed" at bounding box center [154, 92] width 57 height 23
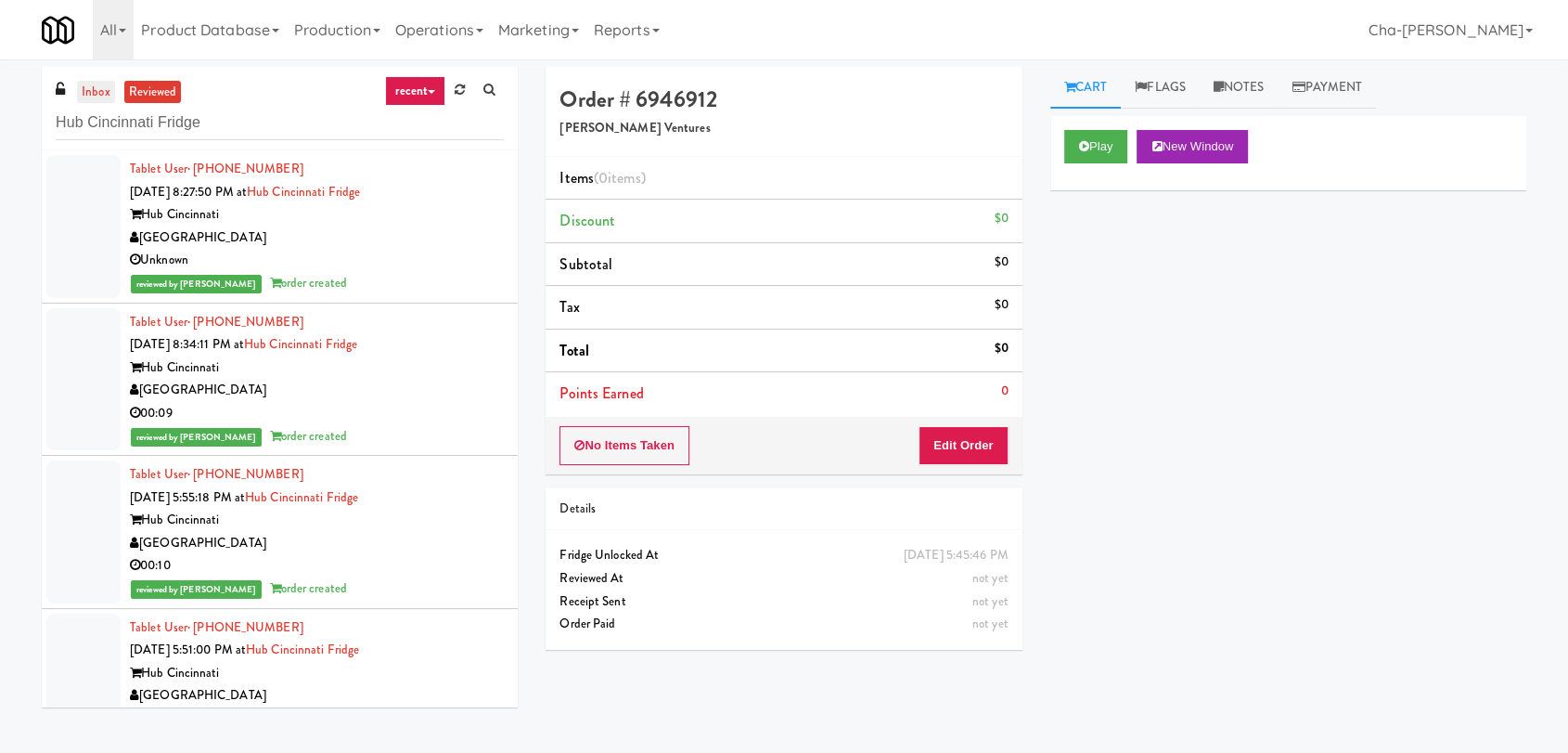
click at [96, 98] on link "inbox" at bounding box center [96, 92] width 38 height 23
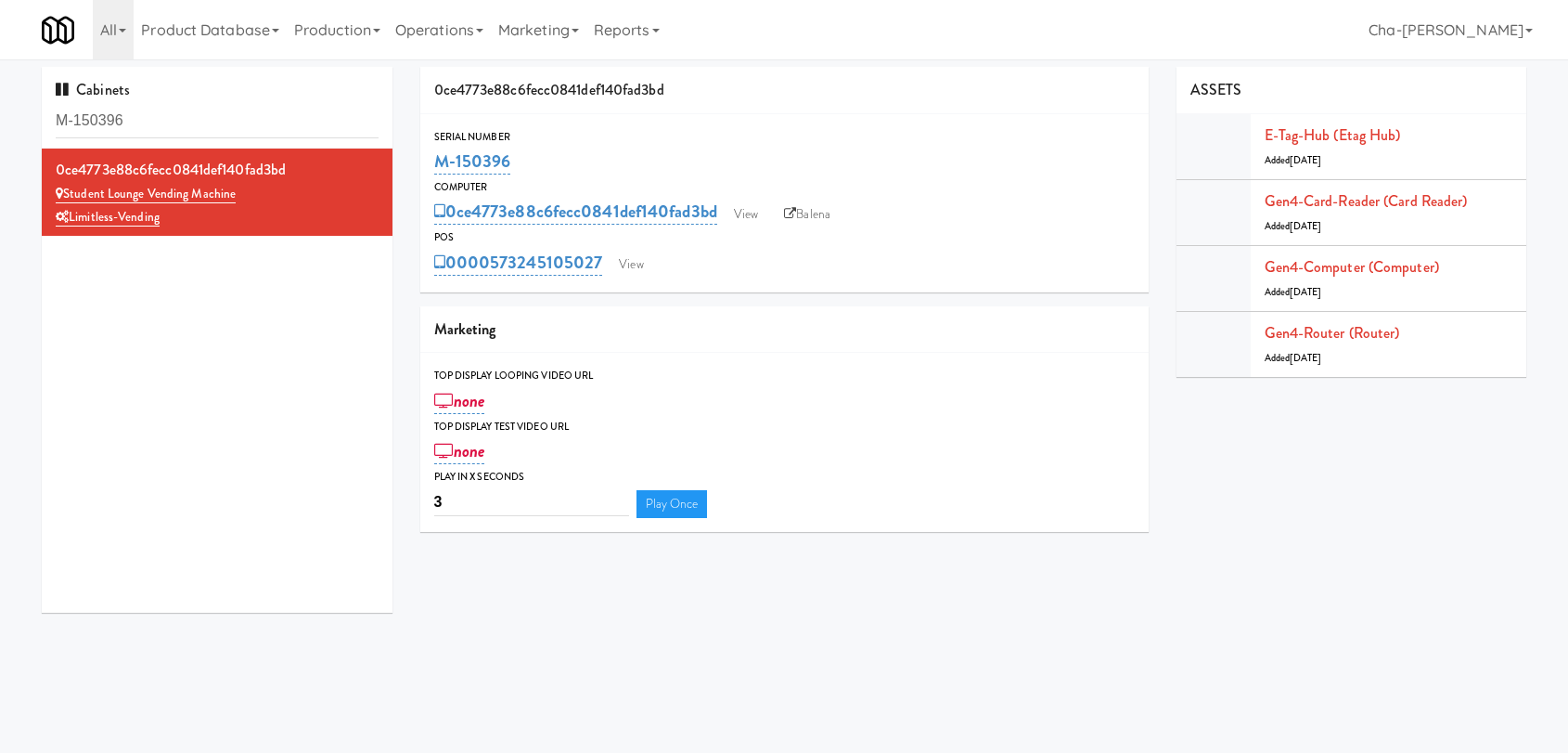
click at [256, 118] on input "M-150396" at bounding box center [217, 121] width 323 height 35
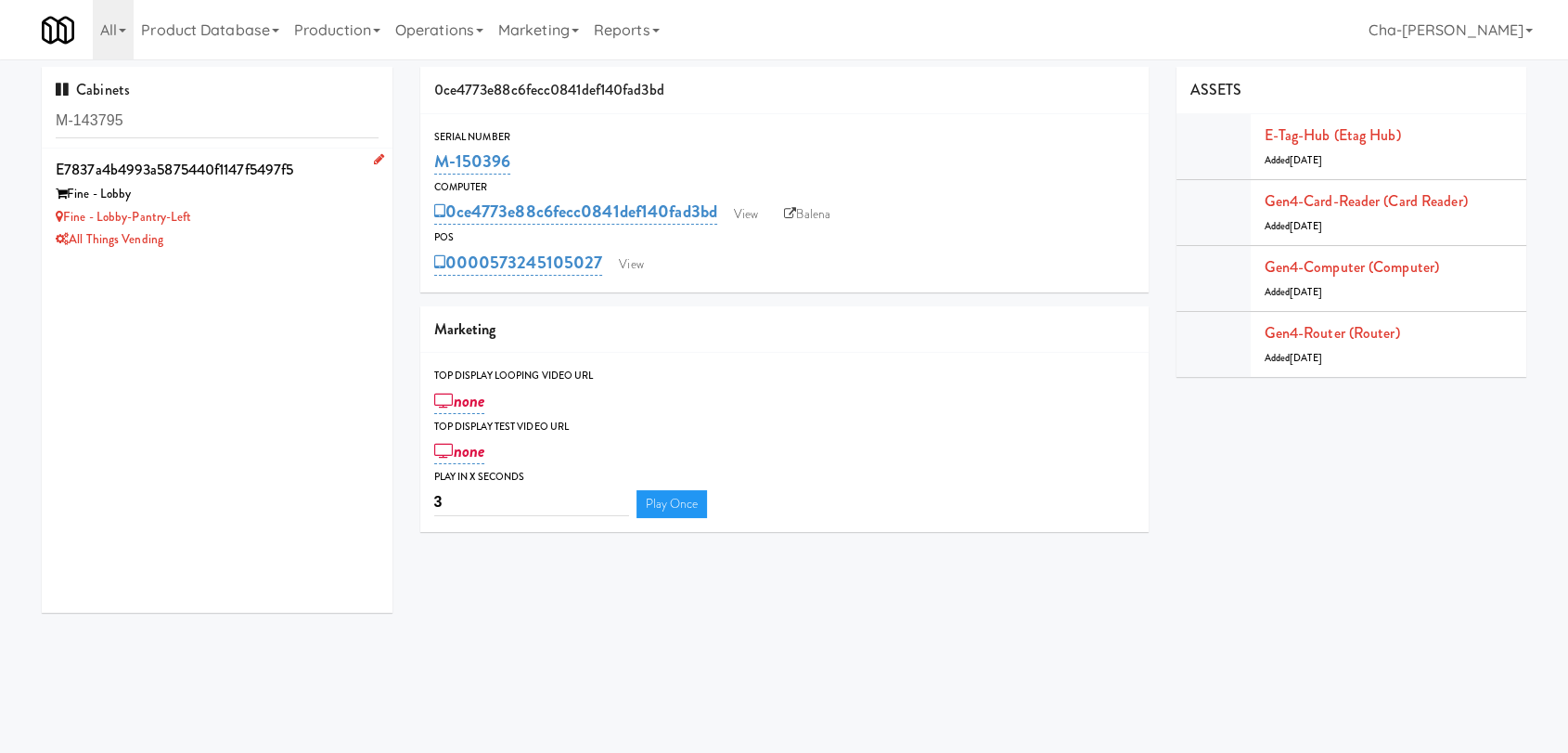
type input "M-143795"
click at [264, 249] on div "All Things Vending" at bounding box center [217, 239] width 323 height 23
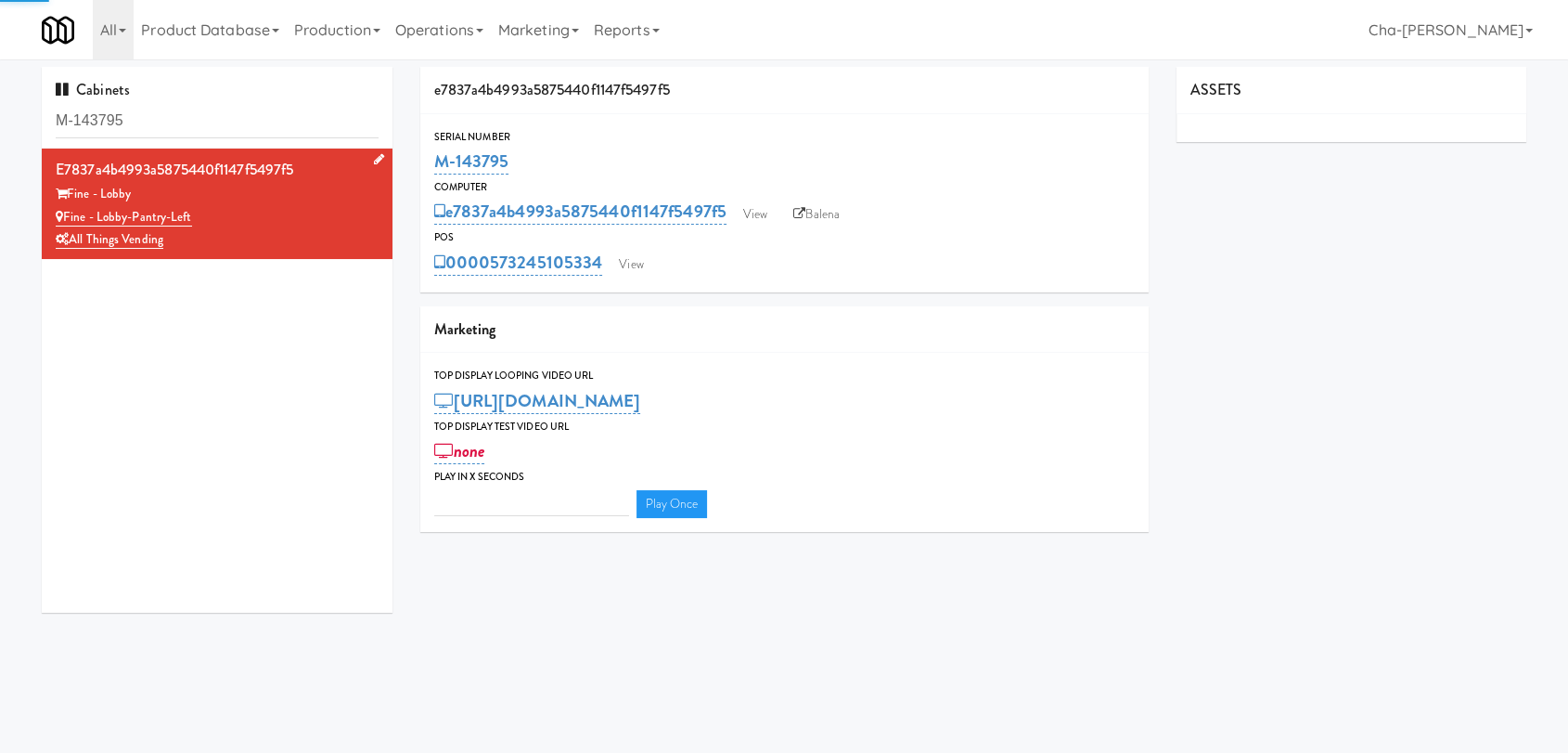
type input "3"
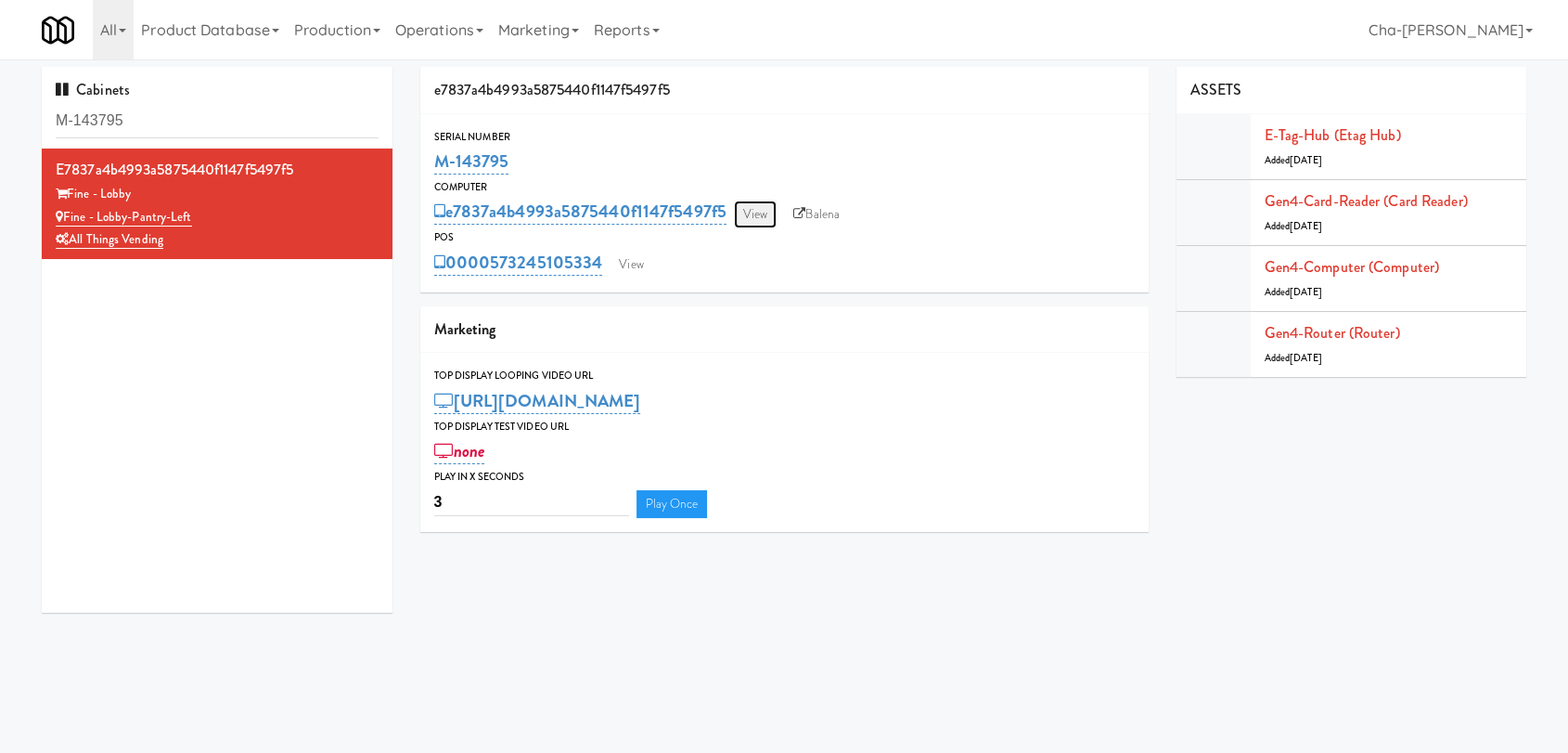
click at [757, 213] on link "View" at bounding box center [755, 214] width 43 height 28
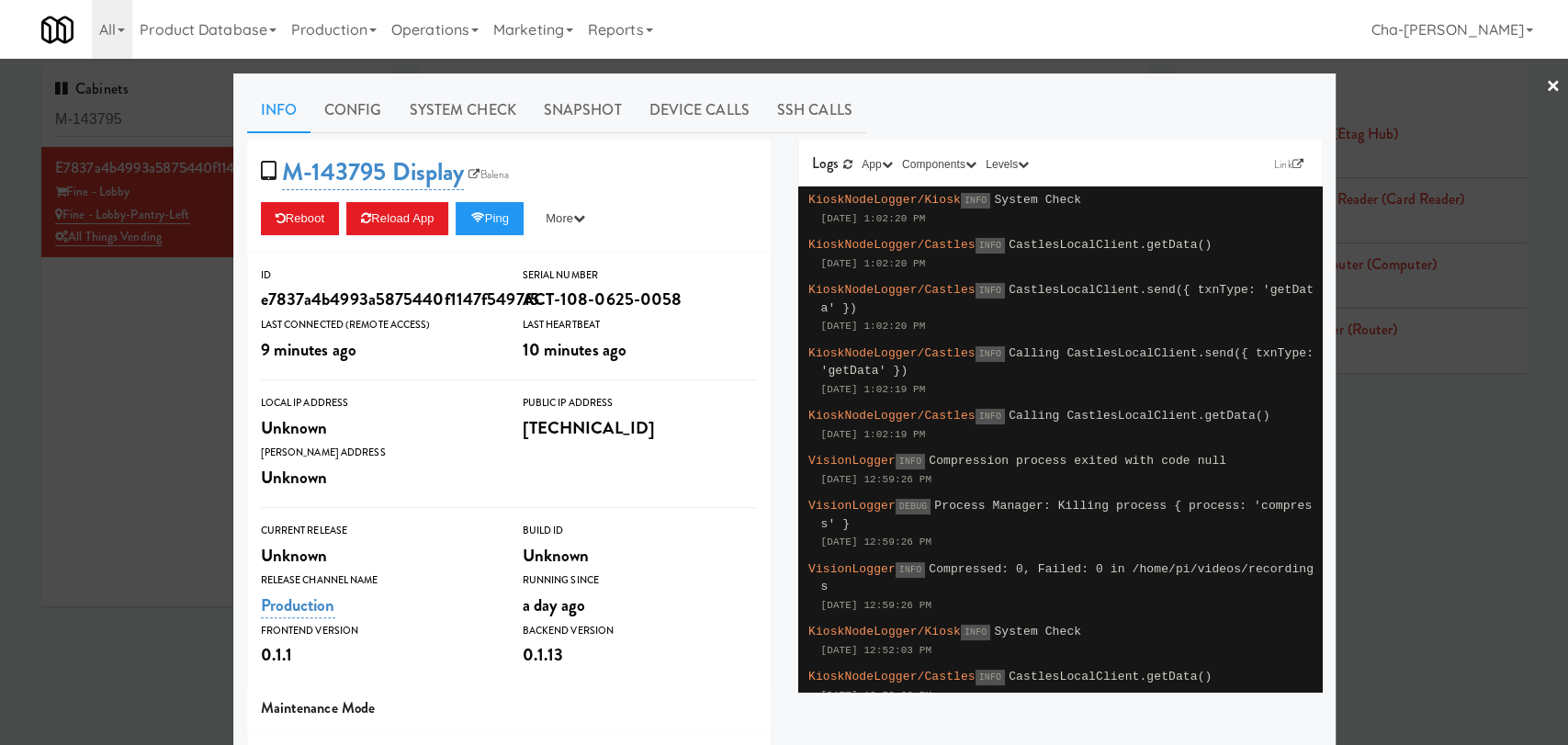
click at [1546, 88] on link "×" at bounding box center [1553, 87] width 15 height 57
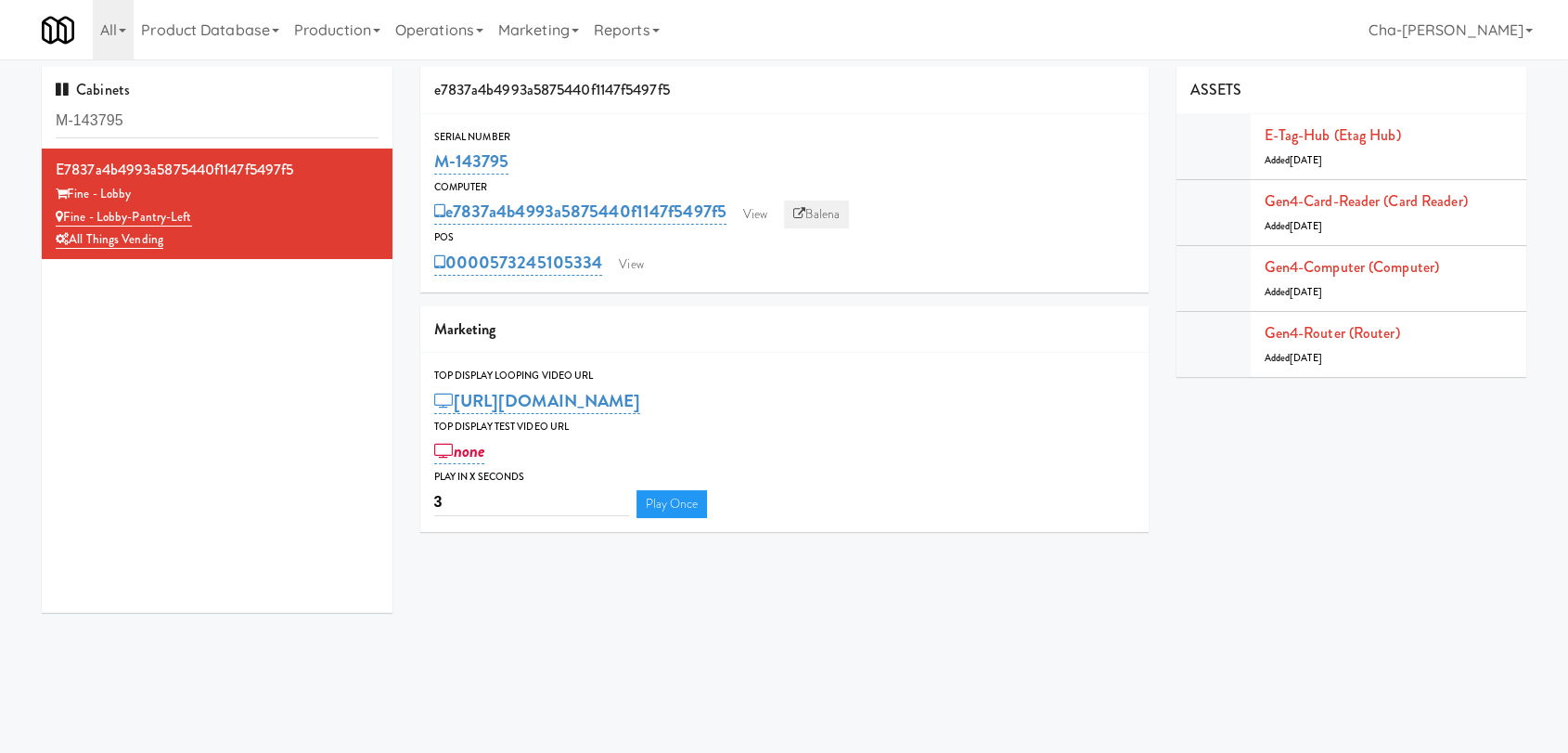
click at [821, 210] on link "Balena" at bounding box center [817, 214] width 65 height 28
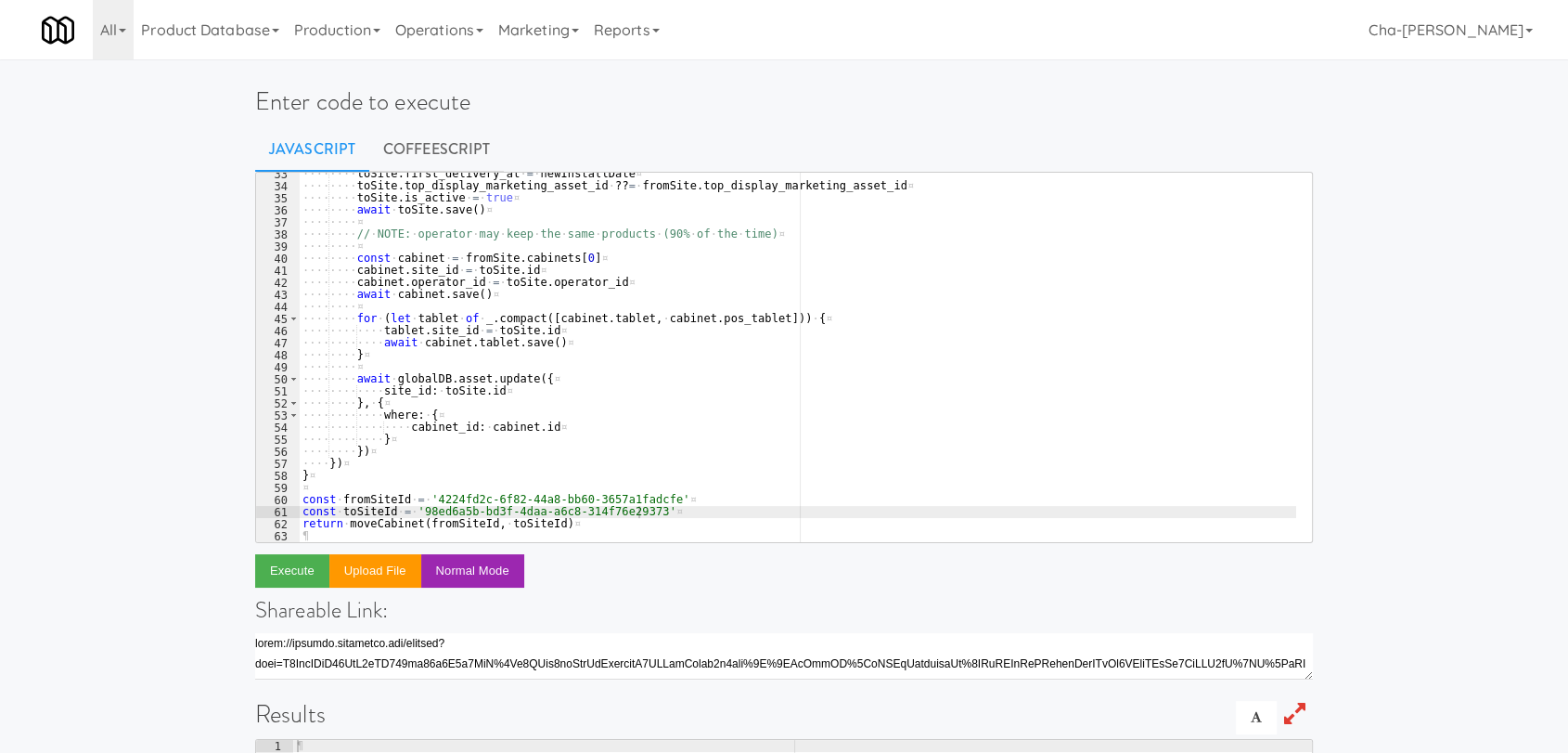
scroll to position [390, 0]
drag, startPoint x: 430, startPoint y: 497, endPoint x: 652, endPoint y: 503, distance: 222.1
click at [652, 503] on div "···· ···· toSite . first_delivery_at · = · newInstallDate ¤ ···· ···· toSite . …" at bounding box center [797, 365] width 997 height 393
paste textarea "98ed6a5b-bd3f-4daa-a6c8-314f76e29373"
drag, startPoint x: 412, startPoint y: 511, endPoint x: 636, endPoint y: 515, distance: 224.0
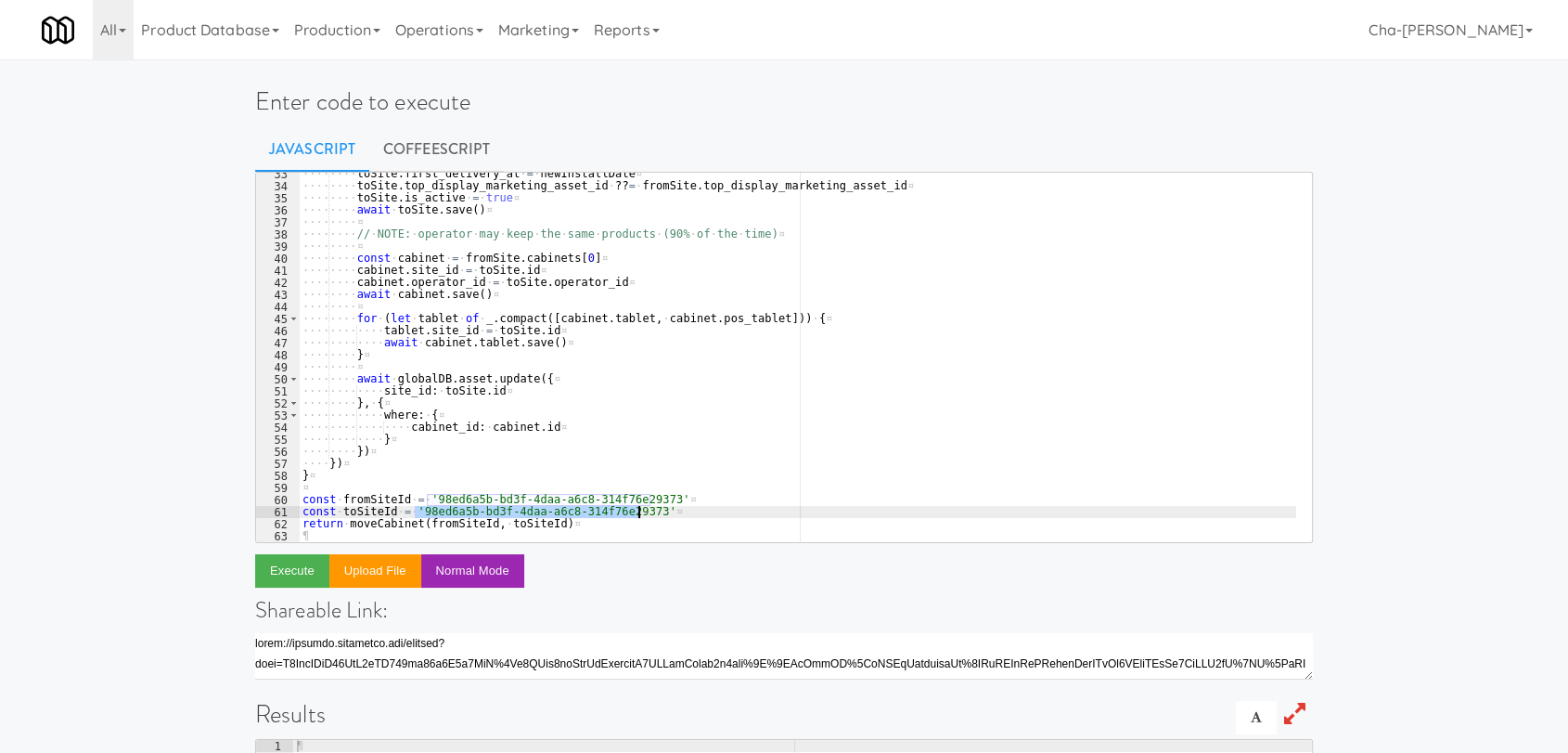
click at [636, 515] on div "···· ···· toSite . first_delivery_at · = · newInstallDate ¤ ···· ···· toSite . …" at bounding box center [797, 365] width 997 height 393
paste textarea "4224fd2c-6f82-44a8-bb60-3657a1fadcfe"
type textarea "const toSiteId = '4224fd2c-6f82-44a8-bb60-3657a1fadcfe'"
click at [298, 569] on button "Execute" at bounding box center [292, 571] width 74 height 34
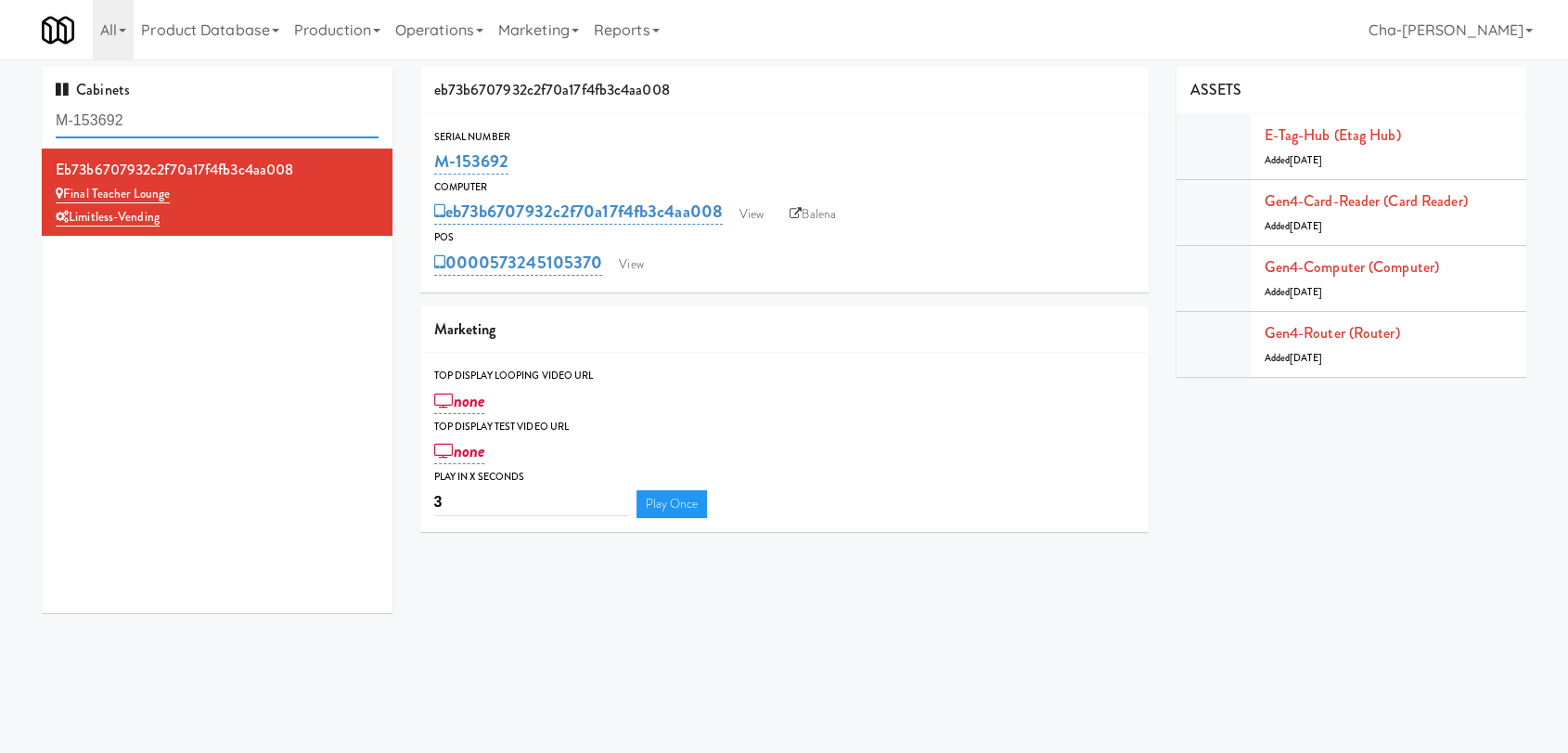
click at [193, 125] on input "M-153692" at bounding box center [217, 121] width 323 height 35
click at [192, 127] on input "M-153692" at bounding box center [217, 121] width 323 height 35
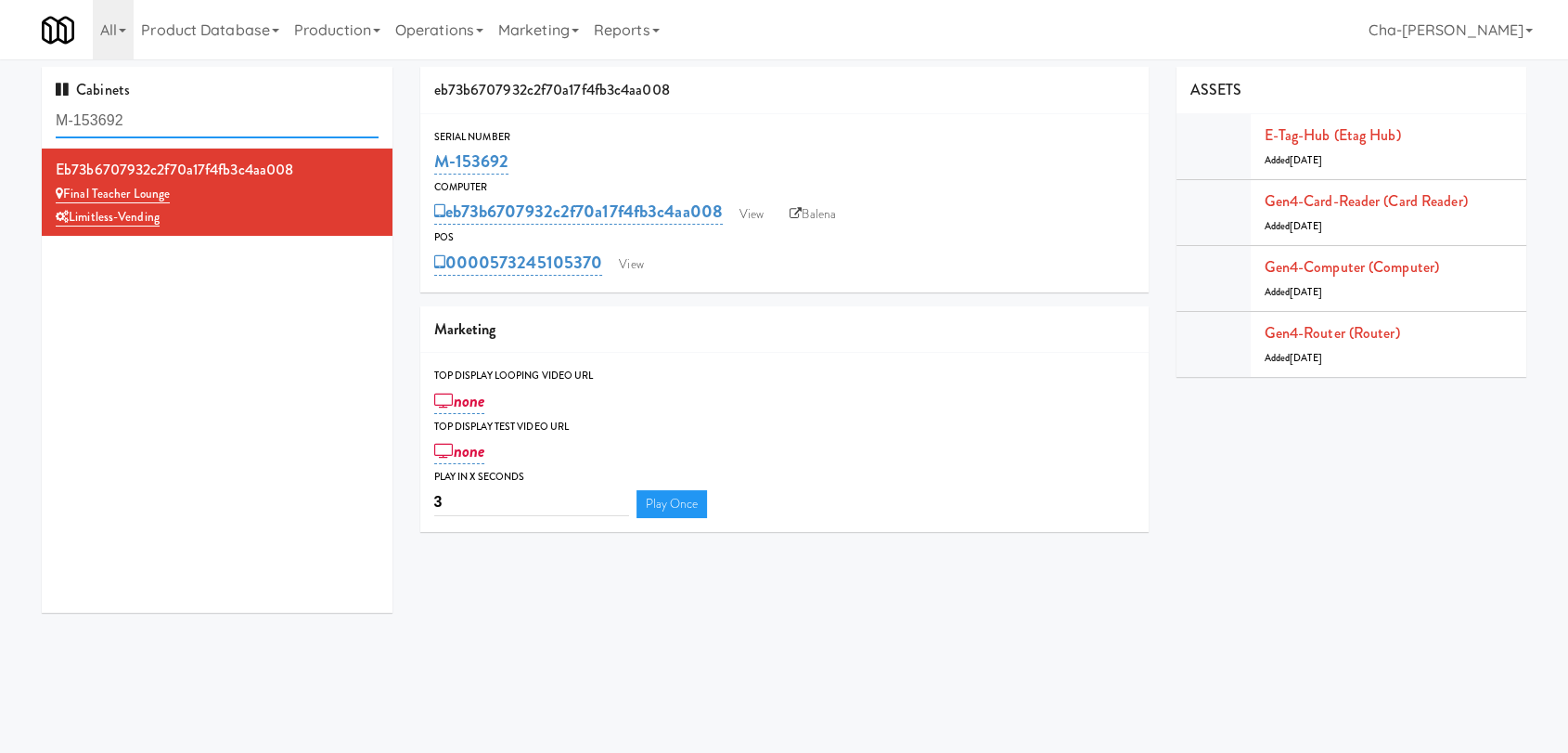
click at [192, 127] on input "M-153692" at bounding box center [217, 121] width 323 height 35
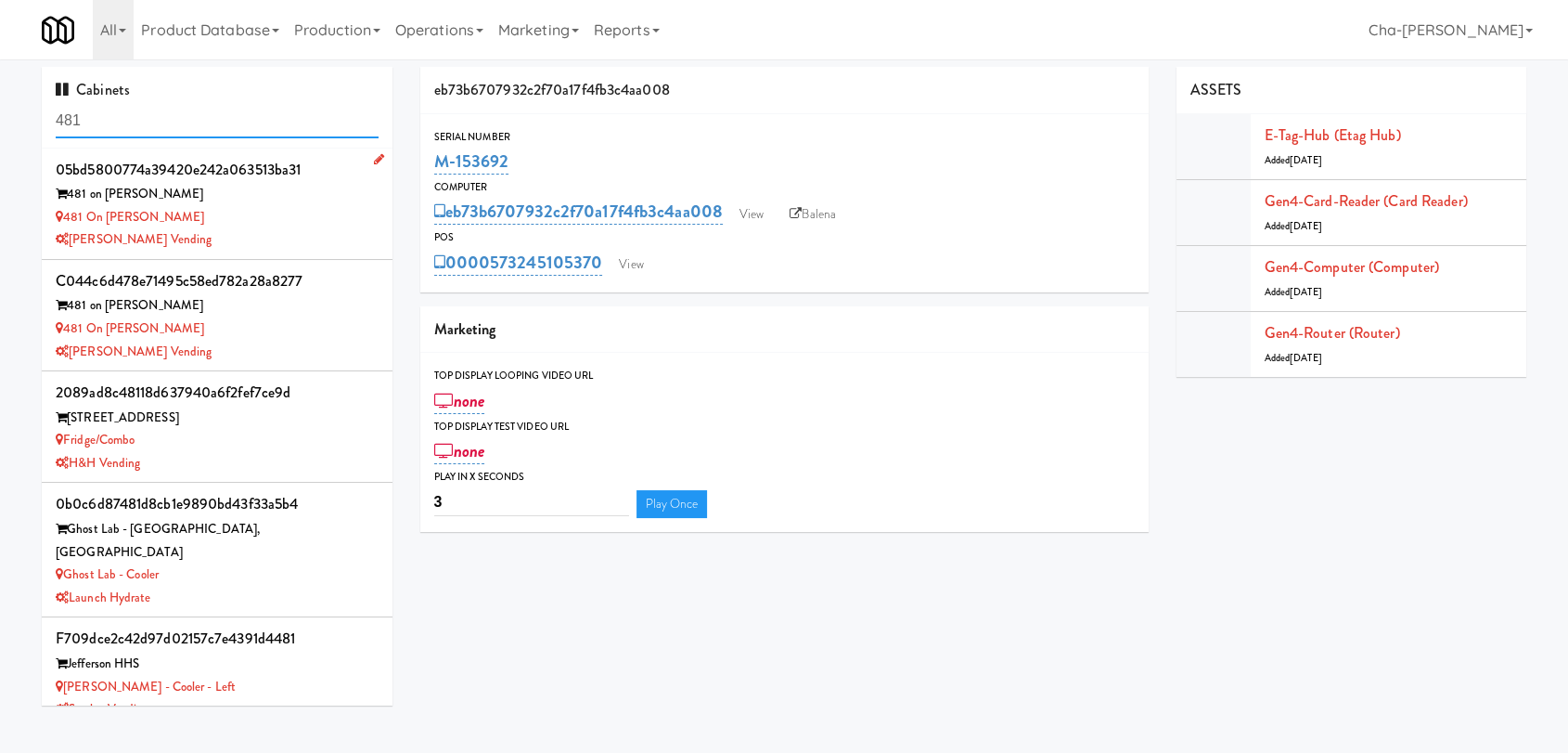
type input "481"
click at [230, 214] on div "481 on [PERSON_NAME]" at bounding box center [217, 217] width 323 height 23
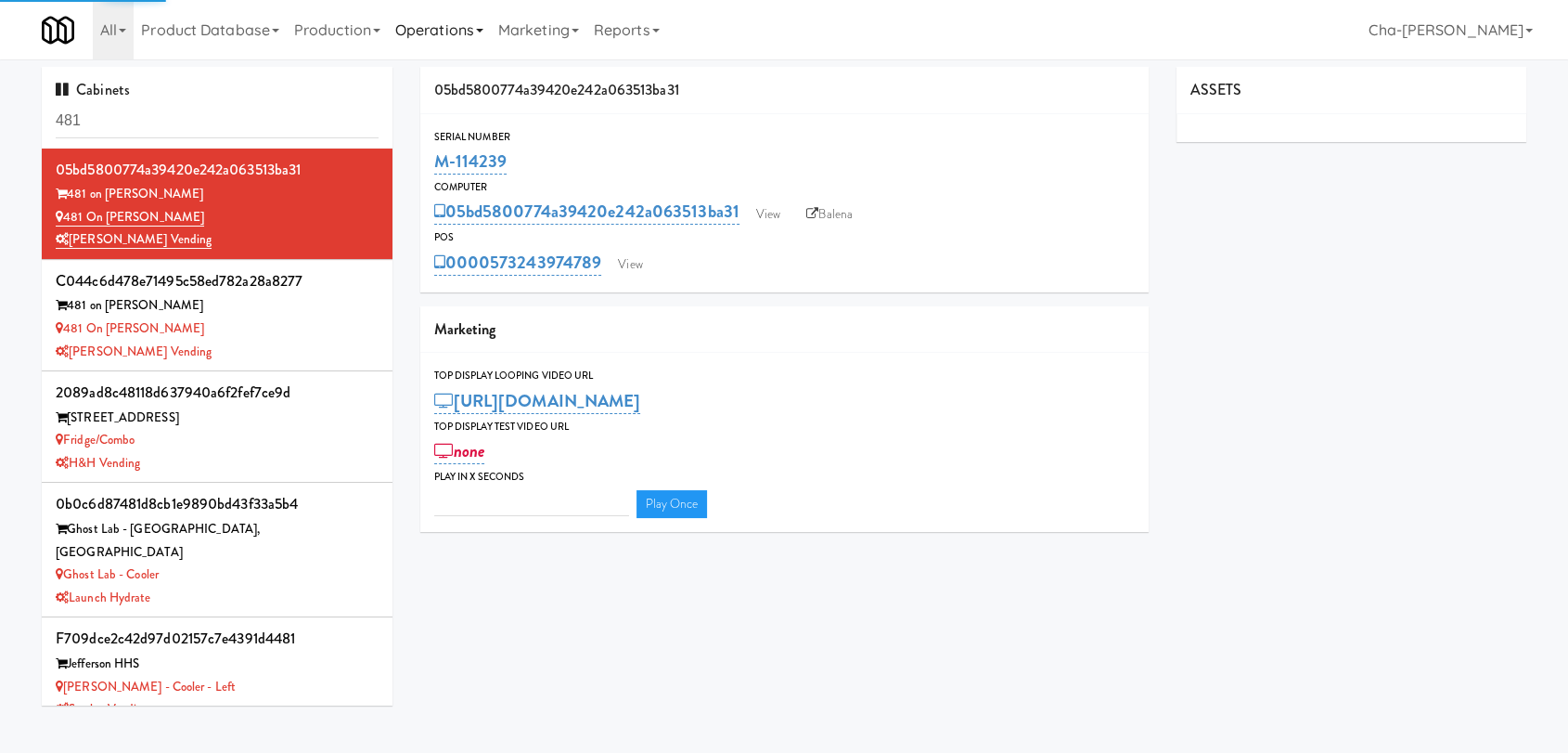
type input "3"
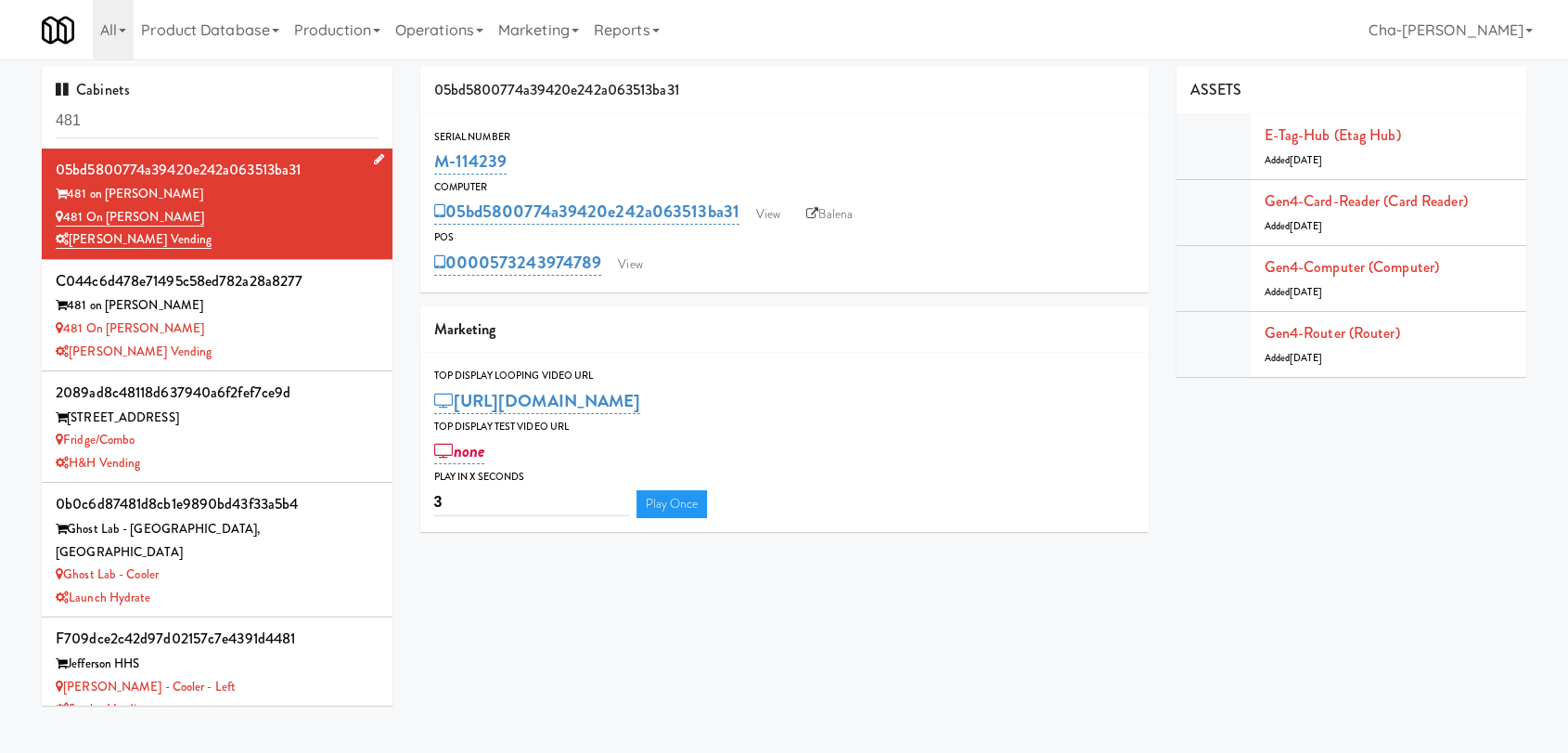
click at [250, 234] on div "[PERSON_NAME] Vending" at bounding box center [217, 239] width 323 height 23
drag, startPoint x: 525, startPoint y: 161, endPoint x: 438, endPoint y: 171, distance: 87.6
click at [438, 171] on div "M-114239" at bounding box center [784, 161] width 700 height 32
copy link "M-114239"
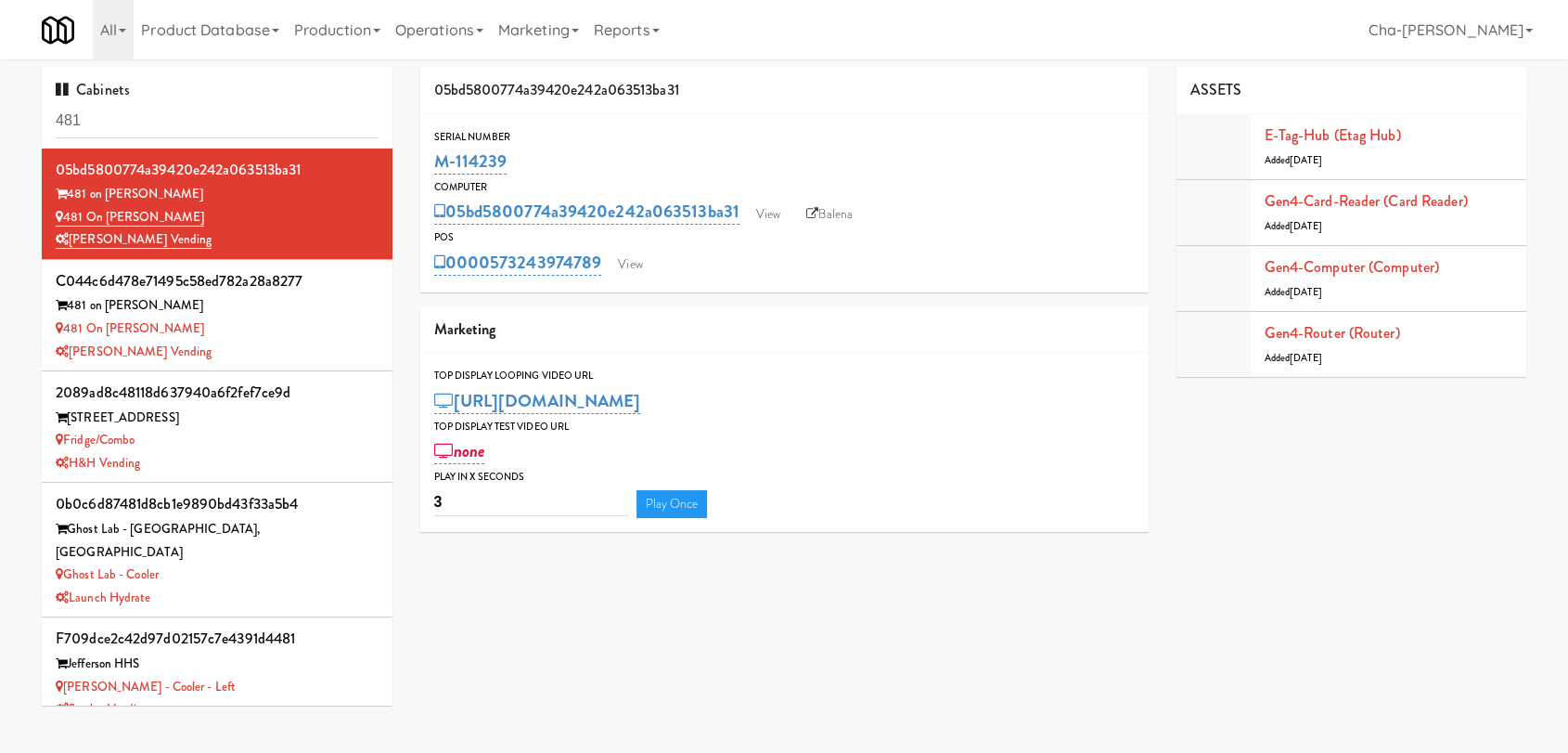
copy link "M-114239"
click at [832, 213] on link "Balena" at bounding box center [830, 214] width 65 height 28
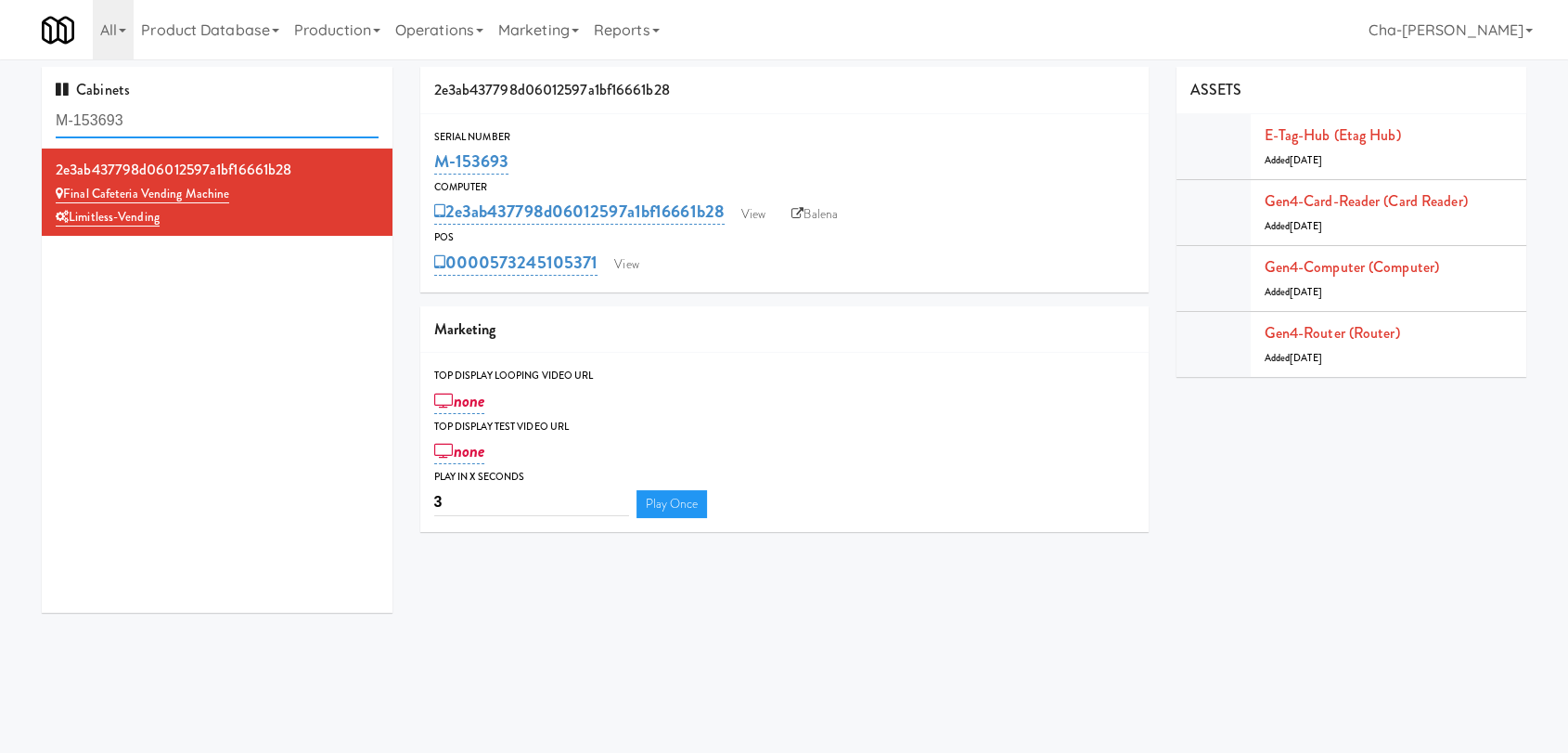
click at [157, 115] on input "M-153693" at bounding box center [217, 121] width 323 height 35
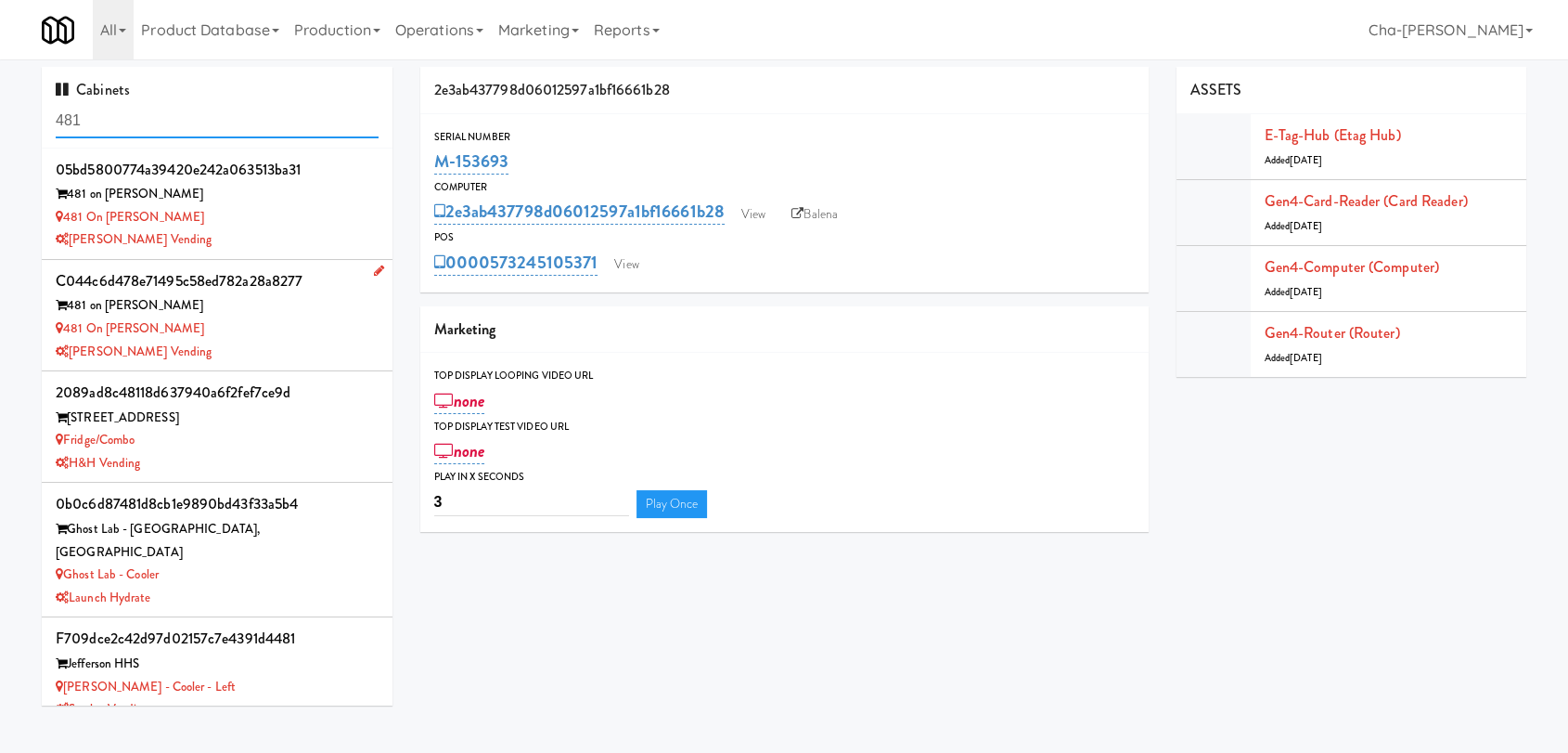
type input "481"
click at [258, 319] on div "481 on [PERSON_NAME]" at bounding box center [217, 328] width 323 height 23
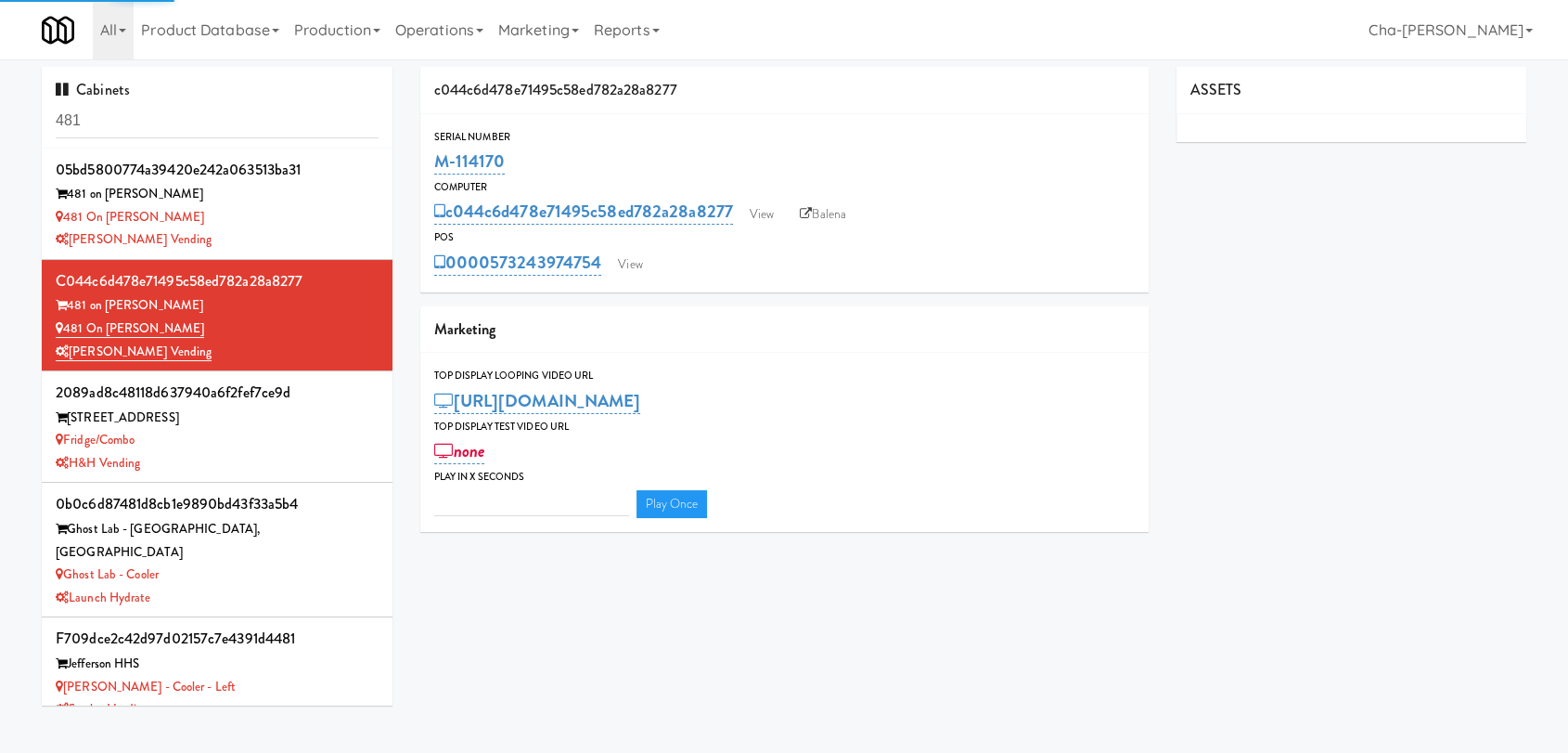
type input "3"
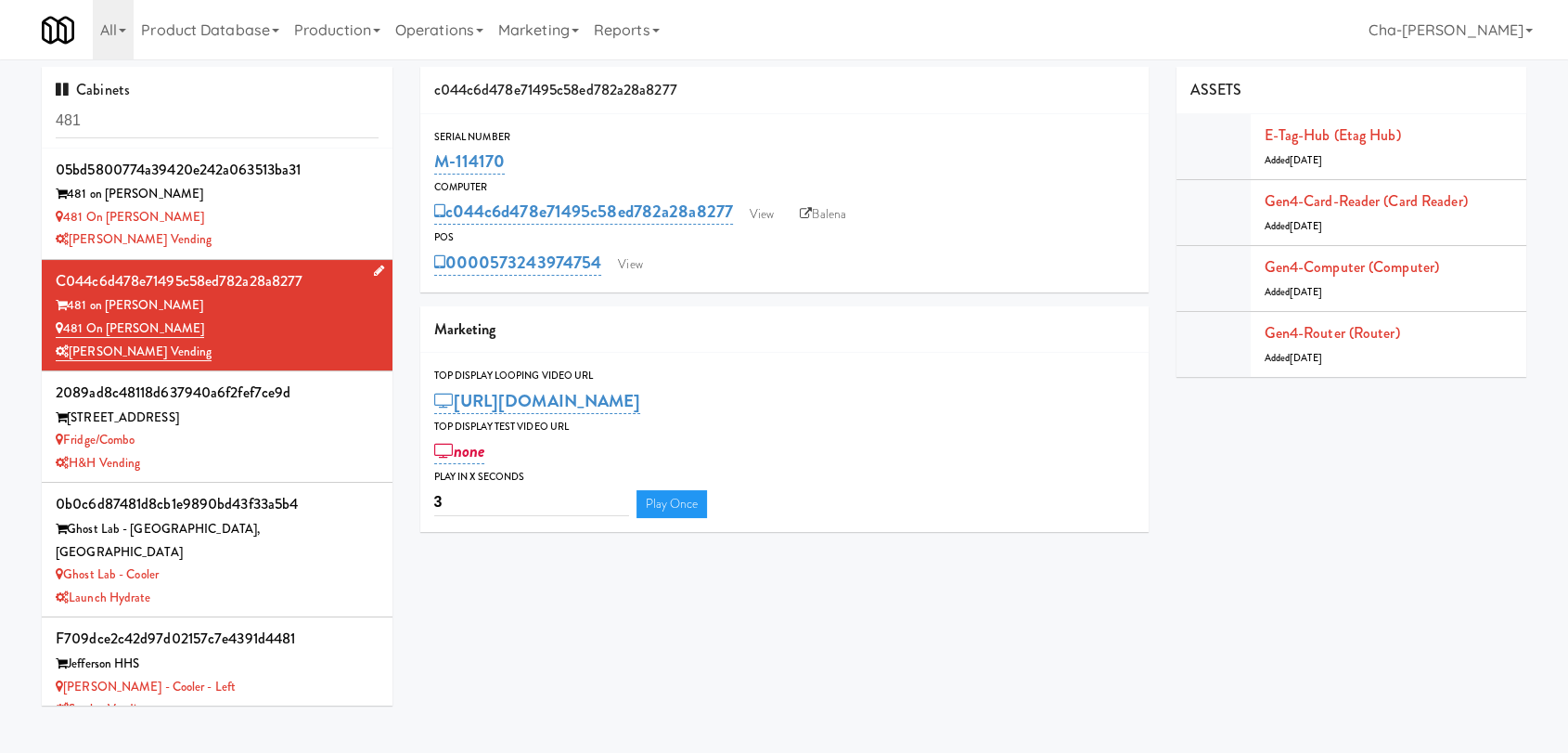
click at [274, 328] on div "481 on [PERSON_NAME]" at bounding box center [217, 328] width 323 height 23
drag, startPoint x: 508, startPoint y: 162, endPoint x: 433, endPoint y: 163, distance: 75.0
click at [434, 163] on div "M-114170" at bounding box center [784, 161] width 700 height 32
copy link "M-114170"
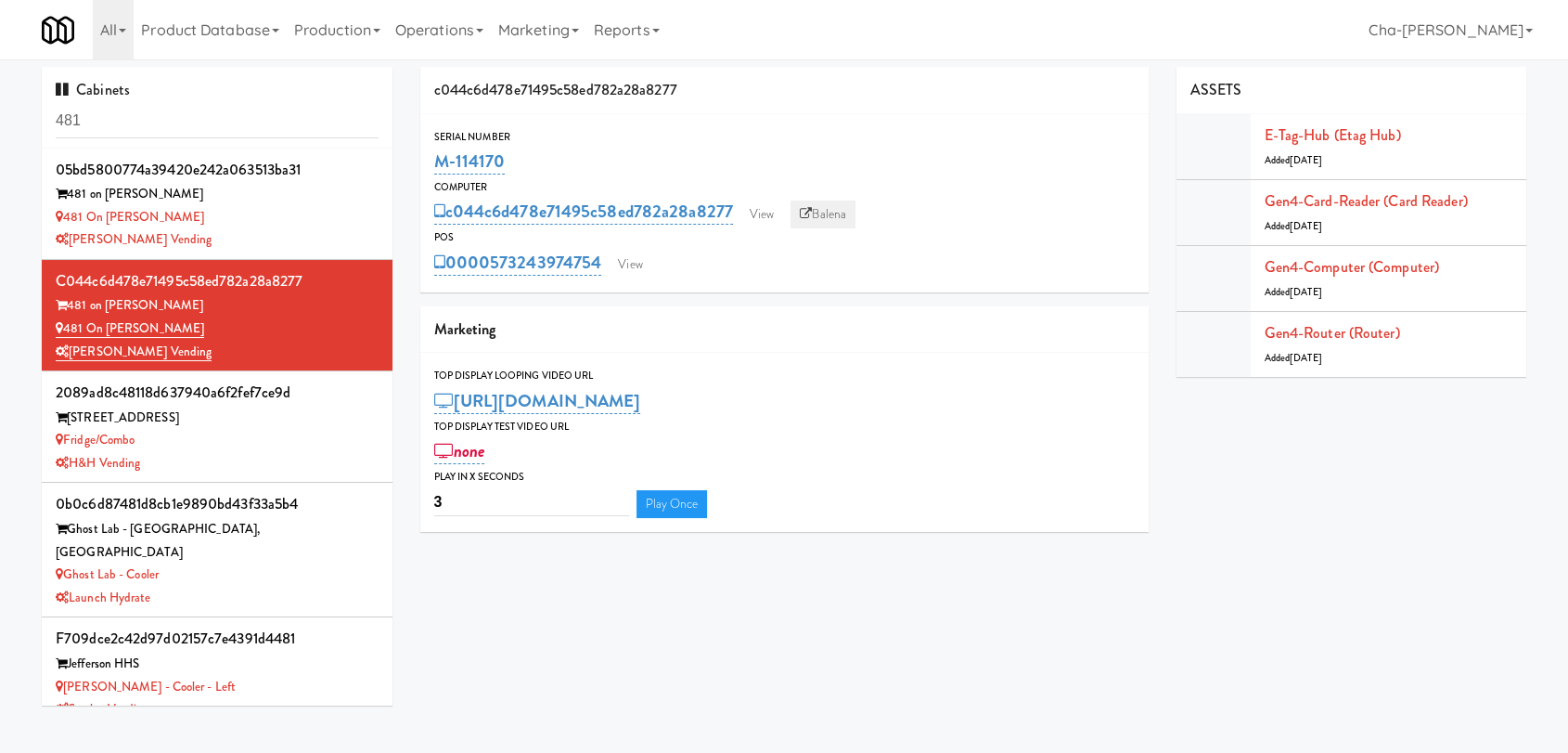
click at [840, 223] on link "Balena" at bounding box center [823, 214] width 65 height 28
